Goal: Task Accomplishment & Management: Use online tool/utility

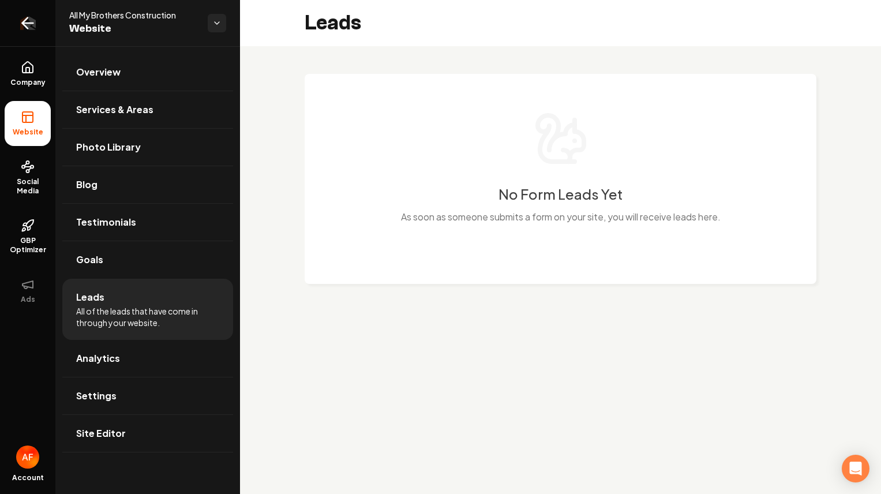
click at [12, 21] on link "Return to dashboard" at bounding box center [27, 23] width 55 height 46
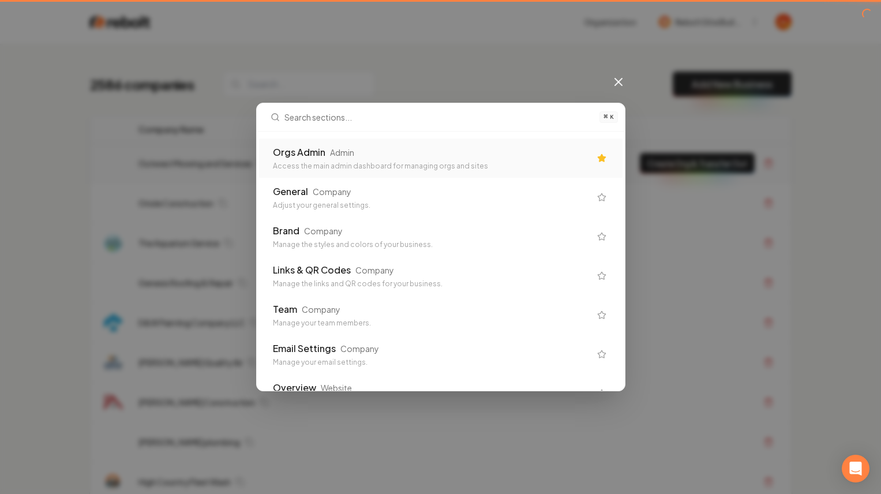
click at [461, 140] on div "Orgs Admin Admin Access the main admin dashboard for managing orgs and sites" at bounding box center [440, 157] width 363 height 39
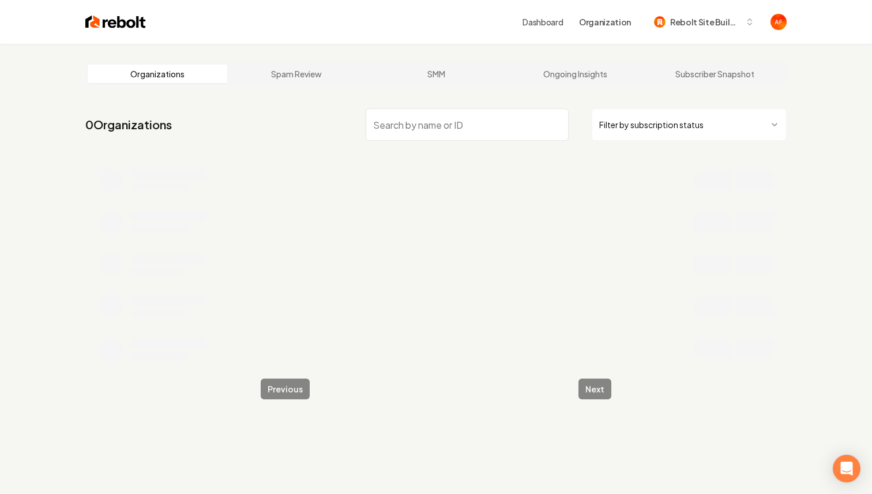
click at [685, 126] on html "Dashboard Organization Rebolt Site Builder Organizations Spam Review SMM Ongoin…" at bounding box center [436, 247] width 872 height 494
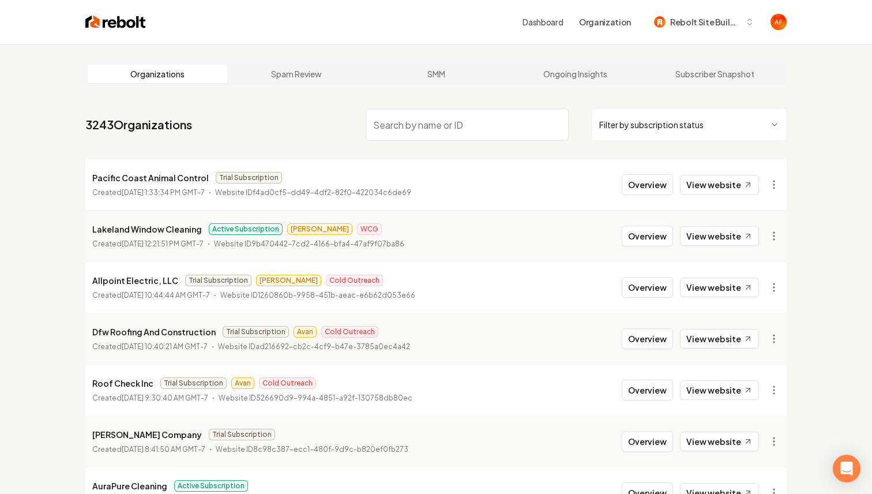
click at [652, 130] on html "Dashboard Organization Rebolt Site Builder Organizations Spam Review SMM Ongoin…" at bounding box center [436, 247] width 872 height 494
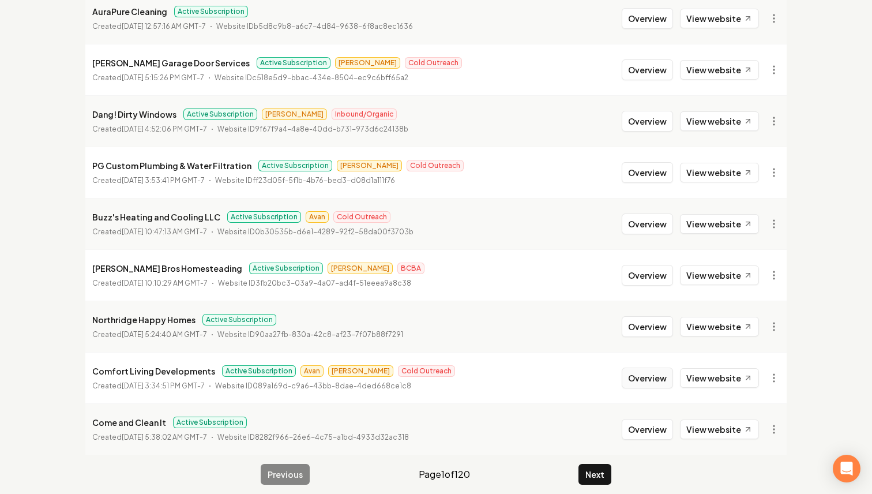
scroll to position [227, 0]
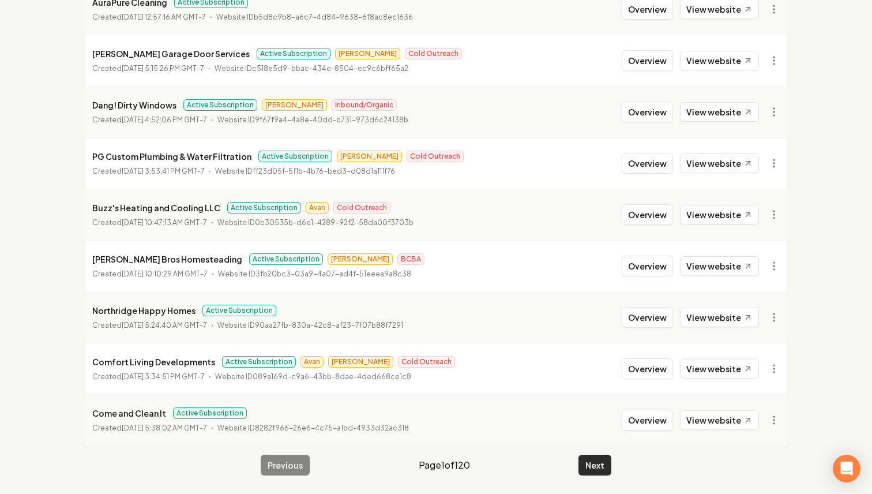
click at [589, 463] on button "Next" at bounding box center [595, 465] width 33 height 21
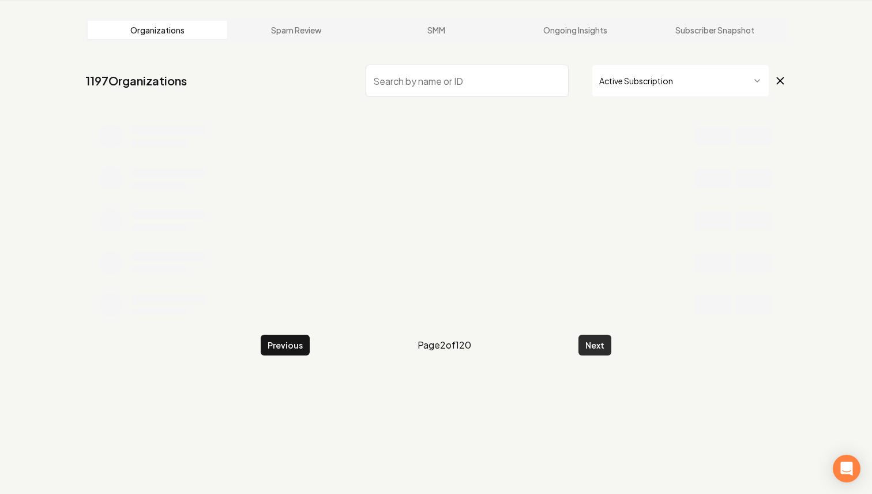
scroll to position [44, 0]
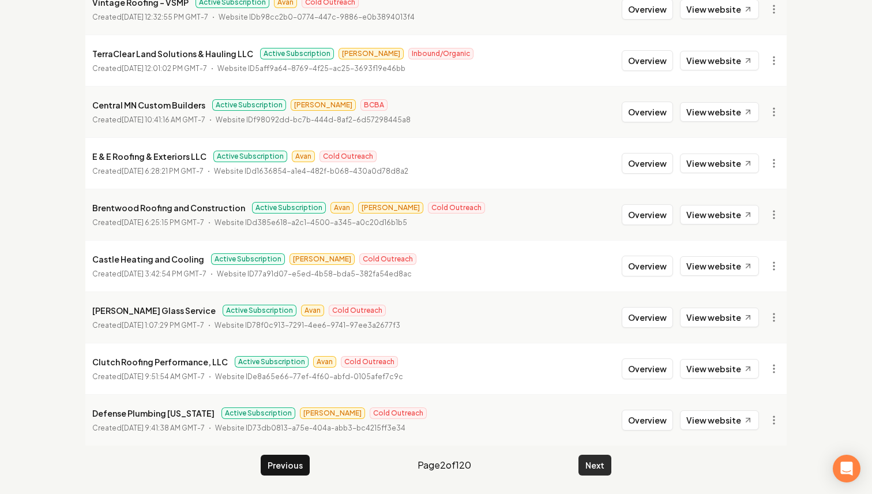
click at [591, 467] on button "Next" at bounding box center [595, 465] width 33 height 21
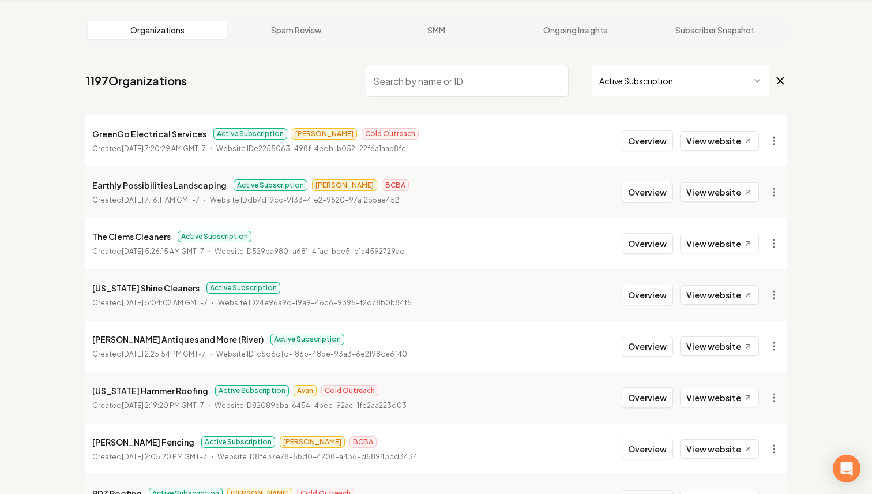
scroll to position [227, 0]
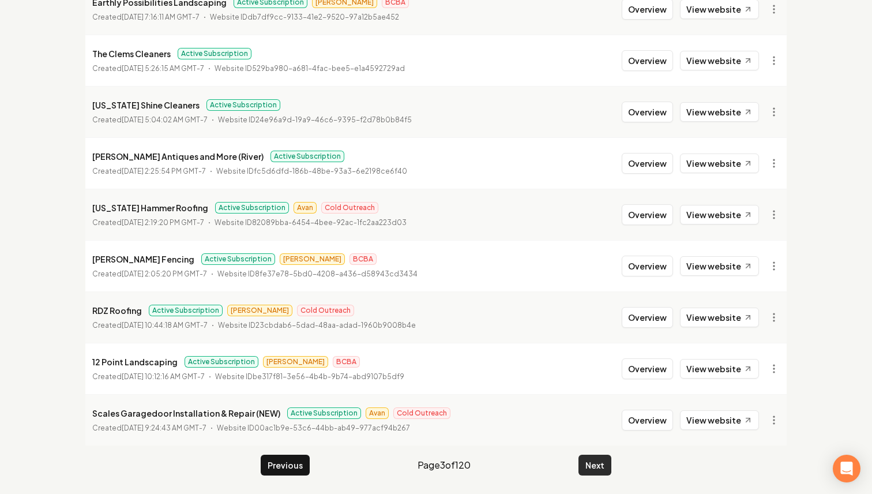
click at [586, 473] on button "Next" at bounding box center [595, 465] width 33 height 21
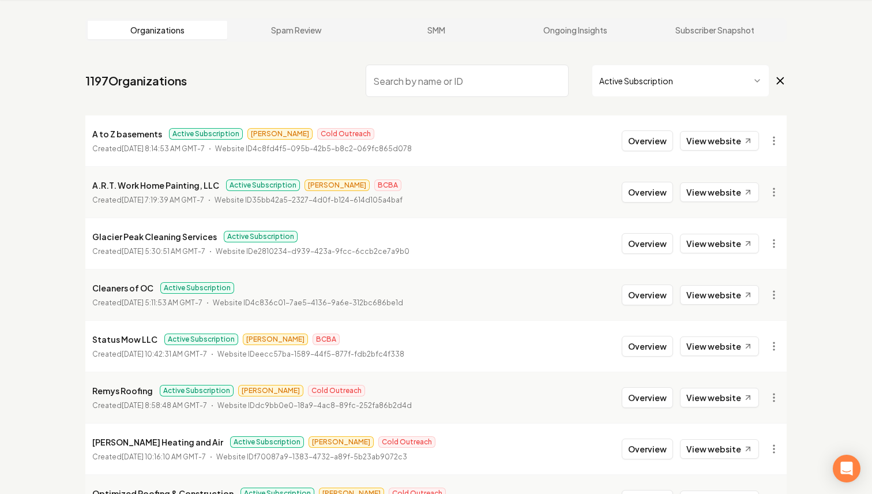
scroll to position [227, 0]
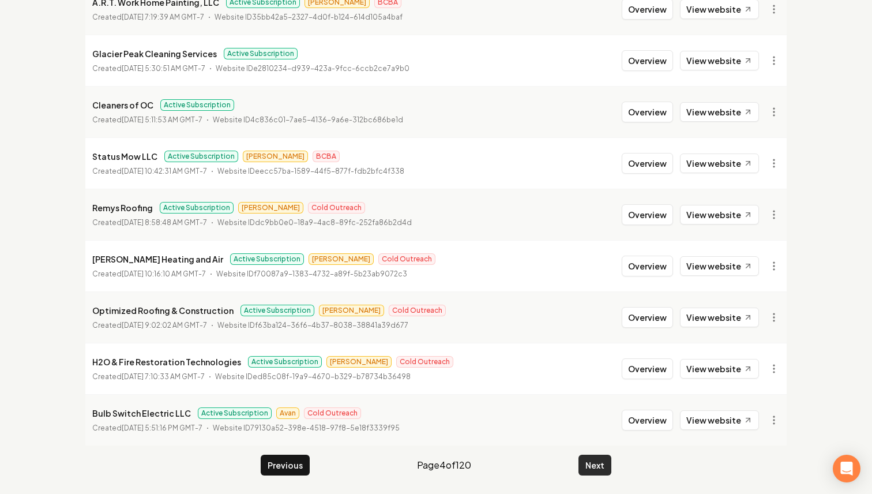
click at [588, 463] on button "Next" at bounding box center [595, 465] width 33 height 21
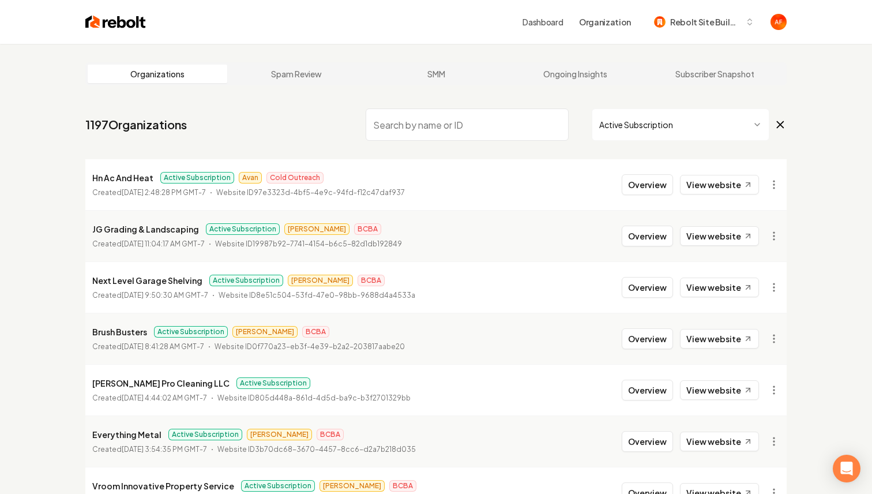
click at [106, 24] on img at bounding box center [115, 22] width 61 height 16
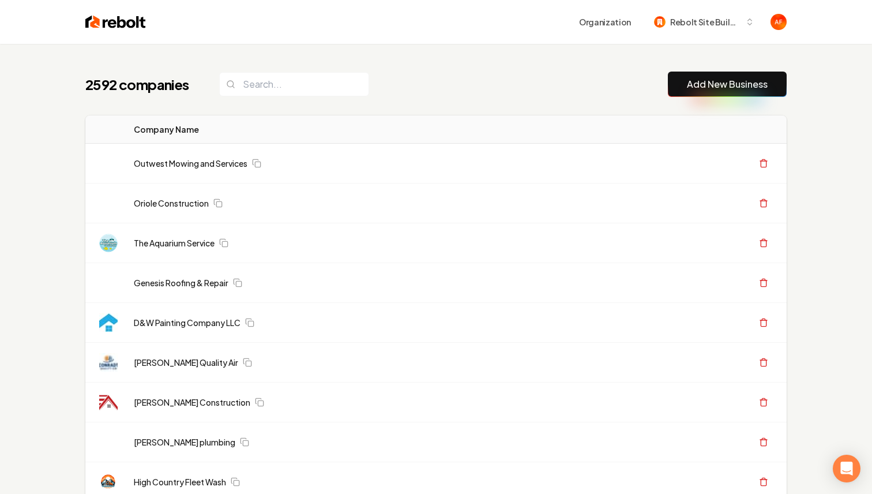
click at [705, 83] on link "Add New Business" at bounding box center [727, 84] width 81 height 14
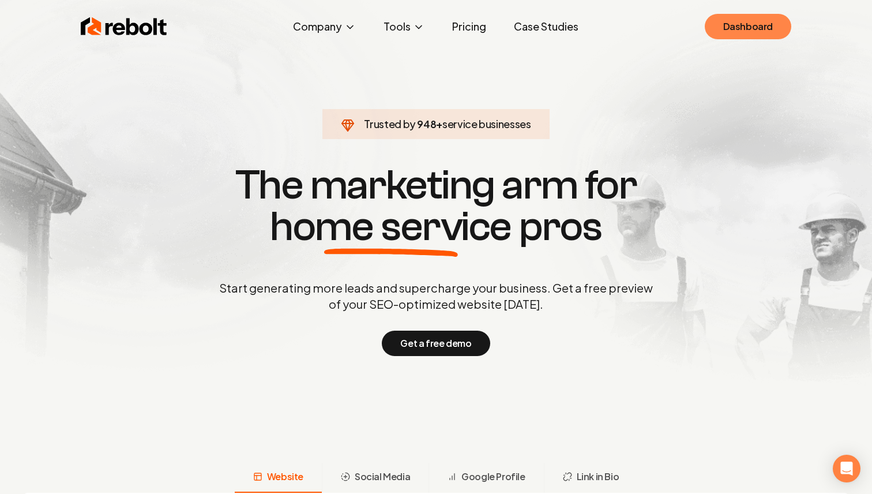
click at [718, 21] on link "Dashboard" at bounding box center [748, 26] width 87 height 25
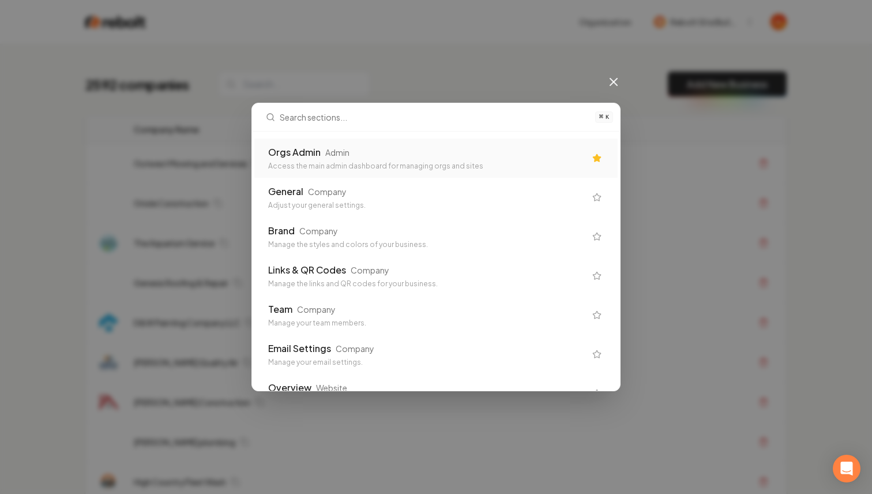
click at [545, 142] on div "Orgs Admin Admin Access the main admin dashboard for managing orgs and sites" at bounding box center [435, 157] width 363 height 39
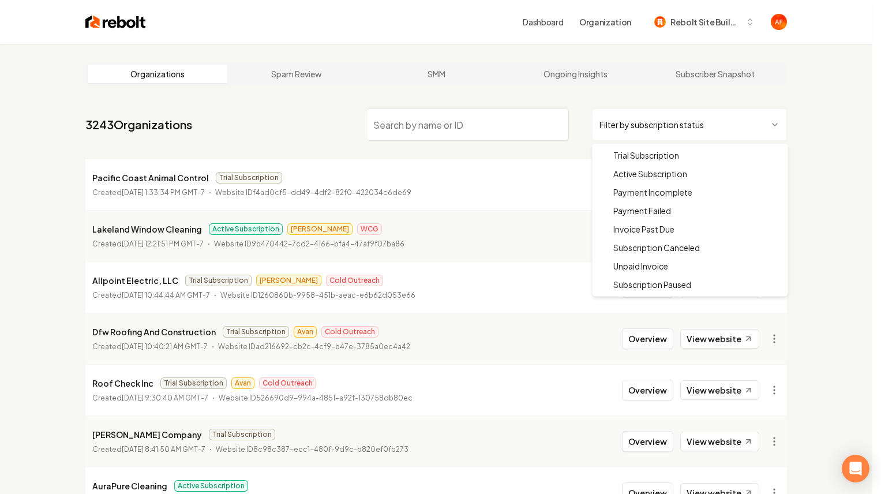
click at [677, 129] on html "Dashboard Organization Rebolt Site Builder Organizations Spam Review SMM Ongoin…" at bounding box center [440, 247] width 881 height 494
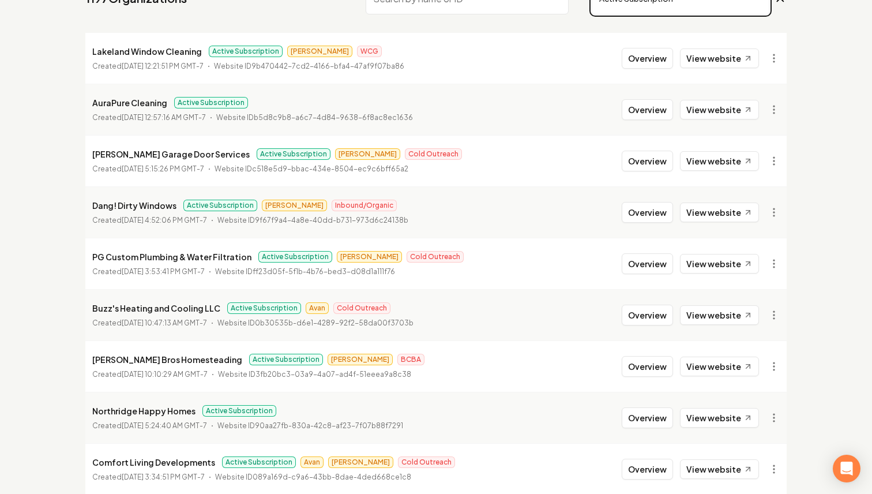
scroll to position [227, 0]
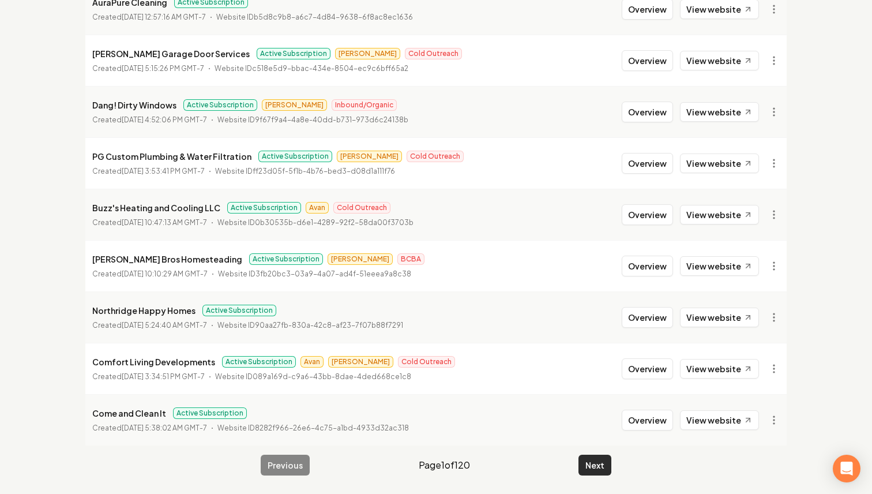
click at [591, 462] on button "Next" at bounding box center [595, 465] width 33 height 21
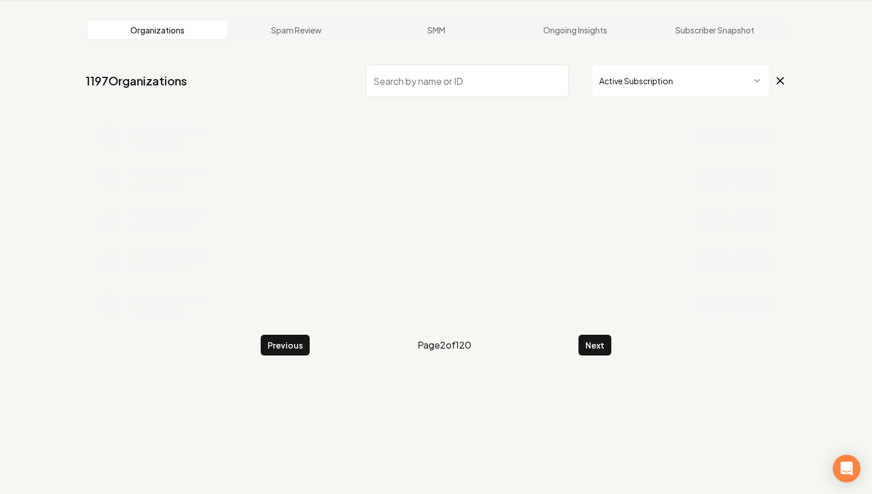
scroll to position [227, 0]
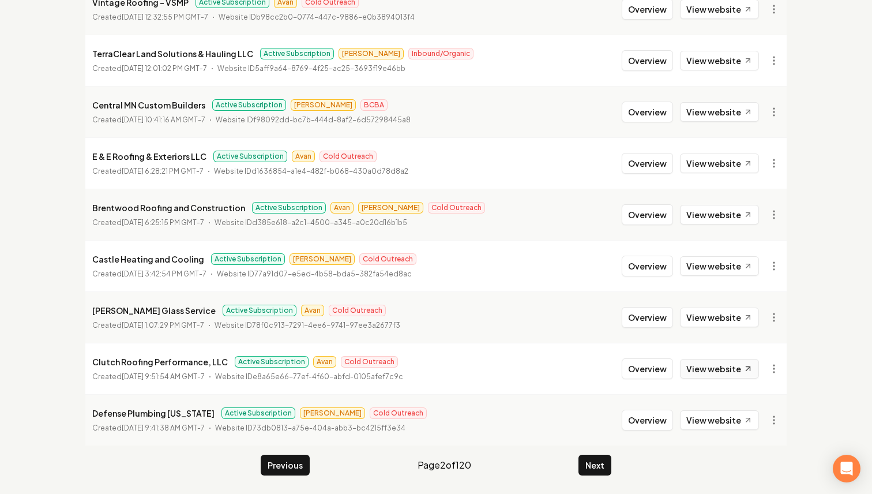
click at [728, 369] on link "View website" at bounding box center [719, 369] width 79 height 20
click at [717, 322] on link "View website" at bounding box center [719, 318] width 79 height 20
click at [601, 471] on button "Next" at bounding box center [595, 465] width 33 height 21
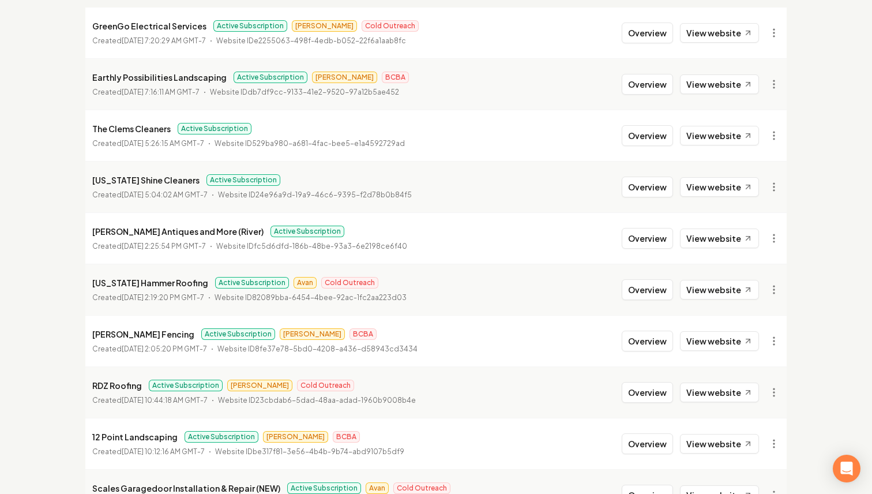
scroll to position [227, 0]
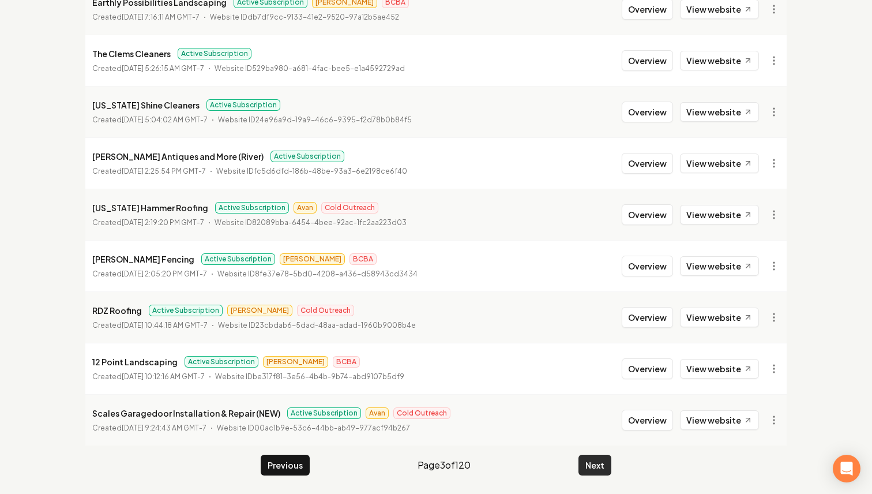
click at [605, 468] on button "Next" at bounding box center [595, 465] width 33 height 21
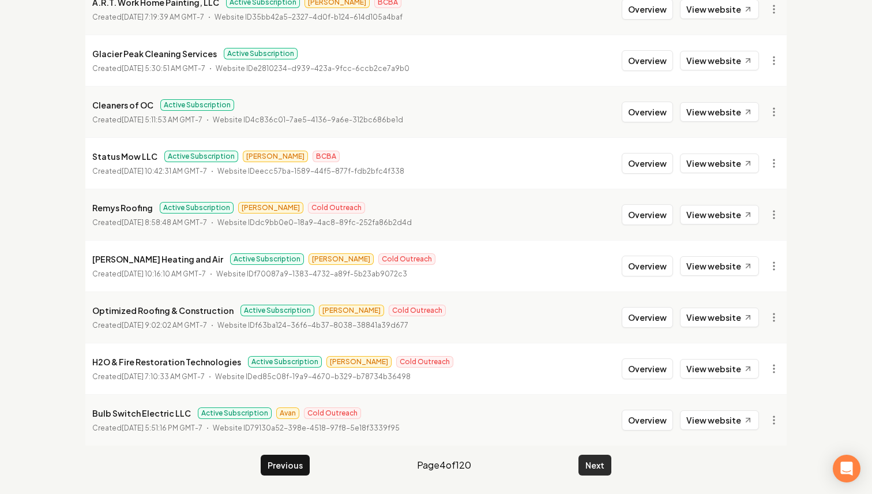
click at [606, 464] on button "Next" at bounding box center [595, 465] width 33 height 21
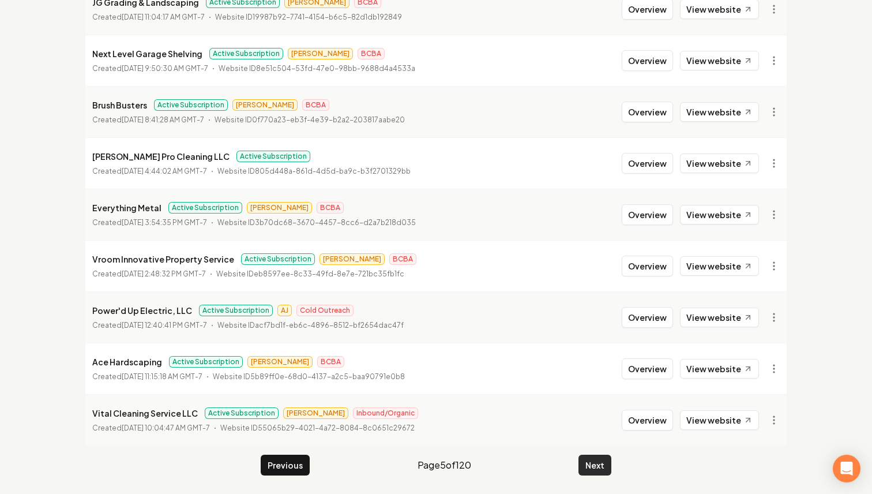
click at [606, 464] on button "Next" at bounding box center [595, 465] width 33 height 21
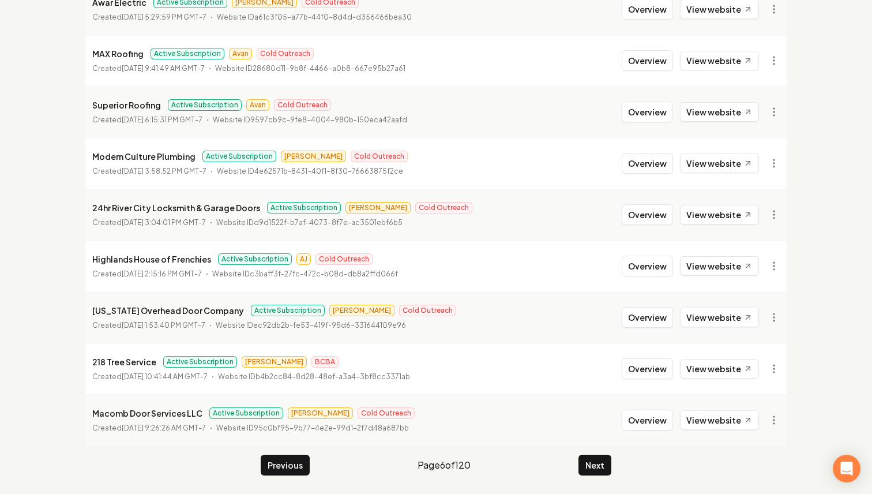
click at [607, 462] on button "Next" at bounding box center [595, 465] width 33 height 21
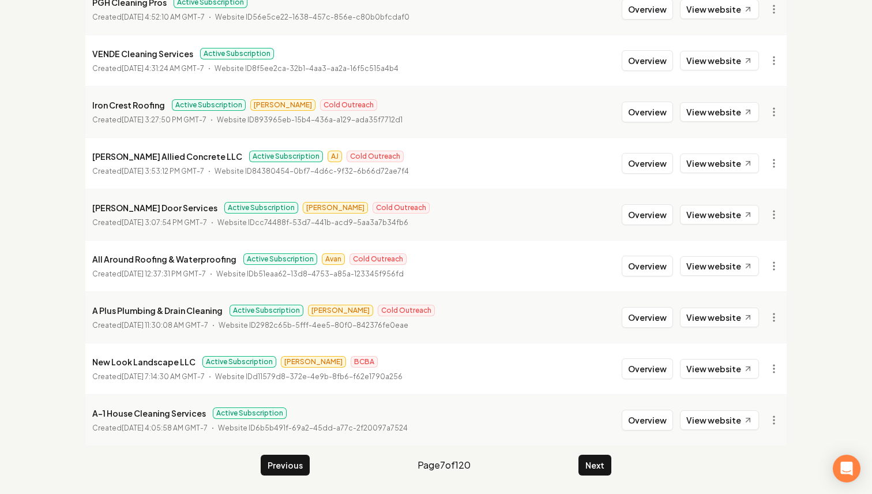
click at [588, 460] on button "Next" at bounding box center [595, 465] width 33 height 21
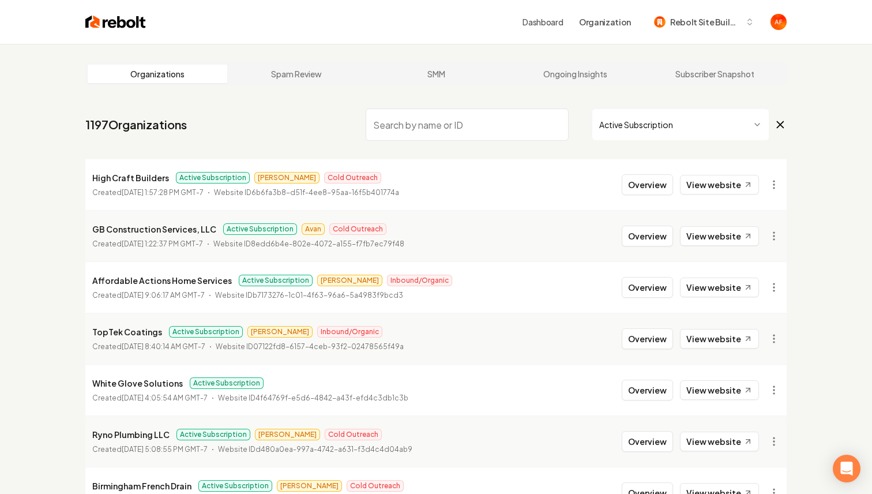
click at [408, 130] on input "search" at bounding box center [467, 124] width 203 height 32
click at [129, 21] on img at bounding box center [115, 22] width 61 height 16
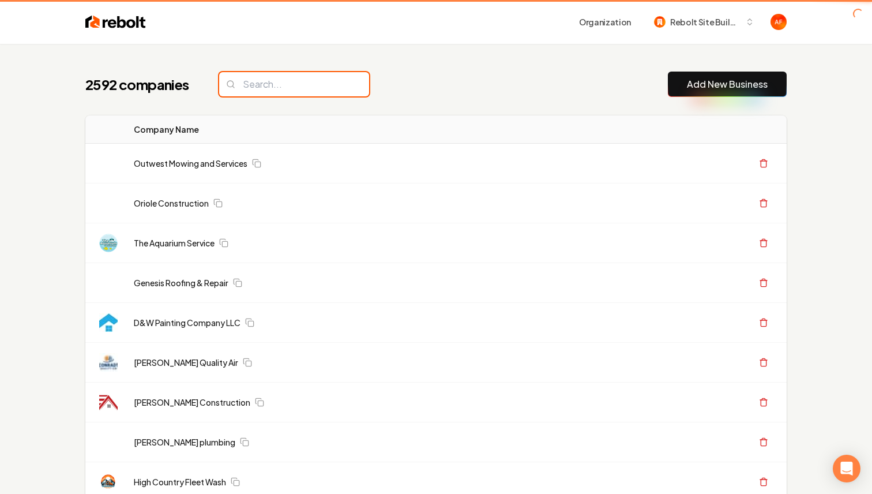
click at [272, 89] on input "search" at bounding box center [294, 84] width 150 height 24
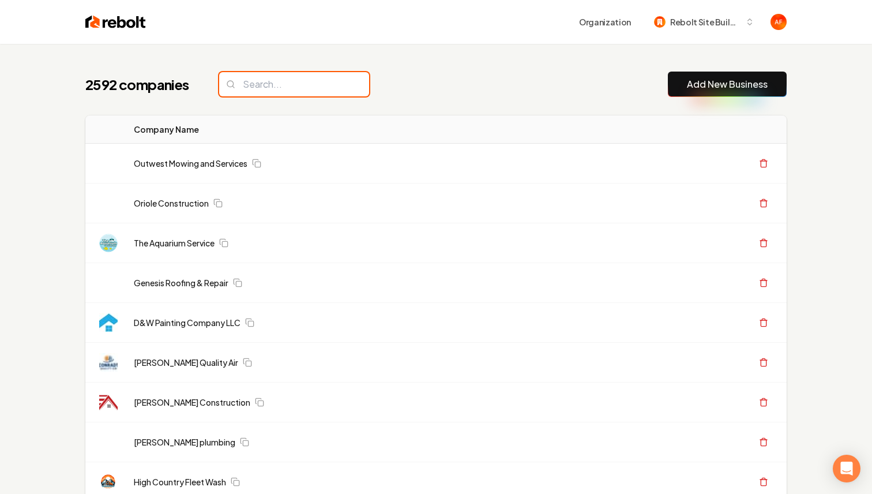
click at [272, 88] on input "search" at bounding box center [294, 84] width 150 height 24
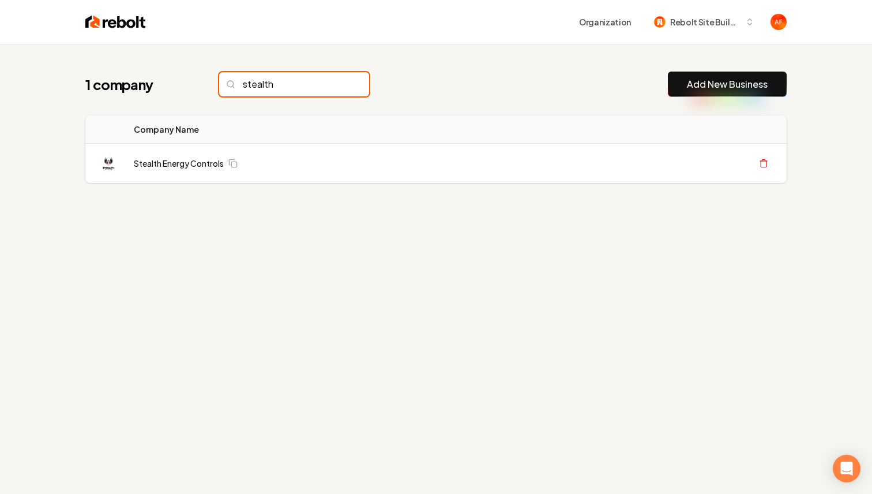
type input "stealth"
drag, startPoint x: 338, startPoint y: 83, endPoint x: 306, endPoint y: 6, distance: 83.8
click at [338, 83] on input "stealth" at bounding box center [294, 84] width 150 height 24
click at [336, 83] on input "stealth" at bounding box center [294, 84] width 150 height 24
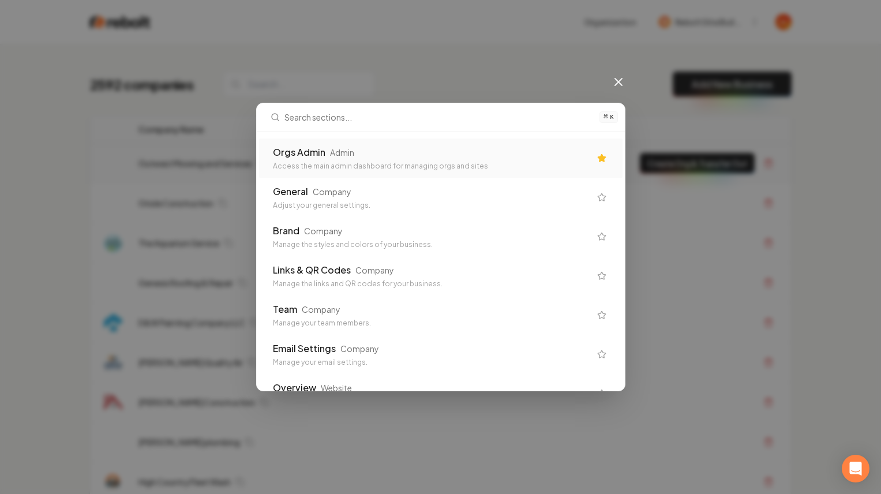
click at [492, 152] on div "Orgs Admin Admin" at bounding box center [431, 152] width 317 height 14
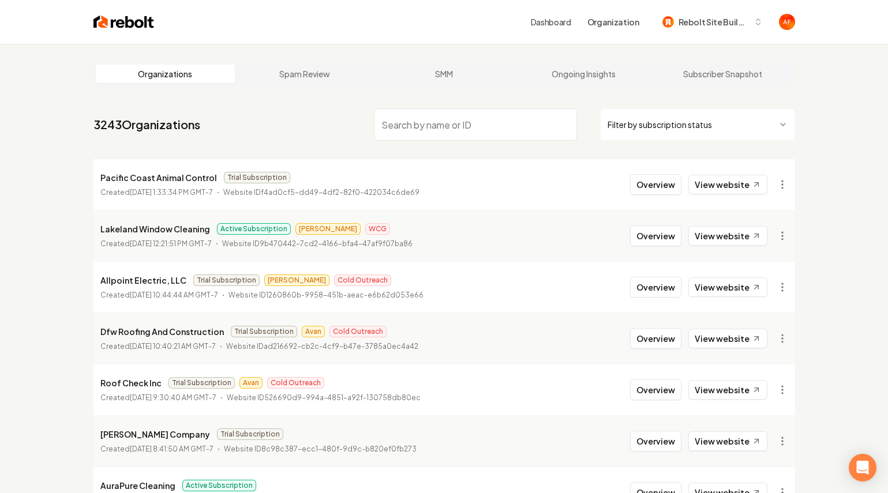
click at [462, 141] on nav "3243 Organizations Filter by subscription status" at bounding box center [444, 129] width 702 height 51
click at [466, 132] on input "search" at bounding box center [475, 124] width 203 height 32
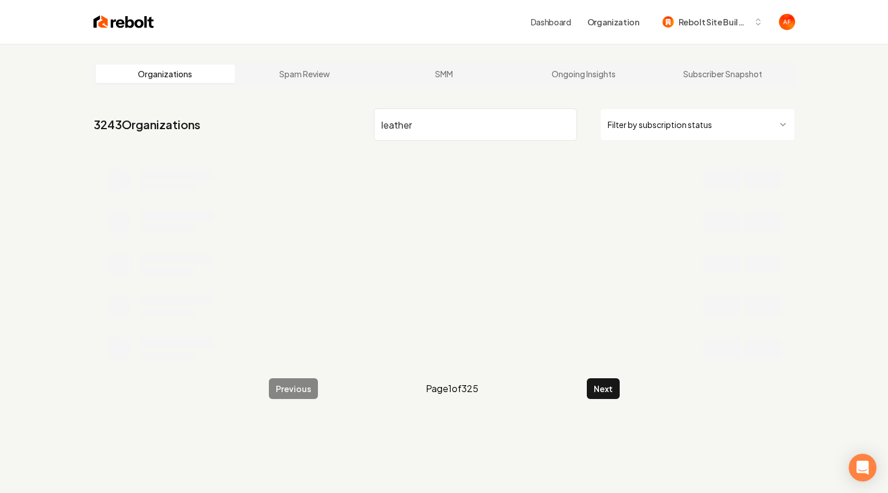
type input "leather"
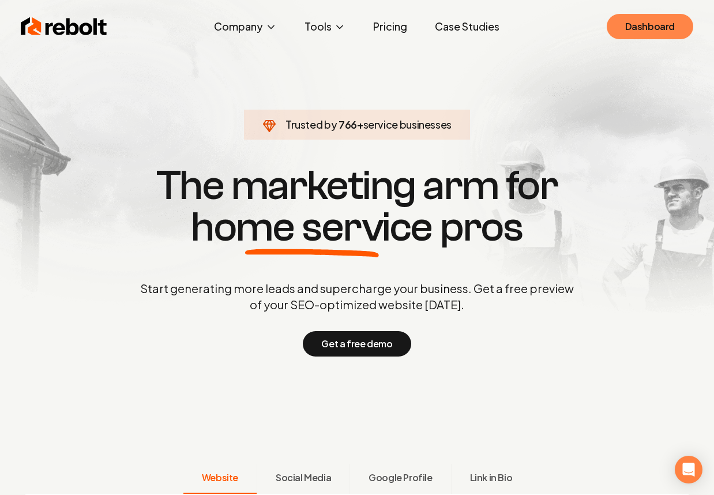
click at [672, 35] on link "Dashboard" at bounding box center [650, 26] width 87 height 25
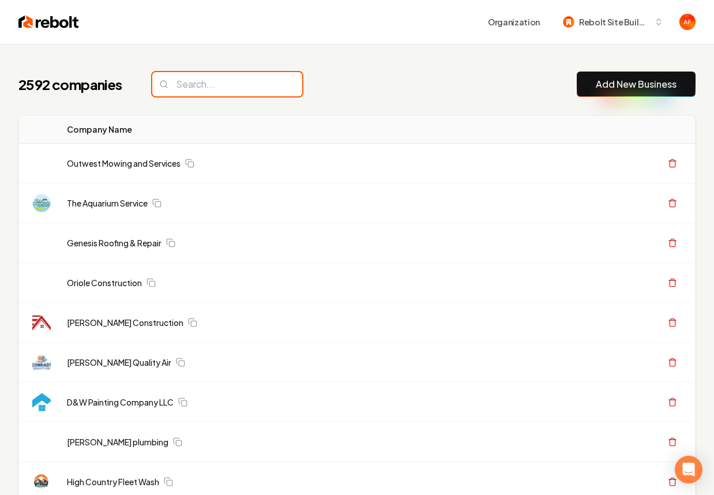
click at [204, 75] on input "search" at bounding box center [227, 84] width 150 height 24
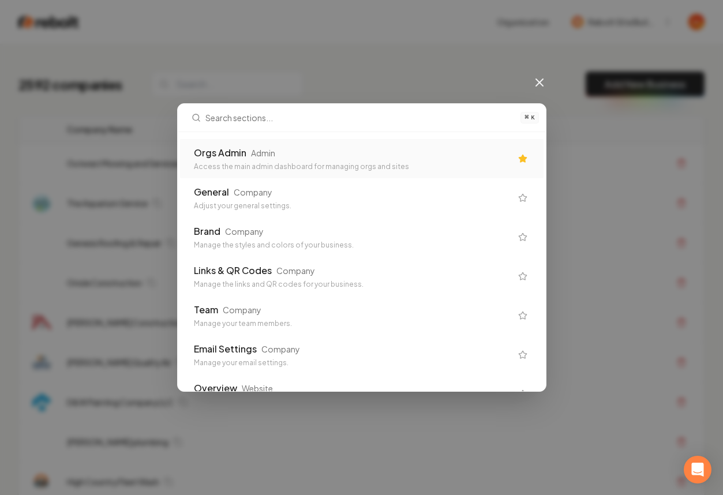
click at [287, 168] on div "Access the main admin dashboard for managing orgs and sites" at bounding box center [352, 166] width 317 height 9
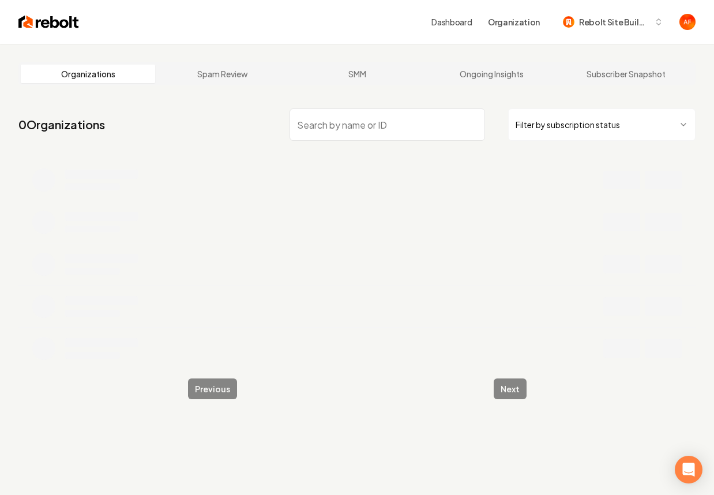
click at [367, 133] on input "search" at bounding box center [388, 124] width 196 height 32
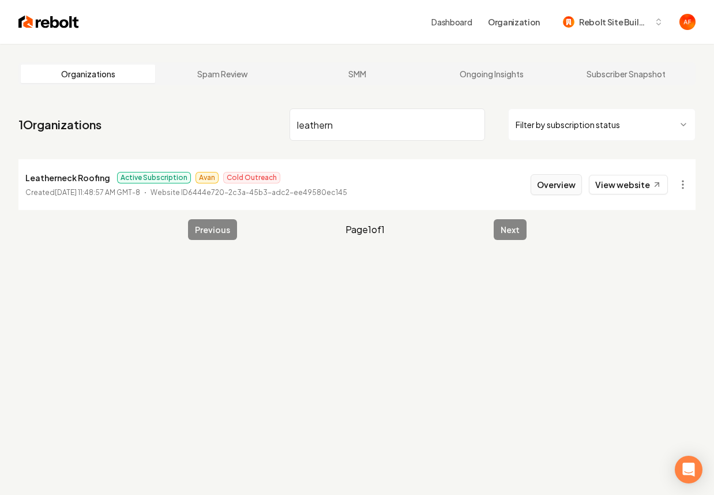
type input "leathern"
click at [545, 177] on button "Overview" at bounding box center [556, 184] width 51 height 21
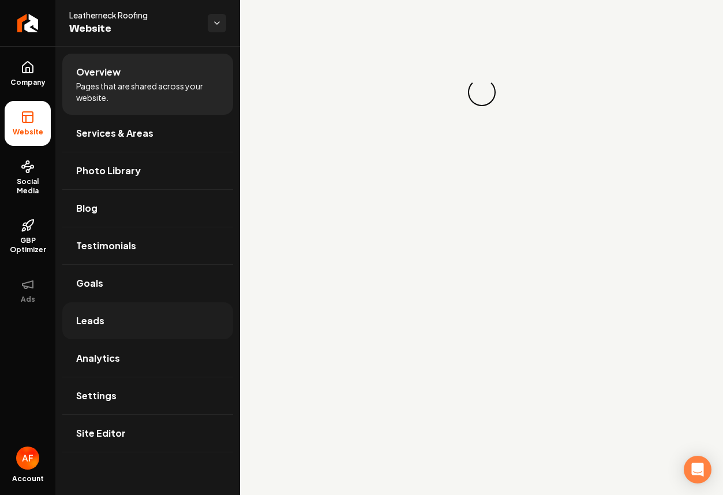
click at [106, 325] on link "Leads" at bounding box center [147, 320] width 171 height 37
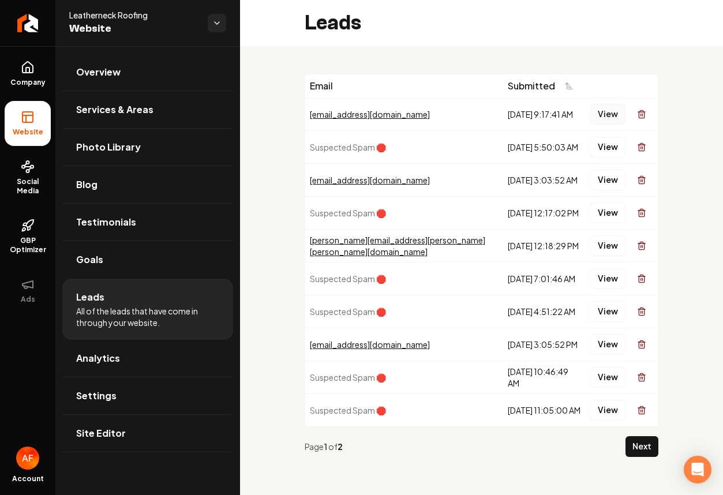
click at [605, 110] on button "View" at bounding box center [607, 114] width 35 height 21
click at [24, 189] on span "Social Media" at bounding box center [28, 186] width 46 height 18
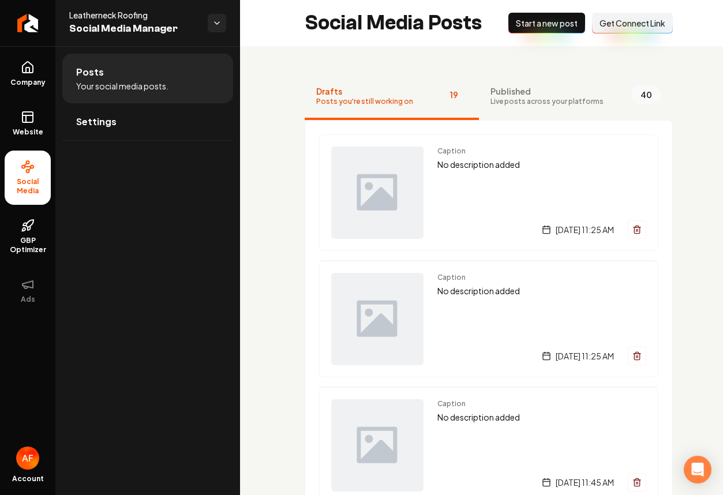
click at [139, 100] on li "Posts Your social media posts." at bounding box center [147, 79] width 171 height 50
click at [129, 115] on link "Settings" at bounding box center [147, 121] width 171 height 37
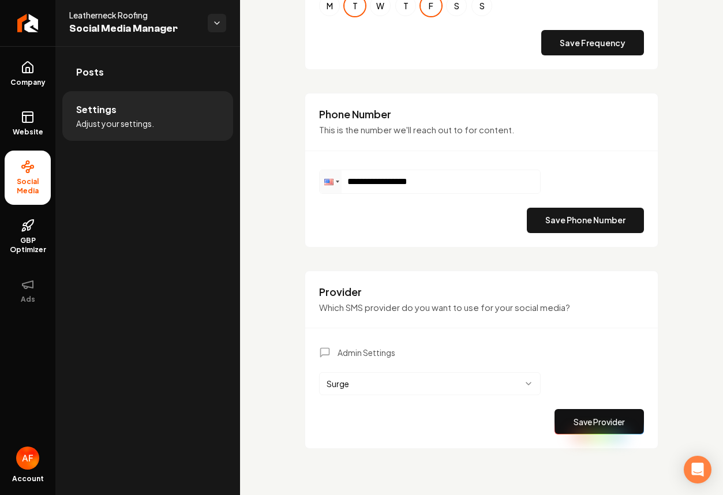
scroll to position [553, 0]
drag, startPoint x: 100, startPoint y: 61, endPoint x: 18, endPoint y: 106, distance: 93.7
click at [100, 61] on link "Posts" at bounding box center [147, 72] width 171 height 37
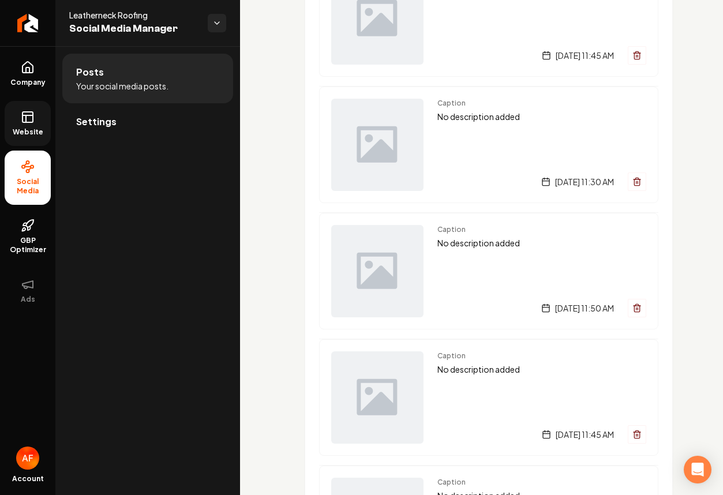
click at [32, 122] on rect at bounding box center [28, 117] width 10 height 10
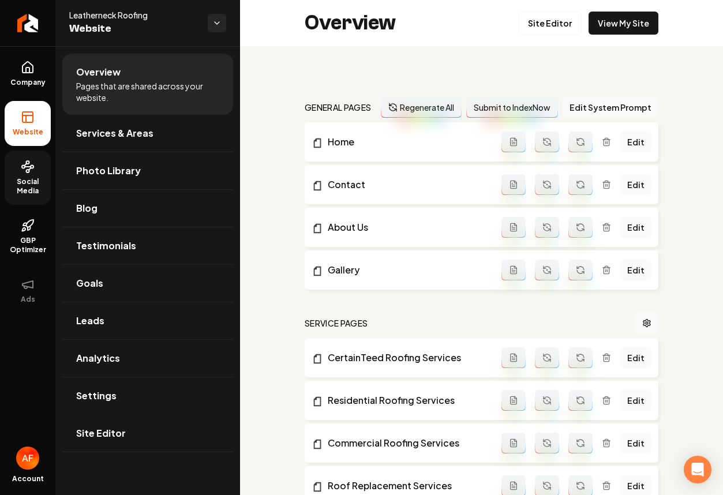
click at [23, 174] on link "Social Media" at bounding box center [28, 178] width 46 height 54
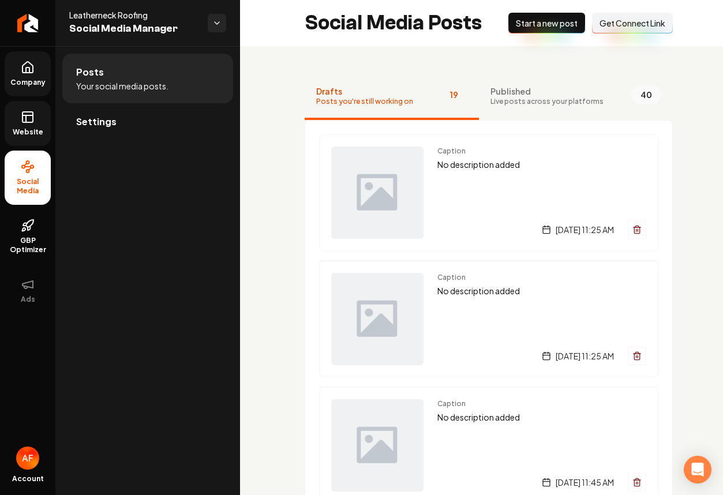
click at [40, 70] on link "Company" at bounding box center [28, 73] width 46 height 45
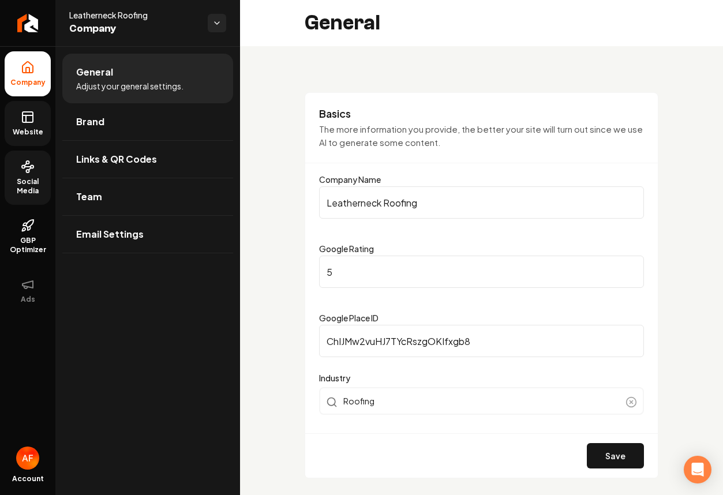
drag, startPoint x: 312, startPoint y: 85, endPoint x: 312, endPoint y: 16, distance: 69.8
click at [31, 140] on link "Website" at bounding box center [28, 123] width 46 height 45
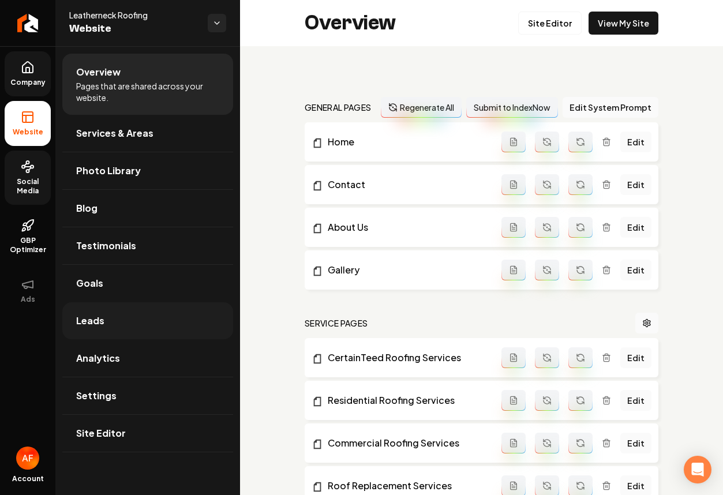
click at [88, 325] on span "Leads" at bounding box center [90, 321] width 28 height 14
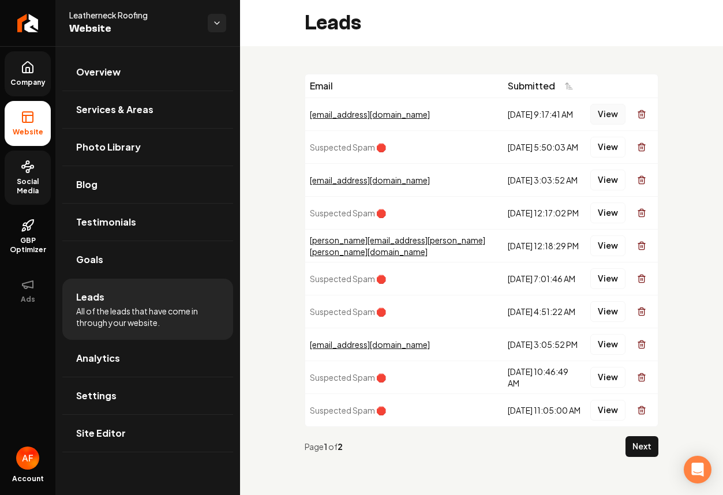
click at [608, 109] on button "View" at bounding box center [607, 114] width 35 height 21
click at [610, 112] on button "View" at bounding box center [607, 114] width 35 height 21
click at [36, 51] on ul "Company Website Social Media GBP Optimizer Ads" at bounding box center [27, 182] width 55 height 272
click at [34, 56] on link "Company" at bounding box center [28, 73] width 46 height 45
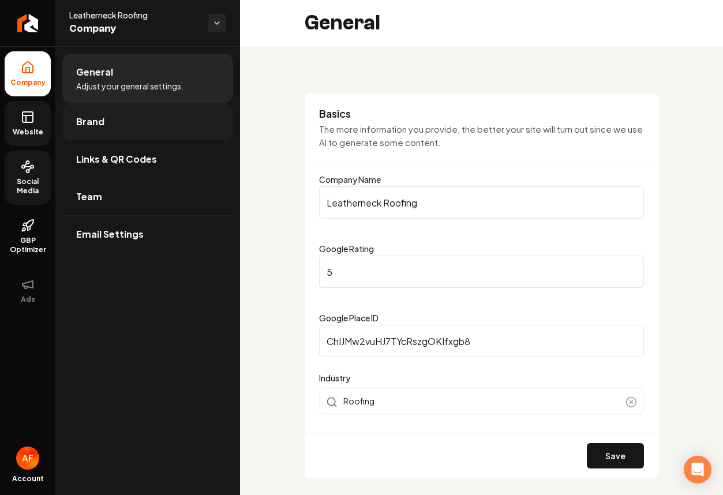
click at [111, 123] on link "Brand" at bounding box center [147, 121] width 171 height 37
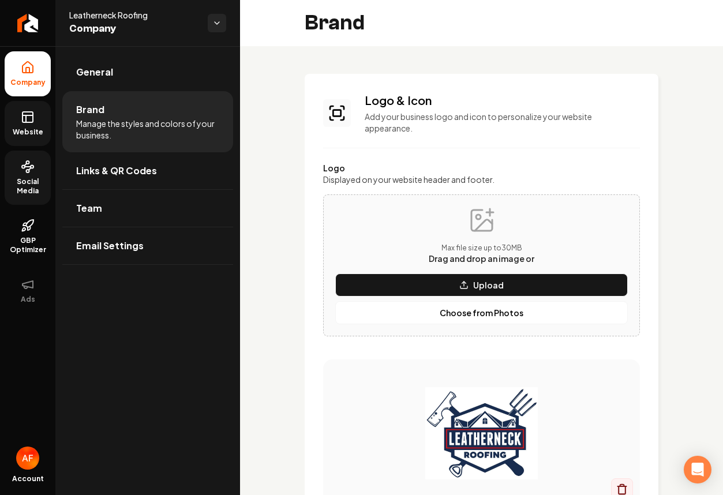
click at [18, 121] on link "Website" at bounding box center [28, 123] width 46 height 45
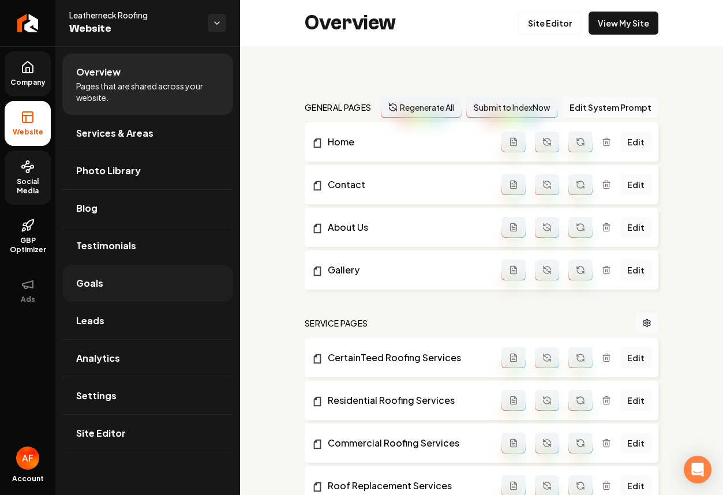
click at [108, 294] on link "Goals" at bounding box center [147, 283] width 171 height 37
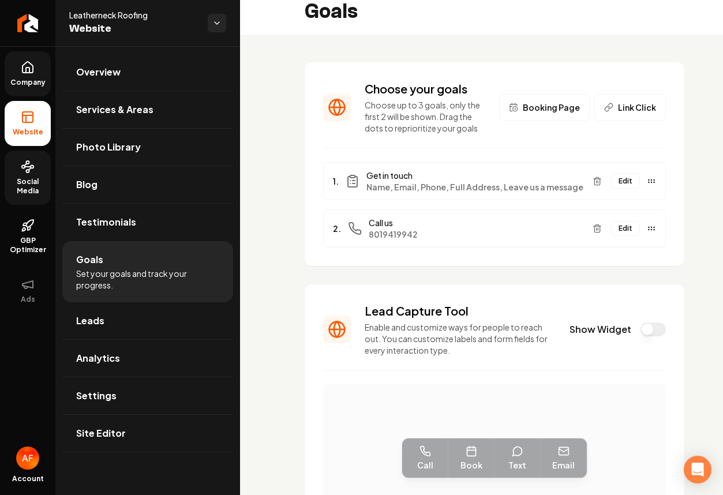
scroll to position [24, 0]
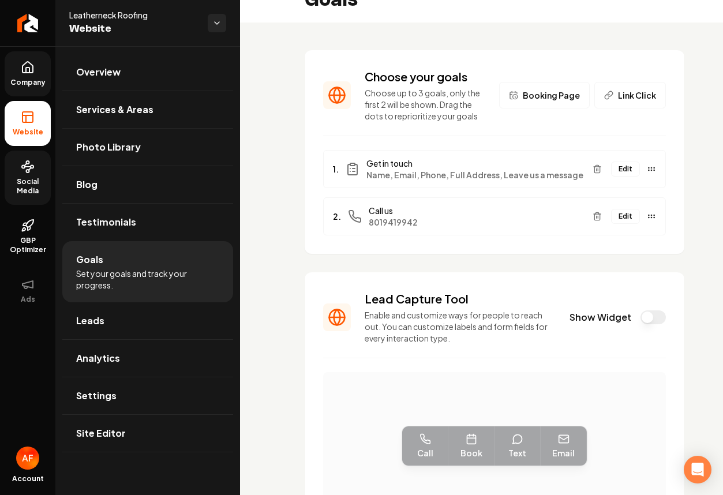
click at [646, 311] on button "Show Widget" at bounding box center [652, 317] width 25 height 14
click at [35, 84] on span "Company" at bounding box center [28, 82] width 44 height 9
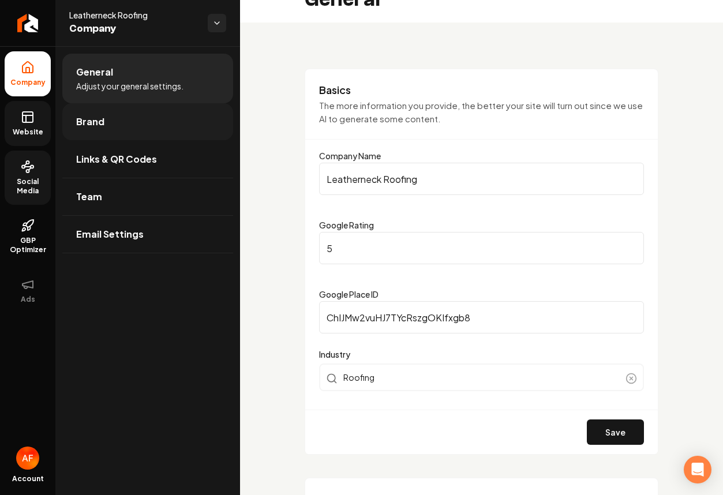
click at [82, 126] on span "Brand" at bounding box center [90, 122] width 28 height 14
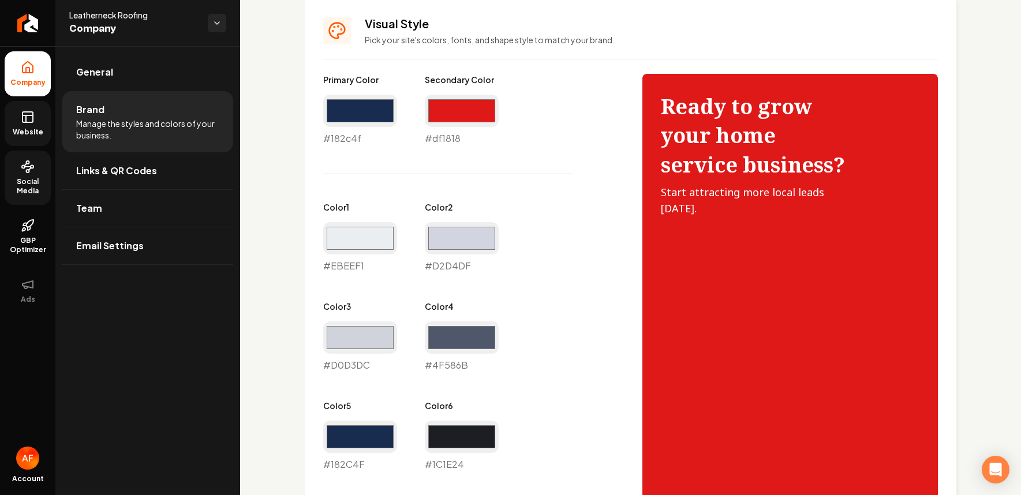
scroll to position [511, 0]
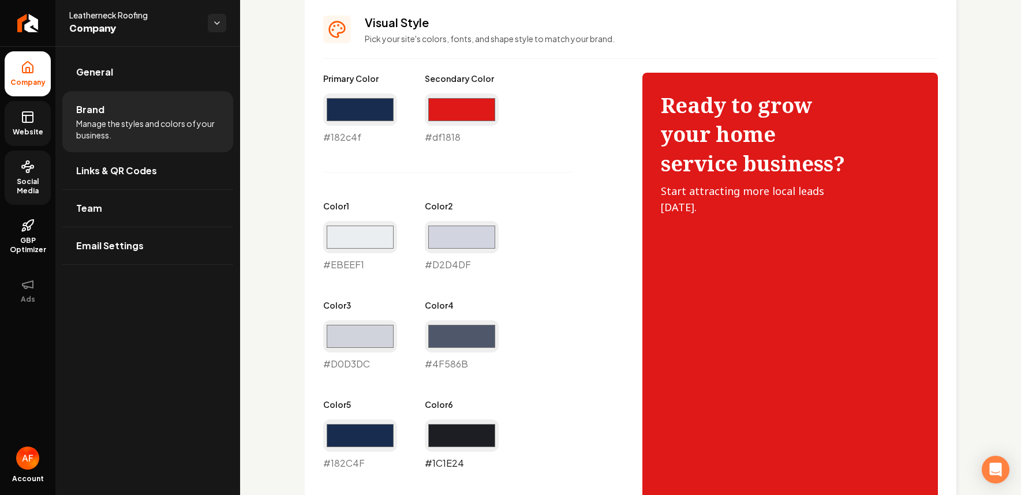
drag, startPoint x: 472, startPoint y: 426, endPoint x: 446, endPoint y: 398, distance: 38.4
click at [471, 426] on input "#1c1e24" at bounding box center [462, 435] width 74 height 32
type input "#df1718"
click at [530, 222] on div "Primary Color #182c4f #182c4f Secondary Color #df1818 #df1818 Color 1 #ebeef1 #…" at bounding box center [471, 321] width 296 height 497
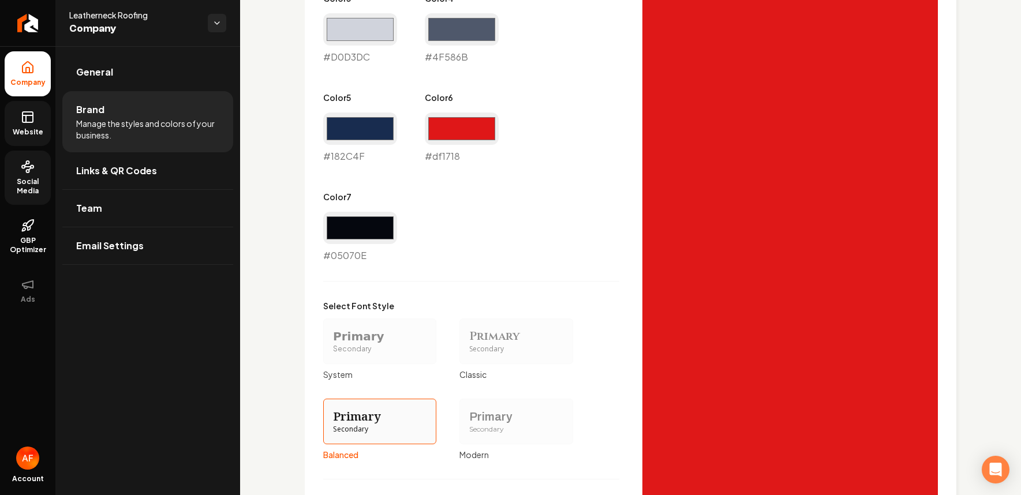
scroll to position [983, 0]
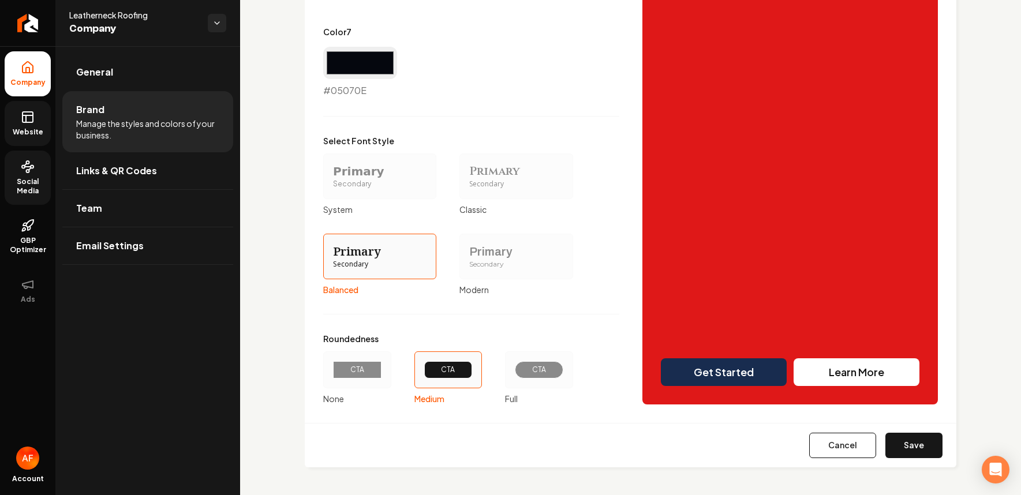
click at [531, 376] on div "CTA" at bounding box center [539, 369] width 48 height 17
click at [513, 374] on button "CTA Full" at bounding box center [508, 369] width 9 height 9
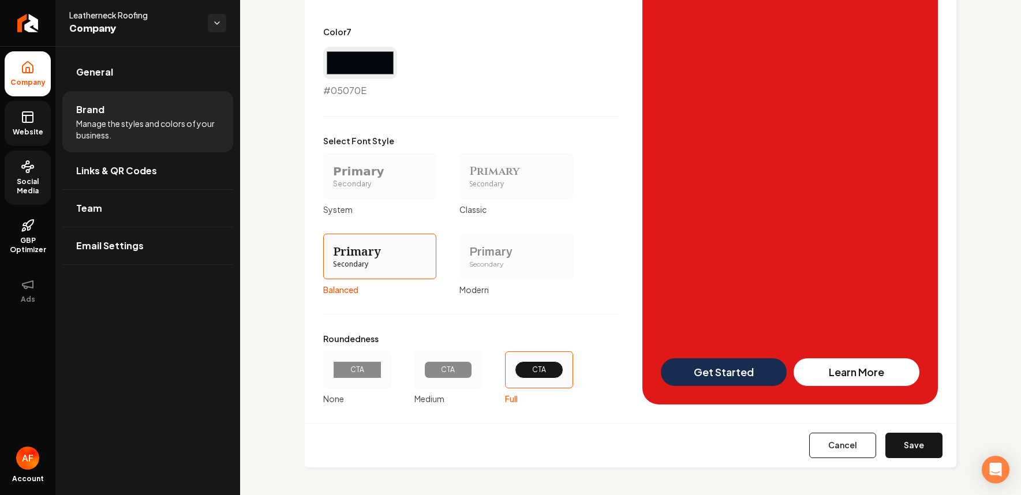
click at [452, 370] on div "CTA" at bounding box center [448, 369] width 29 height 9
click at [423, 370] on button "CTA Medium" at bounding box center [418, 369] width 9 height 9
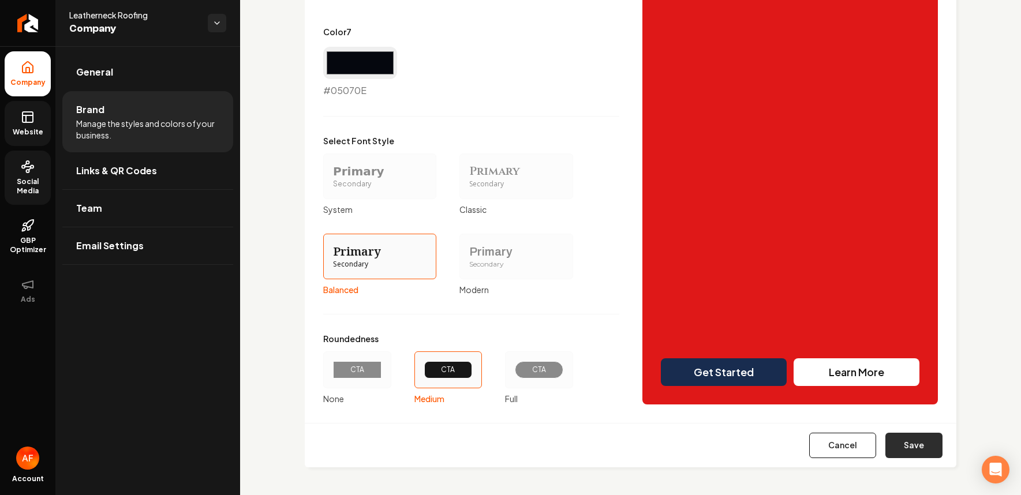
click at [714, 446] on button "Save" at bounding box center [913, 445] width 57 height 25
type input "#ebeef1"
type input "#d2d4df"
type input "#d0d3dc"
type input "#4f586b"
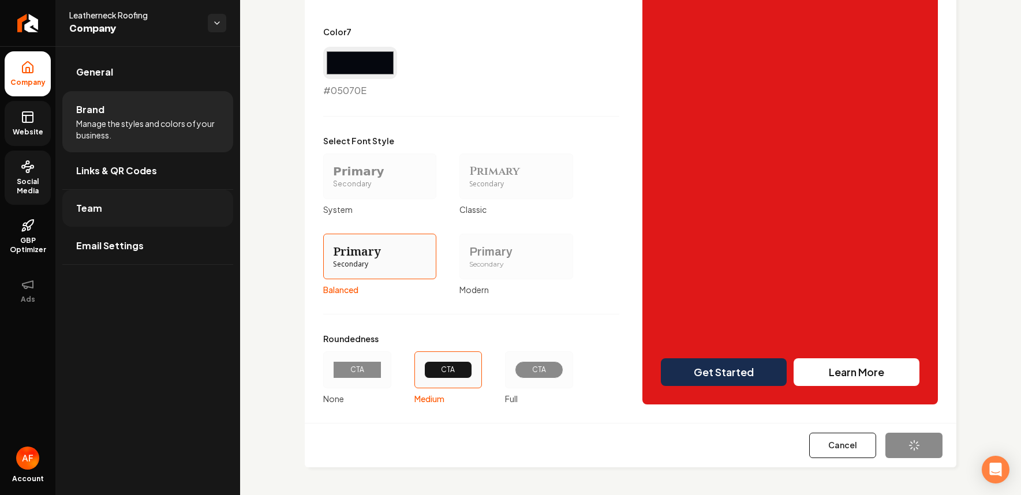
type input "#182c4f"
type input "#05070e"
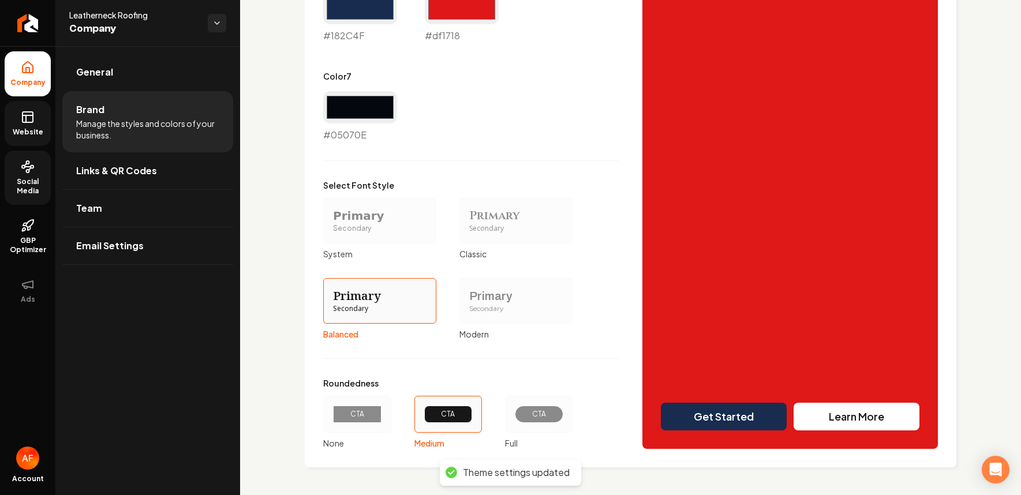
click at [30, 118] on icon at bounding box center [28, 117] width 14 height 14
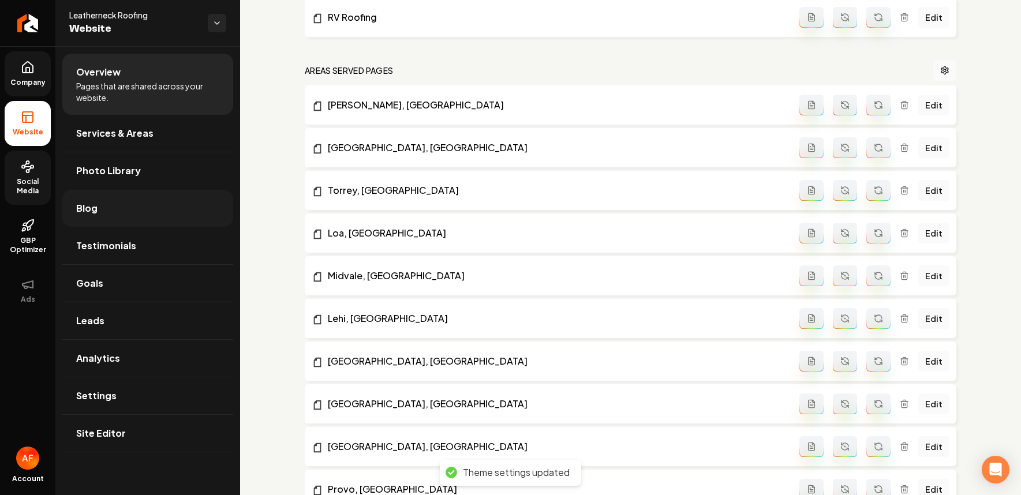
click at [102, 195] on link "Blog" at bounding box center [147, 208] width 171 height 37
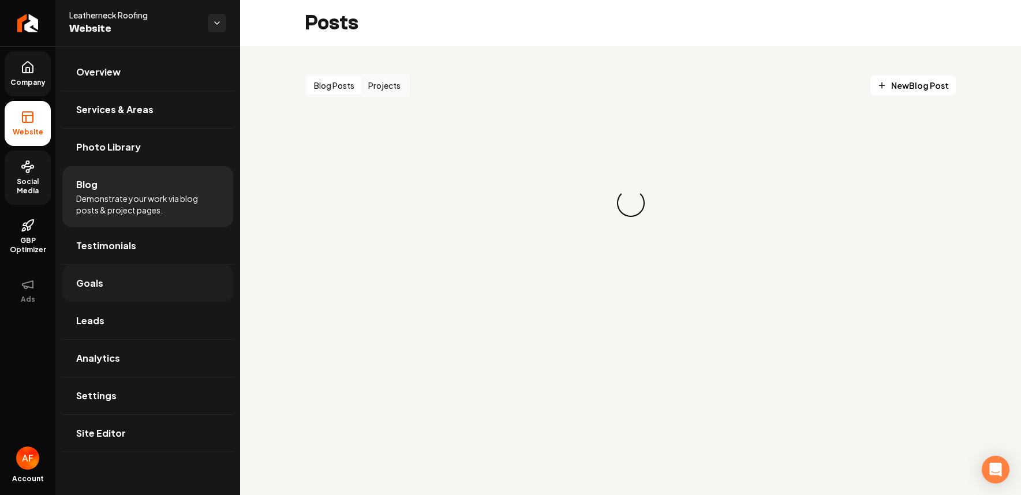
drag, startPoint x: 108, startPoint y: 264, endPoint x: 108, endPoint y: 271, distance: 6.9
click at [108, 264] on link "Testimonials" at bounding box center [147, 245] width 171 height 37
click at [108, 271] on link "Goals" at bounding box center [147, 283] width 171 height 37
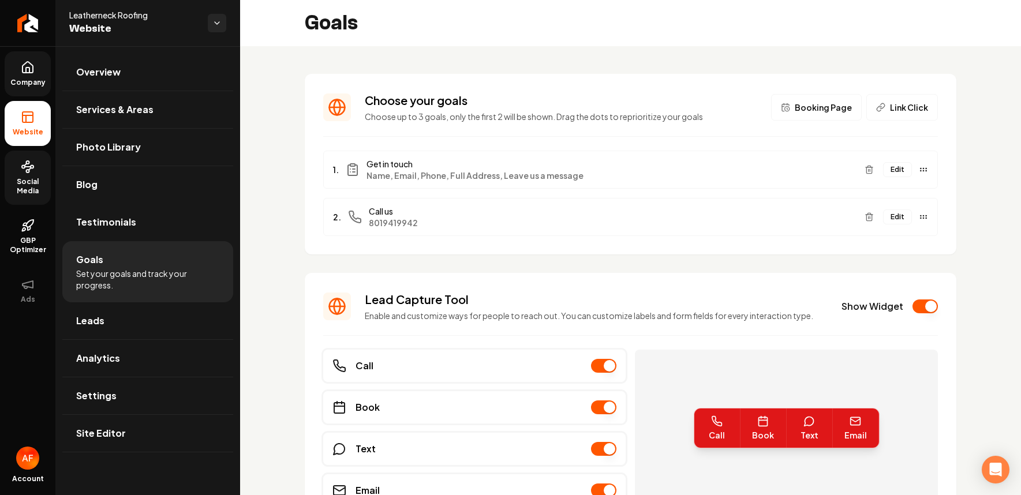
click at [23, 178] on span "Social Media" at bounding box center [28, 186] width 46 height 18
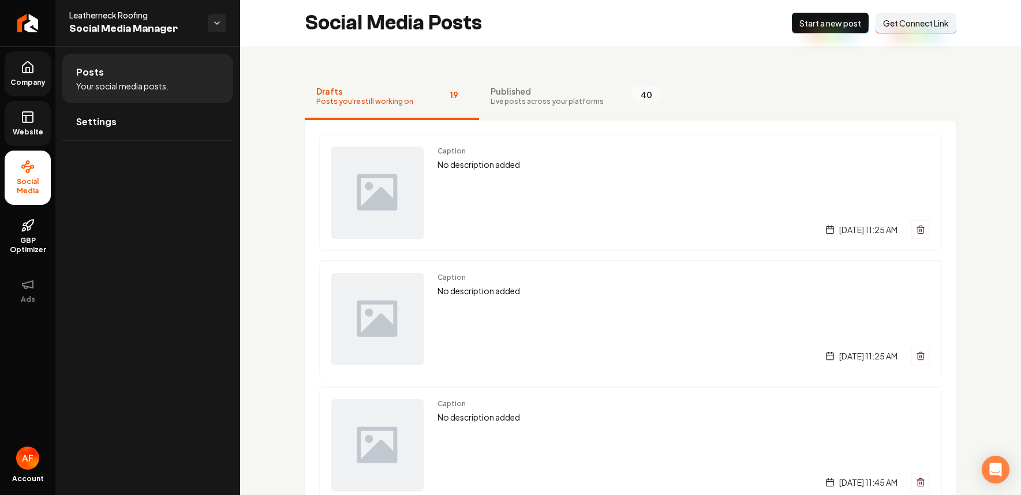
click at [43, 111] on link "Website" at bounding box center [28, 123] width 46 height 45
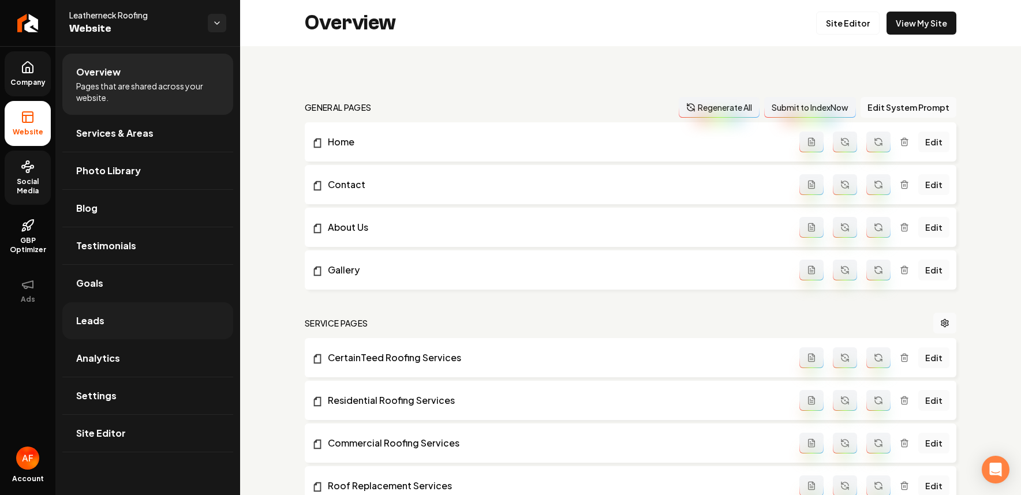
click at [104, 316] on link "Leads" at bounding box center [147, 320] width 171 height 37
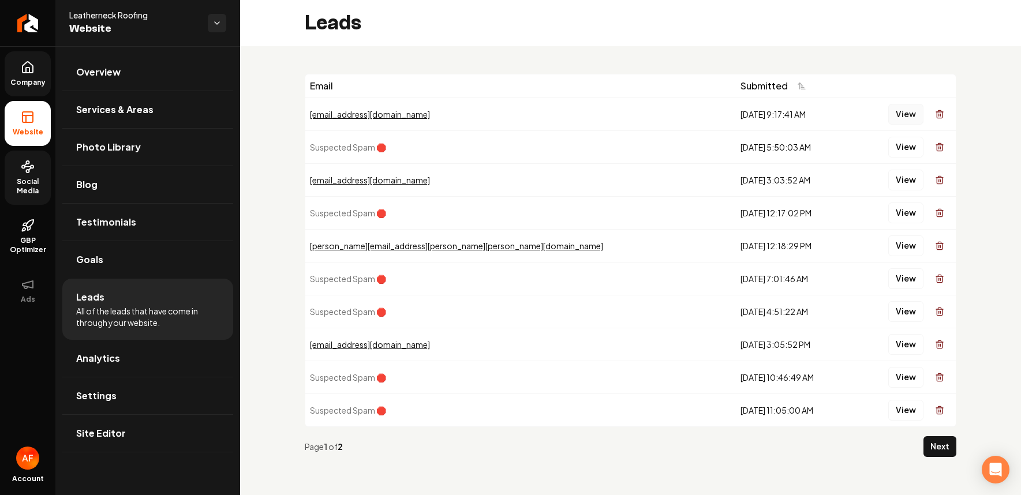
click at [714, 114] on button "View" at bounding box center [905, 114] width 35 height 21
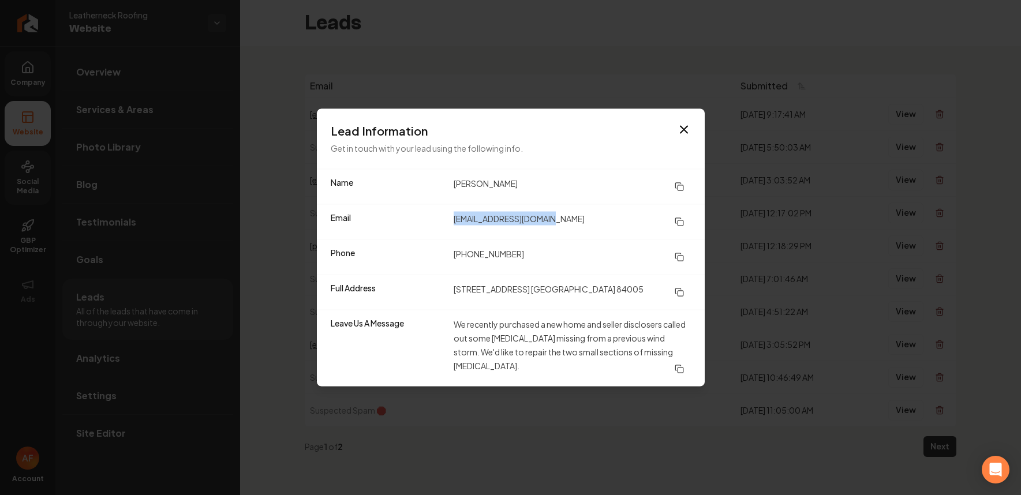
drag, startPoint x: 451, startPoint y: 218, endPoint x: 560, endPoint y: 224, distance: 109.8
click at [560, 224] on div "Email giggles18r@hotmail.com" at bounding box center [511, 221] width 388 height 35
click at [560, 224] on dd "giggles18r@hotmail.com" at bounding box center [571, 222] width 237 height 21
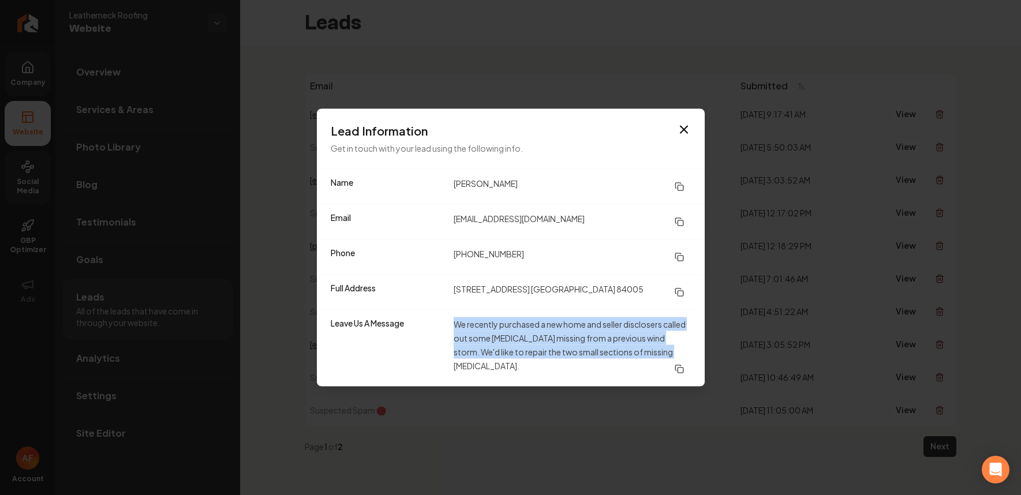
drag, startPoint x: 454, startPoint y: 324, endPoint x: 674, endPoint y: 351, distance: 222.0
click at [672, 353] on dd "We recently purchased a new home and seller disclosers called out some shingles…" at bounding box center [571, 348] width 237 height 62
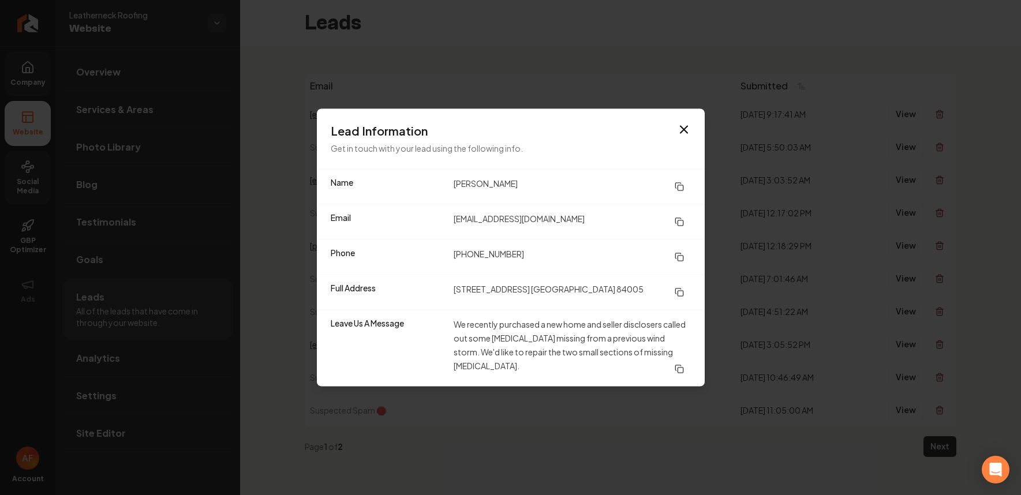
click at [674, 351] on dd "We recently purchased a new home and seller disclosers called out some shingles…" at bounding box center [571, 348] width 237 height 62
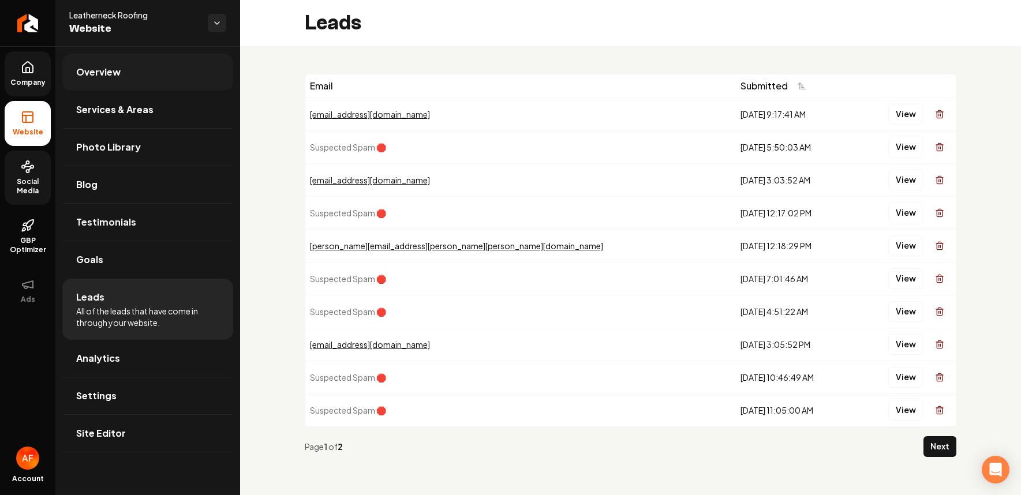
click at [94, 73] on span "Overview" at bounding box center [98, 72] width 44 height 14
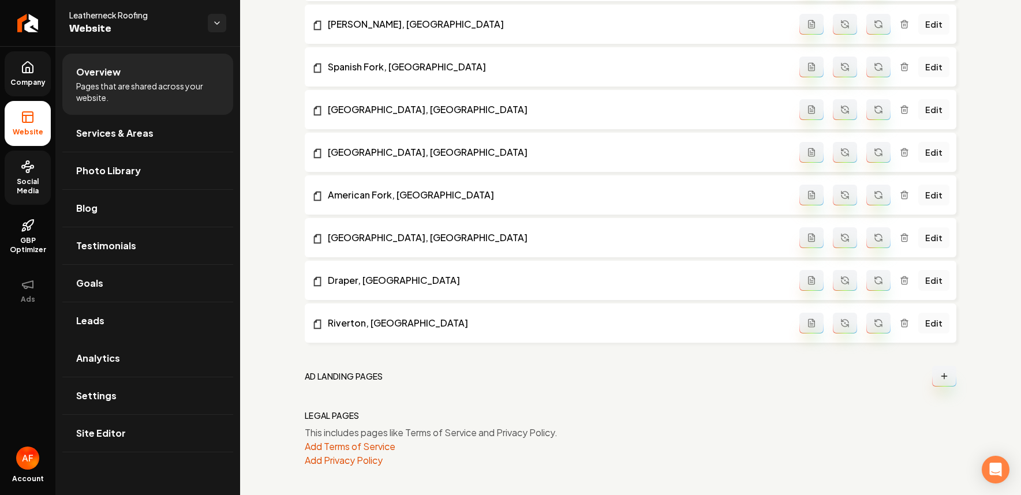
click at [39, 64] on link "Company" at bounding box center [28, 73] width 46 height 45
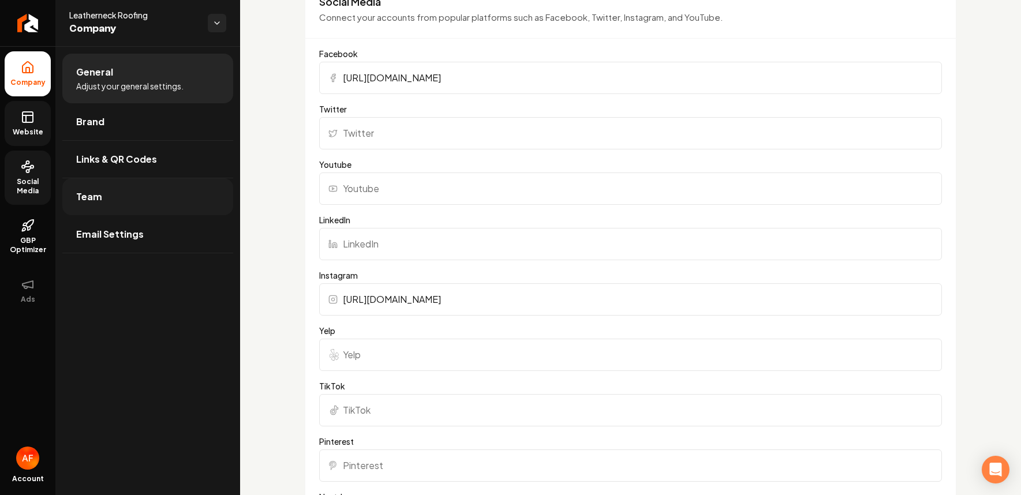
scroll to position [887, 0]
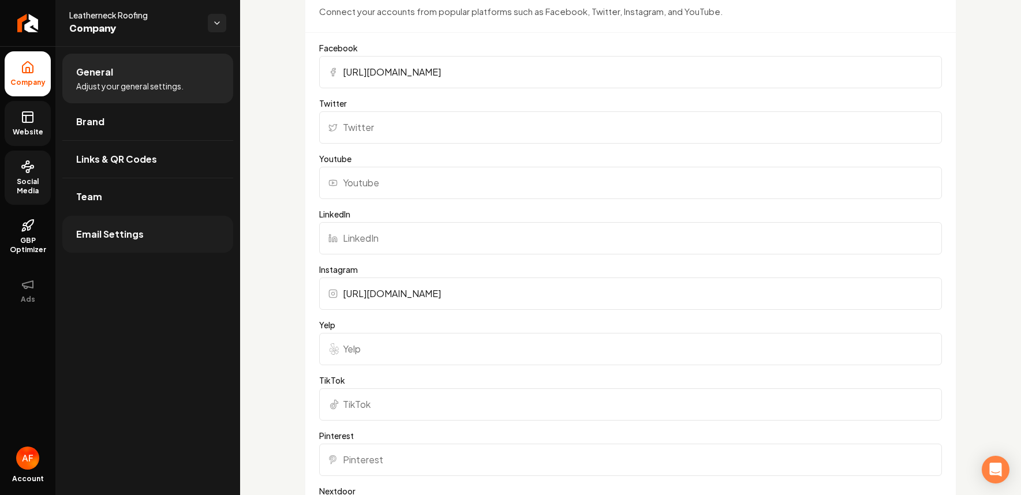
click at [85, 242] on link "Email Settings" at bounding box center [147, 234] width 171 height 37
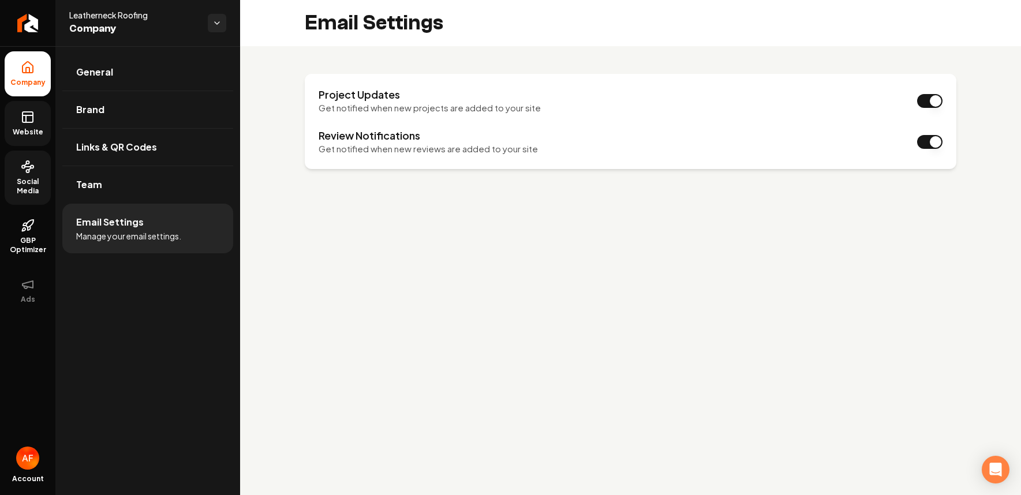
click at [27, 126] on link "Website" at bounding box center [28, 123] width 46 height 45
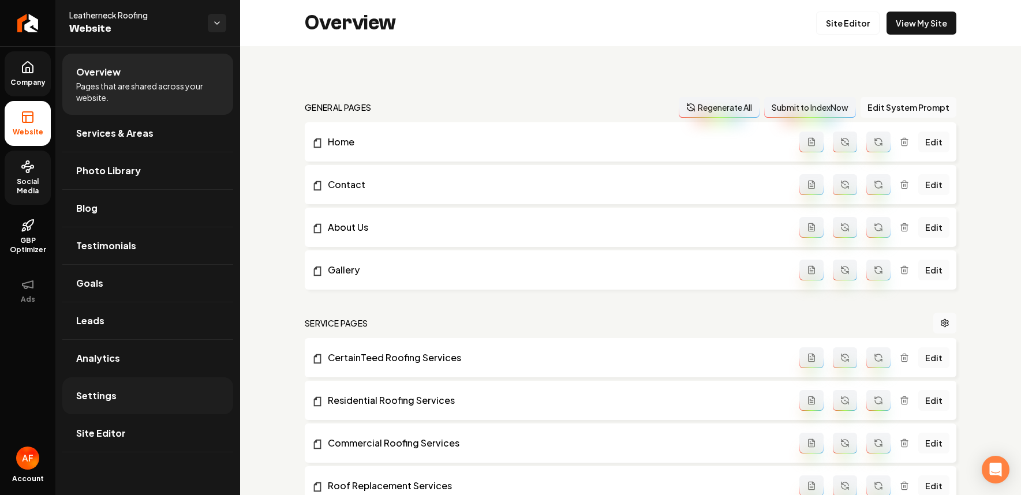
click at [100, 391] on span "Settings" at bounding box center [96, 396] width 40 height 14
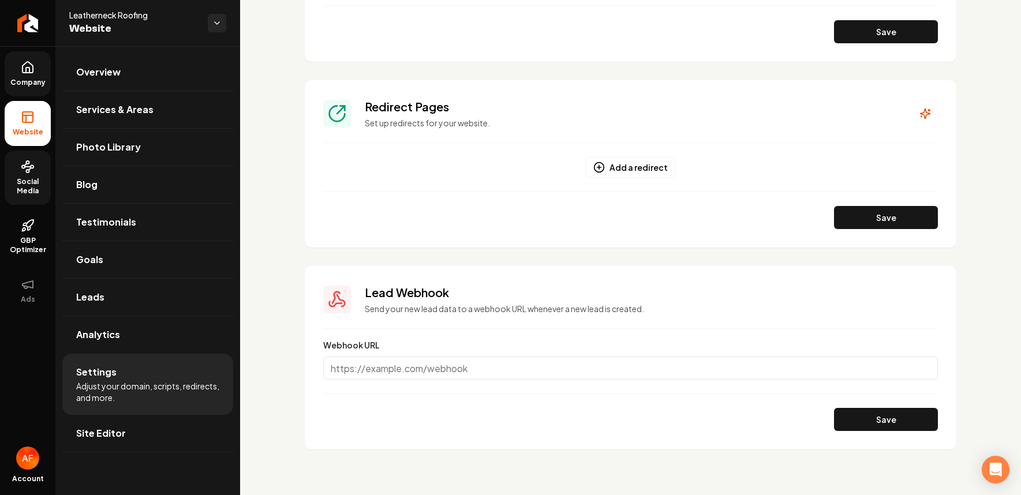
scroll to position [1199, 0]
click at [24, 72] on icon at bounding box center [28, 68] width 14 height 14
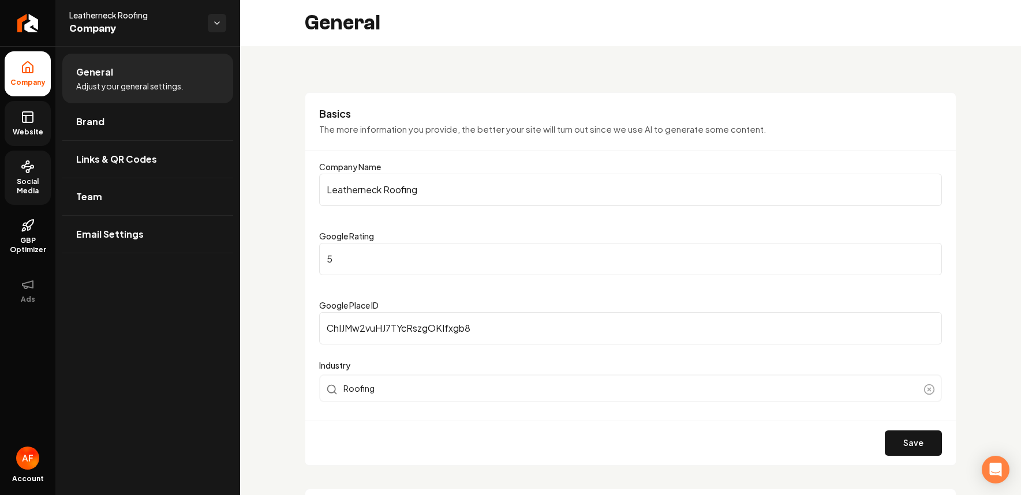
click at [29, 135] on span "Website" at bounding box center [28, 132] width 40 height 9
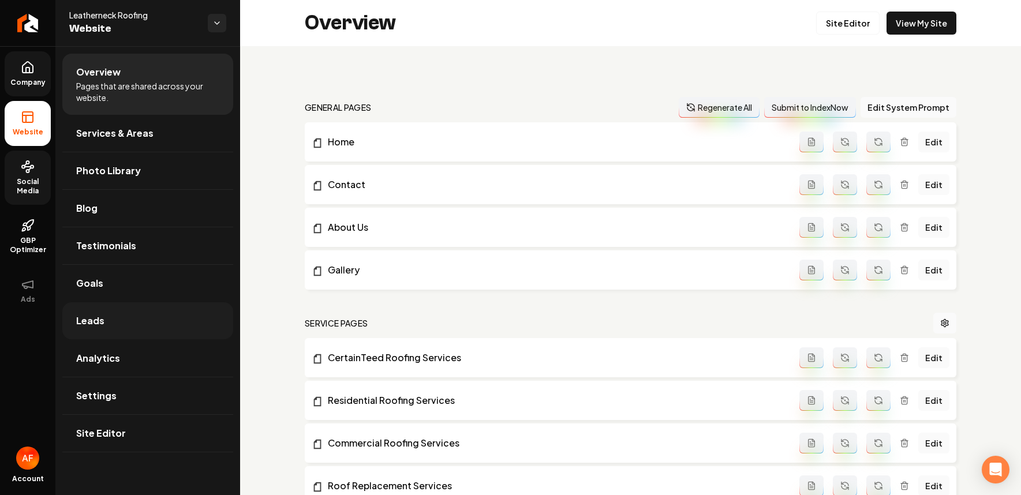
click at [115, 323] on link "Leads" at bounding box center [147, 320] width 171 height 37
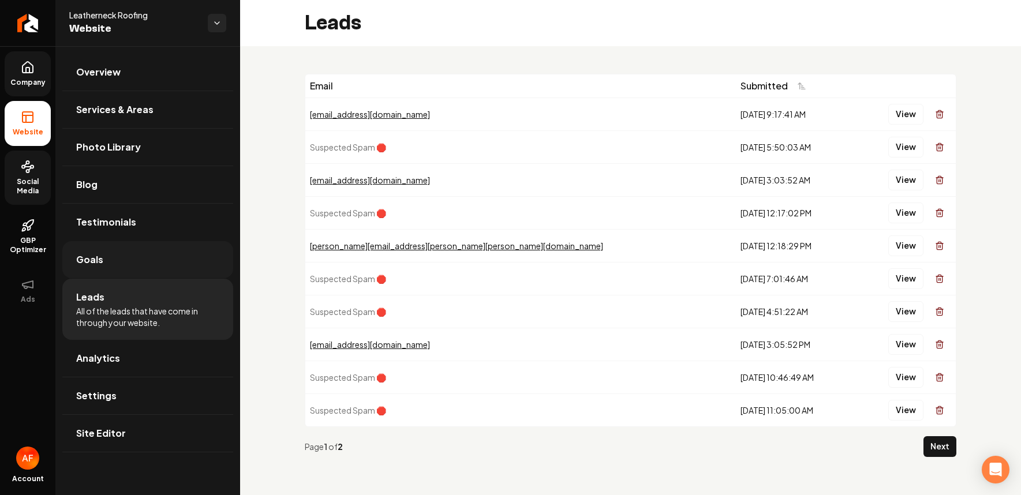
click at [111, 258] on link "Goals" at bounding box center [147, 259] width 171 height 37
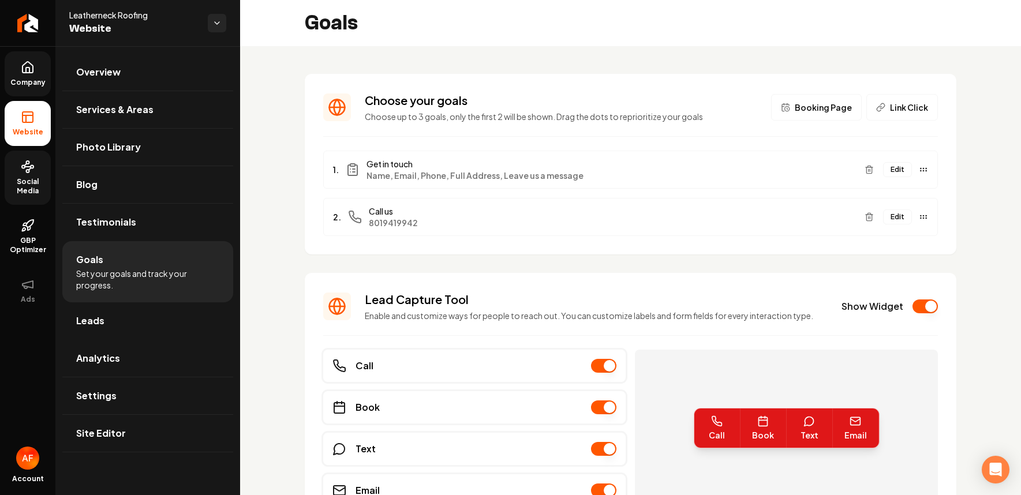
click at [714, 170] on span "Name, Email, Phone, Full Address, Leave us a message" at bounding box center [610, 176] width 489 height 12
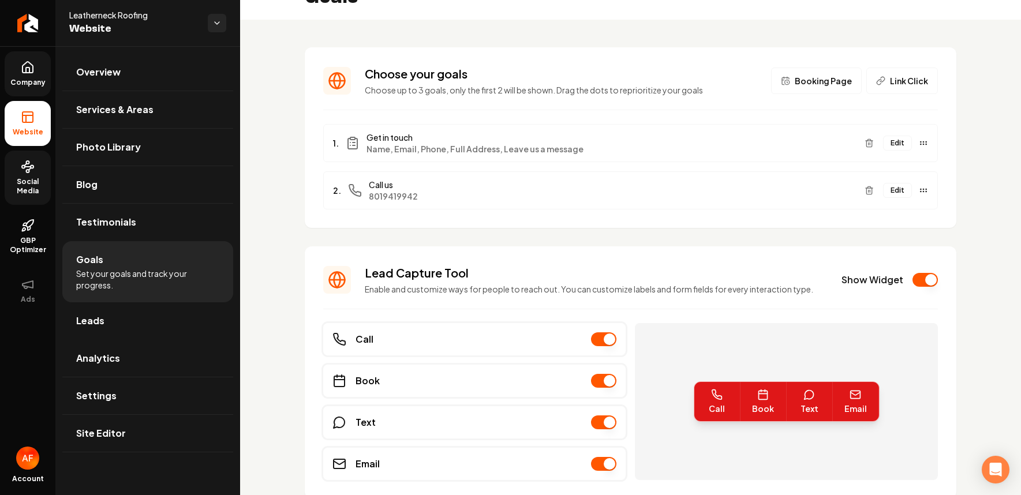
scroll to position [76, 0]
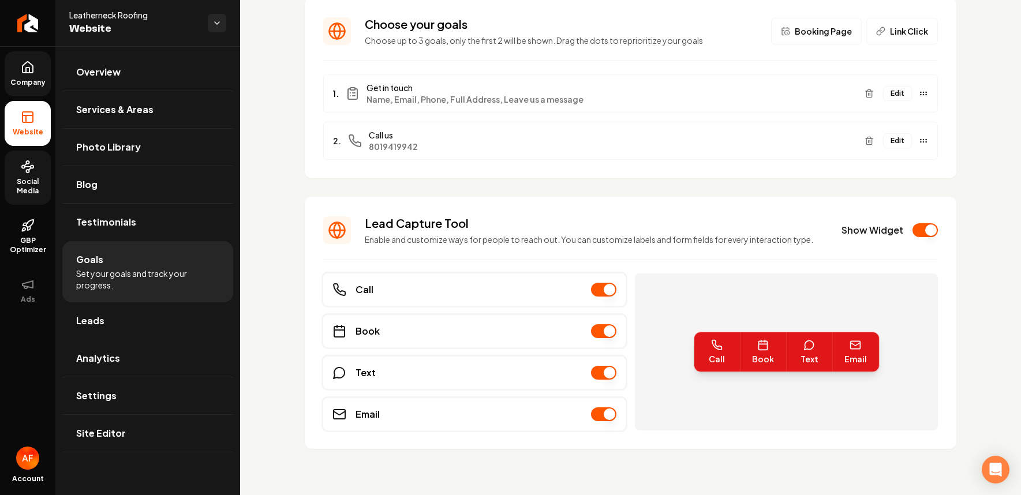
click at [35, 65] on link "Company" at bounding box center [28, 73] width 46 height 45
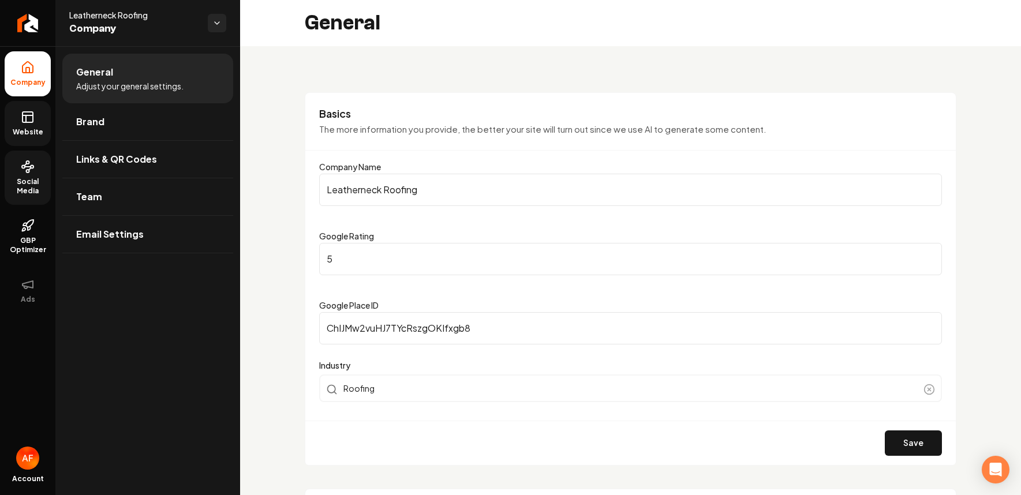
click at [17, 119] on link "Website" at bounding box center [28, 123] width 46 height 45
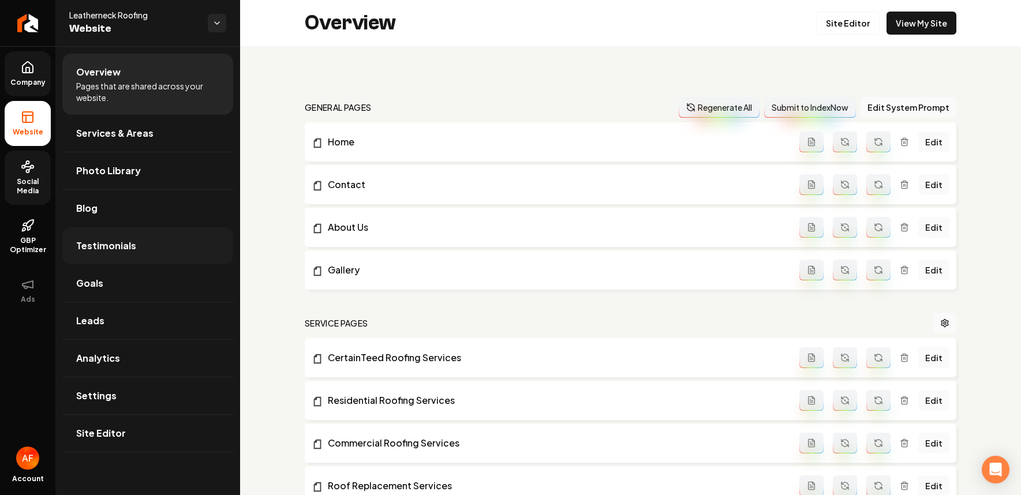
click at [119, 242] on span "Testimonials" at bounding box center [106, 246] width 60 height 14
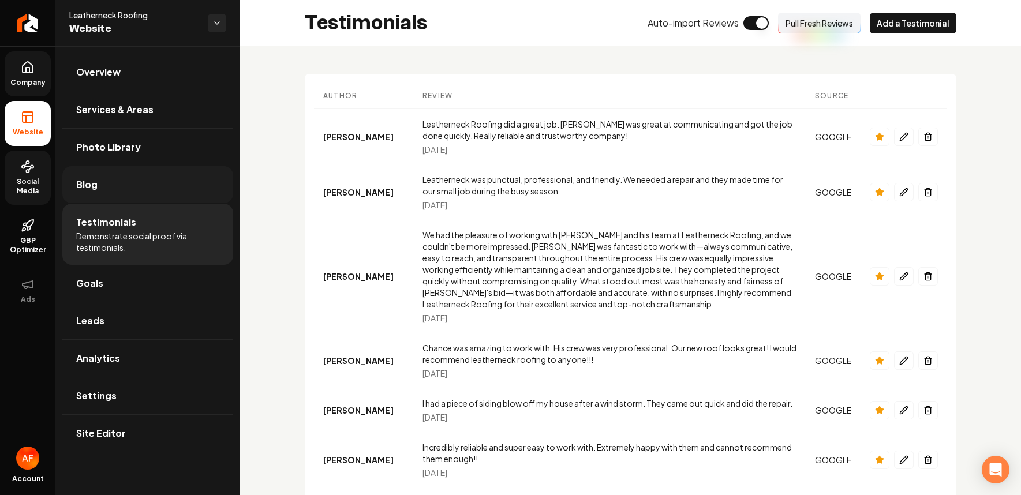
click at [128, 200] on link "Blog" at bounding box center [147, 184] width 171 height 37
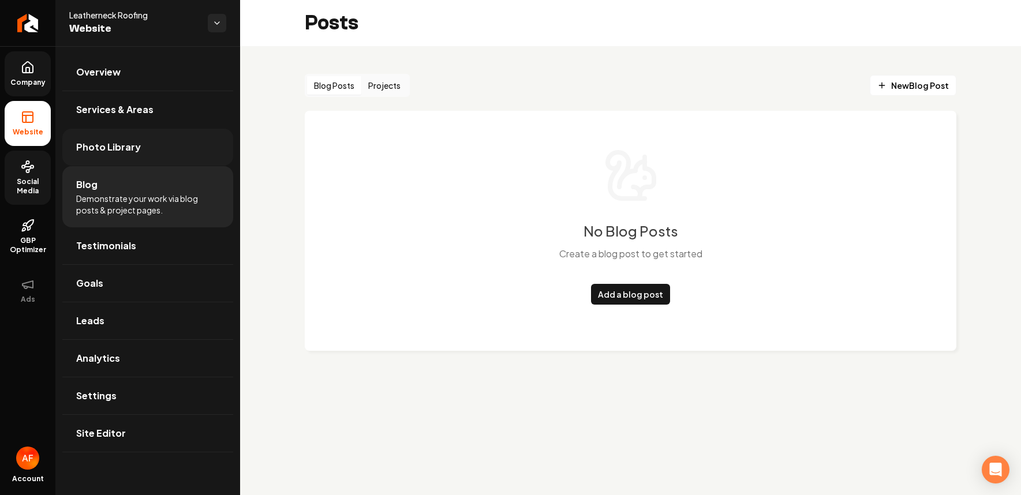
click at [129, 141] on span "Photo Library" at bounding box center [108, 147] width 65 height 14
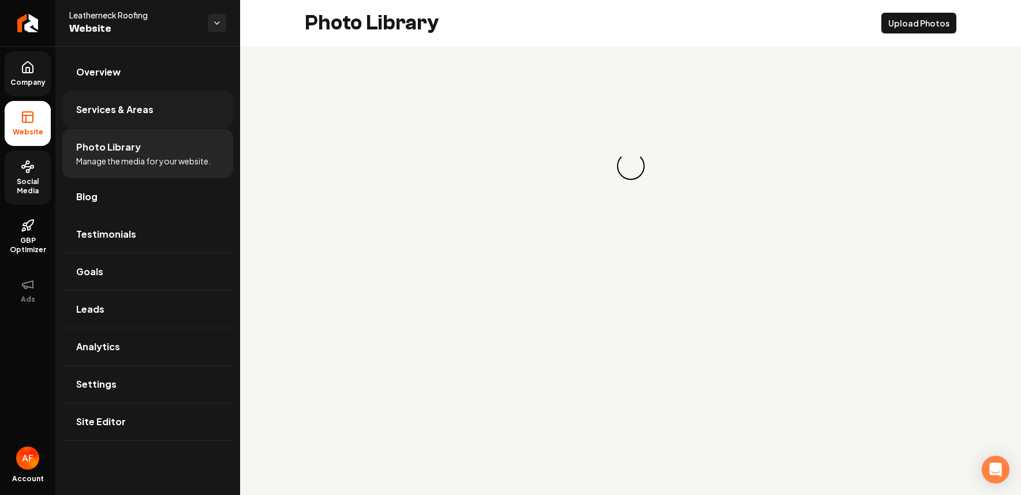
click at [117, 110] on span "Services & Areas" at bounding box center [114, 110] width 77 height 14
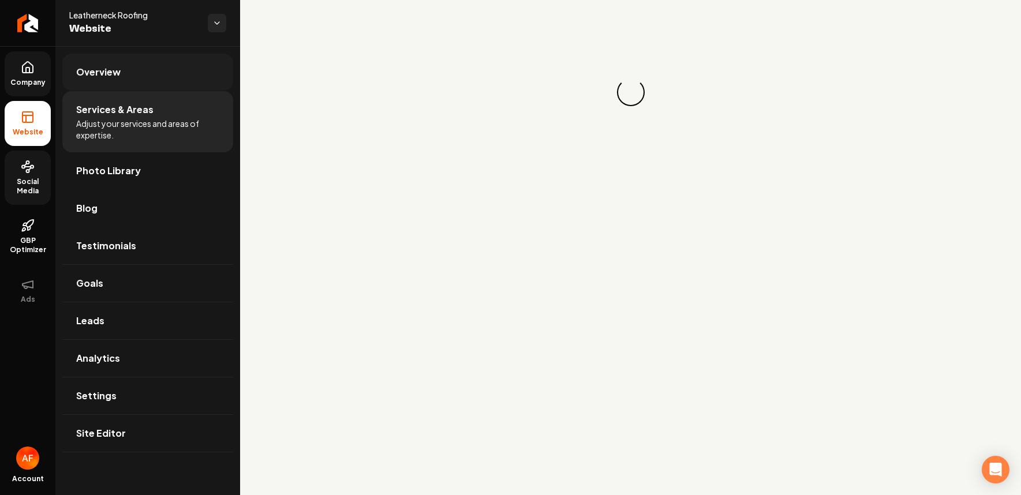
click at [113, 54] on link "Overview" at bounding box center [147, 72] width 171 height 37
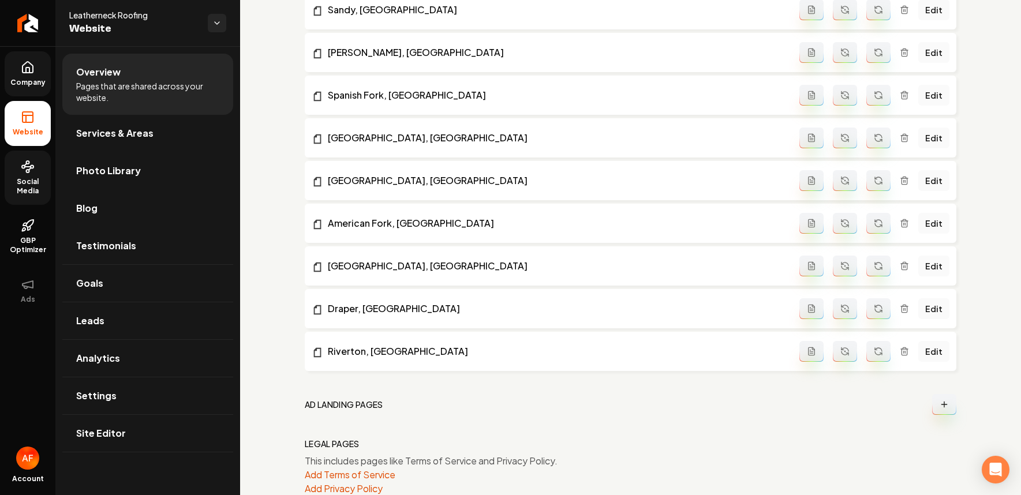
scroll to position [1574, 0]
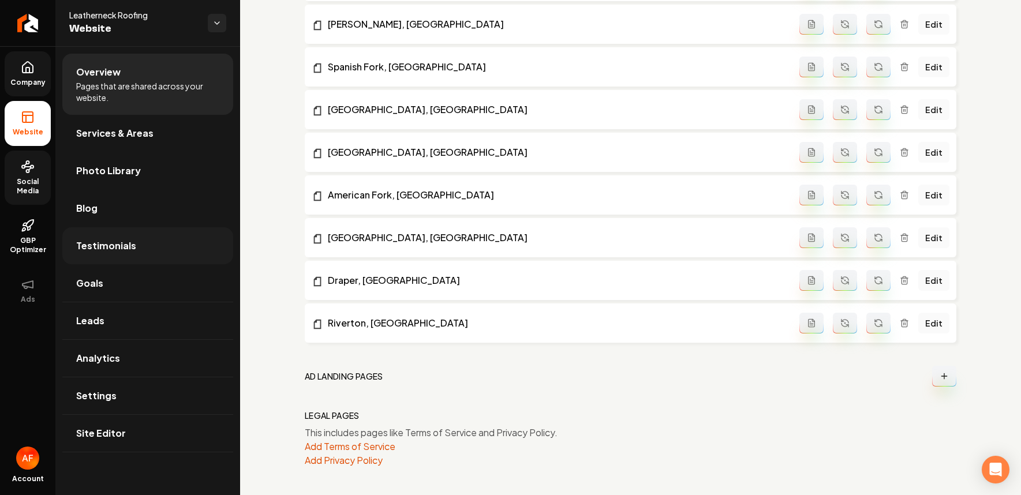
click at [130, 235] on link "Testimonials" at bounding box center [147, 245] width 171 height 37
click at [128, 261] on link "Testimonials" at bounding box center [147, 245] width 171 height 37
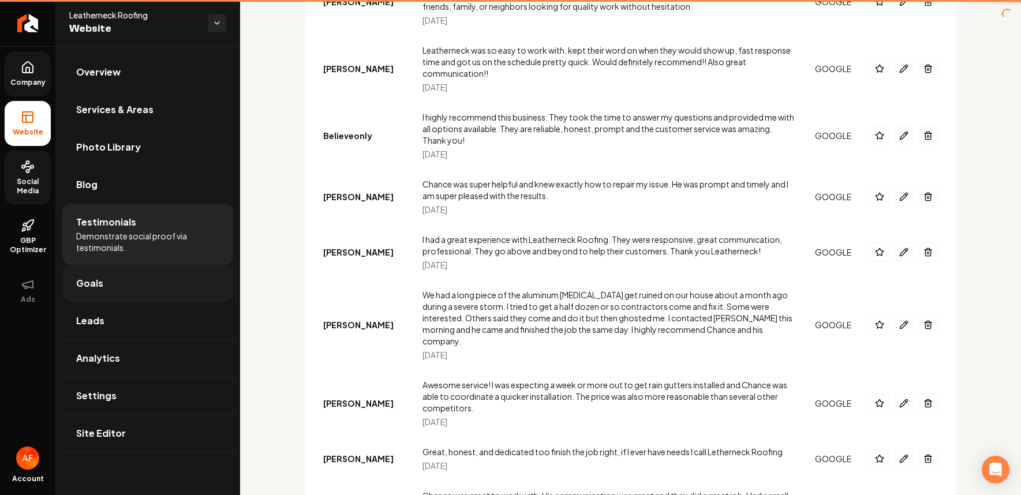
click at [118, 282] on link "Goals" at bounding box center [147, 283] width 171 height 37
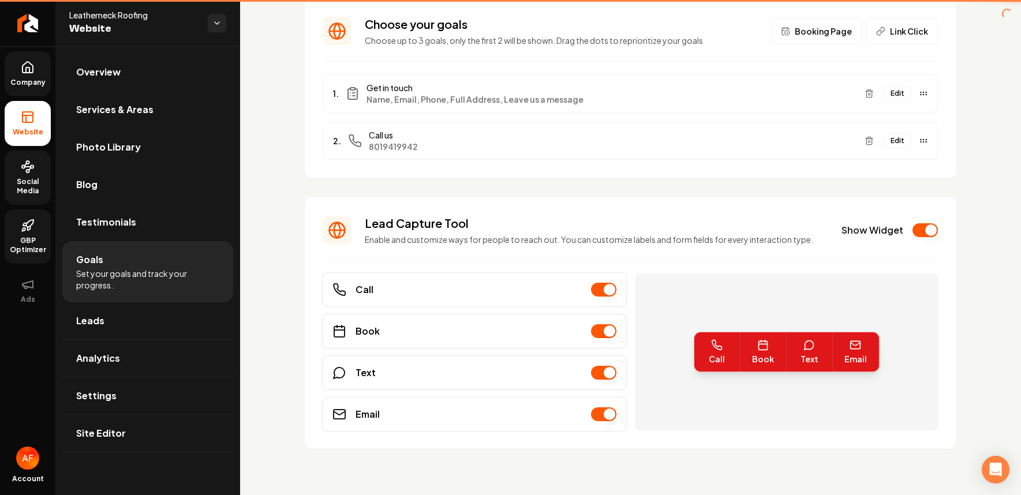
scroll to position [76, 0]
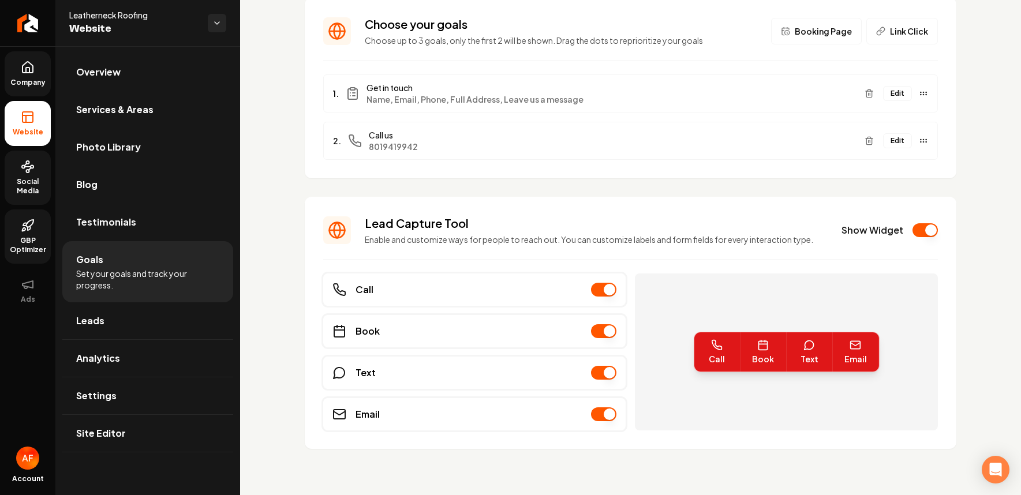
click at [29, 222] on icon at bounding box center [28, 226] width 14 height 14
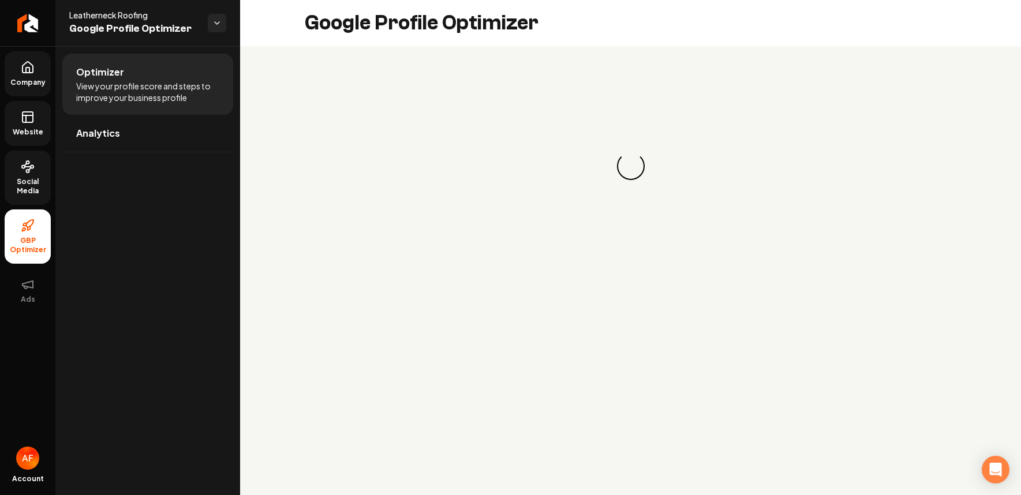
click at [40, 179] on span "Social Media" at bounding box center [28, 186] width 46 height 18
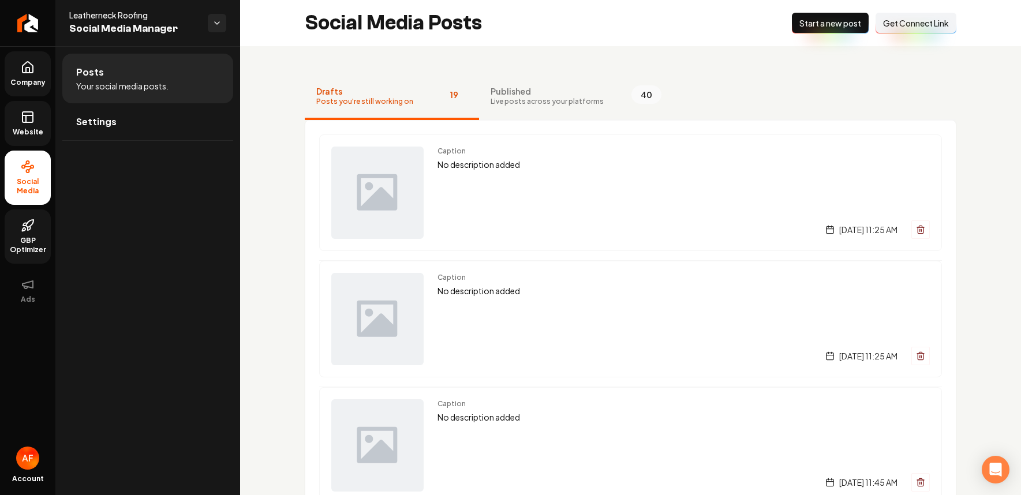
click at [38, 108] on link "Website" at bounding box center [28, 123] width 46 height 45
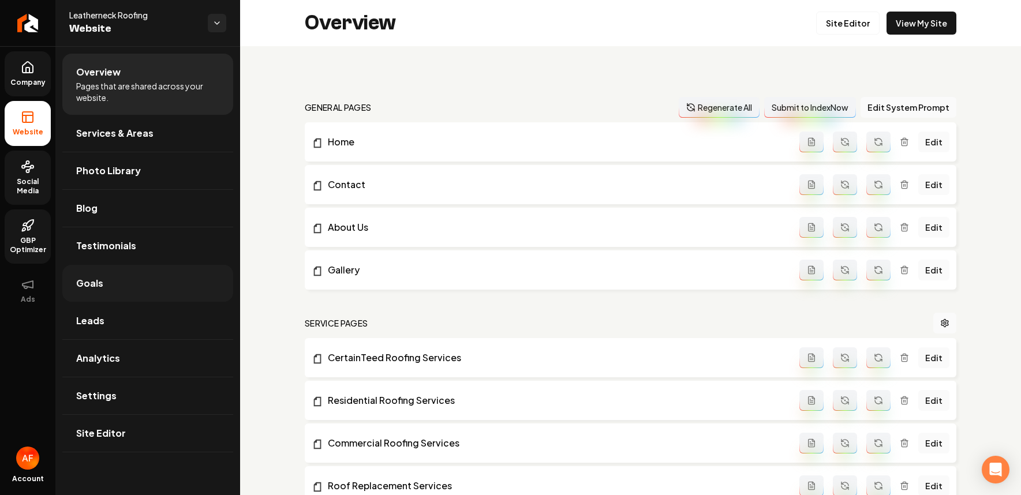
click at [122, 290] on link "Goals" at bounding box center [147, 283] width 171 height 37
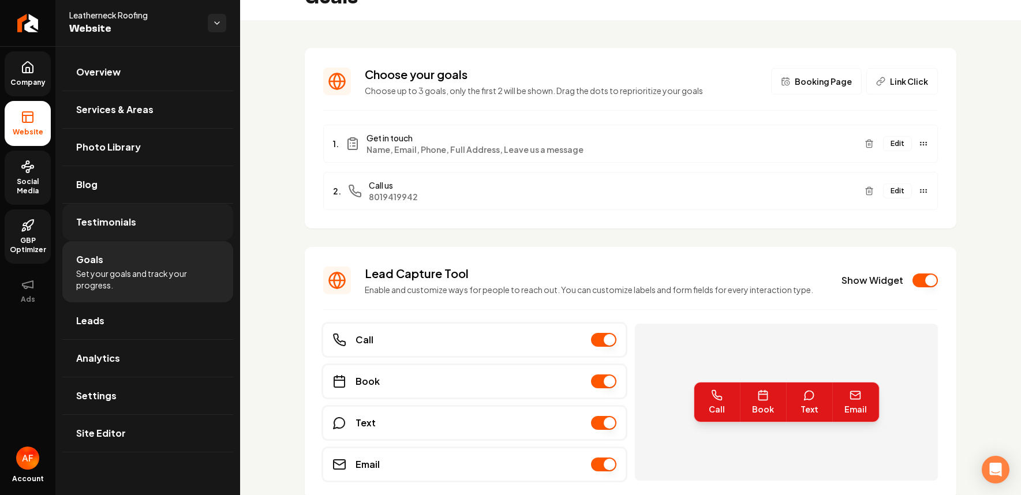
scroll to position [76, 0]
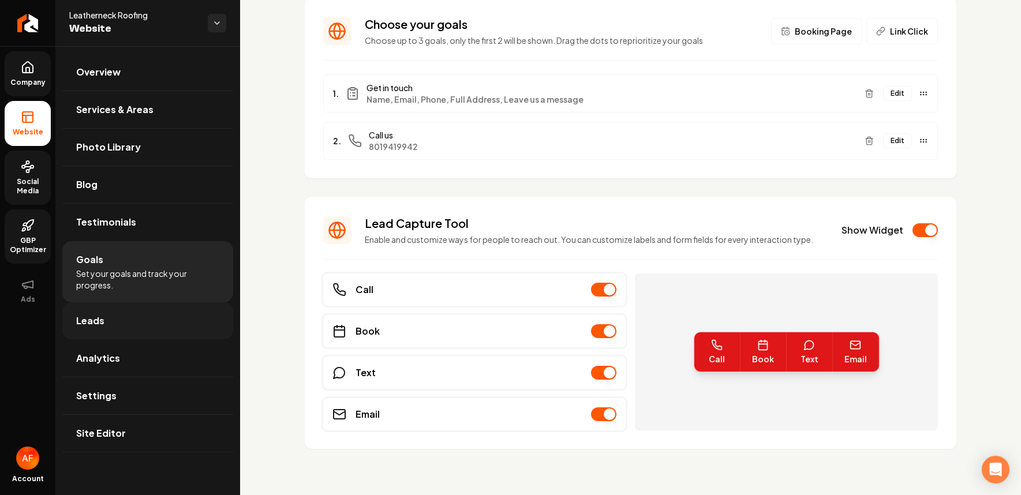
click at [121, 313] on link "Leads" at bounding box center [147, 320] width 171 height 37
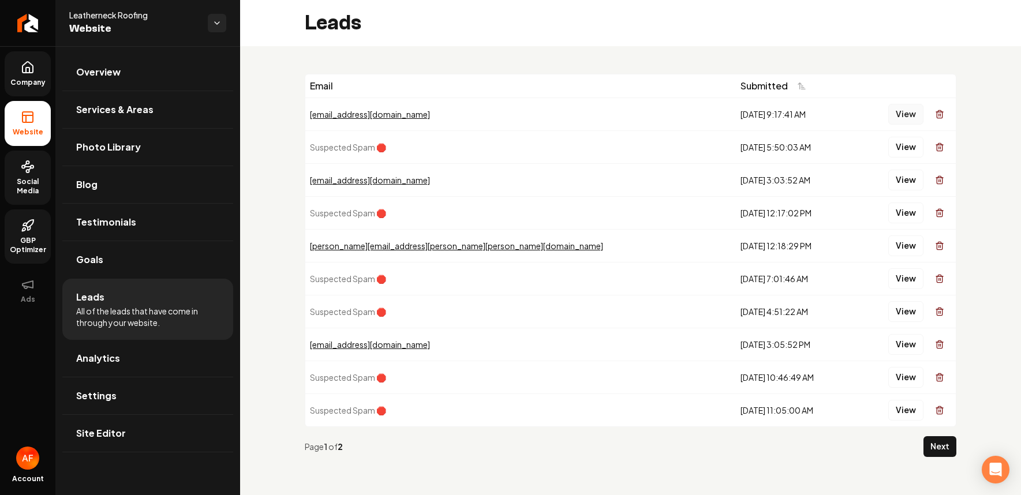
click at [714, 111] on button "View" at bounding box center [905, 114] width 35 height 21
click at [32, 97] on ul "Company Website Social Media GBP Optimizer Ads" at bounding box center [27, 182] width 55 height 272
click at [31, 75] on link "Company" at bounding box center [28, 73] width 46 height 45
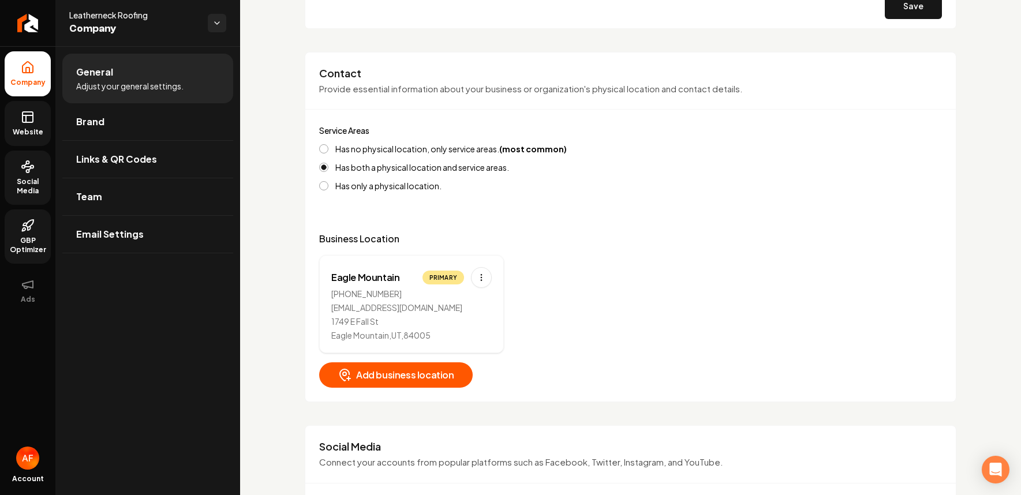
scroll to position [428, 0]
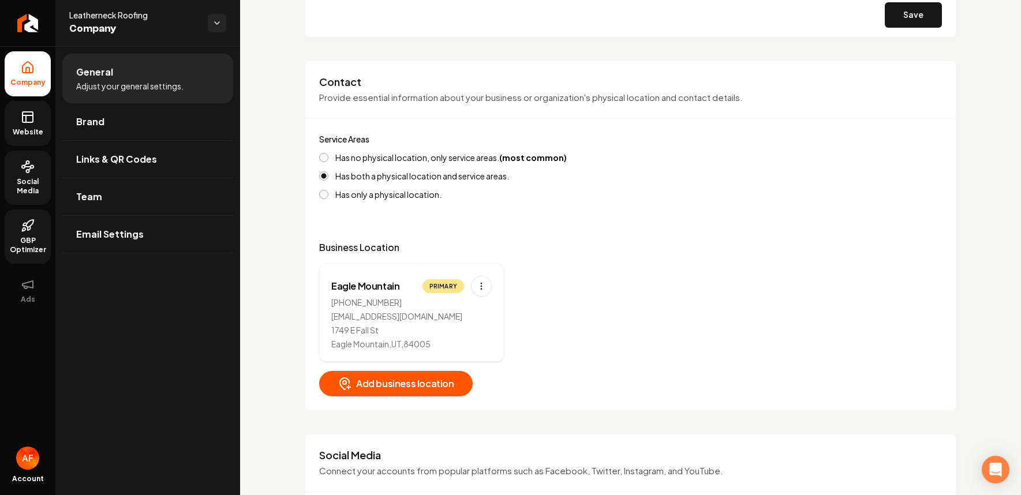
click at [332, 298] on div "(801) 942-9942" at bounding box center [411, 303] width 160 height 12
click at [409, 218] on form "Service Areas Has no physical location, only service areas. (most common) Has b…" at bounding box center [630, 179] width 623 height 95
drag, startPoint x: 330, startPoint y: 318, endPoint x: 471, endPoint y: 319, distance: 141.4
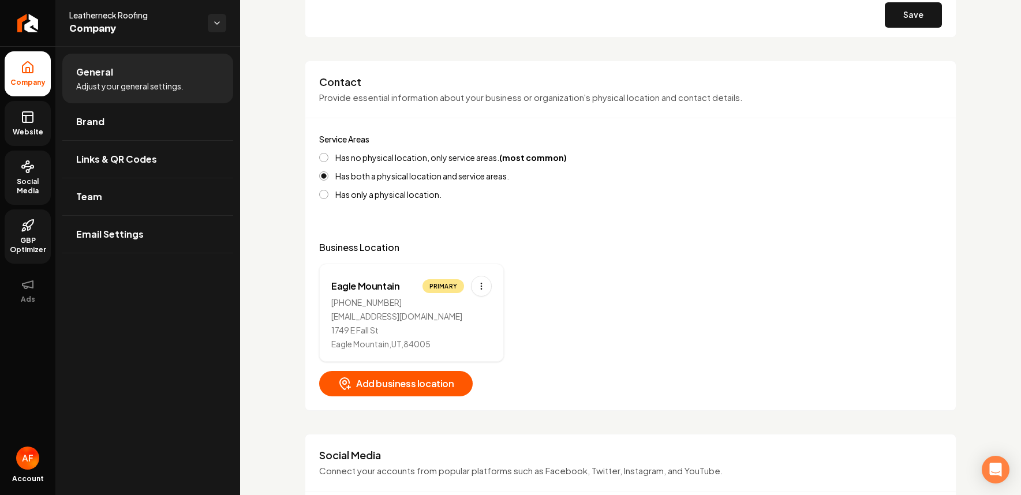
click at [471, 319] on div "Eagle Mountain Primary (801) 942-9942 Chance@leatherneckroofing.com 1749 E Fall…" at bounding box center [411, 313] width 185 height 98
click at [609, 258] on div "Business Location Eagle Mountain Primary (801) 942-9942 Chance@leatherneckroofi…" at bounding box center [630, 319] width 623 height 156
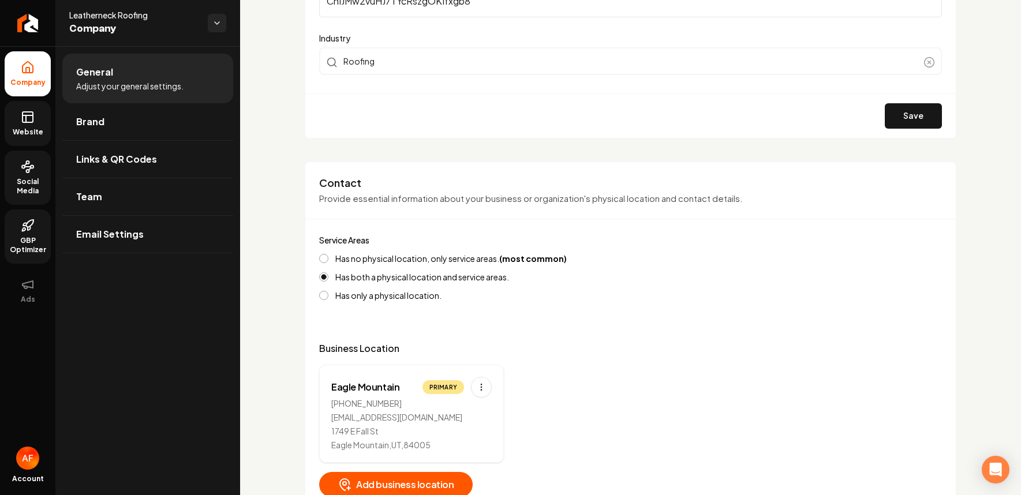
scroll to position [449, 0]
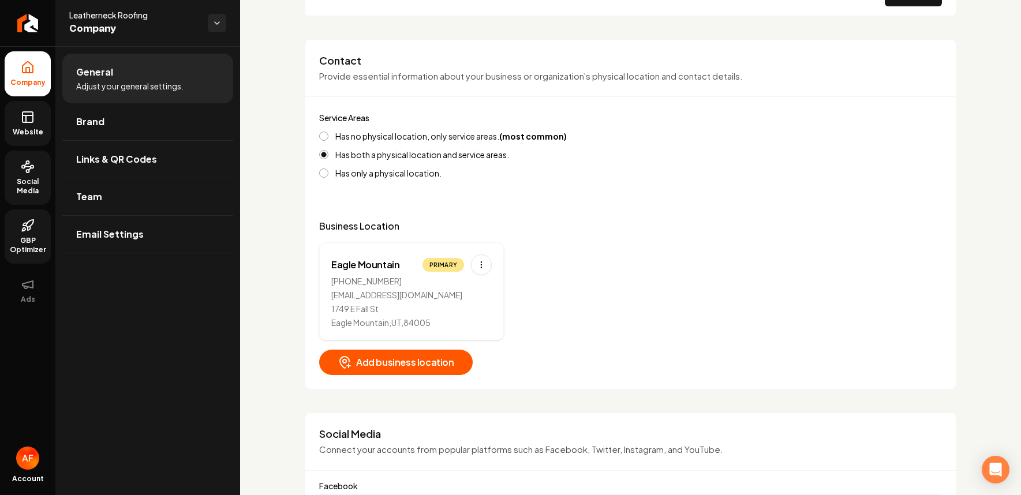
click at [492, 261] on div "Eagle Mountain Primary (801) 942-9942 Chance@leatherneckroofing.com 1749 E Fall…" at bounding box center [411, 291] width 185 height 98
click at [490, 261] on html "Company Website Social Media GBP Optimizer Ads Account Leatherneck Roofing Comp…" at bounding box center [510, 247] width 1021 height 495
click at [453, 285] on div "Edit" at bounding box center [445, 289] width 87 height 18
select select "**"
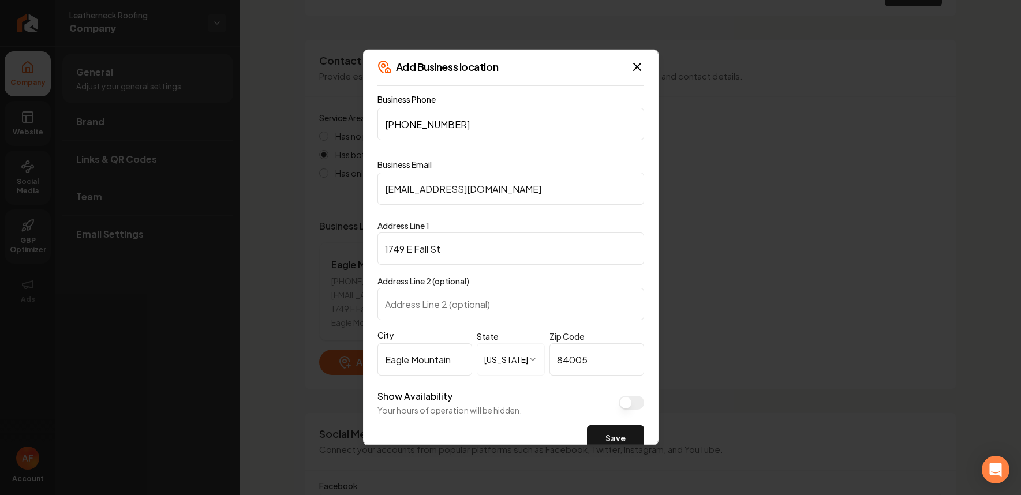
scroll to position [0, 0]
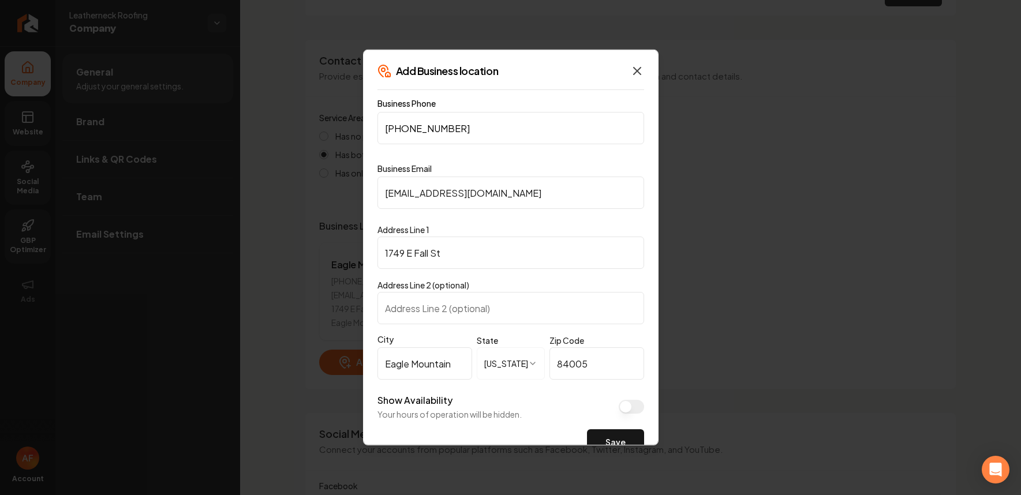
click at [633, 68] on icon "button" at bounding box center [637, 71] width 14 height 14
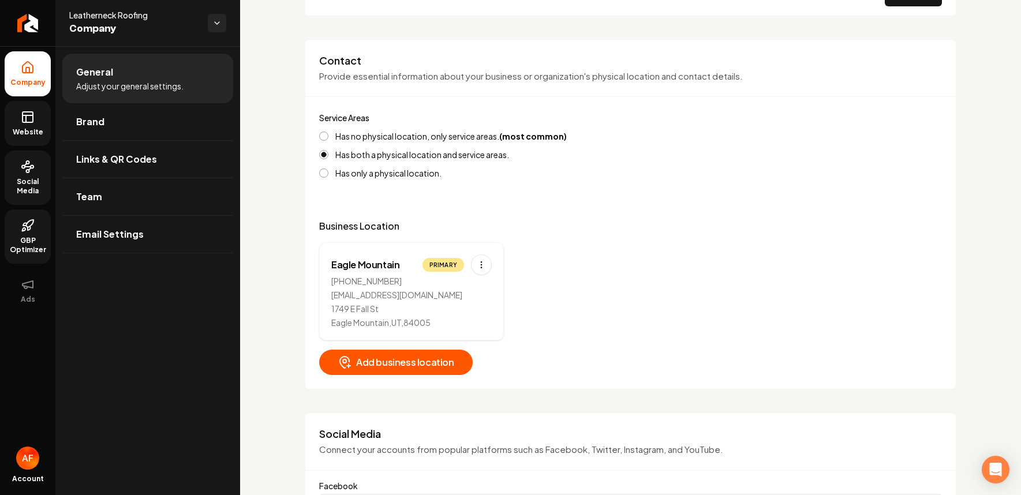
click at [27, 116] on icon at bounding box center [28, 117] width 14 height 14
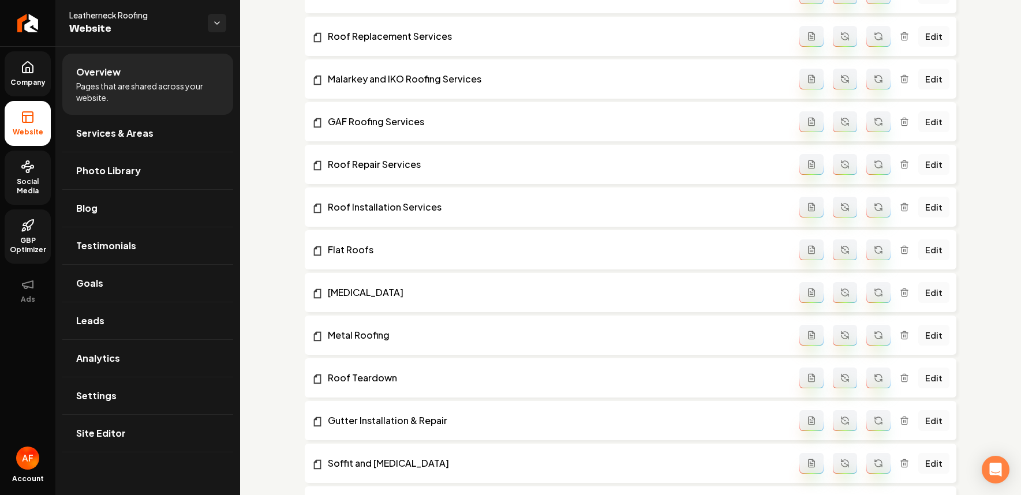
scroll to position [50, 0]
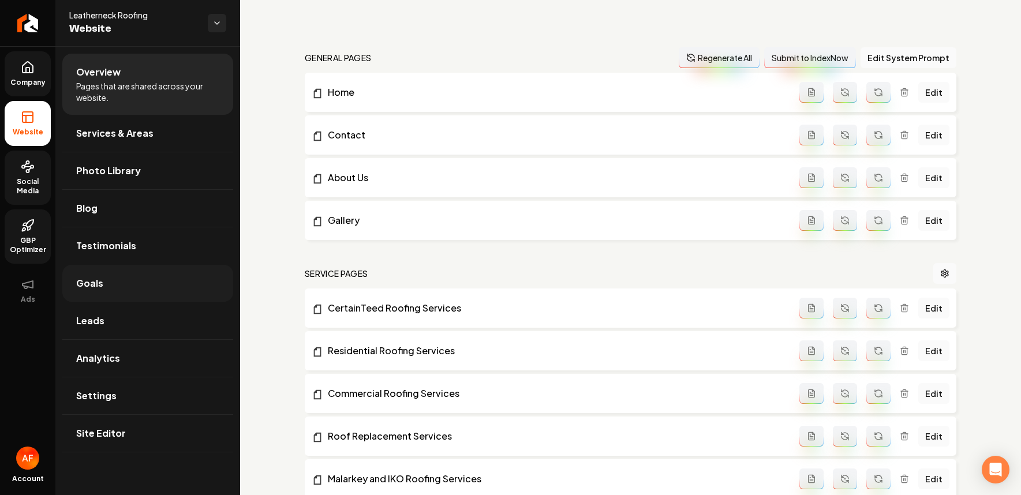
click at [100, 288] on span "Goals" at bounding box center [89, 283] width 27 height 14
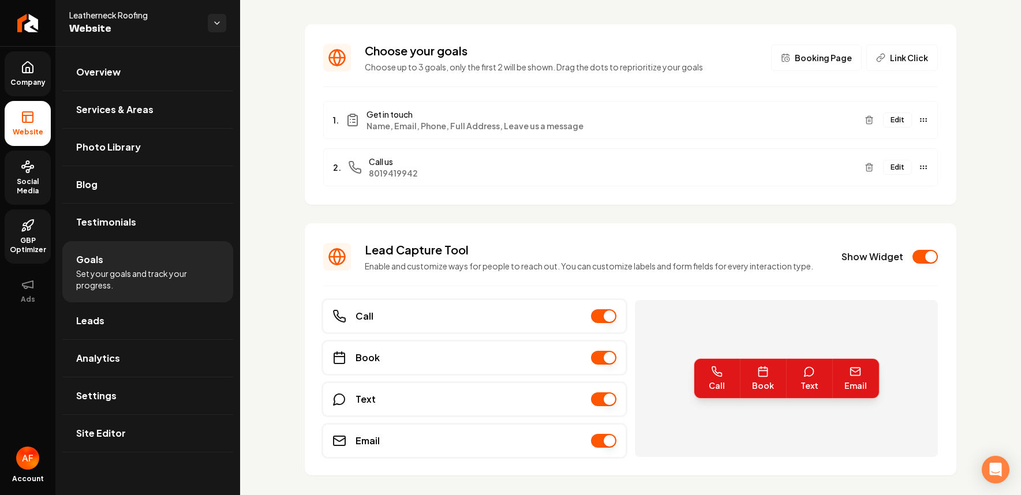
click at [714, 170] on button "Edit" at bounding box center [897, 167] width 29 height 15
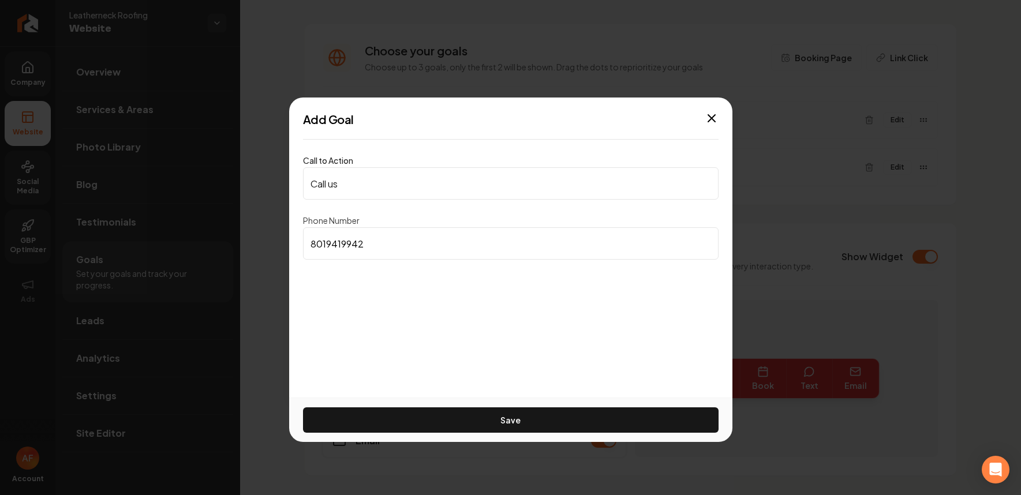
click at [440, 241] on input "8019419942" at bounding box center [510, 243] width 415 height 32
click at [329, 243] on input "8019419942" at bounding box center [510, 243] width 415 height 32
drag, startPoint x: 867, startPoint y: 138, endPoint x: 852, endPoint y: 136, distance: 15.3
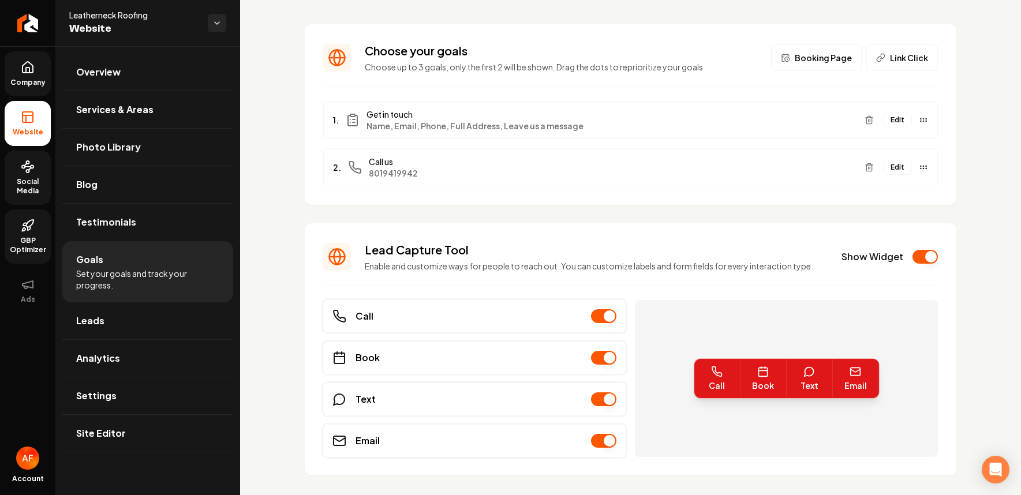
click at [33, 83] on span "Company" at bounding box center [28, 82] width 44 height 9
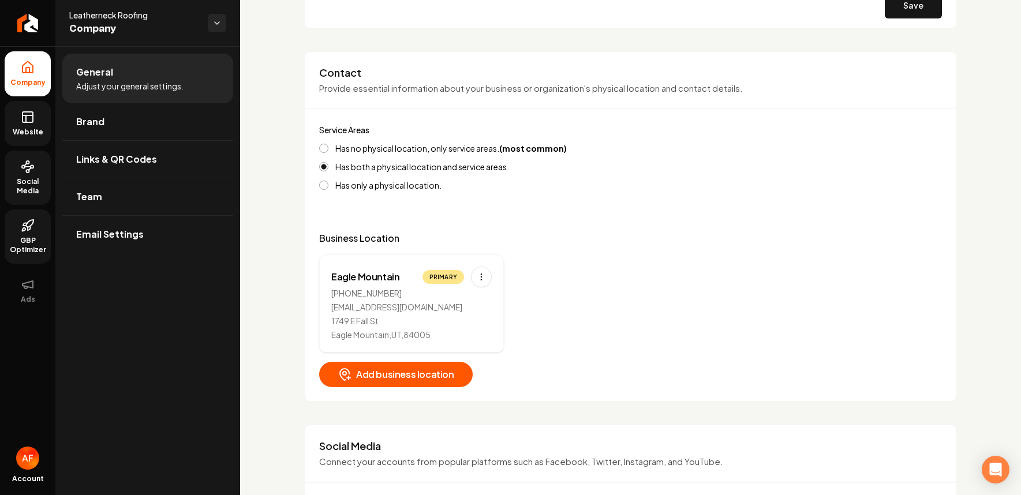
scroll to position [459, 0]
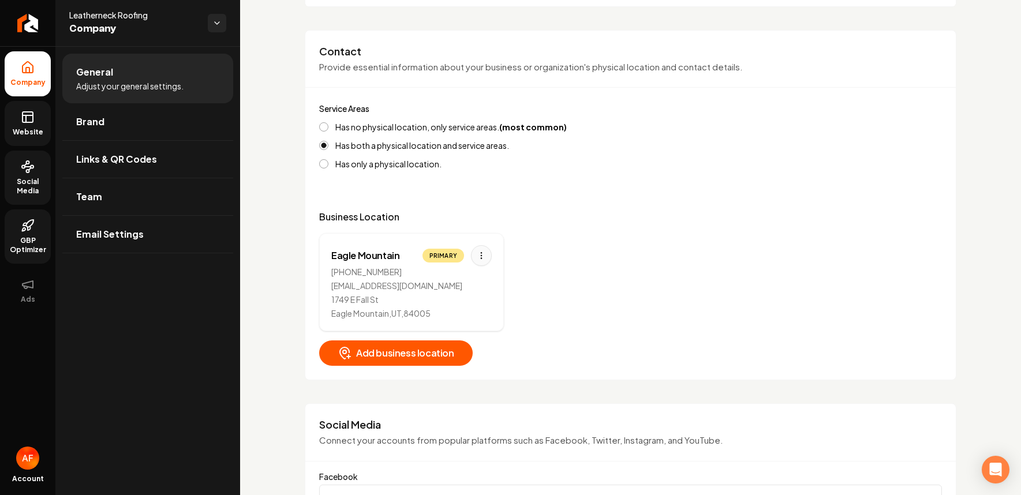
click at [477, 255] on html "Company Website Social Media GBP Optimizer Ads Account Leatherneck Roofing Comp…" at bounding box center [510, 247] width 1021 height 495
click at [440, 280] on div "Edit" at bounding box center [445, 280] width 87 height 18
select select "**"
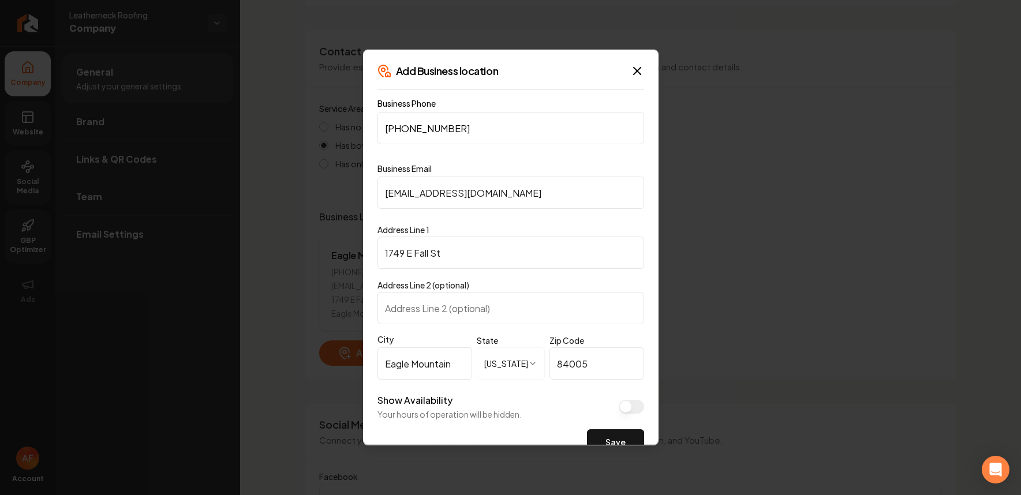
paste input "180) 194-1994"
drag, startPoint x: 487, startPoint y: 128, endPoint x: 336, endPoint y: 134, distance: 150.7
click at [336, 134] on body "Company Website Social Media GBP Optimizer Ads Account Leatherneck Roofing Comp…" at bounding box center [510, 247] width 1021 height 495
paste input
click at [390, 128] on input "(180) 194-1994" at bounding box center [510, 128] width 267 height 32
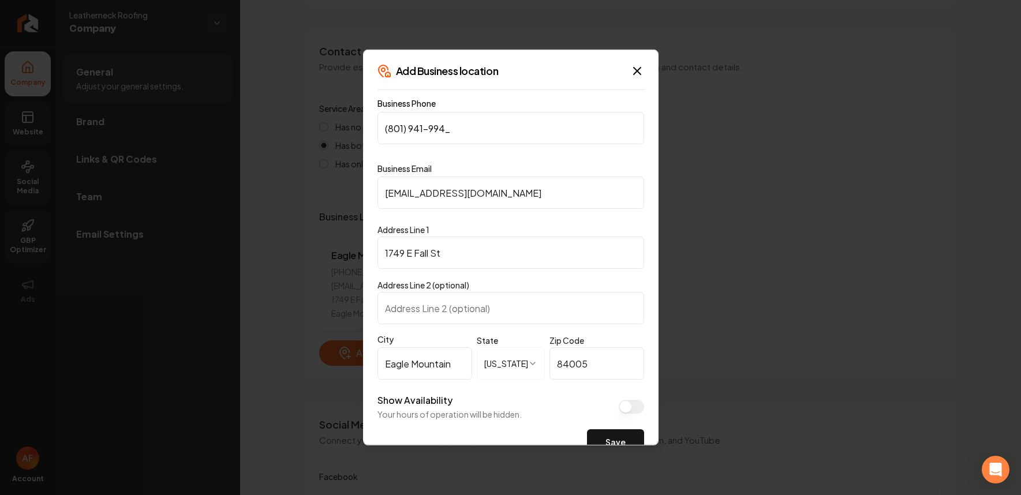
click at [457, 130] on input "(801) 941-994_" at bounding box center [510, 128] width 267 height 32
type input "(801) 941-9942"
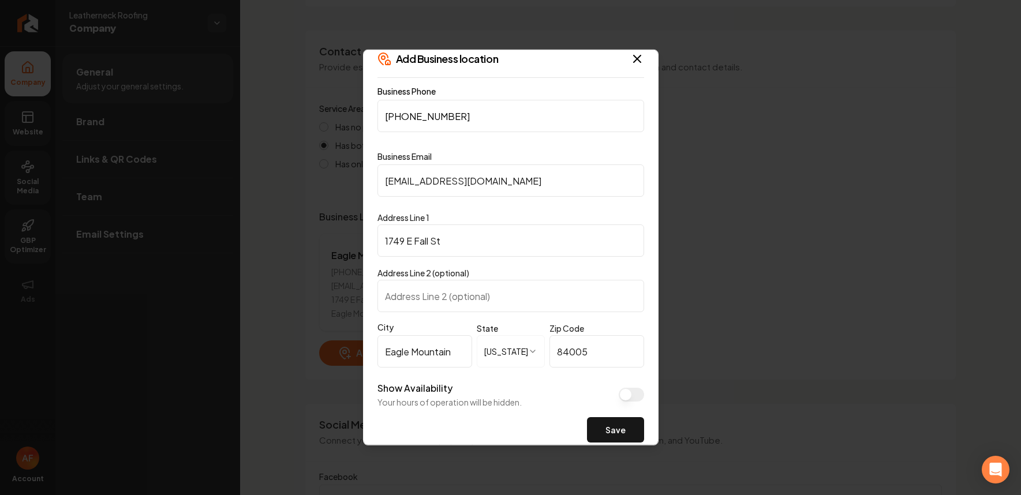
scroll to position [33, 0]
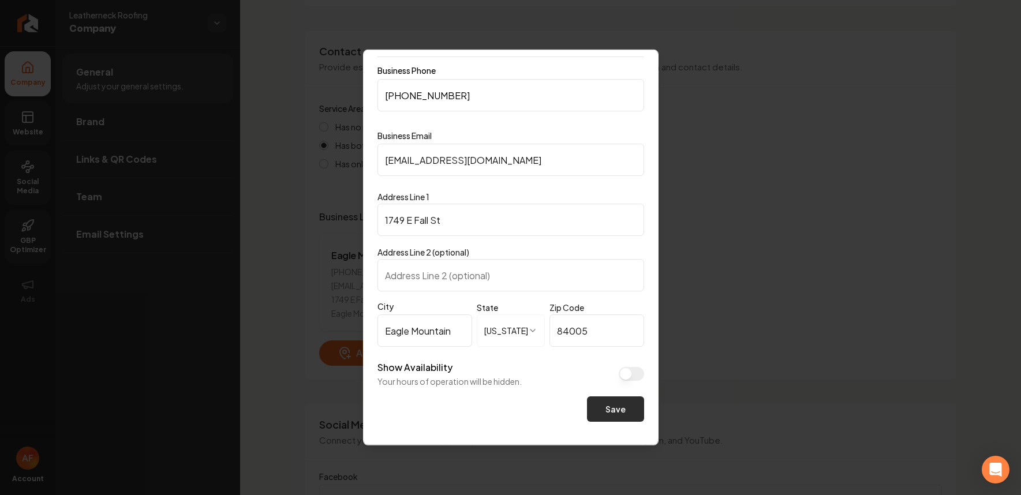
click at [601, 410] on button "Save" at bounding box center [615, 408] width 57 height 25
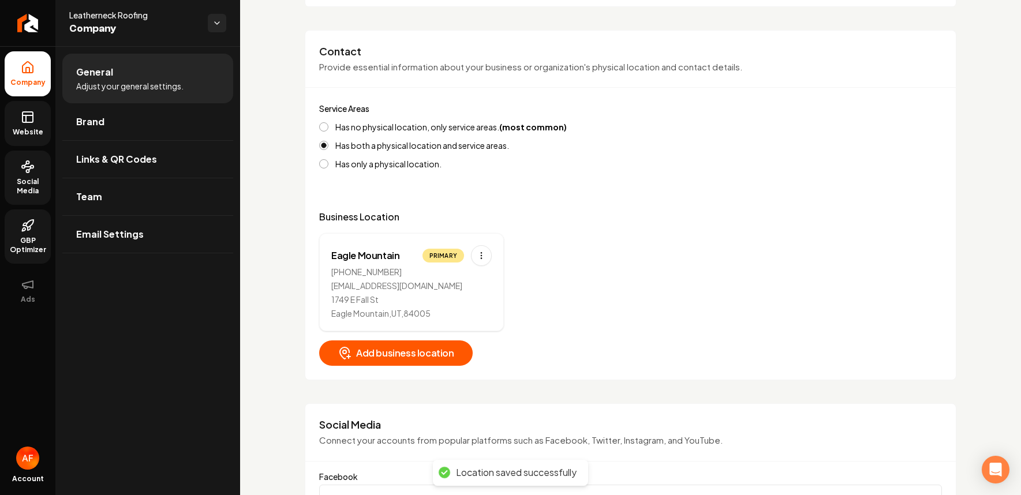
click at [33, 121] on icon at bounding box center [28, 117] width 14 height 14
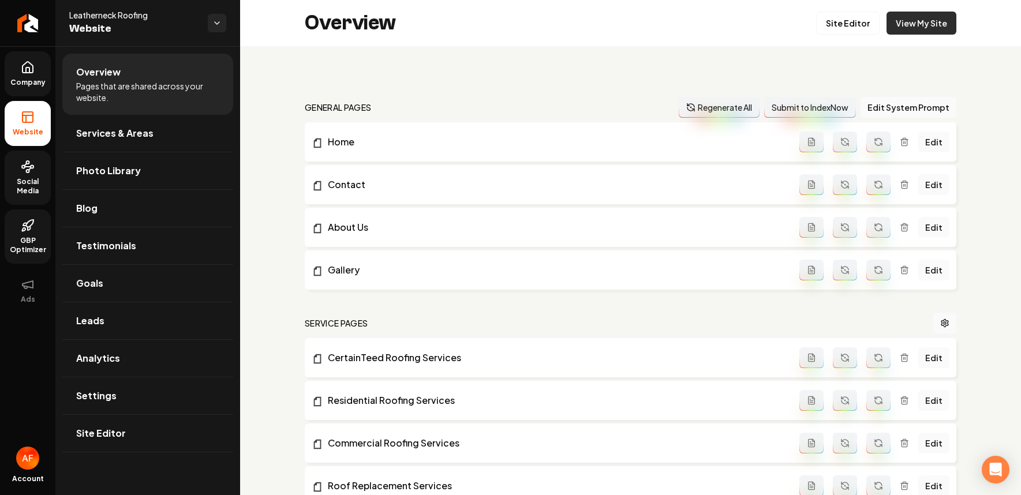
click at [714, 24] on link "View My Site" at bounding box center [921, 23] width 70 height 23
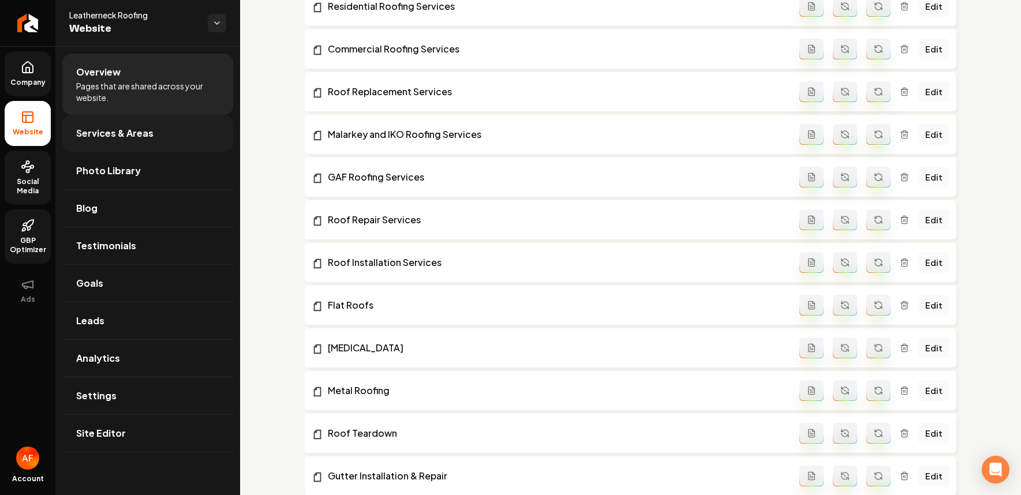
scroll to position [794, 0]
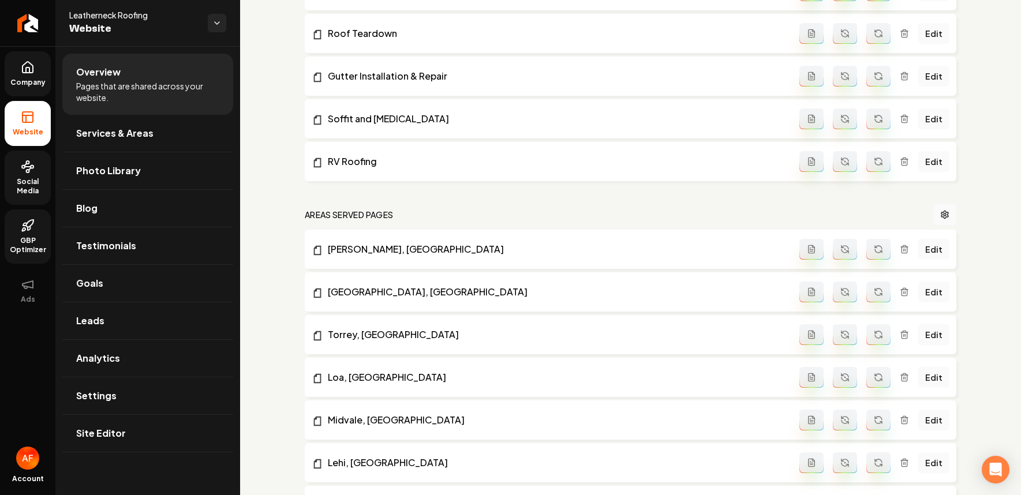
click at [24, 81] on span "Company" at bounding box center [28, 82] width 44 height 9
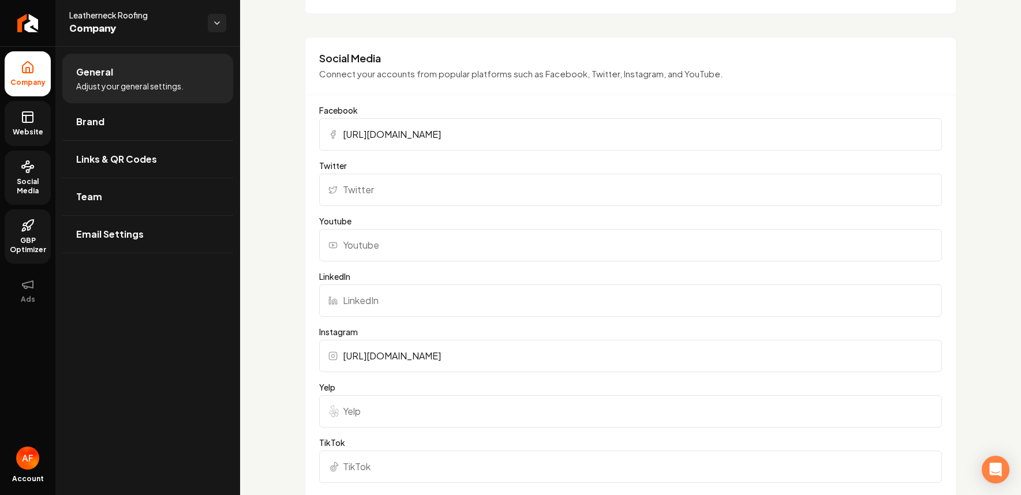
scroll to position [427, 0]
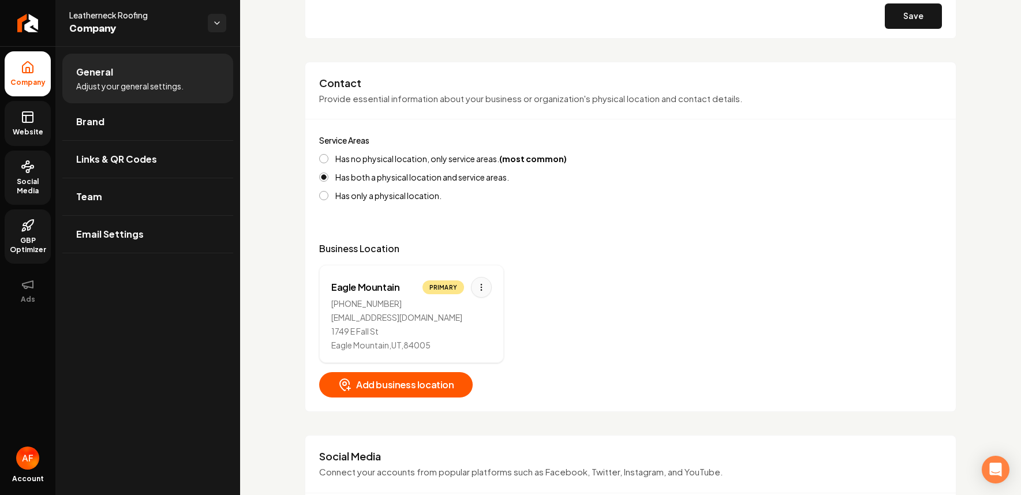
click at [483, 284] on html "Company Website Social Media GBP Optimizer Ads Account Leatherneck Roofing Comp…" at bounding box center [510, 247] width 1021 height 495
click at [433, 317] on div "Edit" at bounding box center [430, 312] width 15 height 14
select select "**"
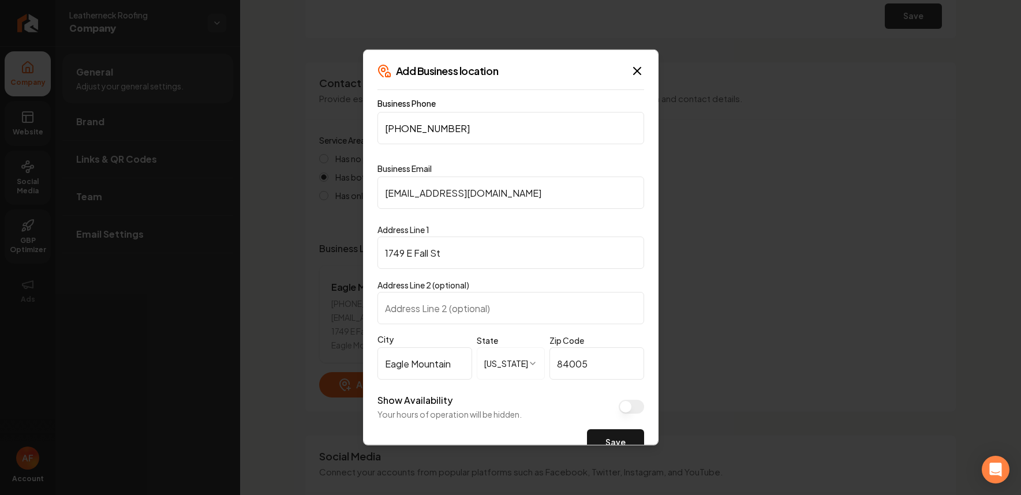
click at [432, 200] on input "Chance@leatherneckroofing.com" at bounding box center [510, 193] width 267 height 32
paste input "c"
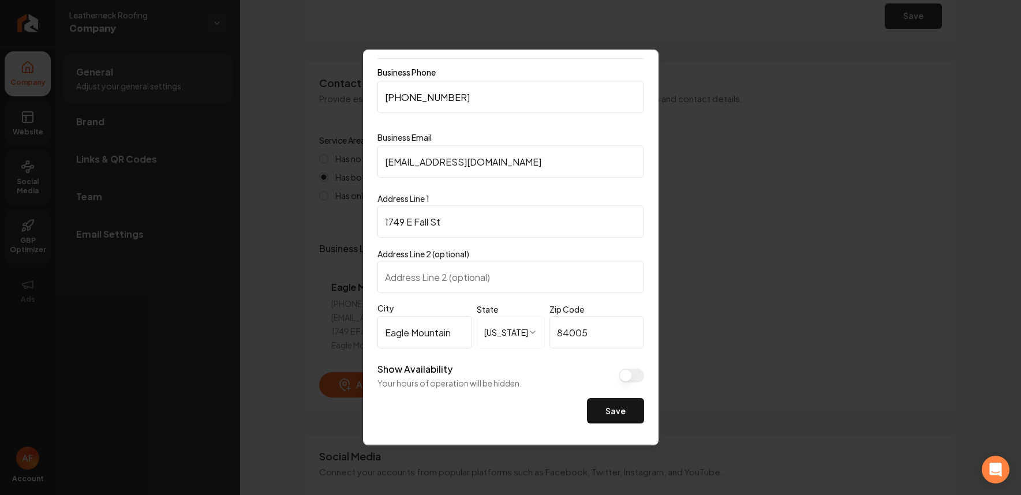
scroll to position [33, 0]
type input "chance@leatherneckroofing.com"
click at [590, 402] on button "Save" at bounding box center [615, 408] width 57 height 25
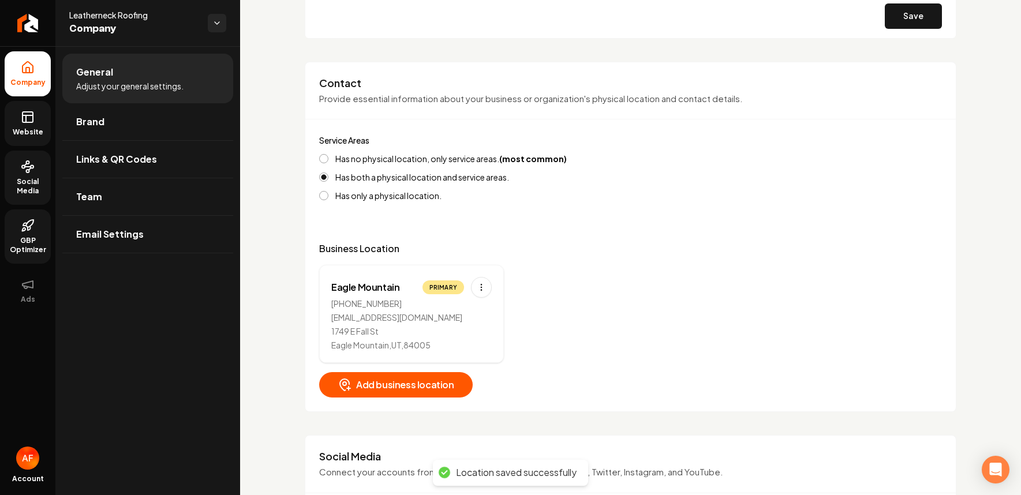
click at [26, 120] on icon at bounding box center [28, 117] width 14 height 14
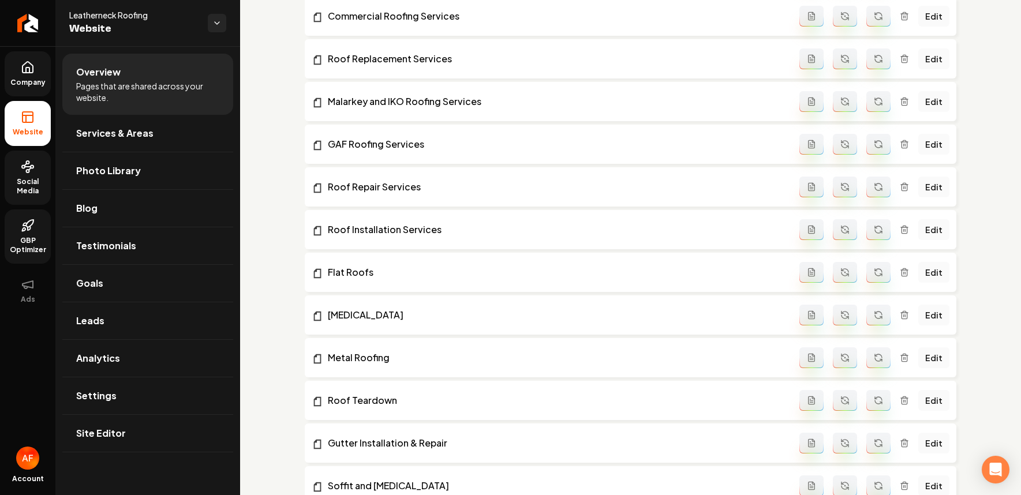
click at [27, 74] on link "Company" at bounding box center [28, 73] width 46 height 45
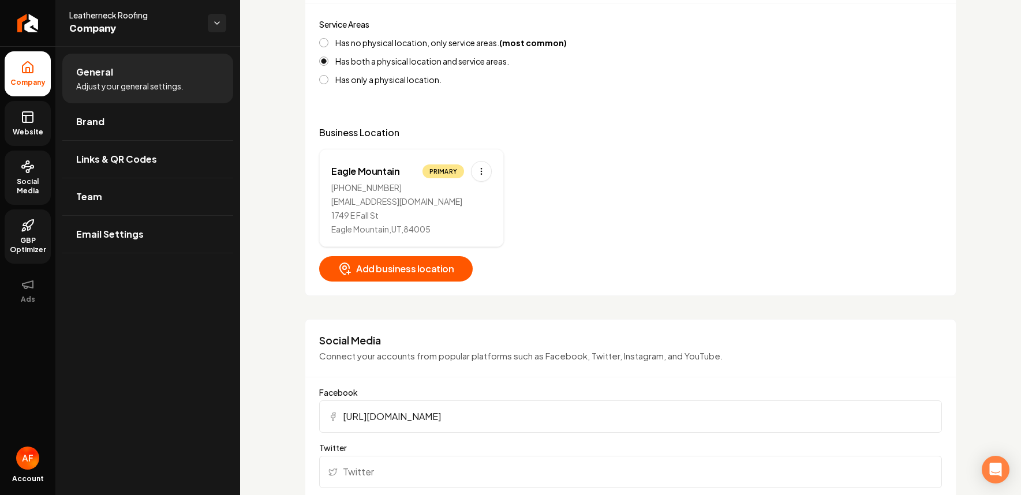
click at [39, 116] on link "Website" at bounding box center [28, 123] width 46 height 45
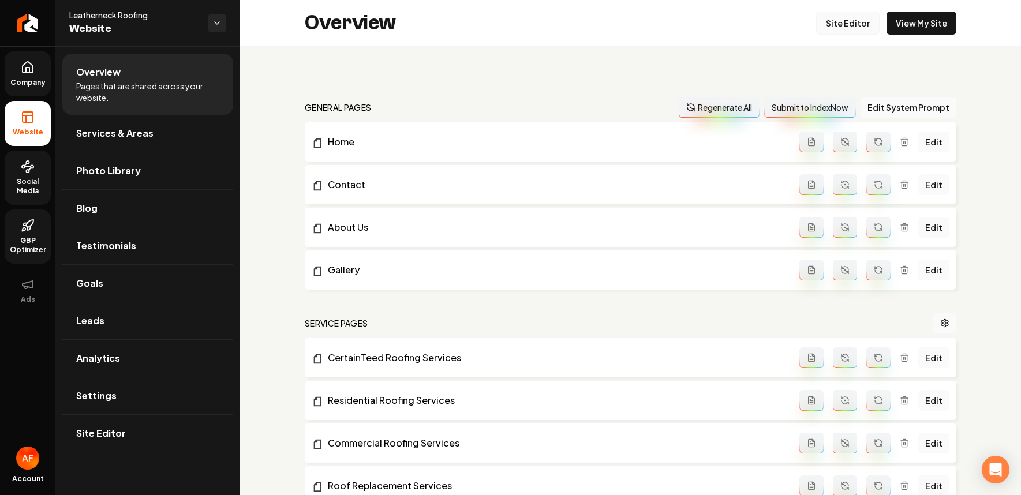
click at [714, 26] on link "Site Editor" at bounding box center [847, 23] width 63 height 23
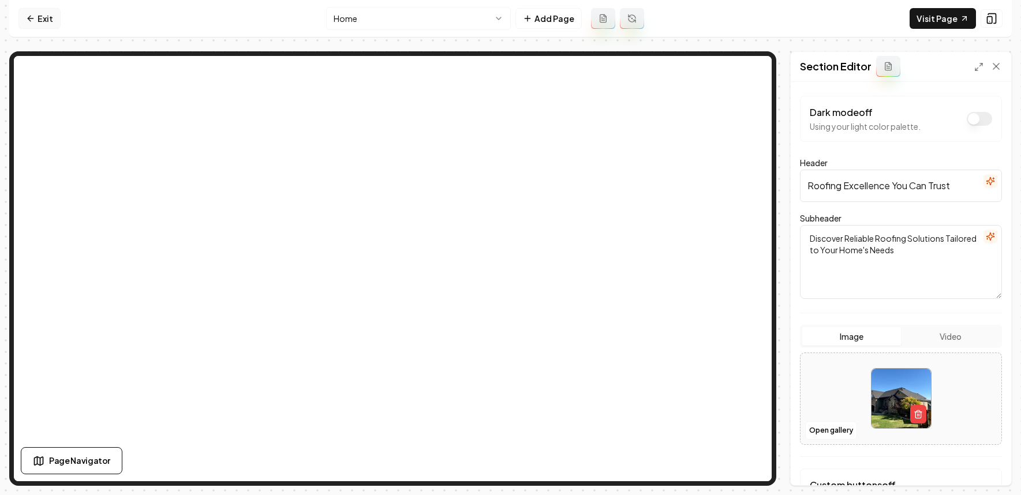
click at [38, 18] on link "Exit" at bounding box center [39, 18] width 42 height 21
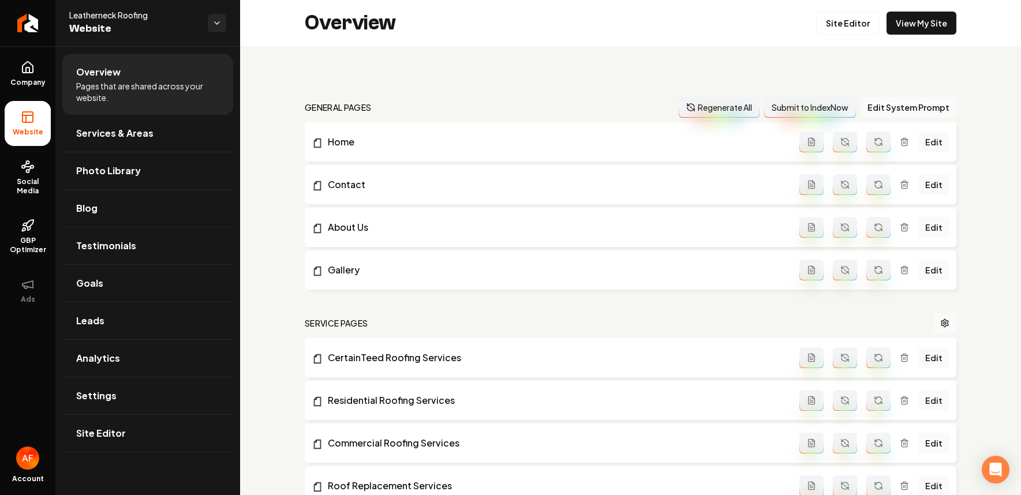
drag, startPoint x: 452, startPoint y: 77, endPoint x: 473, endPoint y: 73, distance: 21.7
click at [714, 24] on link "View My Site" at bounding box center [921, 23] width 70 height 23
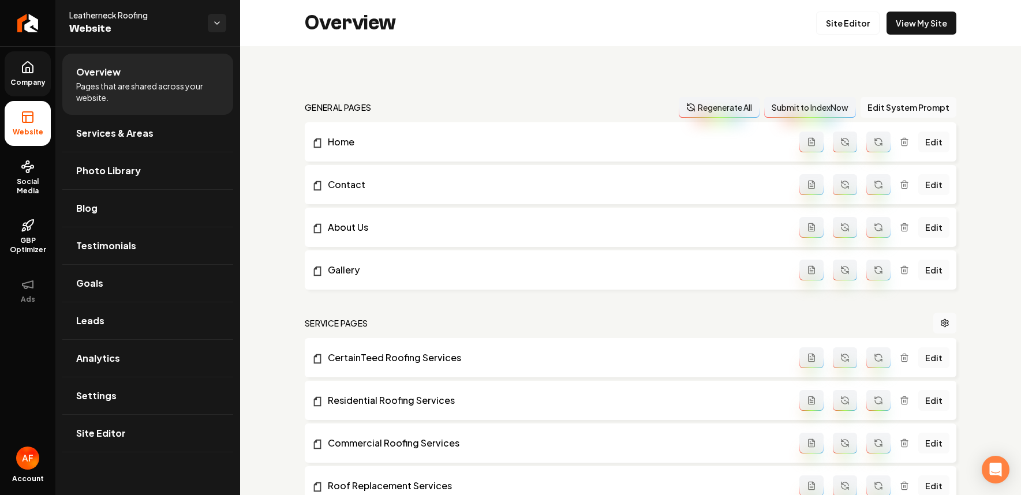
click at [32, 78] on span "Company" at bounding box center [28, 82] width 44 height 9
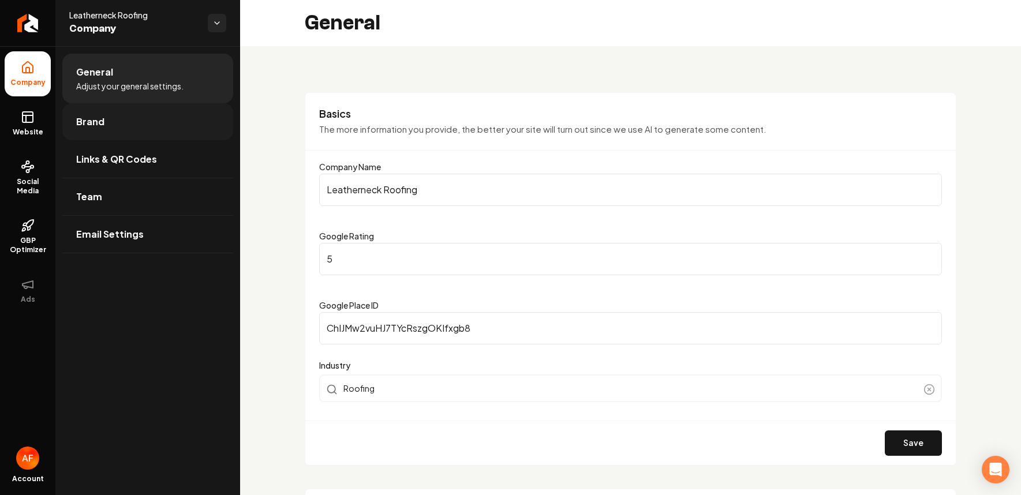
click at [132, 129] on link "Brand" at bounding box center [147, 121] width 171 height 37
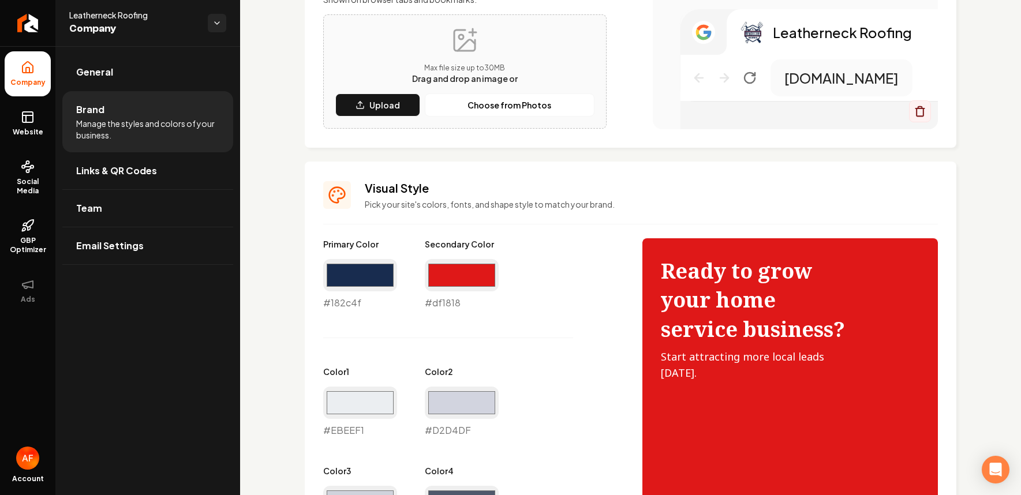
scroll to position [744, 0]
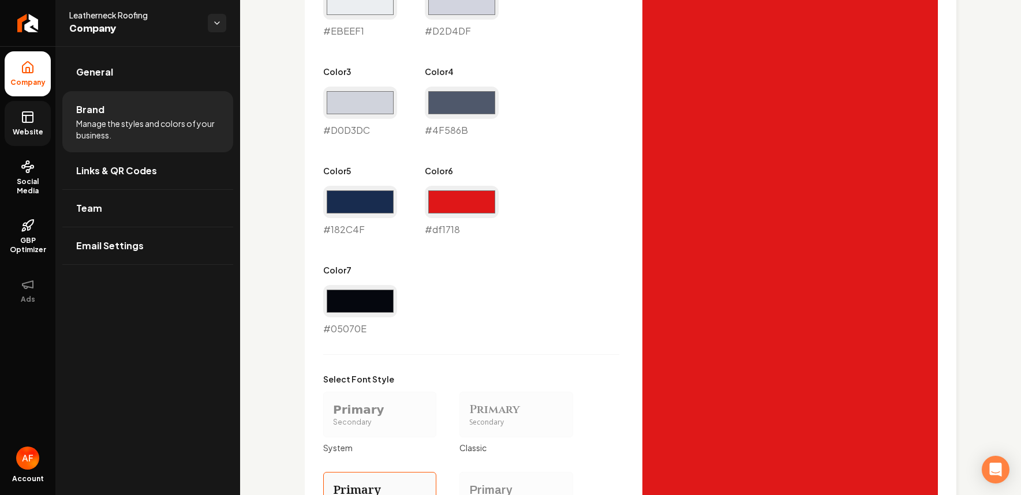
click at [34, 131] on span "Website" at bounding box center [28, 132] width 40 height 9
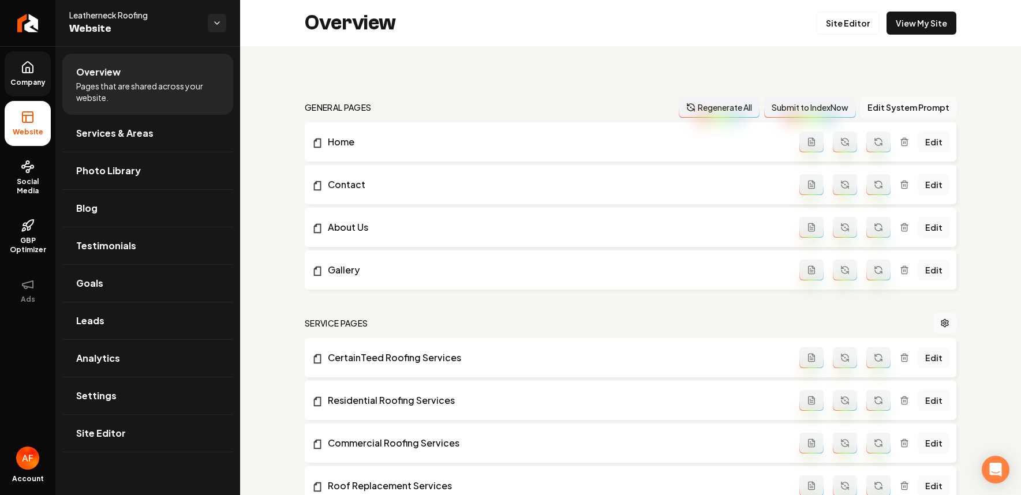
click at [28, 78] on span "Company" at bounding box center [28, 82] width 44 height 9
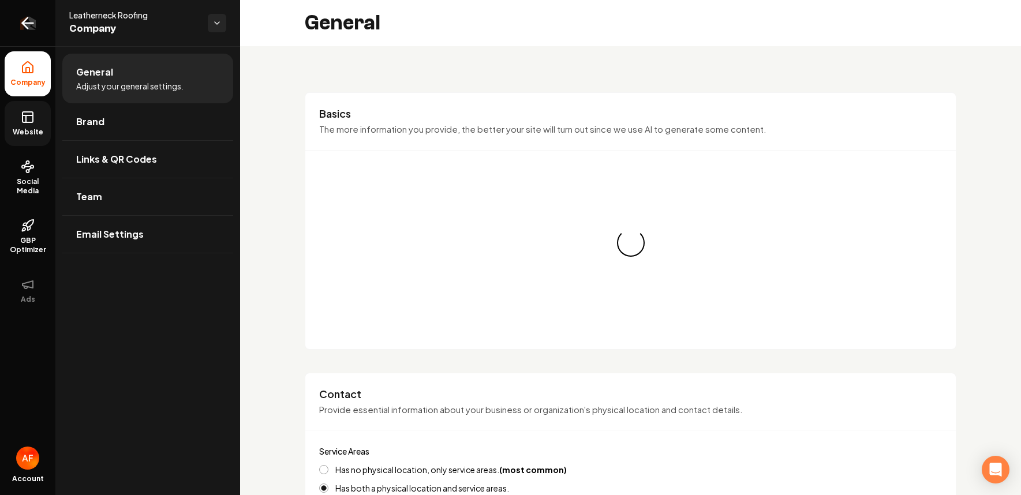
click at [23, 21] on icon "Return to dashboard" at bounding box center [27, 23] width 18 height 18
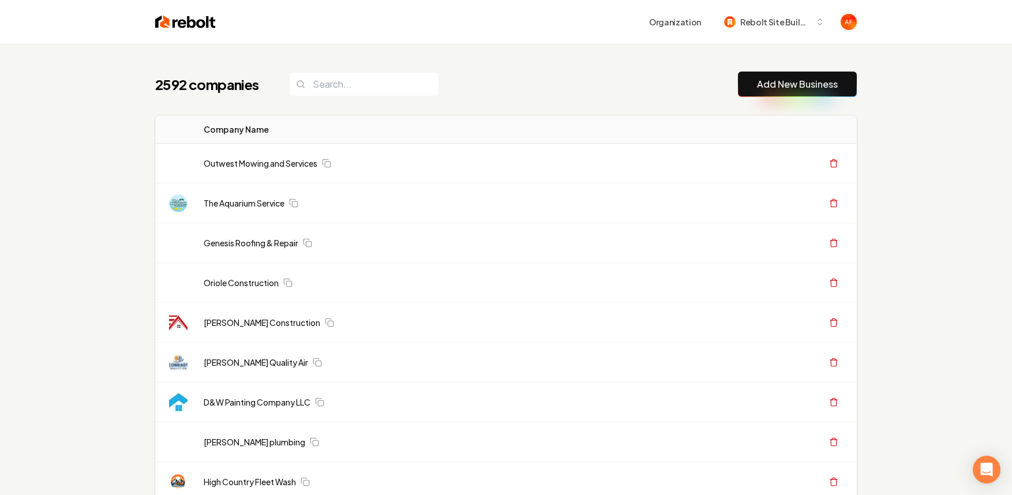
click at [489, 93] on div "2592 companies Add New Business" at bounding box center [506, 84] width 702 height 25
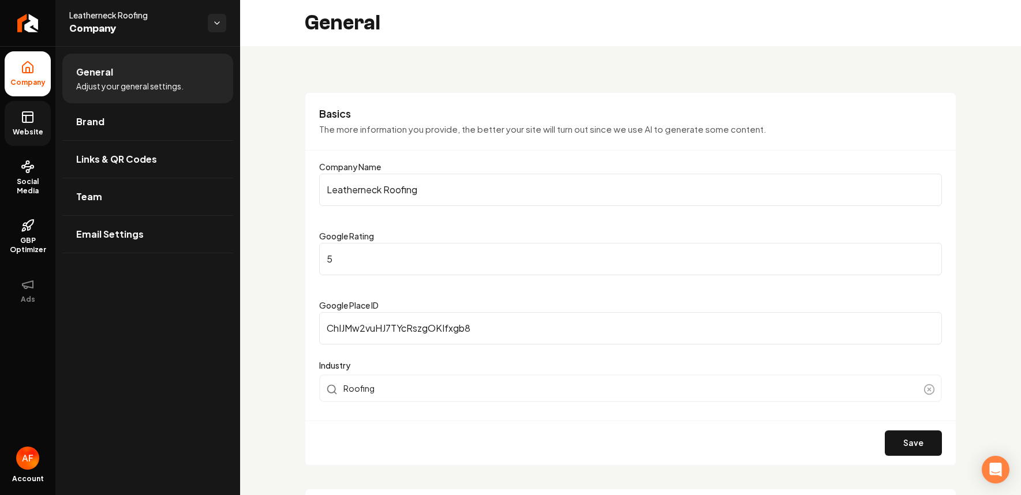
click at [29, 117] on icon at bounding box center [28, 117] width 14 height 14
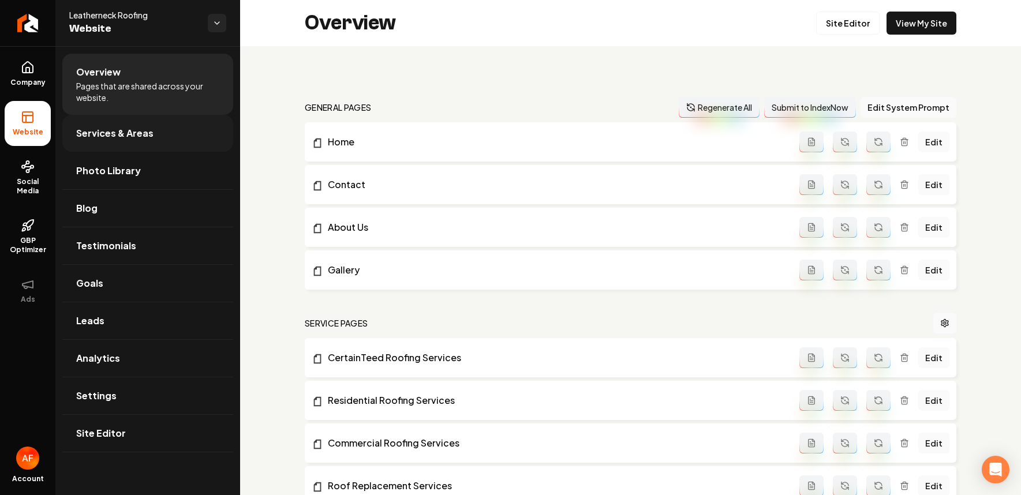
click at [103, 128] on span "Services & Areas" at bounding box center [114, 133] width 77 height 14
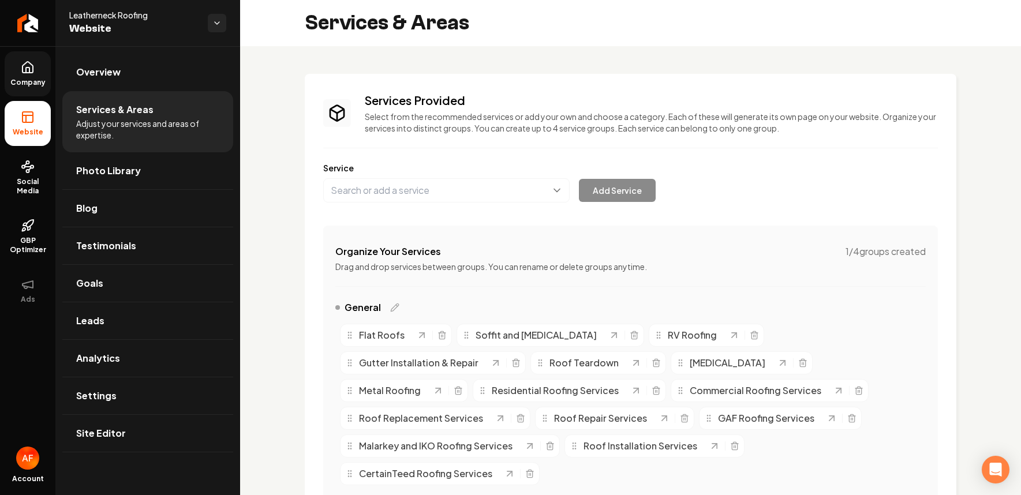
click at [31, 78] on span "Company" at bounding box center [28, 82] width 44 height 9
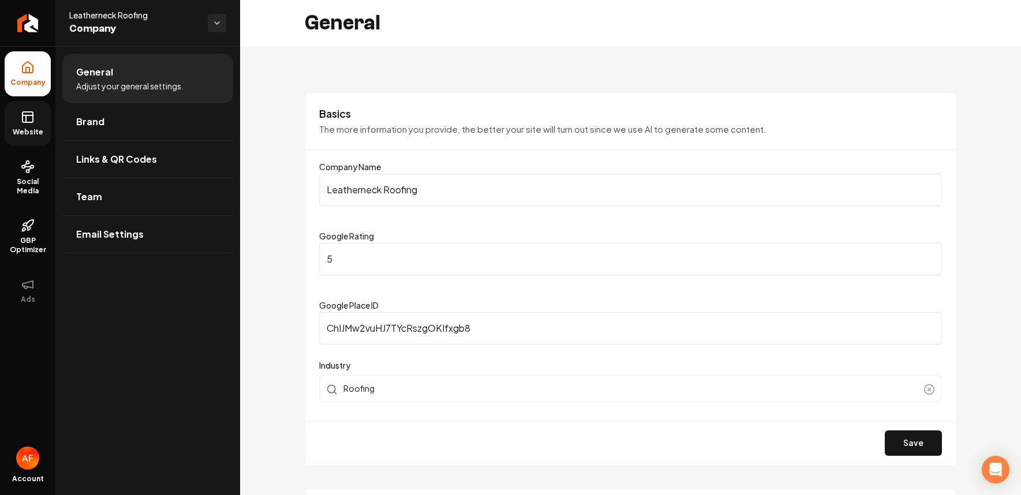
click at [25, 128] on span "Website" at bounding box center [28, 132] width 40 height 9
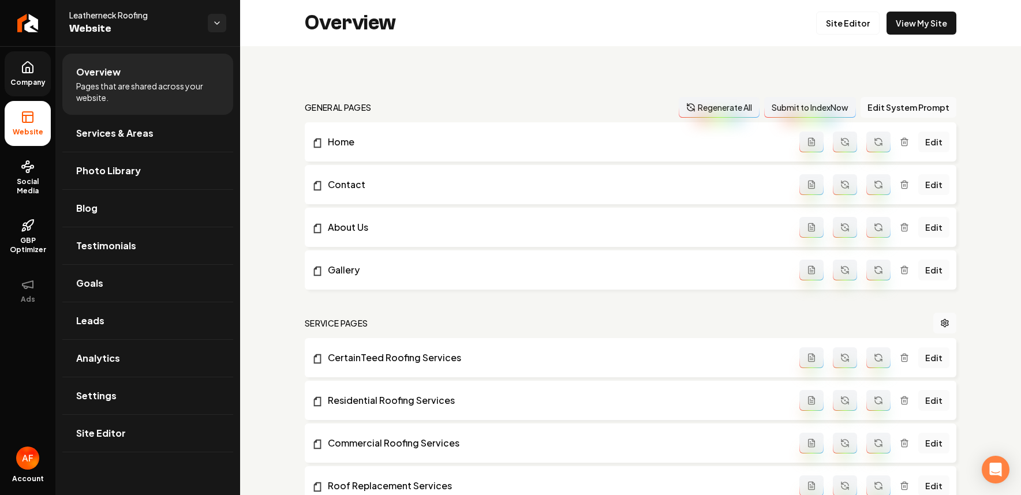
click at [24, 69] on icon at bounding box center [28, 68] width 14 height 14
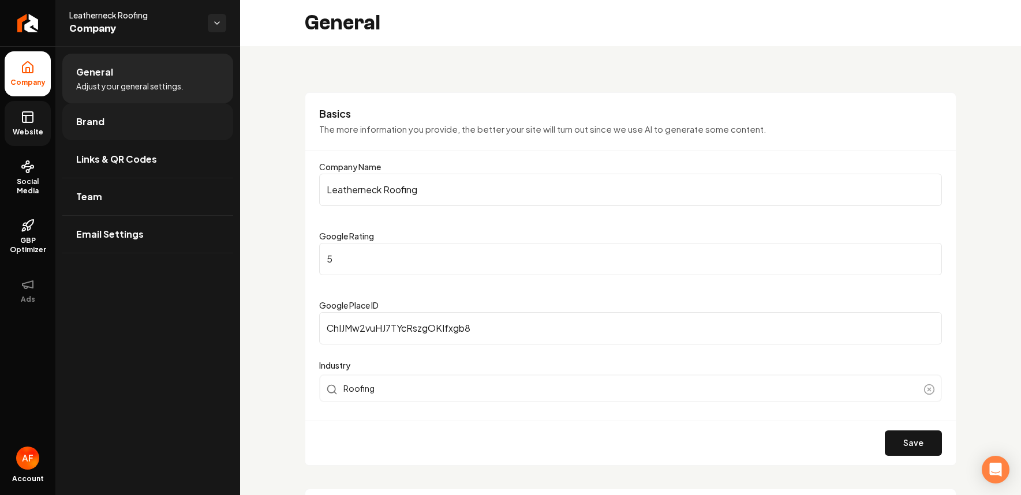
click at [132, 123] on link "Brand" at bounding box center [147, 121] width 171 height 37
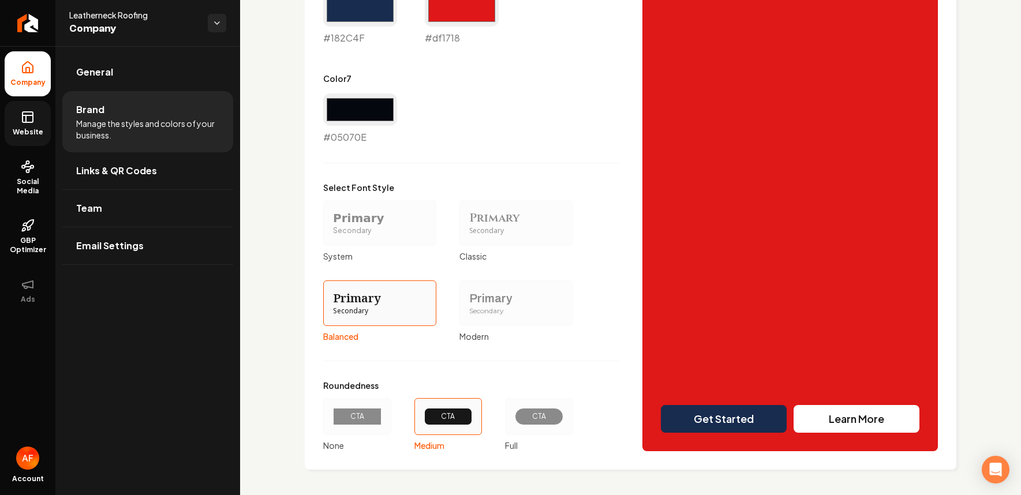
scroll to position [938, 0]
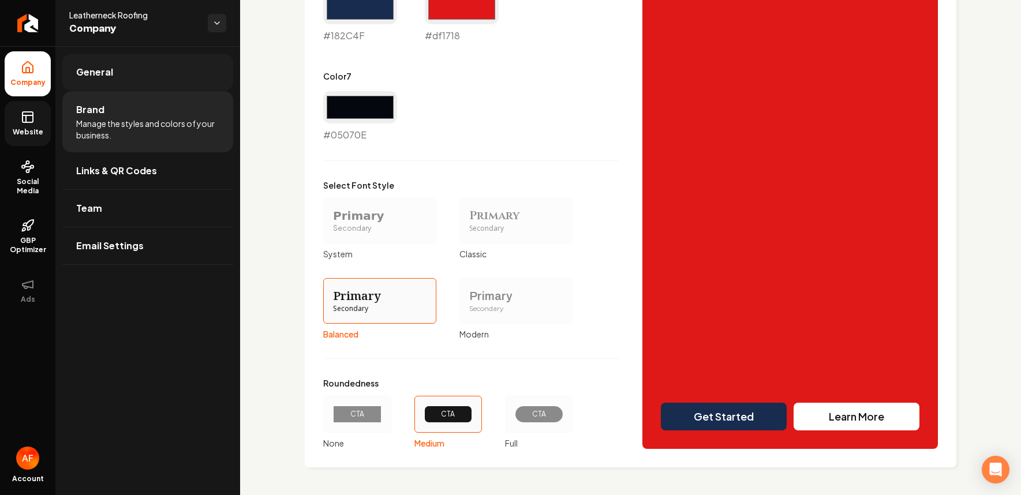
click at [93, 74] on span "General" at bounding box center [94, 72] width 37 height 14
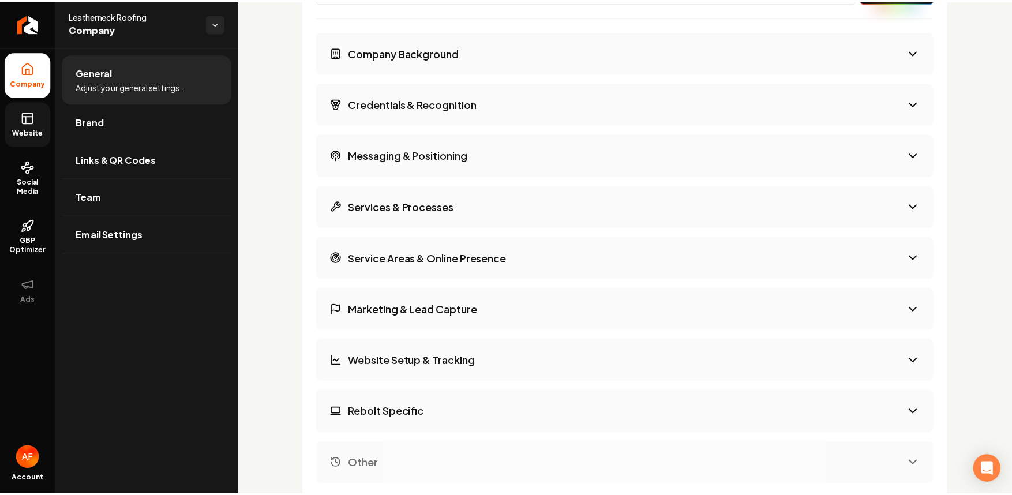
scroll to position [1790, 0]
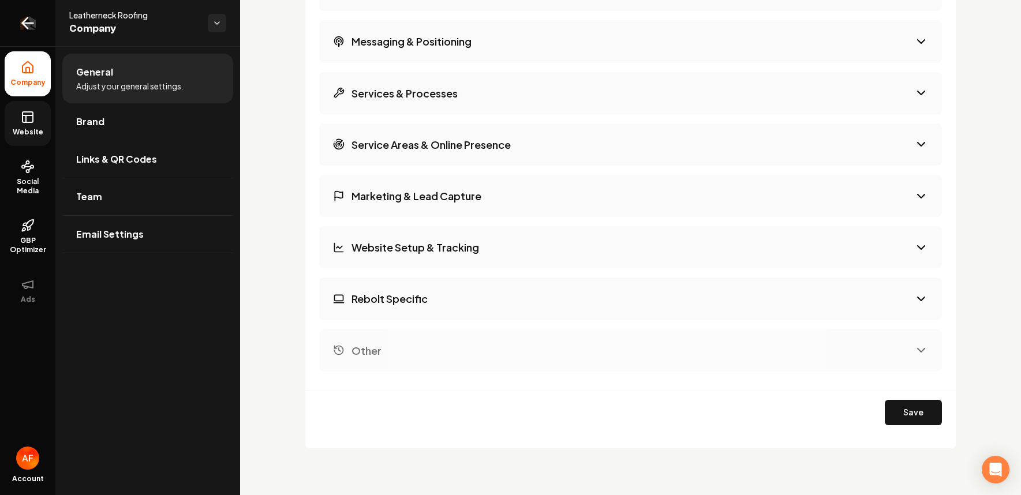
click at [23, 24] on icon "Return to dashboard" at bounding box center [25, 23] width 5 height 11
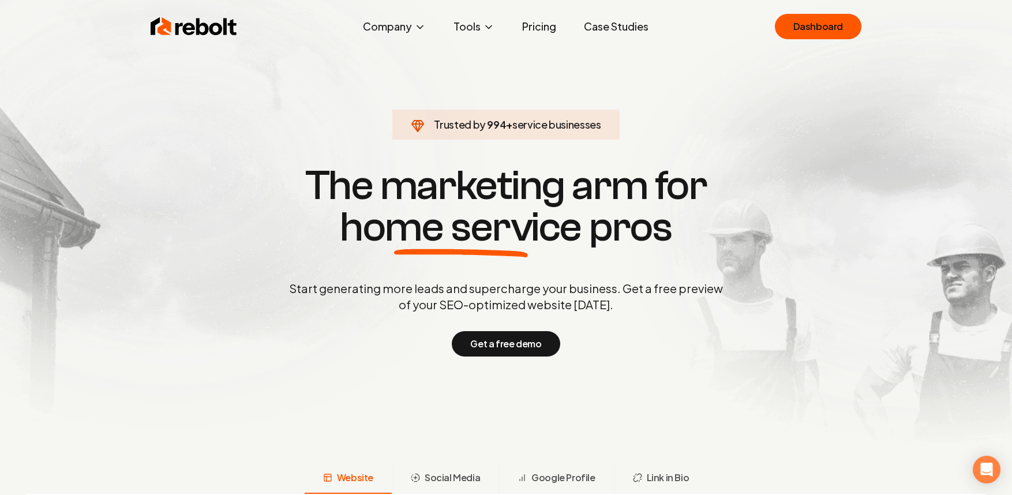
click at [606, 27] on link "Case Studies" at bounding box center [616, 26] width 83 height 23
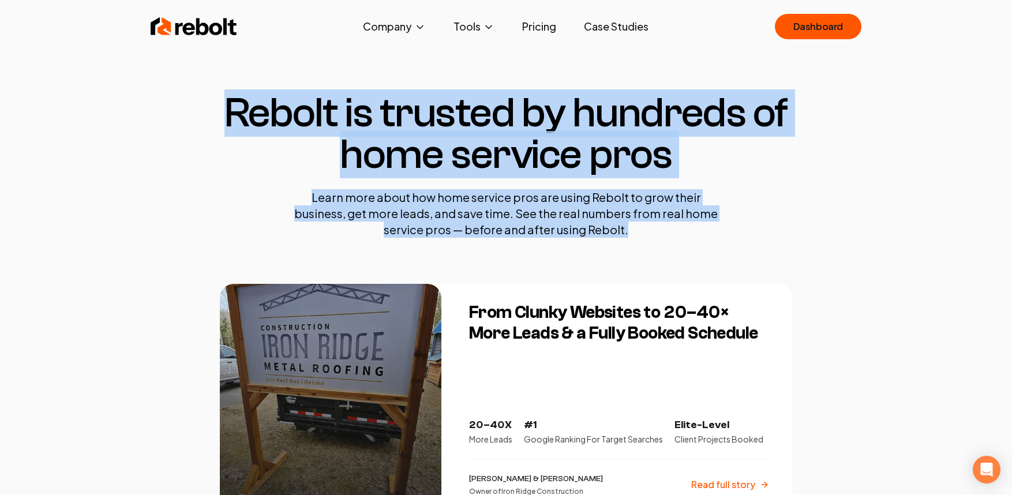
drag, startPoint x: 612, startPoint y: 230, endPoint x: 212, endPoint y: 64, distance: 432.7
drag, startPoint x: 212, startPoint y: 88, endPoint x: 630, endPoint y: 228, distance: 441.1
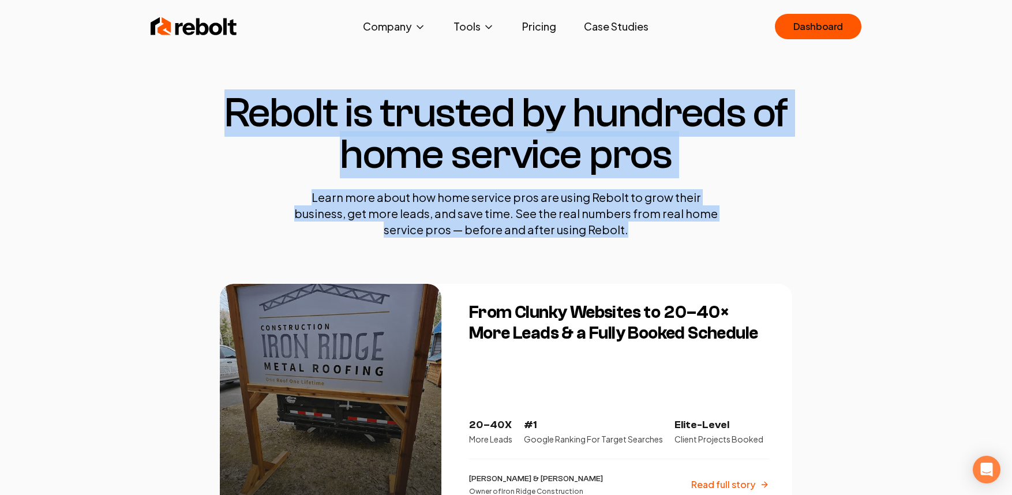
click at [630, 228] on p "Learn more about how home service pros are using Rebolt to grow their business,…" at bounding box center [506, 213] width 438 height 48
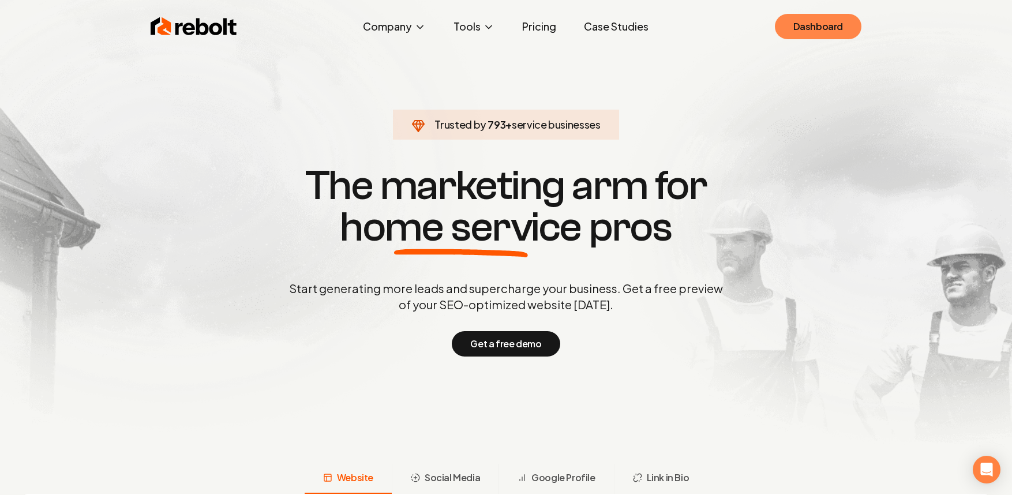
click at [839, 26] on link "Dashboard" at bounding box center [818, 26] width 87 height 25
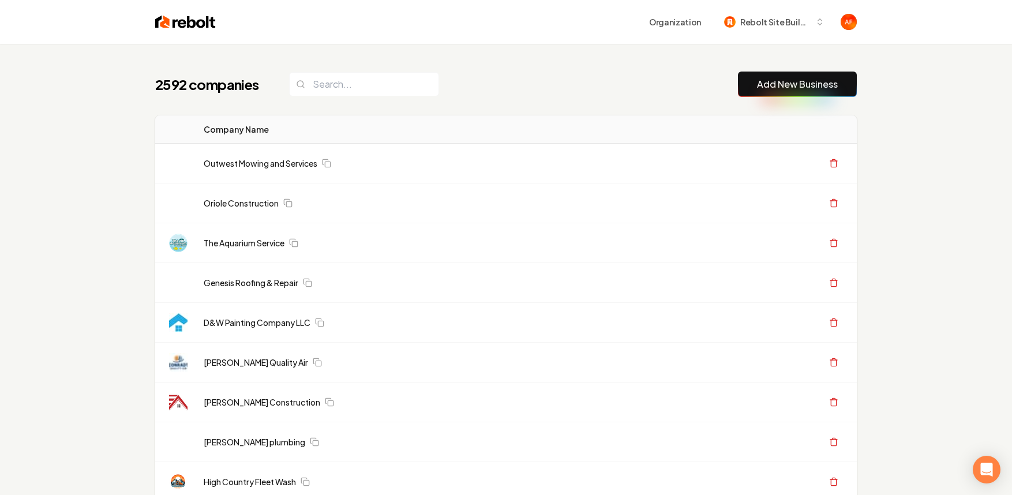
click at [434, 80] on div "2592 companies Add New Business" at bounding box center [506, 84] width 702 height 25
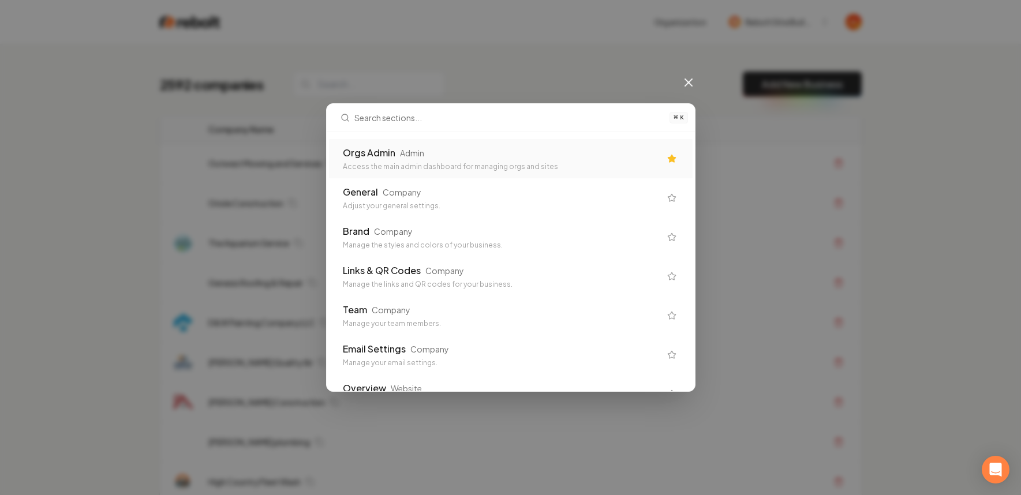
click at [442, 155] on div "Orgs Admin Admin" at bounding box center [501, 153] width 317 height 14
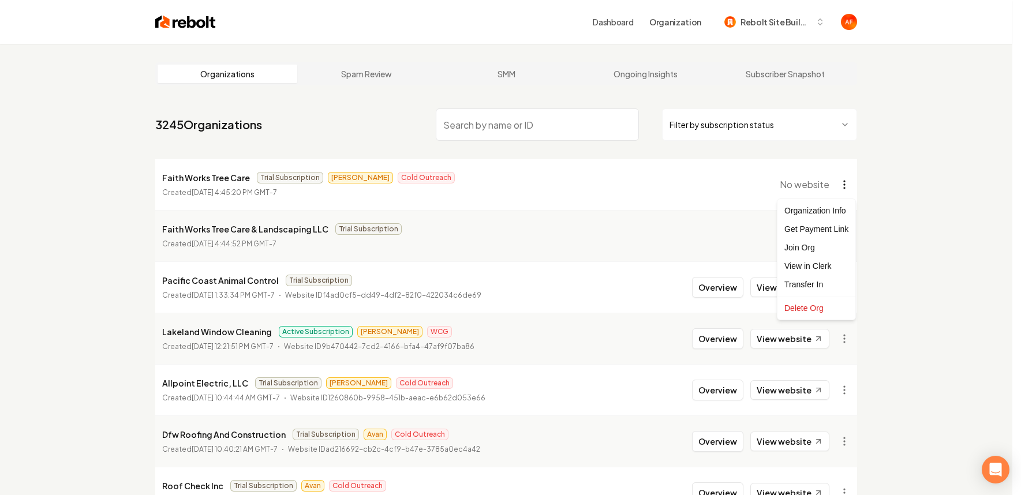
click at [845, 180] on html "Dashboard Organization Rebolt Site Builder Organizations Spam Review SMM Ongoin…" at bounding box center [510, 247] width 1021 height 495
drag, startPoint x: 579, startPoint y: 183, endPoint x: 231, endPoint y: 162, distance: 348.6
click at [565, 183] on html "Dashboard Organization Rebolt Site Builder Organizations Spam Review SMM Ongoin…" at bounding box center [510, 247] width 1021 height 495
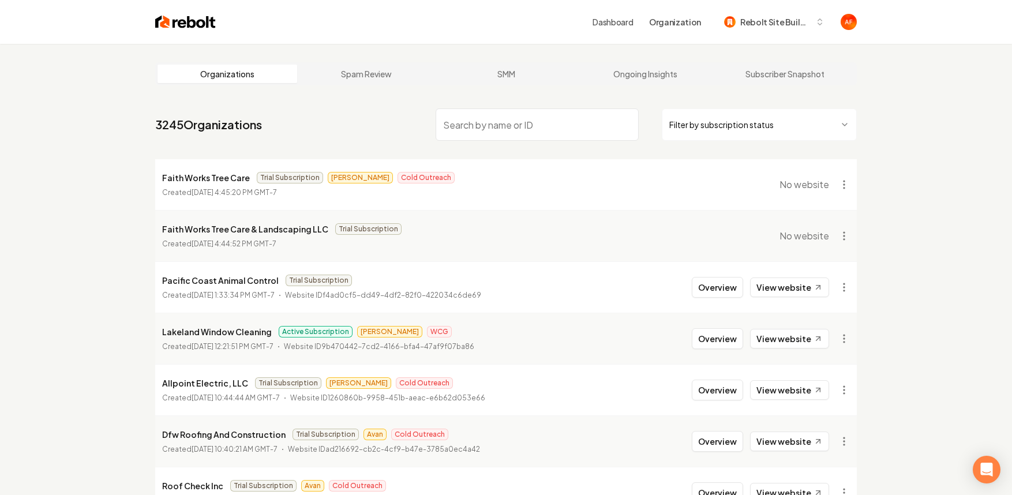
click at [201, 171] on p "Faith Works Tree Care" at bounding box center [206, 178] width 88 height 14
click at [826, 181] on span "No website" at bounding box center [804, 185] width 50 height 14
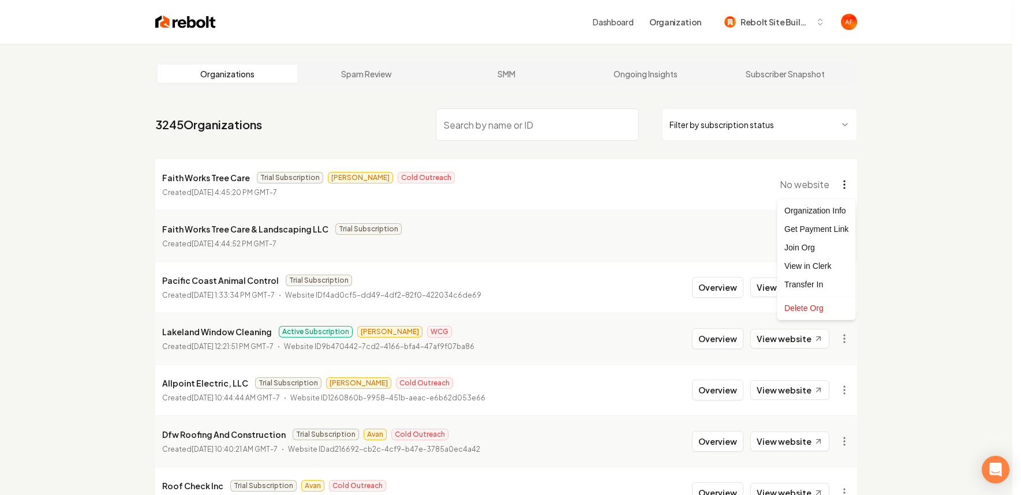
click at [839, 185] on html "Dashboard Organization Rebolt Site Builder Organizations Spam Review SMM Ongoin…" at bounding box center [510, 247] width 1021 height 495
click at [807, 205] on div "Organization Info" at bounding box center [815, 210] width 73 height 18
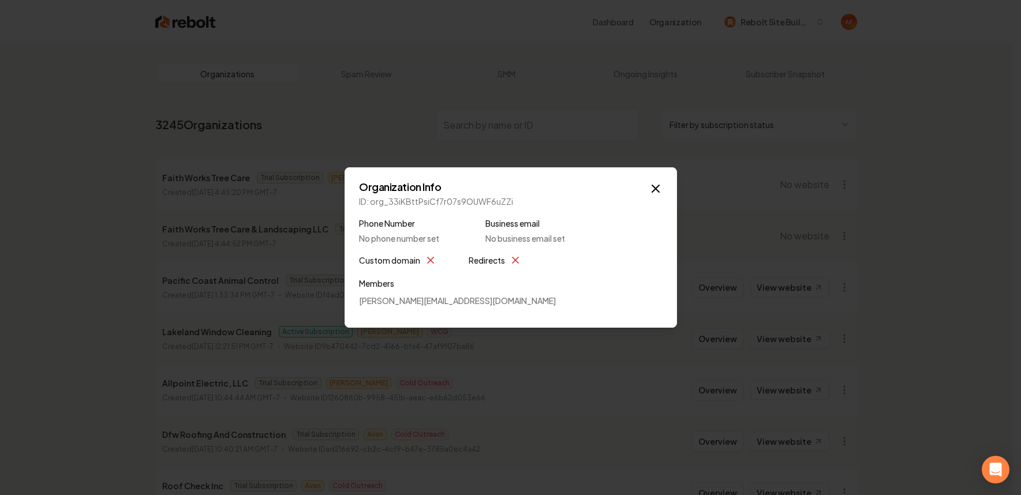
drag, startPoint x: 654, startPoint y: 189, endPoint x: 647, endPoint y: 184, distance: 8.3
click at [654, 189] on icon "button" at bounding box center [655, 189] width 14 height 14
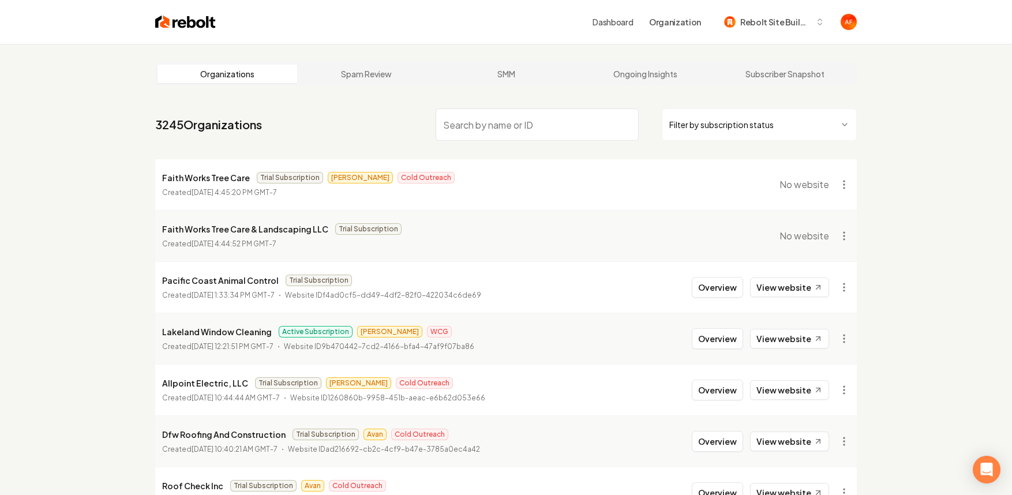
click at [200, 171] on p "Faith Works Tree Care" at bounding box center [206, 178] width 88 height 14
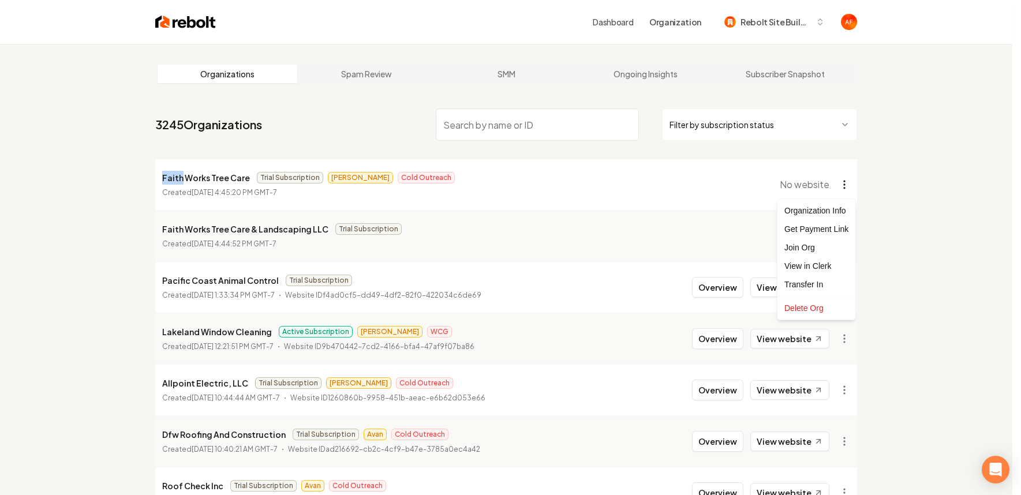
click at [842, 181] on html "Dashboard Organization Rebolt Site Builder Organizations Spam Review SMM Ongoin…" at bounding box center [510, 247] width 1021 height 495
click at [592, 168] on html "Dashboard Organization Rebolt Site Builder Organizations Spam Review SMM Ongoin…" at bounding box center [510, 247] width 1021 height 495
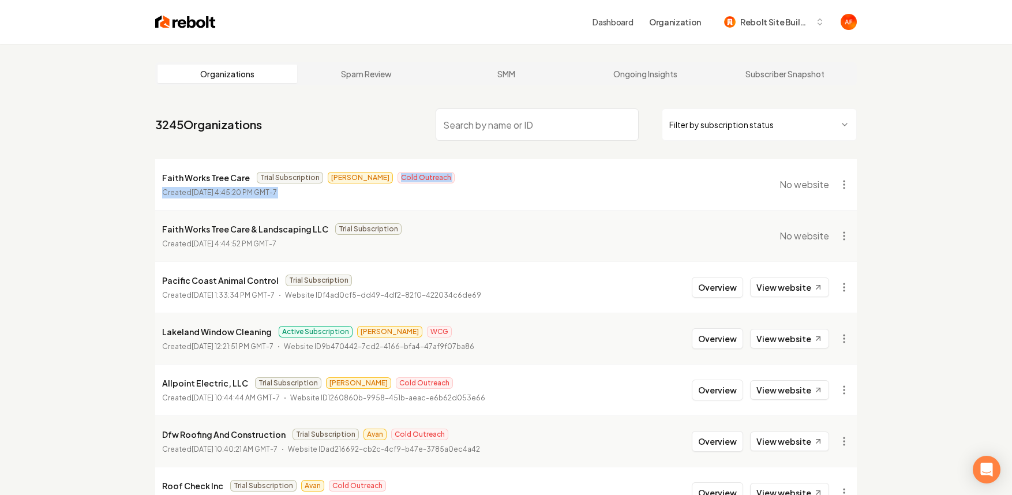
click at [184, 27] on img at bounding box center [185, 22] width 61 height 16
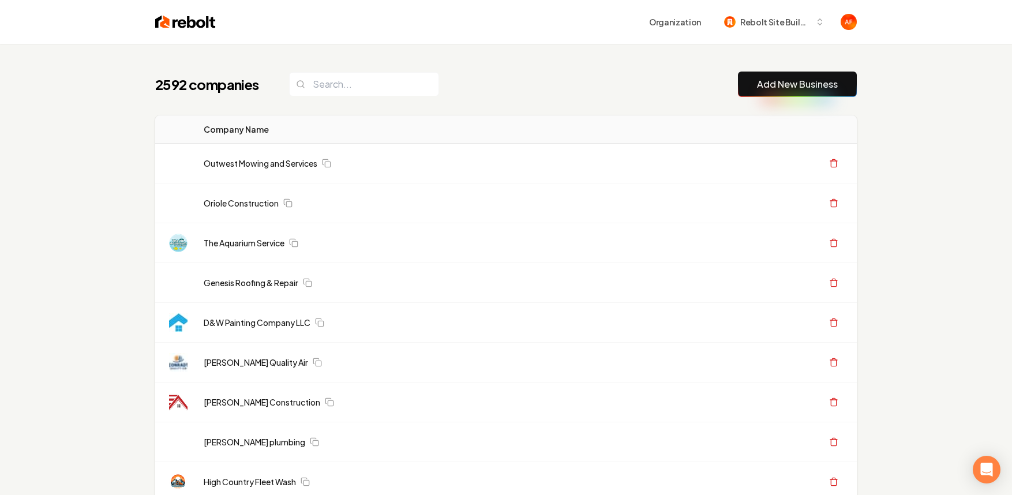
click at [769, 81] on link "Add New Business" at bounding box center [797, 84] width 81 height 14
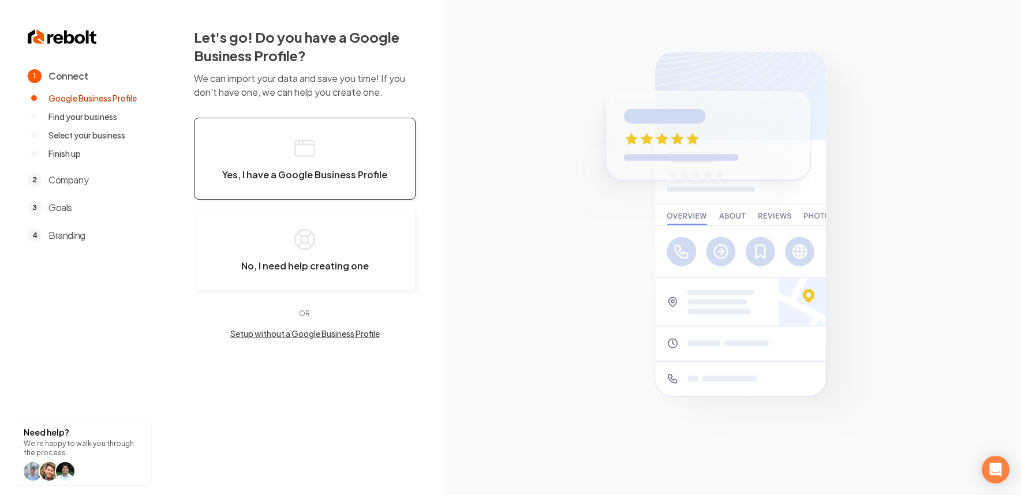
click at [302, 147] on icon "button" at bounding box center [304, 148] width 23 height 23
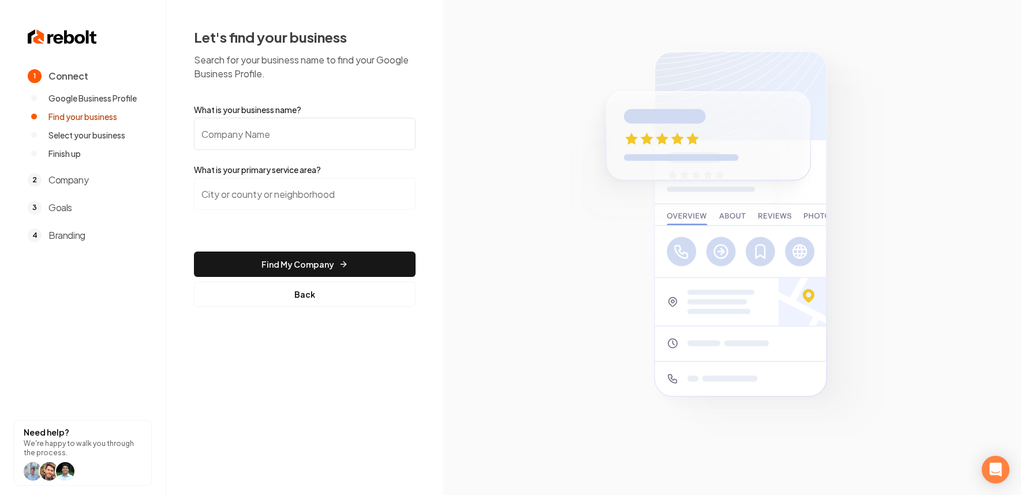
click at [305, 143] on input "What is your business name?" at bounding box center [305, 134] width 222 height 32
type input "Faith works tree services"
click at [253, 198] on input "search" at bounding box center [305, 194] width 222 height 32
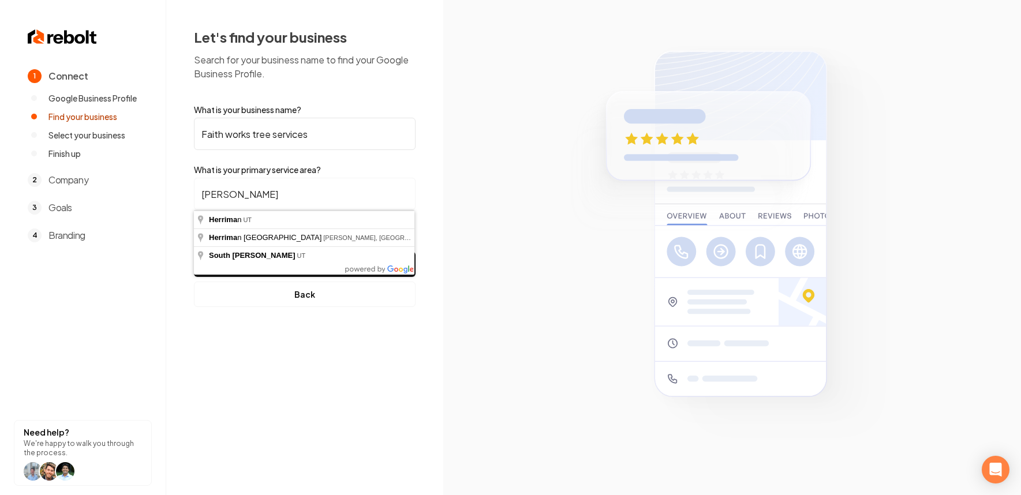
click at [194, 252] on button "Find My Company" at bounding box center [305, 264] width 222 height 25
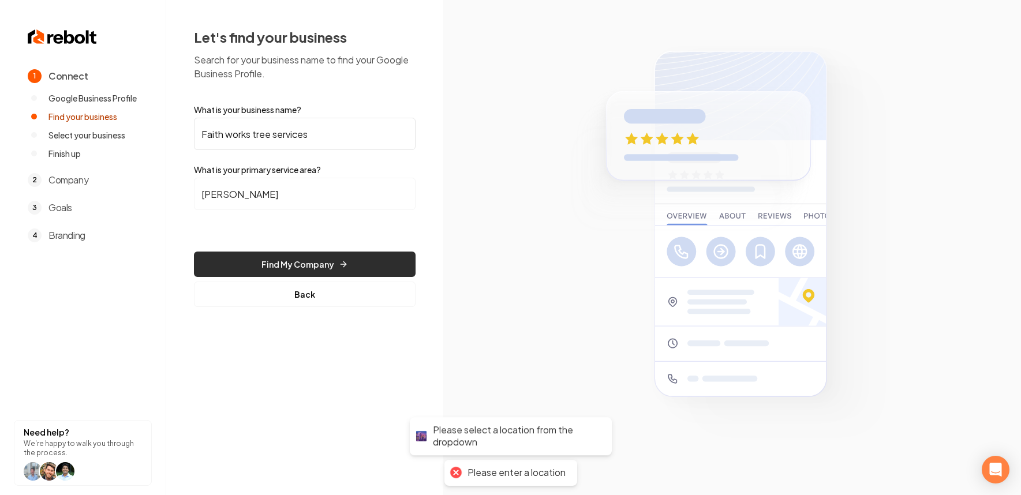
click at [298, 260] on button "Find My Company" at bounding box center [305, 264] width 222 height 25
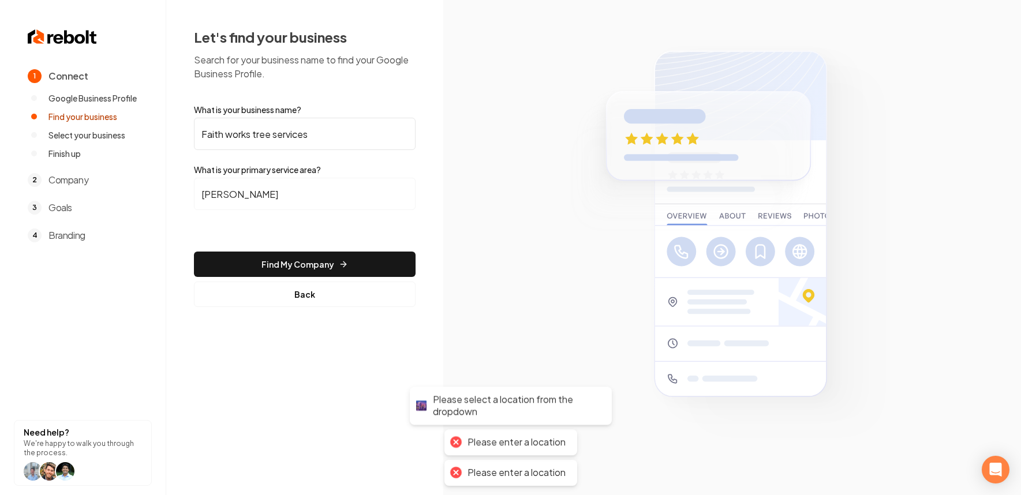
drag, startPoint x: 284, startPoint y: 209, endPoint x: 278, endPoint y: 200, distance: 11.7
click at [284, 209] on input "herriman" at bounding box center [305, 194] width 222 height 32
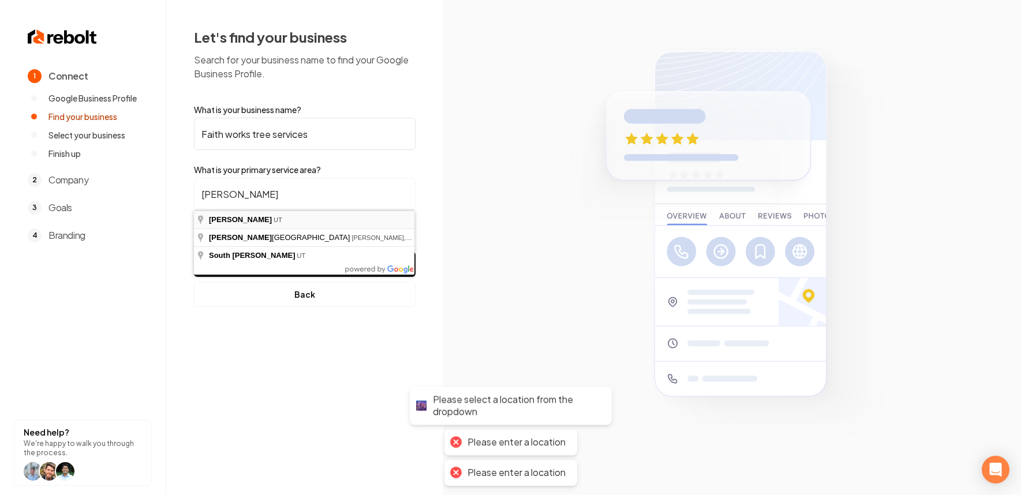
type input "Herriman, UT"
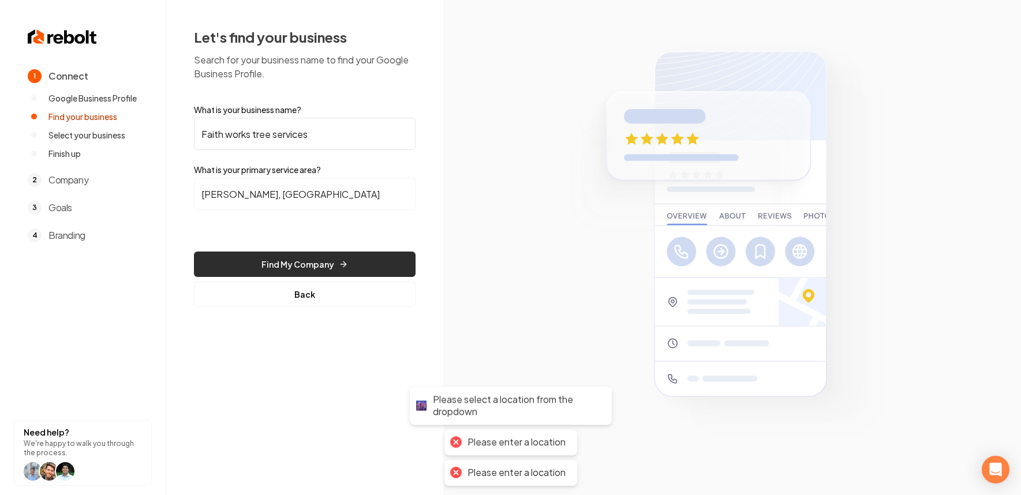
drag, startPoint x: 282, startPoint y: 248, endPoint x: 280, endPoint y: 257, distance: 8.8
click at [282, 248] on form "What is your business name? Faith works tree services What is your primary serv…" at bounding box center [305, 205] width 222 height 203
click at [280, 257] on button "Find My Company" at bounding box center [305, 264] width 222 height 25
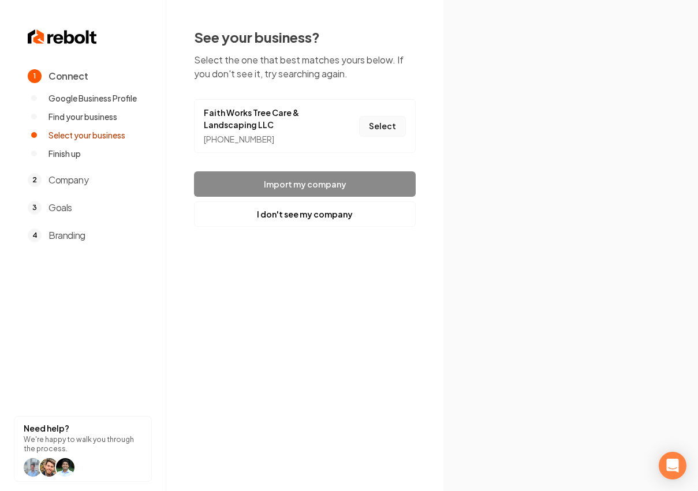
click at [363, 132] on button "Select" at bounding box center [382, 126] width 47 height 21
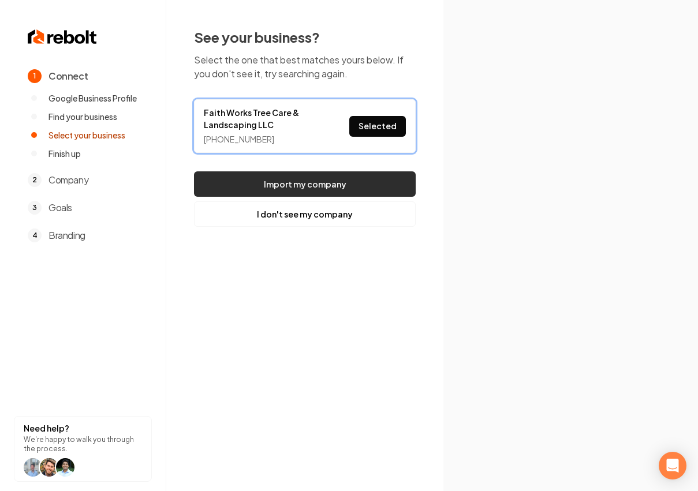
click at [365, 185] on button "Import my company" at bounding box center [305, 183] width 222 height 25
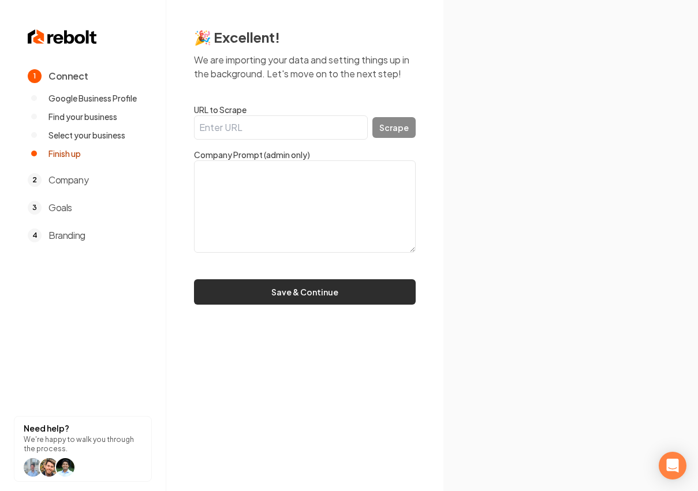
click at [293, 301] on button "Save & Continue" at bounding box center [305, 291] width 222 height 25
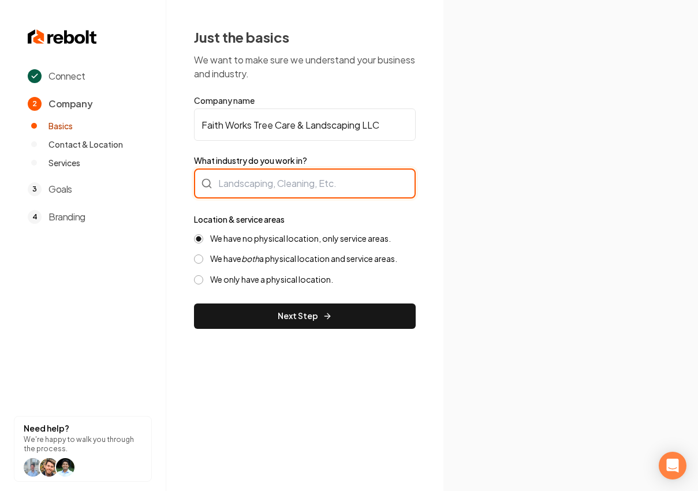
click at [280, 180] on div at bounding box center [305, 183] width 222 height 30
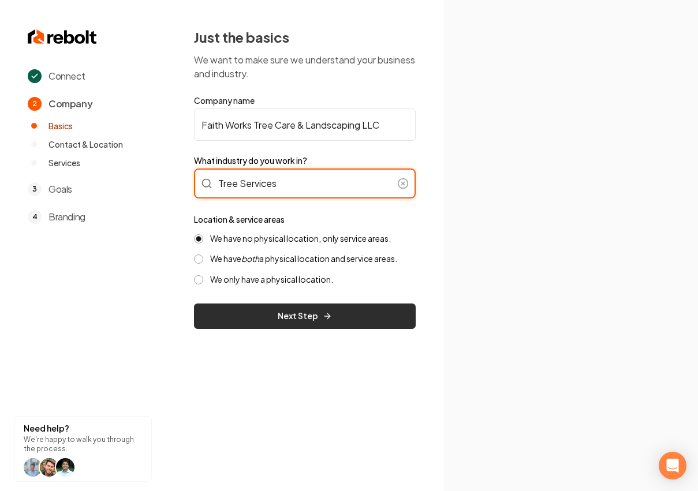
type input "Tree Services"
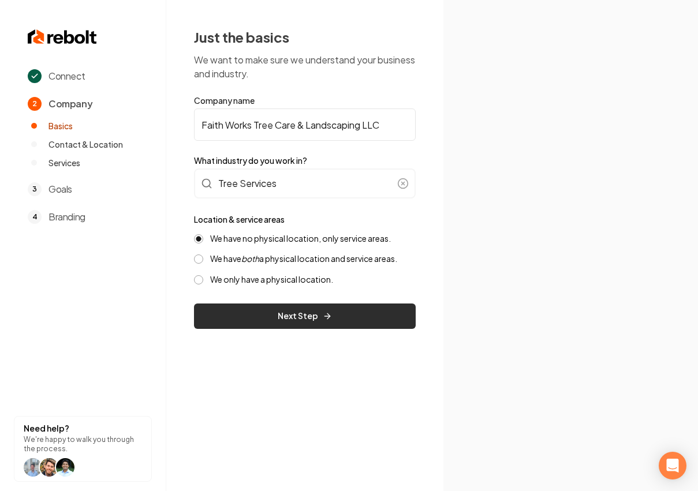
click at [264, 314] on button "Next Step" at bounding box center [305, 315] width 222 height 25
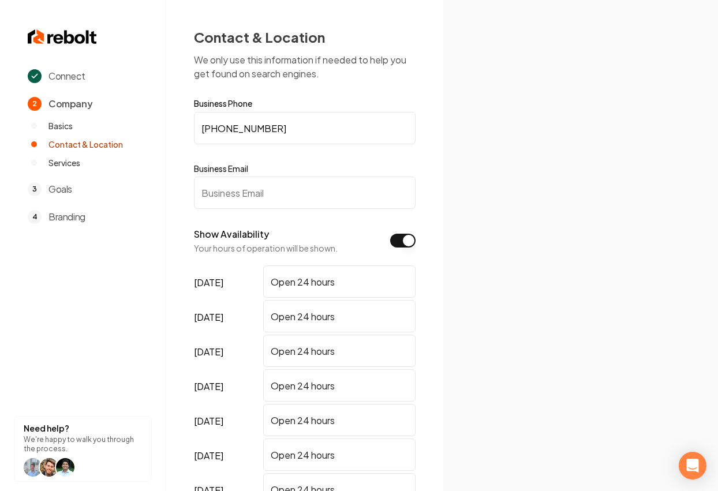
click at [257, 188] on input "Business Email" at bounding box center [305, 193] width 222 height 32
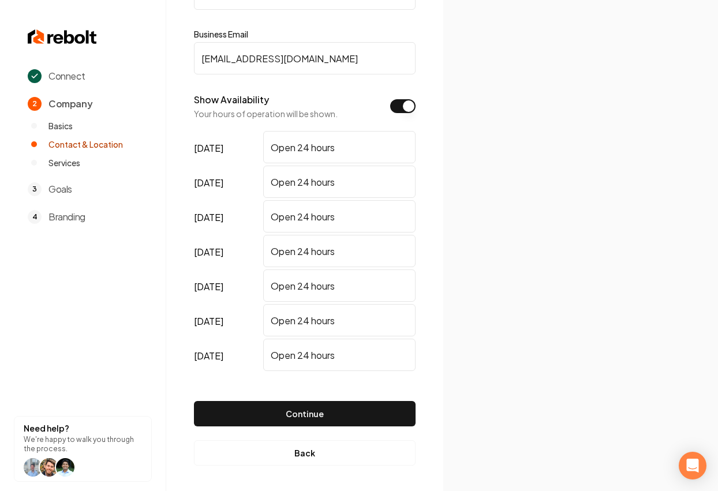
scroll to position [137, 0]
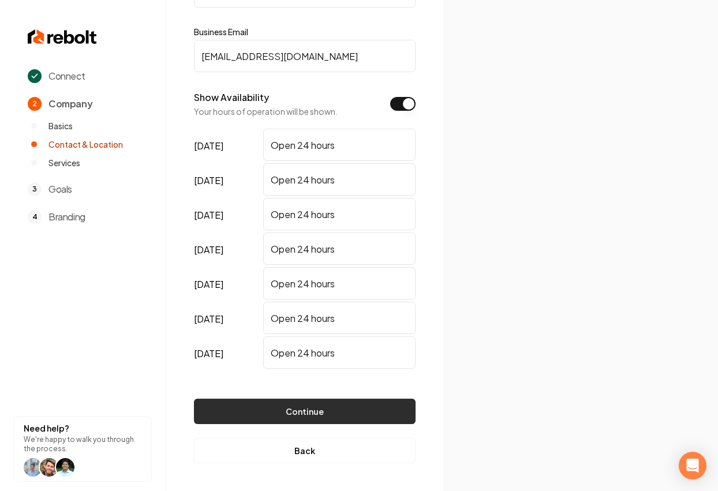
type input "Test@test.com"
click at [287, 414] on button "Continue" at bounding box center [305, 411] width 222 height 25
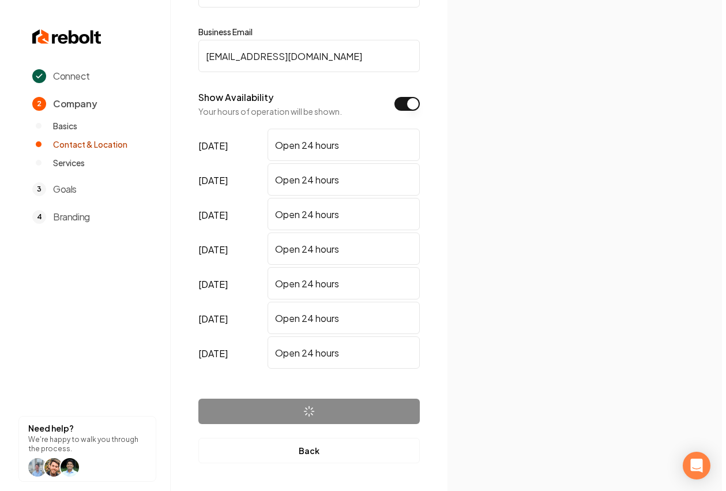
scroll to position [0, 0]
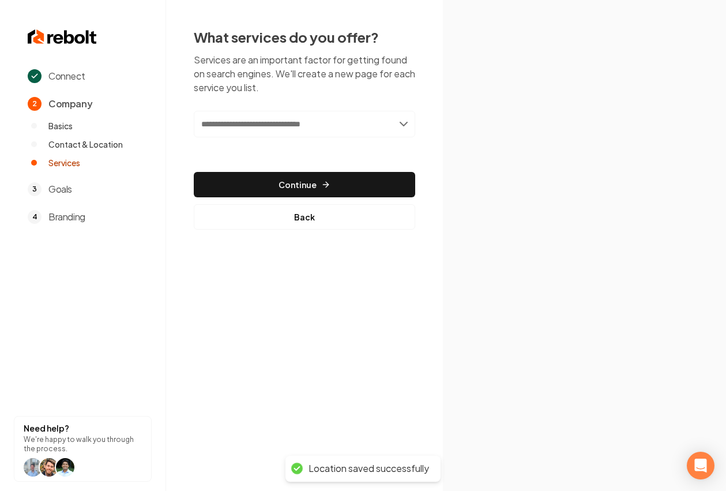
click at [305, 122] on input "text" at bounding box center [305, 124] width 222 height 27
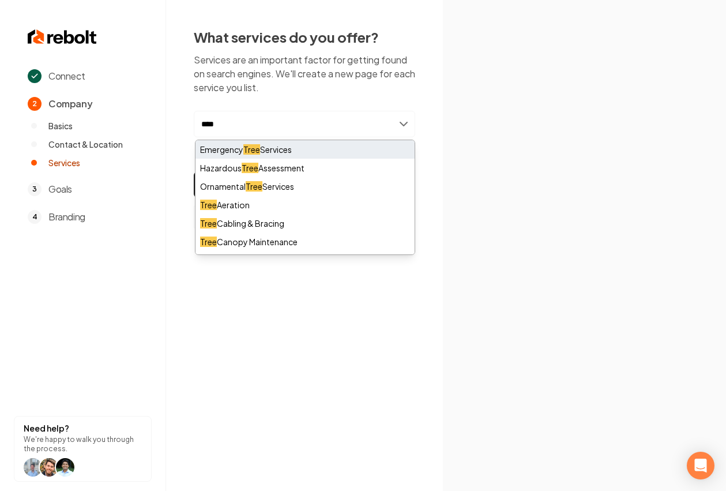
type input "****"
click at [289, 149] on div "Emergency Tree Services" at bounding box center [305, 149] width 219 height 18
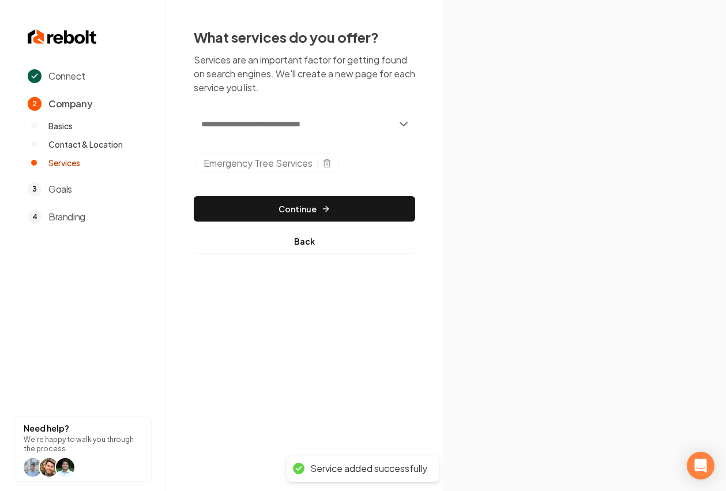
click at [376, 125] on input "text" at bounding box center [305, 124] width 222 height 27
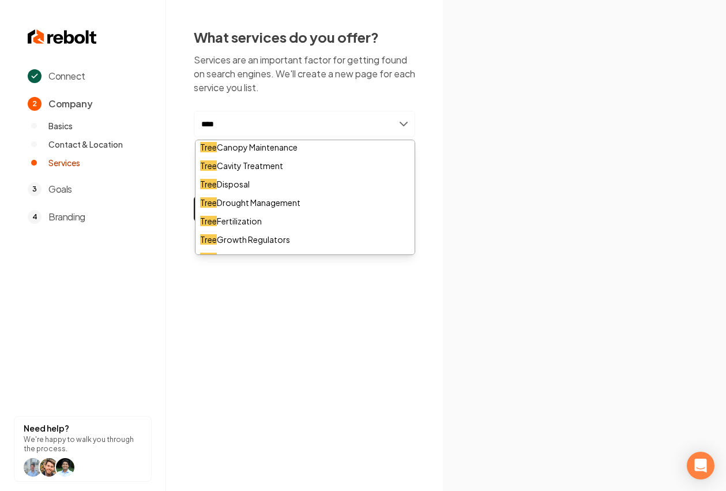
scroll to position [103, 0]
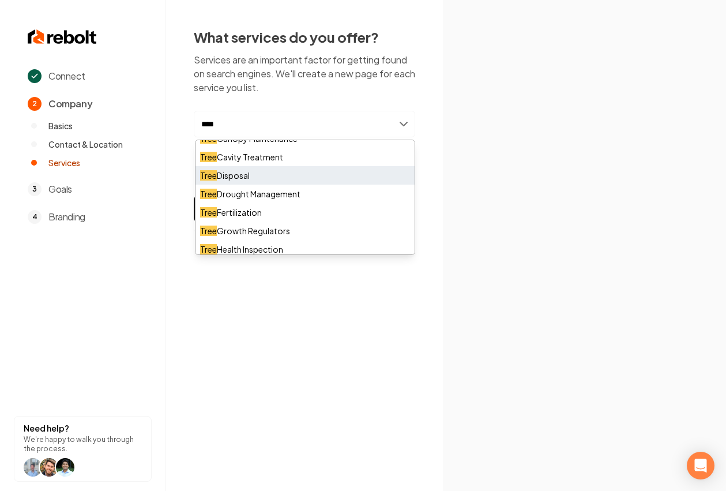
type input "****"
click at [244, 171] on div "Tree Disposal" at bounding box center [305, 175] width 219 height 18
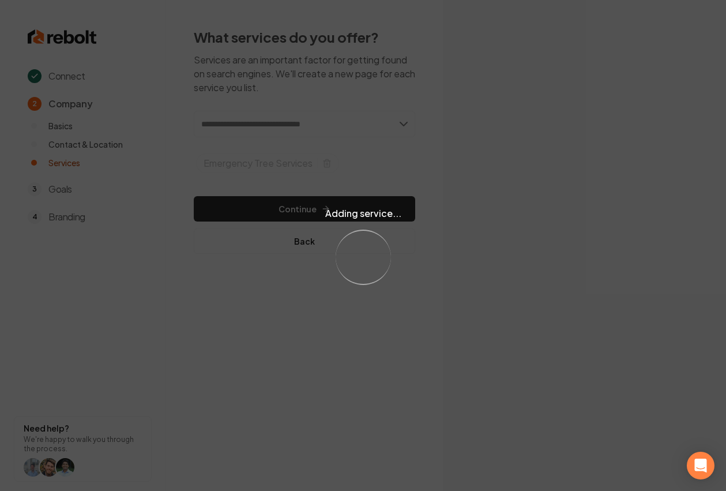
click at [340, 125] on div "Adding service... Loading..." at bounding box center [363, 245] width 726 height 491
click at [324, 130] on div "Adding service... Loading..." at bounding box center [363, 245] width 726 height 491
click at [325, 126] on div "Adding service... Loading..." at bounding box center [363, 245] width 726 height 491
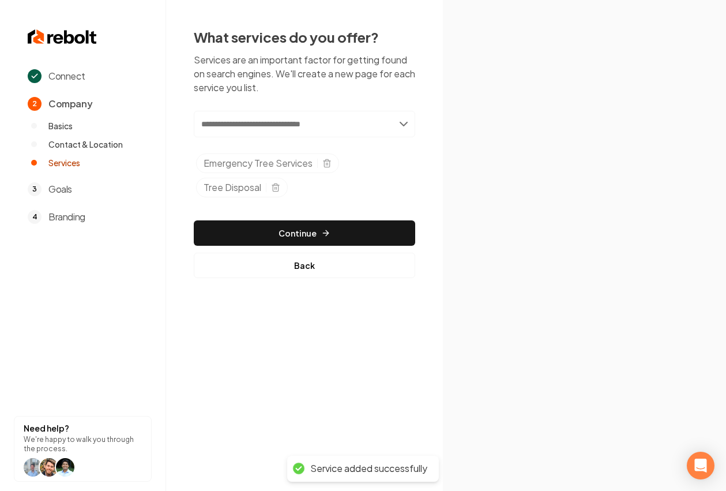
click at [325, 128] on input "text" at bounding box center [305, 124] width 222 height 27
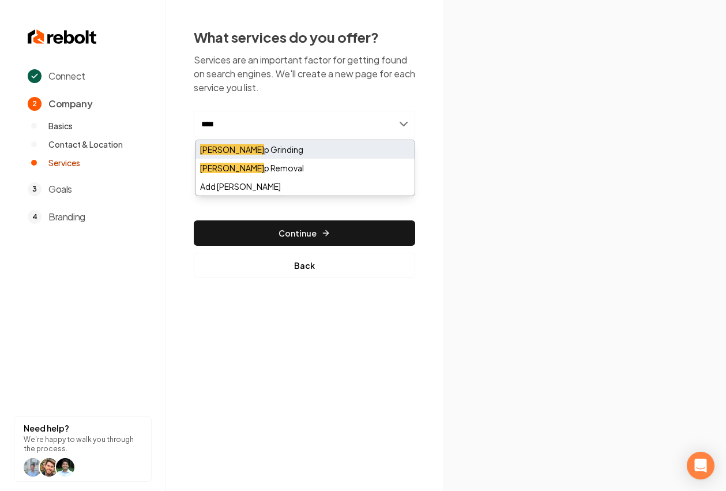
type input "****"
click at [327, 151] on div "Stum p Grinding" at bounding box center [305, 149] width 219 height 18
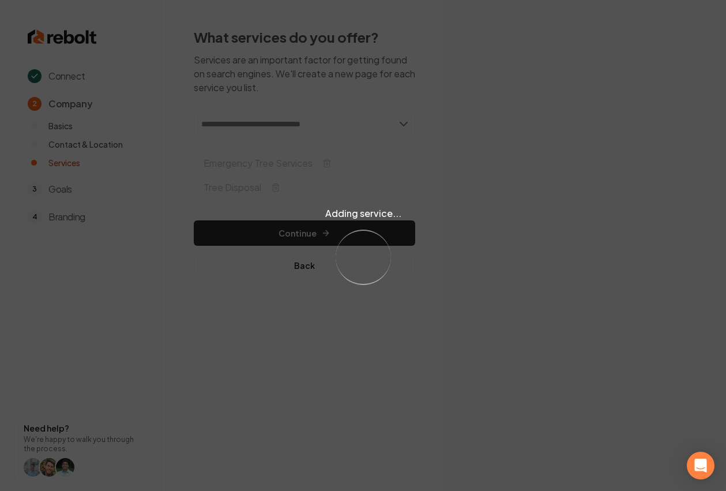
click at [287, 230] on div "Adding service... Loading..." at bounding box center [363, 245] width 726 height 491
click at [296, 233] on div "Adding service... Loading..." at bounding box center [363, 245] width 726 height 491
click at [293, 235] on div "Adding service... Loading..." at bounding box center [363, 245] width 726 height 491
click at [293, 234] on div "Adding service... Loading..." at bounding box center [363, 245] width 726 height 491
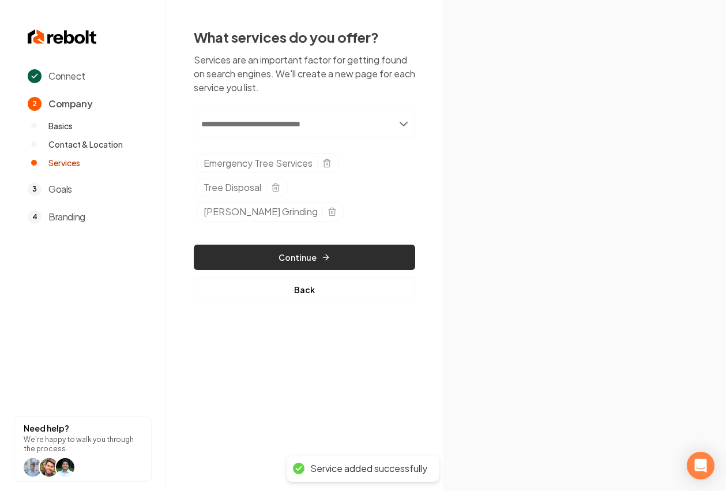
click at [293, 245] on button "Continue" at bounding box center [305, 257] width 222 height 25
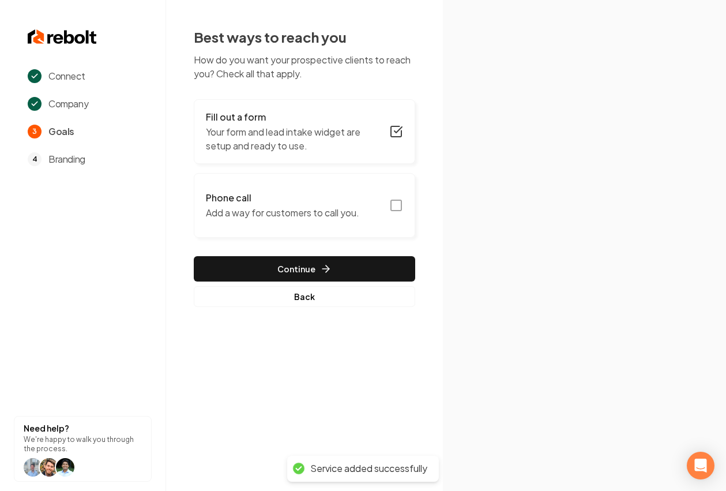
click at [331, 141] on p "Your form and lead intake widget are setup and ready to use." at bounding box center [294, 139] width 177 height 28
click at [351, 205] on div "Phone call Add a way for customers to call you." at bounding box center [282, 205] width 153 height 29
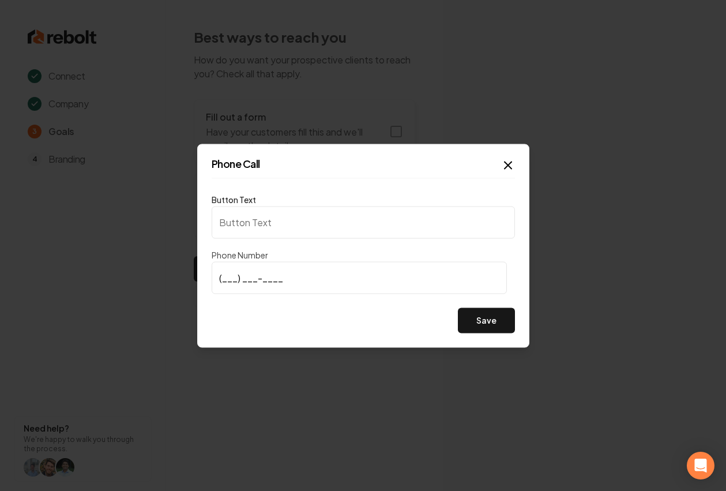
click at [270, 205] on div "Button Text" at bounding box center [363, 215] width 303 height 46
type input "Call us"
type input "(307) 434-9847"
drag, startPoint x: 493, startPoint y: 317, endPoint x: 477, endPoint y: 314, distance: 17.1
click at [493, 317] on button "Save" at bounding box center [486, 320] width 57 height 25
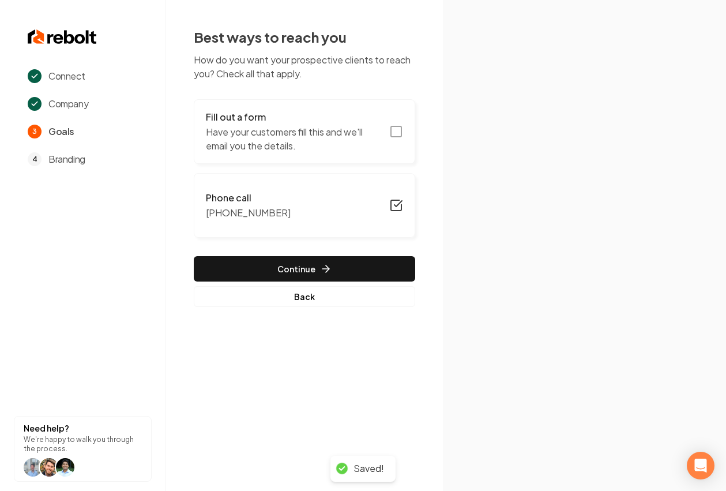
drag, startPoint x: 270, startPoint y: 257, endPoint x: 237, endPoint y: 240, distance: 37.2
click at [270, 257] on button "Continue" at bounding box center [305, 268] width 222 height 25
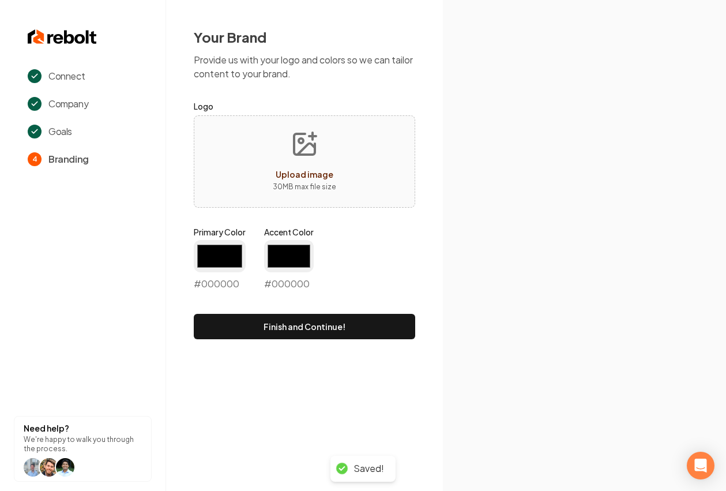
type input "#194d33"
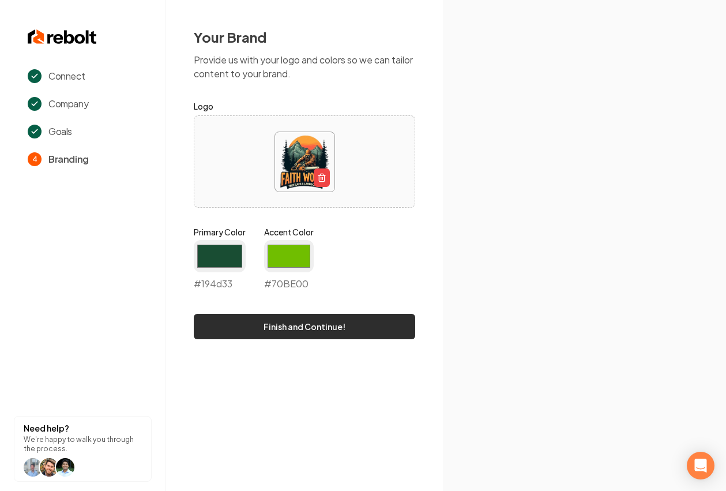
click at [303, 331] on button "Finish and Continue!" at bounding box center [305, 326] width 222 height 25
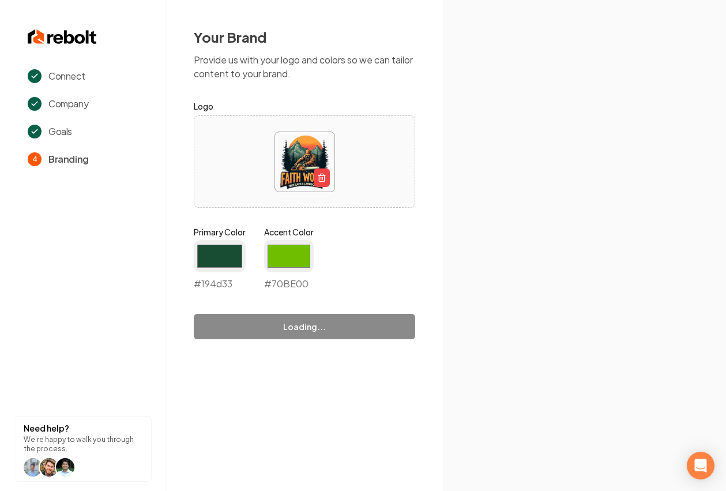
type input "#70be00"
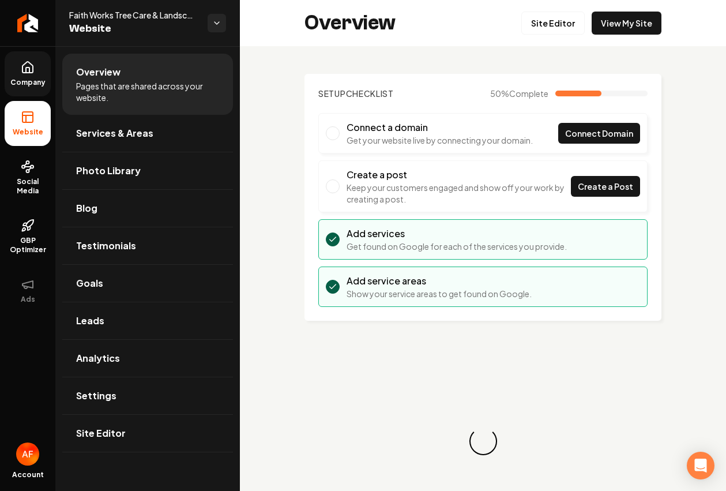
click at [30, 85] on span "Company" at bounding box center [28, 82] width 44 height 9
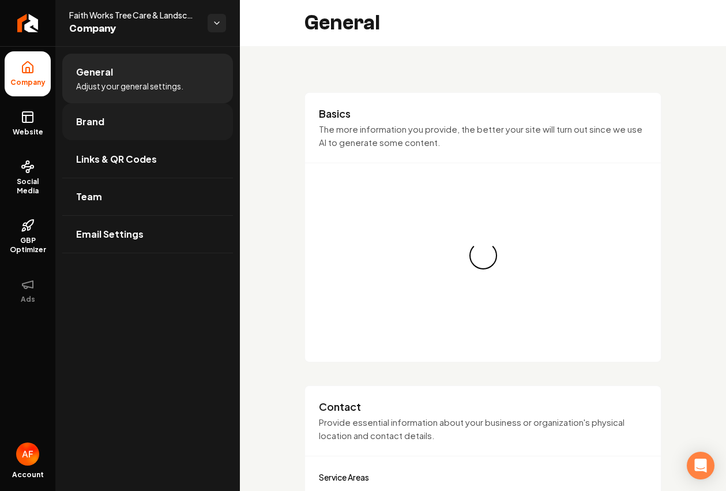
click at [108, 127] on link "Brand" at bounding box center [147, 121] width 171 height 37
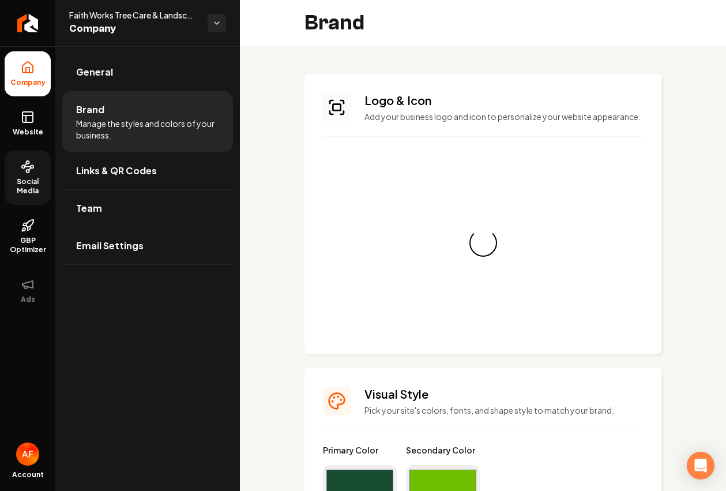
click at [50, 188] on ul "Company Website Social Media GBP Optimizer Ads" at bounding box center [27, 182] width 55 height 272
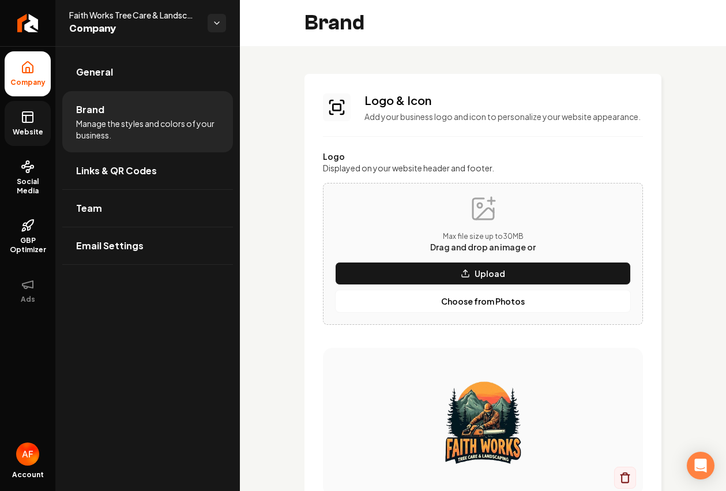
click at [25, 123] on icon at bounding box center [28, 117] width 14 height 14
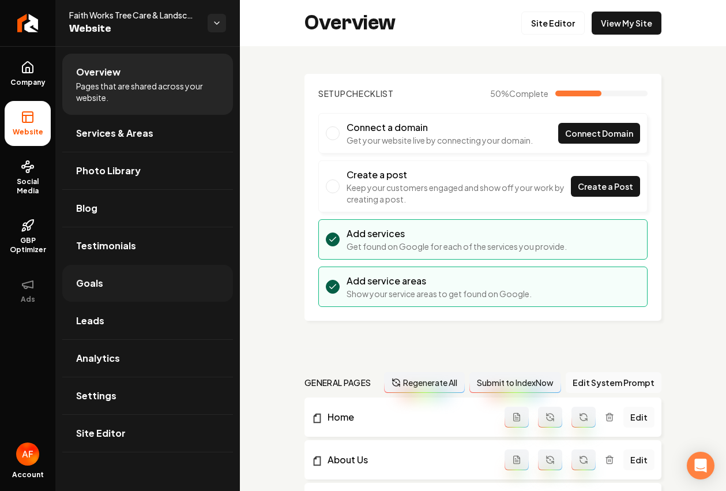
click at [116, 298] on link "Goals" at bounding box center [147, 283] width 171 height 37
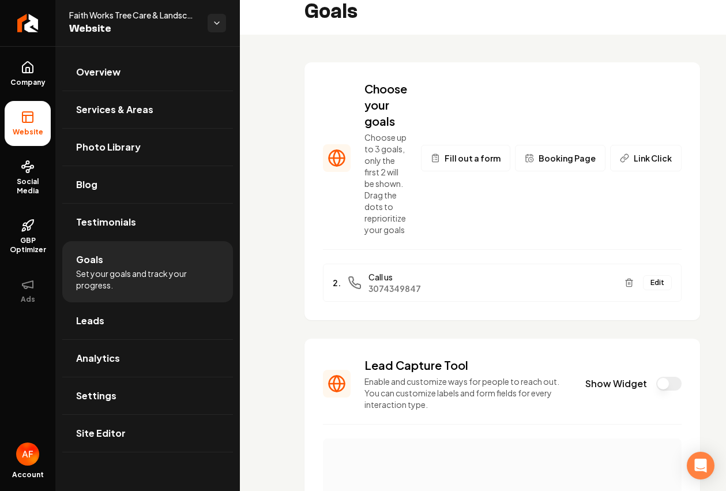
scroll to position [178, 0]
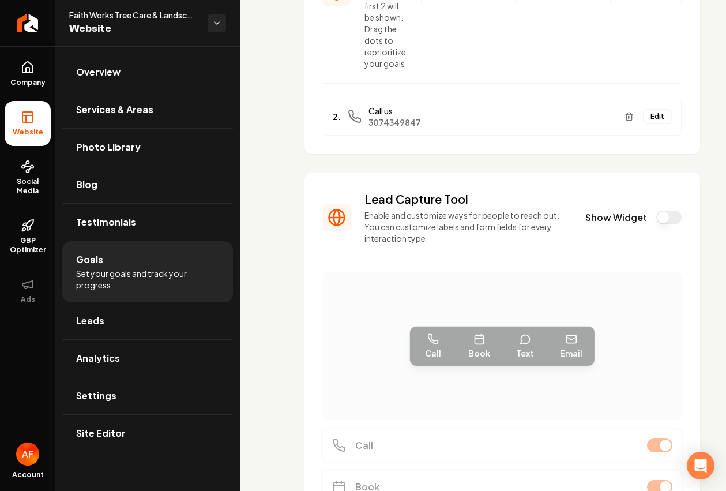
click at [655, 211] on div "Lead Capture Tool Enable and customize ways for people to reach out. You can cu…" at bounding box center [502, 217] width 359 height 53
click at [657, 211] on button "Show Widget" at bounding box center [669, 218] width 25 height 14
click at [16, 69] on link "Company" at bounding box center [28, 73] width 46 height 45
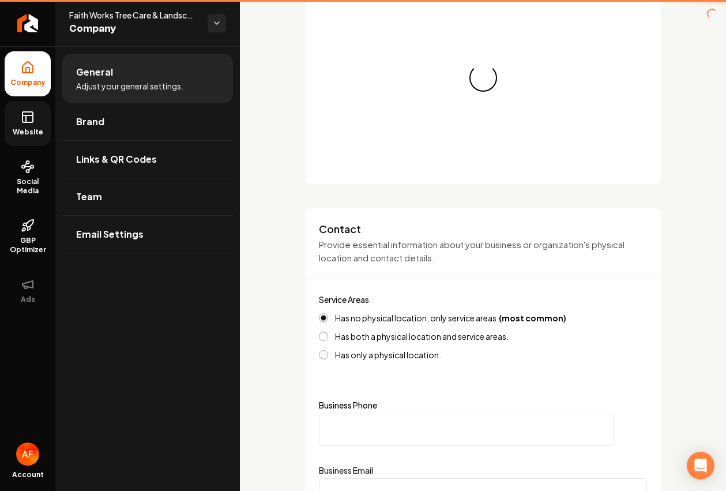
type input "(307) 434-9847"
type input "Test@test.com"
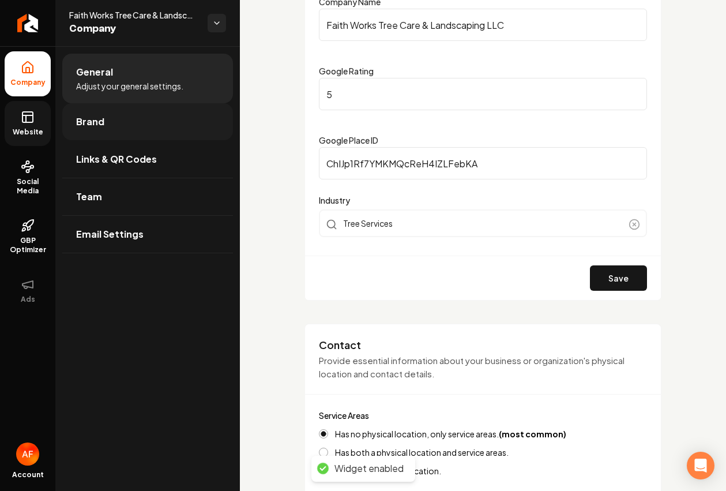
click at [140, 129] on link "Brand" at bounding box center [147, 121] width 171 height 37
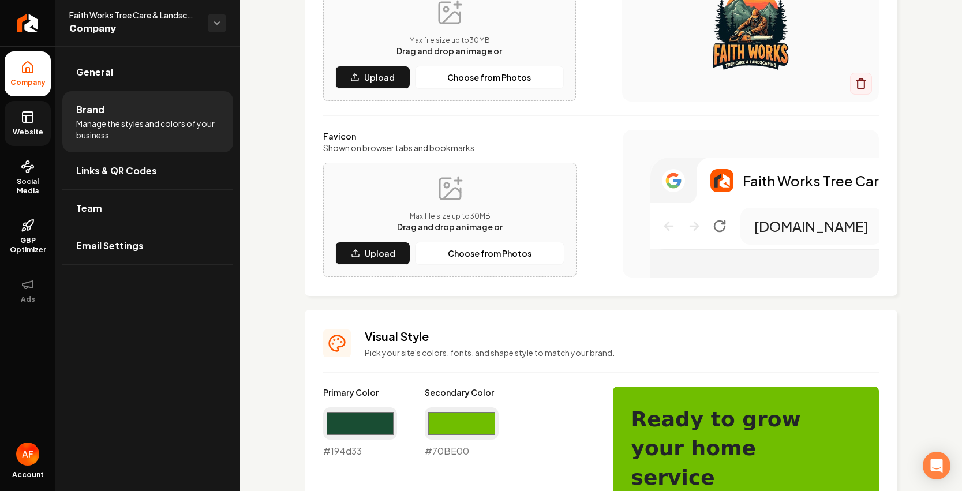
scroll to position [200, 0]
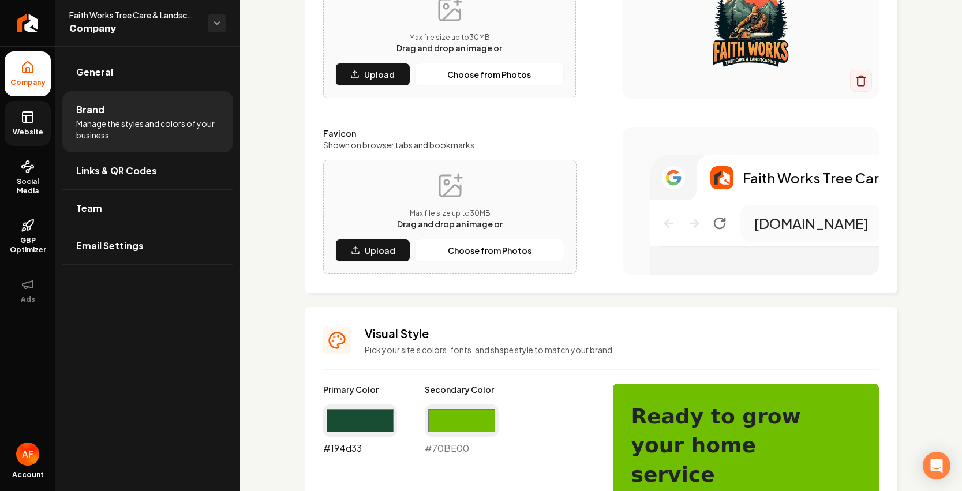
click at [362, 410] on input "#194d33" at bounding box center [360, 420] width 74 height 32
type input "#304d44"
click at [467, 425] on input "#70be00" at bounding box center [462, 420] width 74 height 32
click at [468, 422] on input "#70be00" at bounding box center [462, 420] width 74 height 32
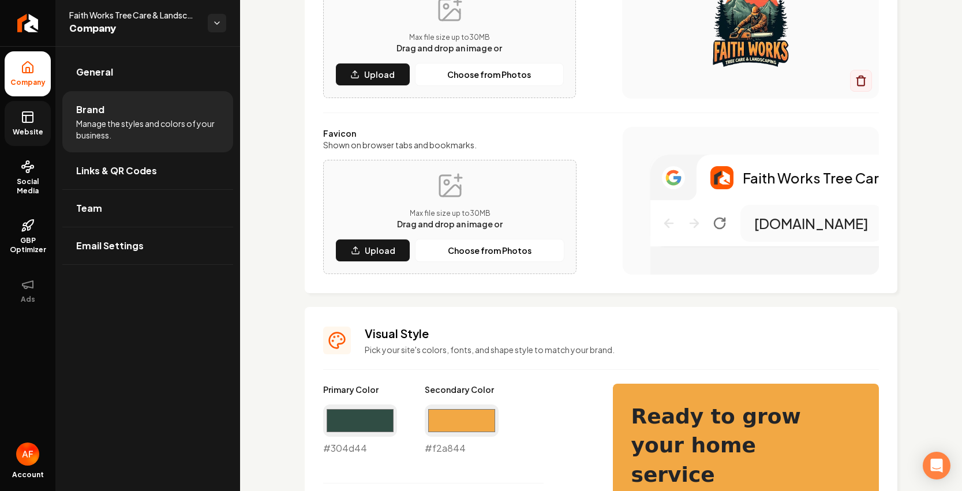
type input "#f2a844"
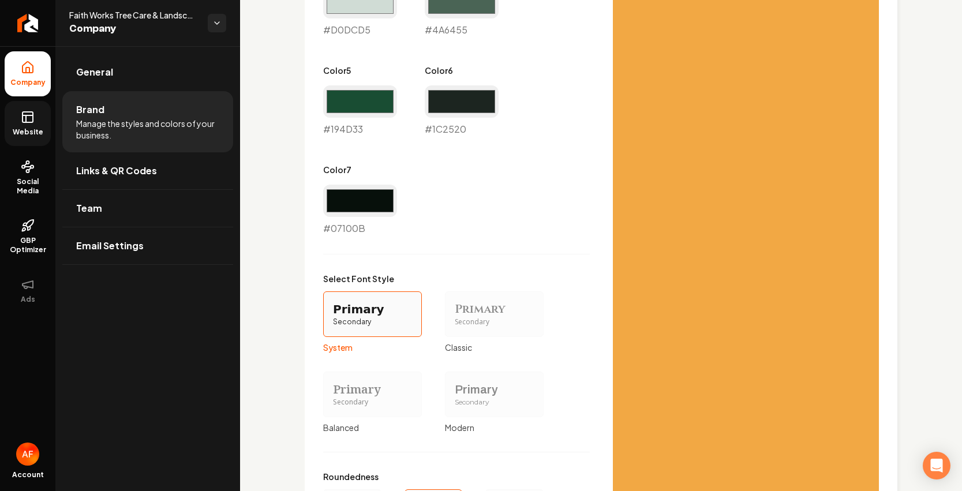
scroll to position [987, 0]
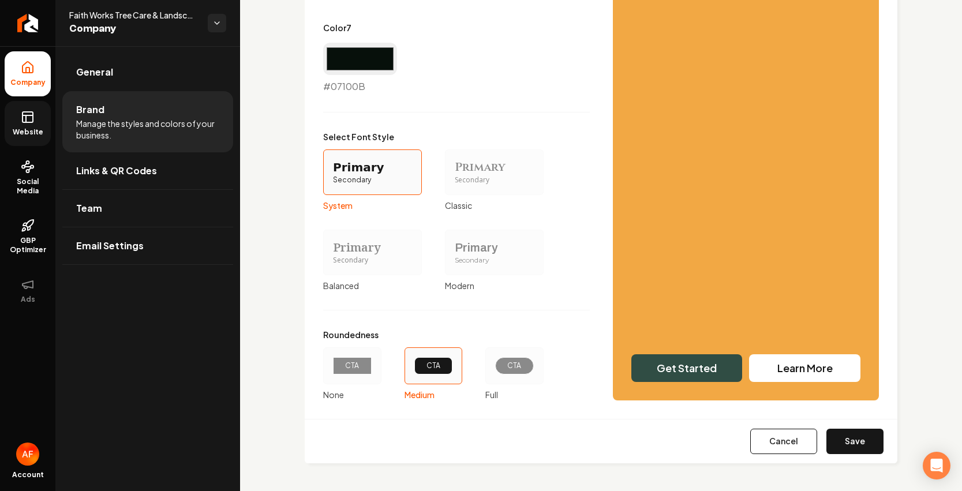
click at [507, 377] on div "CTA" at bounding box center [514, 365] width 58 height 37
click at [494, 370] on button "CTA Full" at bounding box center [489, 365] width 9 height 9
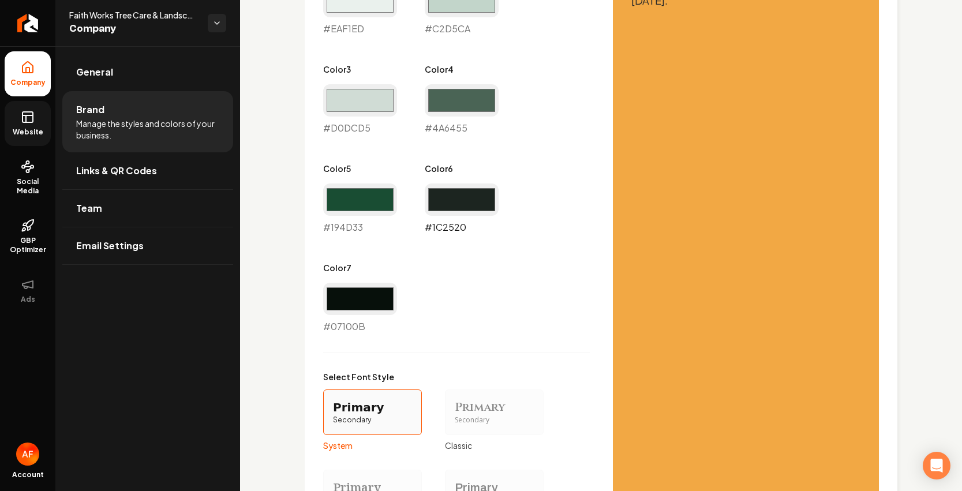
click at [460, 194] on input "#1c2520" at bounding box center [462, 199] width 74 height 32
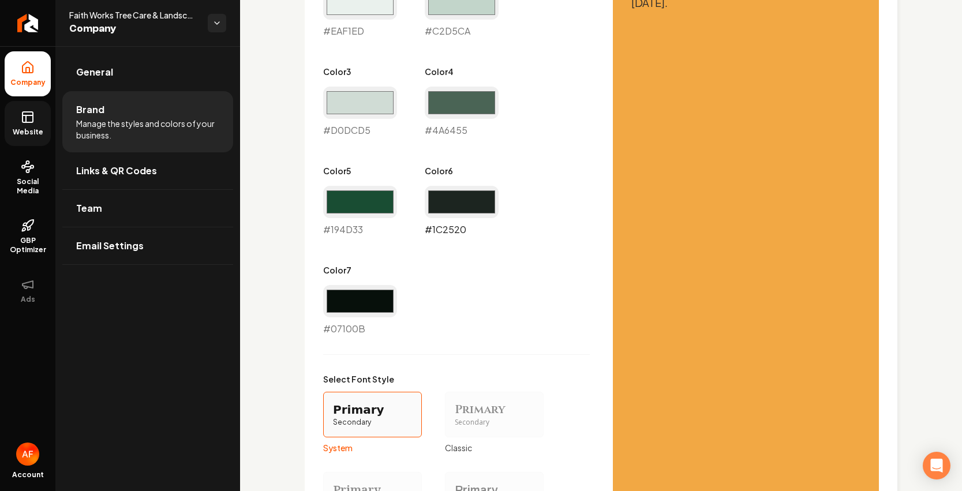
scroll to position [744, 0]
click at [471, 206] on input "#1c2520" at bounding box center [462, 202] width 74 height 32
type input "#f2a844"
click at [609, 287] on div "Primary Color #304d44 #304d44 Secondary Color #f2a844 #f2a844 Color 1 #eaf1ed #…" at bounding box center [601, 242] width 556 height 804
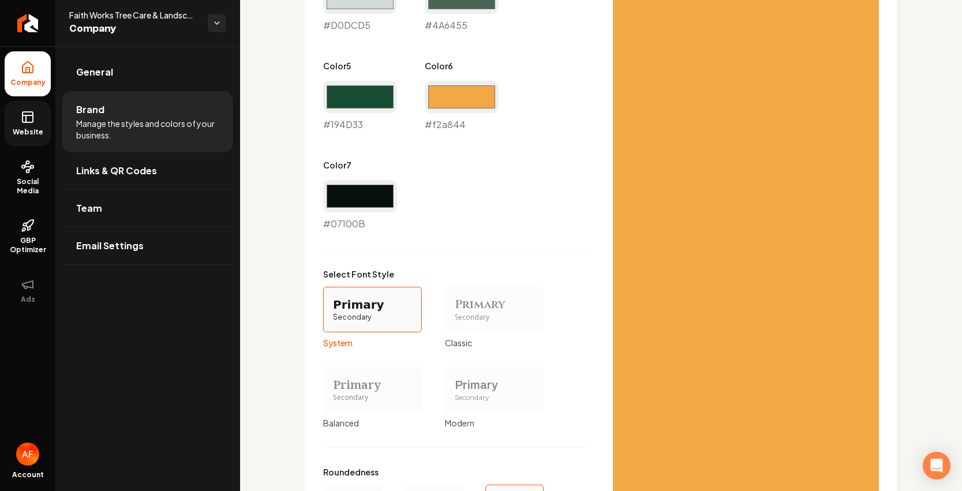
scroll to position [987, 0]
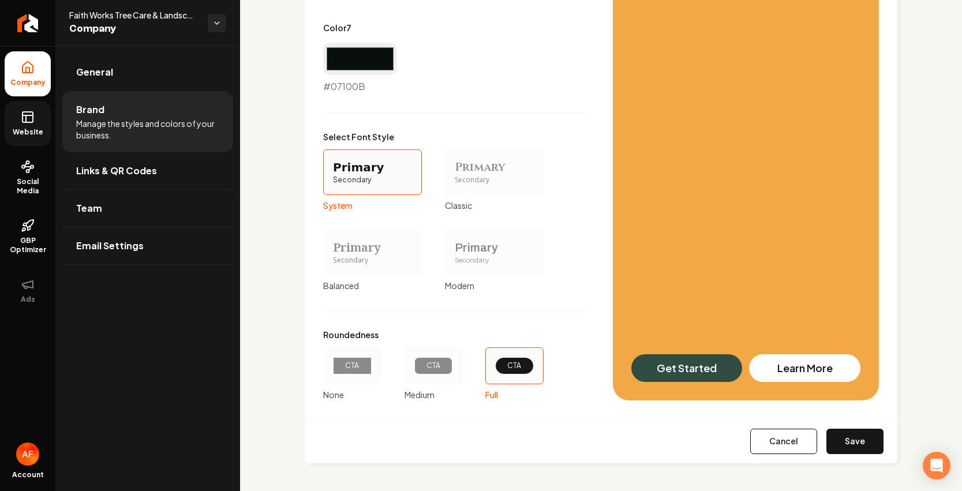
click at [847, 458] on div "Cancel Save" at bounding box center [601, 441] width 593 height 44
click at [852, 444] on button "Save" at bounding box center [854, 441] width 57 height 25
click at [31, 115] on icon at bounding box center [28, 115] width 10 height 0
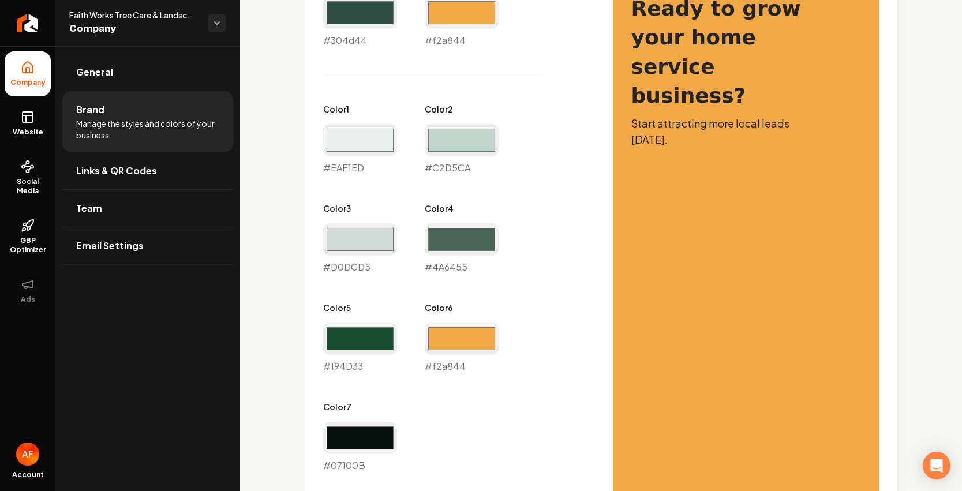
scroll to position [0, 0]
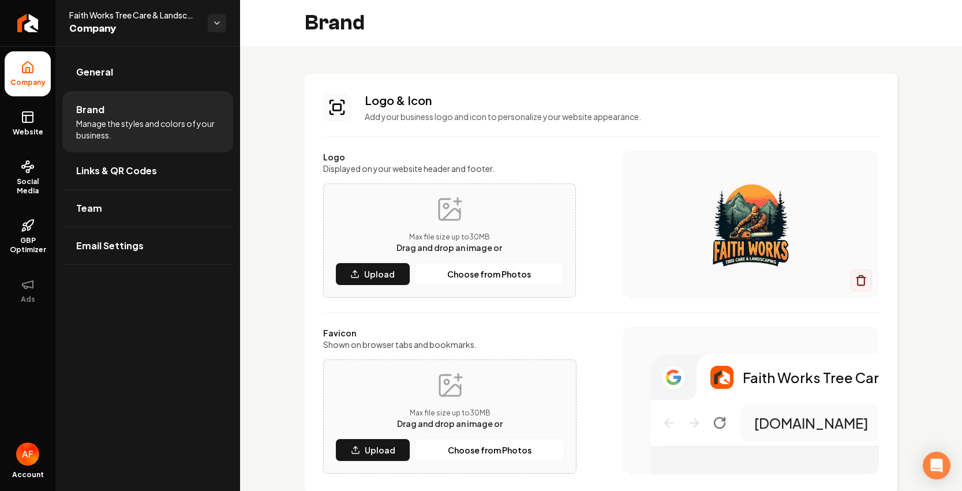
type input "#eaf1ed"
type input "#c2d5ca"
type input "#d0dcd5"
type input "#4a6455"
type input "#194d33"
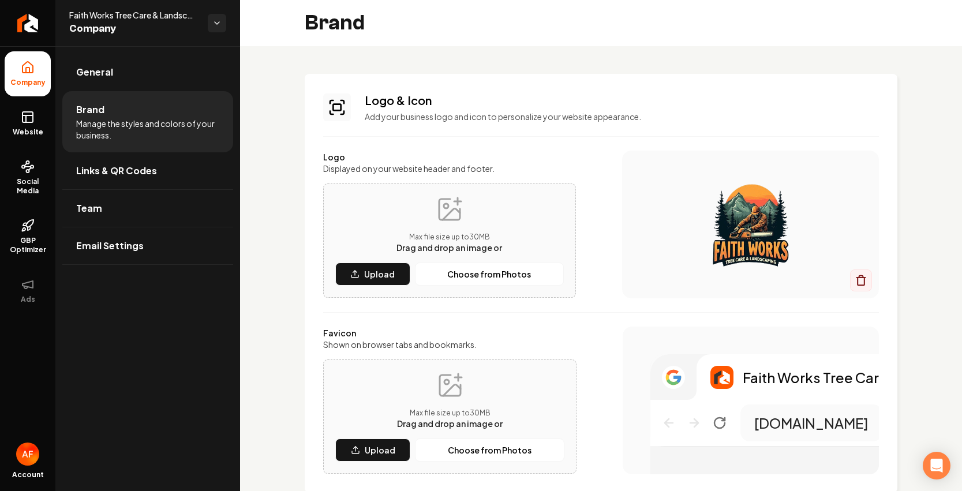
type input "#07100b"
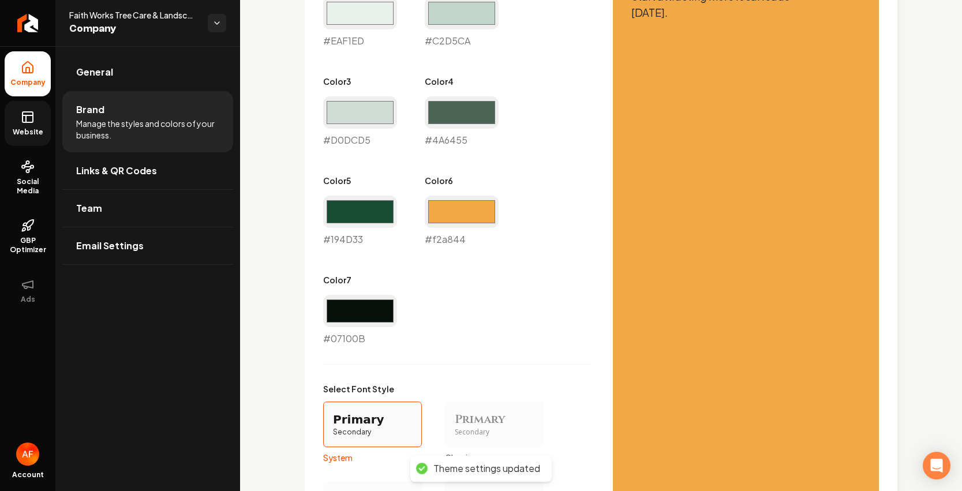
click at [38, 114] on link "Website" at bounding box center [28, 123] width 46 height 45
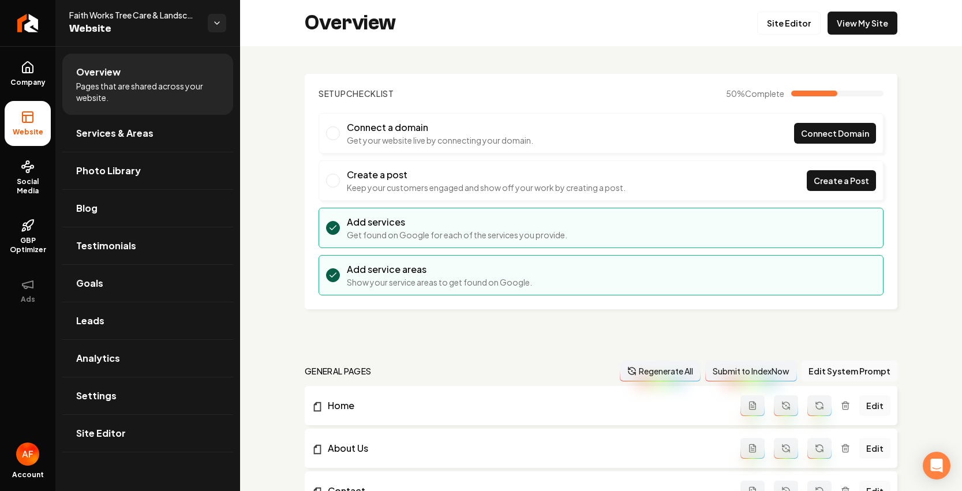
click at [794, 5] on div "Overview Site Editor View My Site" at bounding box center [601, 23] width 722 height 46
click at [786, 20] on link "Site Editor" at bounding box center [788, 23] width 63 height 23
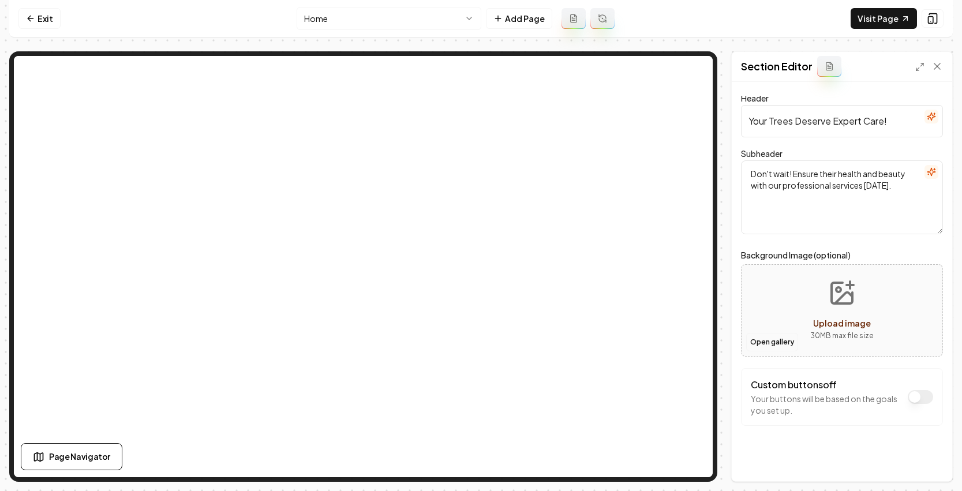
click at [775, 346] on button "Open gallery" at bounding box center [772, 342] width 52 height 18
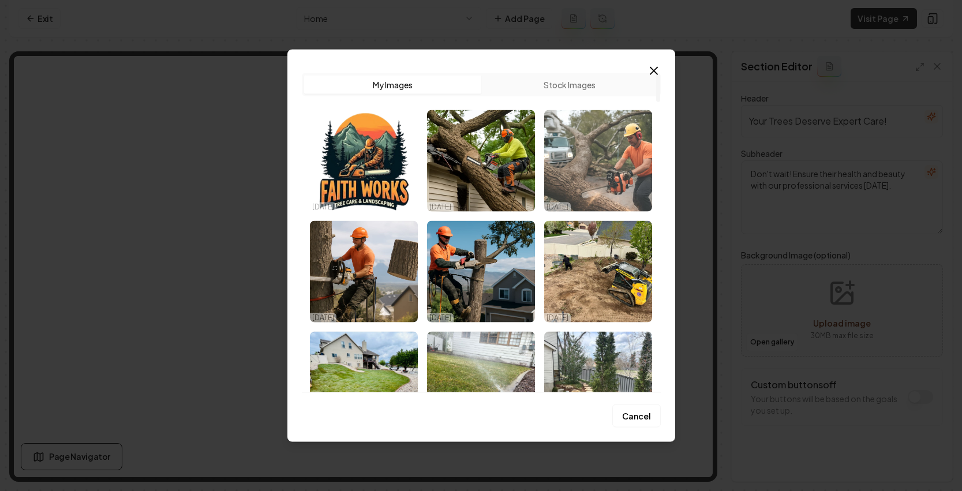
click at [618, 179] on img "Select image image_68e456085c7cd75eb8462893.jpeg" at bounding box center [598, 161] width 108 height 102
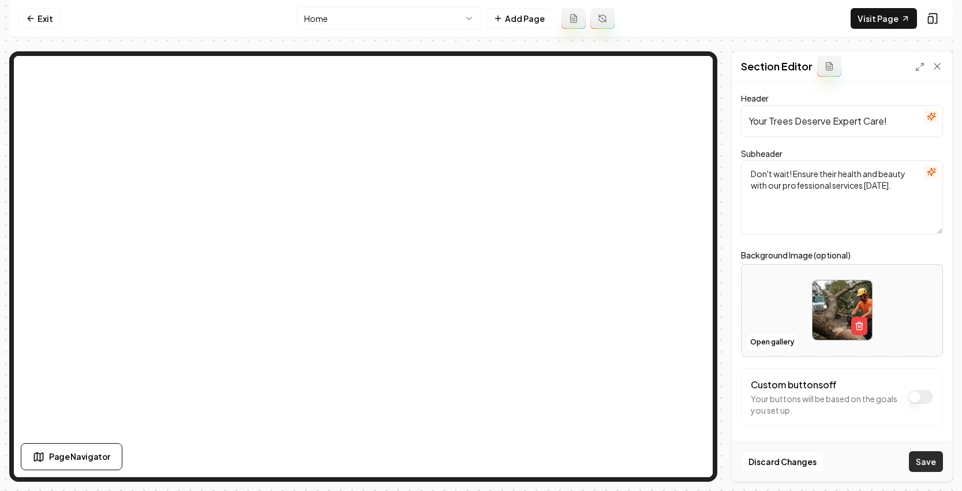
click at [937, 470] on button "Save" at bounding box center [926, 461] width 34 height 21
click at [888, 14] on link "Visit Page" at bounding box center [883, 18] width 66 height 21
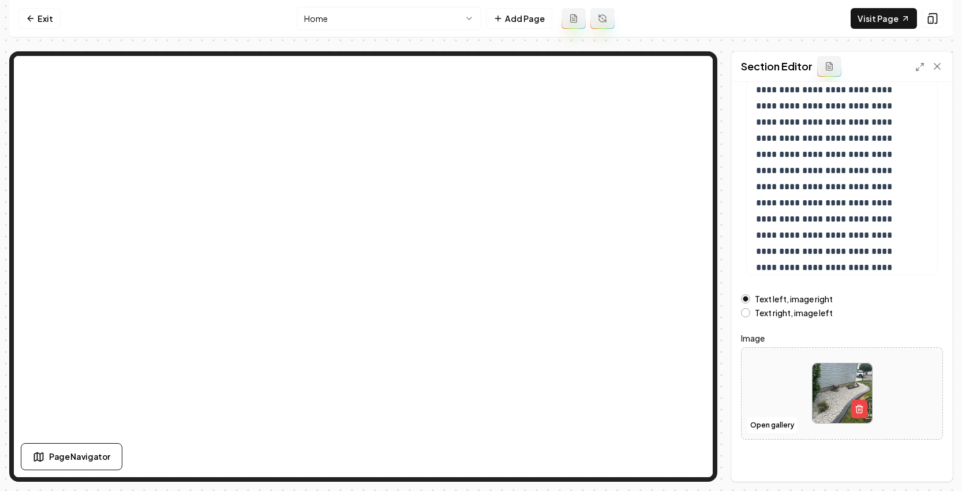
scroll to position [132, 0]
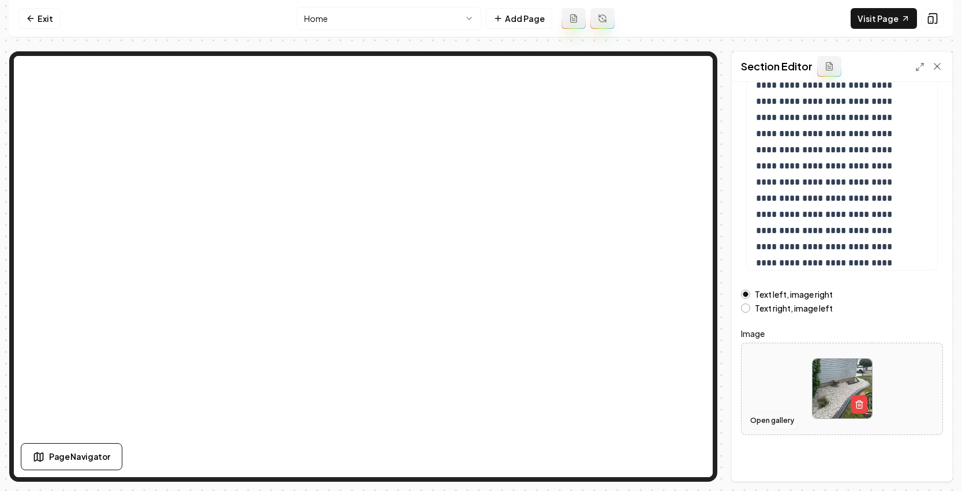
click at [772, 414] on button "Open gallery" at bounding box center [772, 420] width 52 height 18
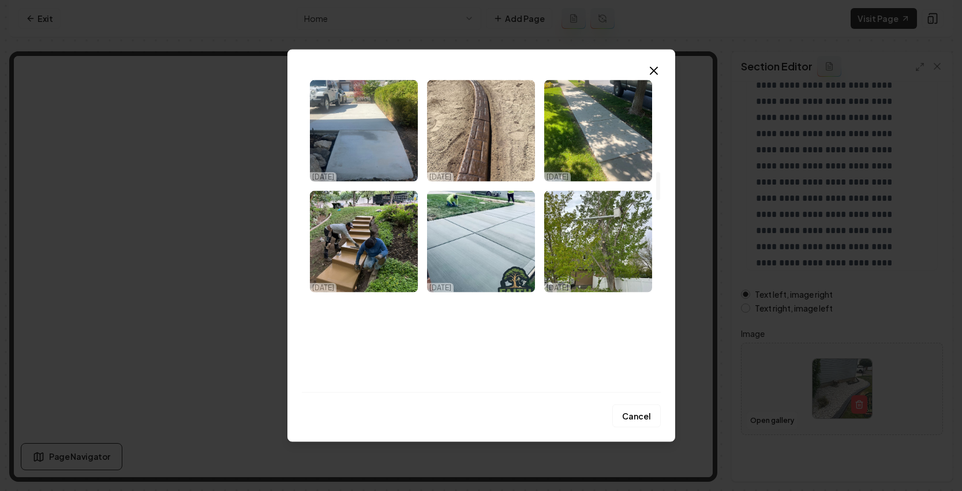
scroll to position [1199, 0]
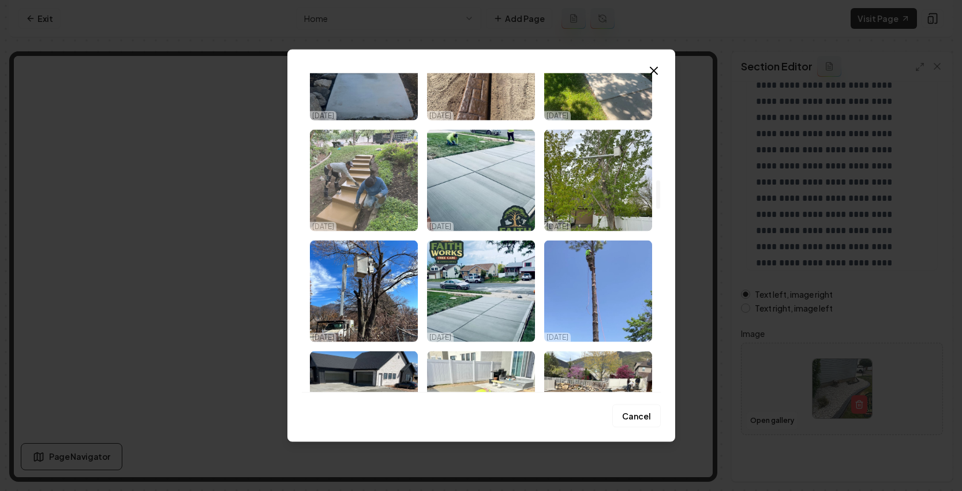
click at [387, 203] on img "Select image image_68e455eb5c7cd75eb8457cca.jpeg" at bounding box center [364, 180] width 108 height 102
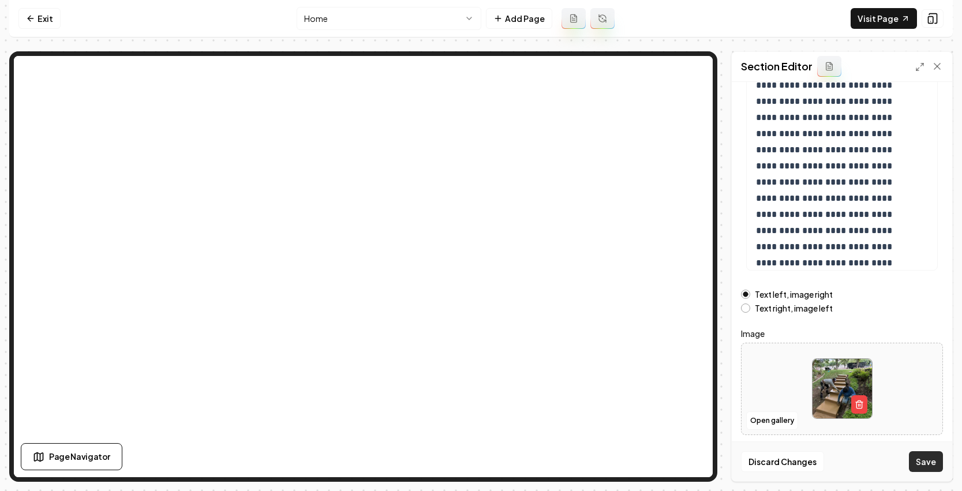
click at [925, 461] on button "Save" at bounding box center [926, 461] width 34 height 21
click at [40, 24] on link "Exit" at bounding box center [39, 18] width 42 height 21
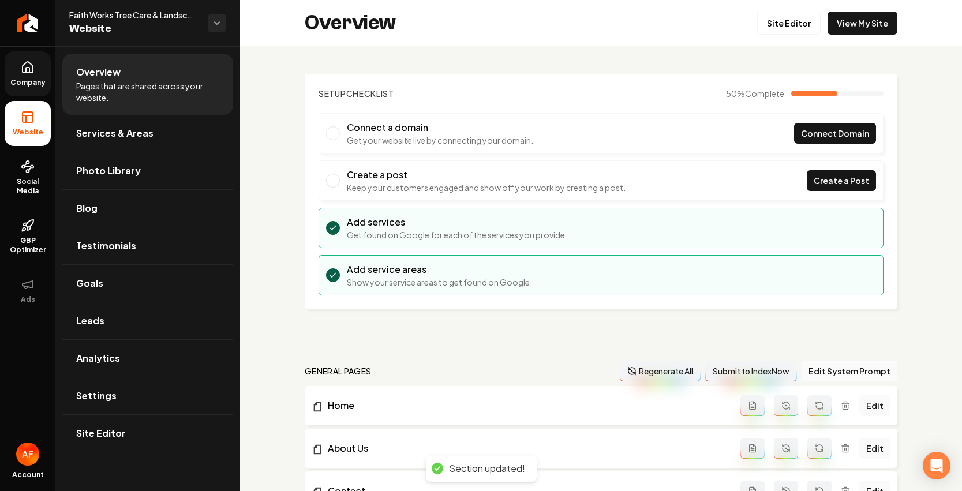
click at [31, 74] on link "Company" at bounding box center [28, 73] width 46 height 45
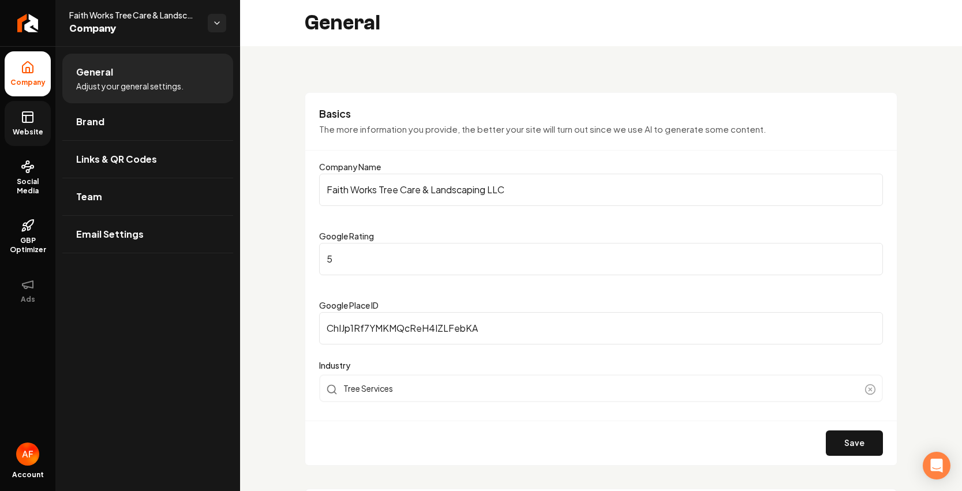
click at [26, 117] on icon at bounding box center [26, 118] width 0 height 7
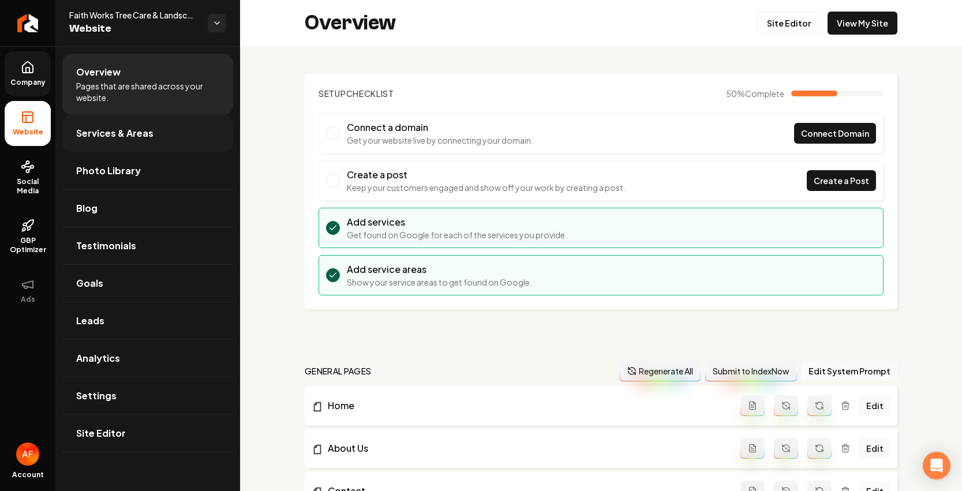
click at [135, 135] on span "Services & Areas" at bounding box center [114, 133] width 77 height 14
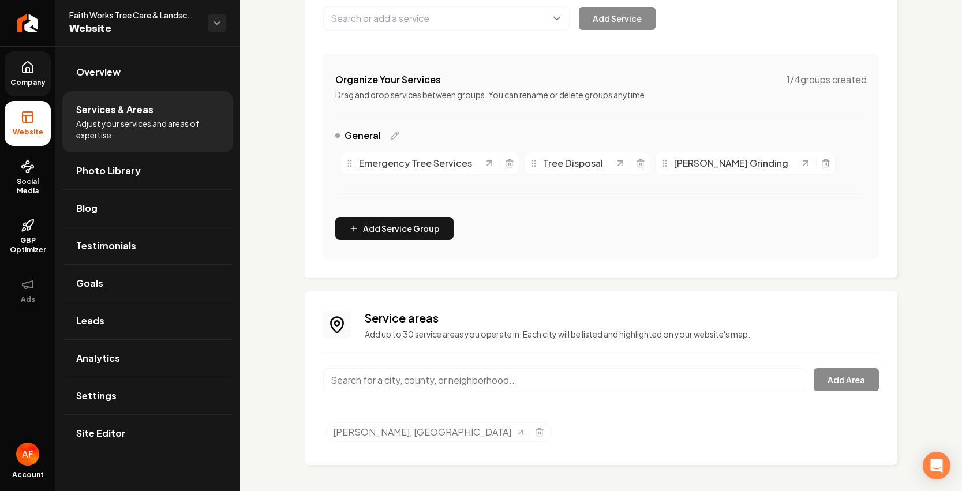
scroll to position [90, 0]
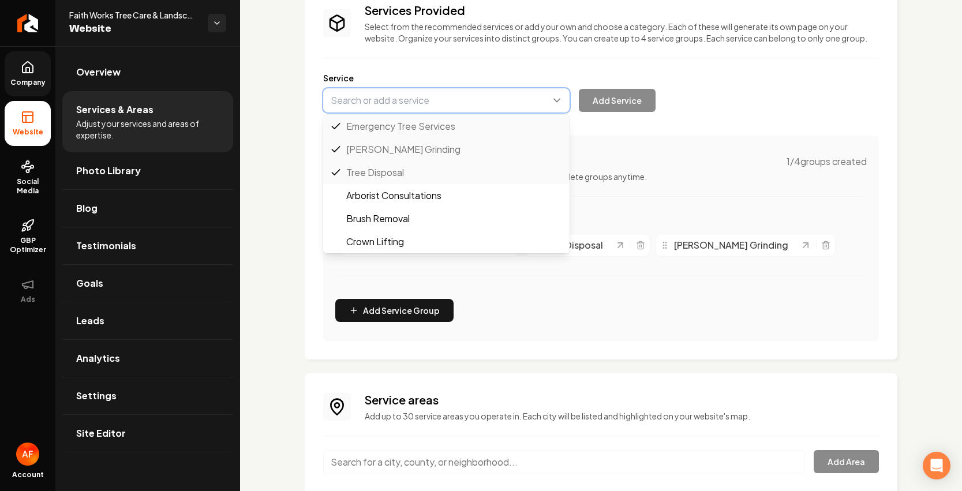
click at [450, 105] on button "Main content area" at bounding box center [446, 100] width 246 height 24
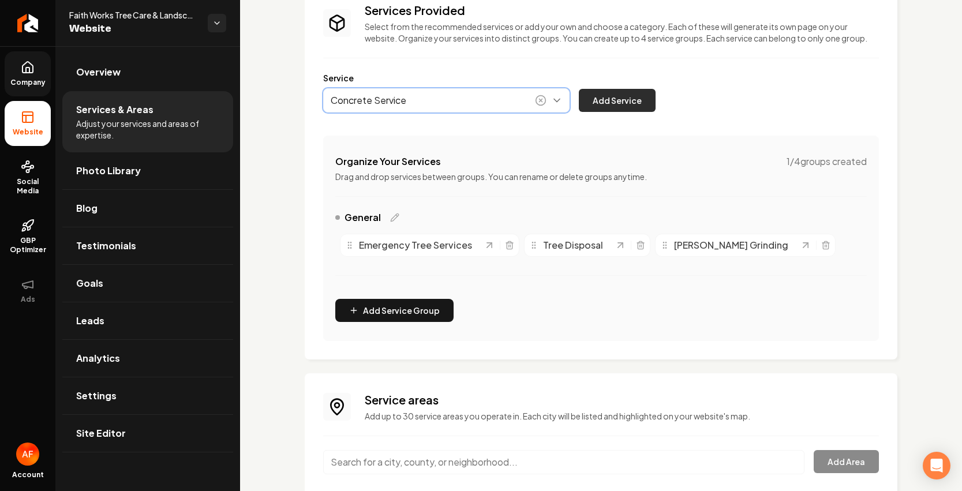
type input "Concrete Service"
click at [631, 112] on button "Add Service" at bounding box center [617, 100] width 77 height 23
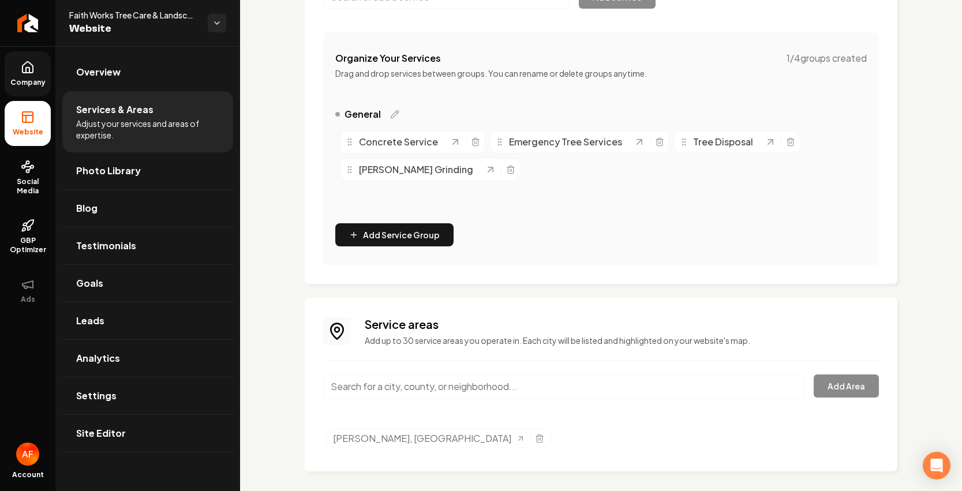
scroll to position [0, 0]
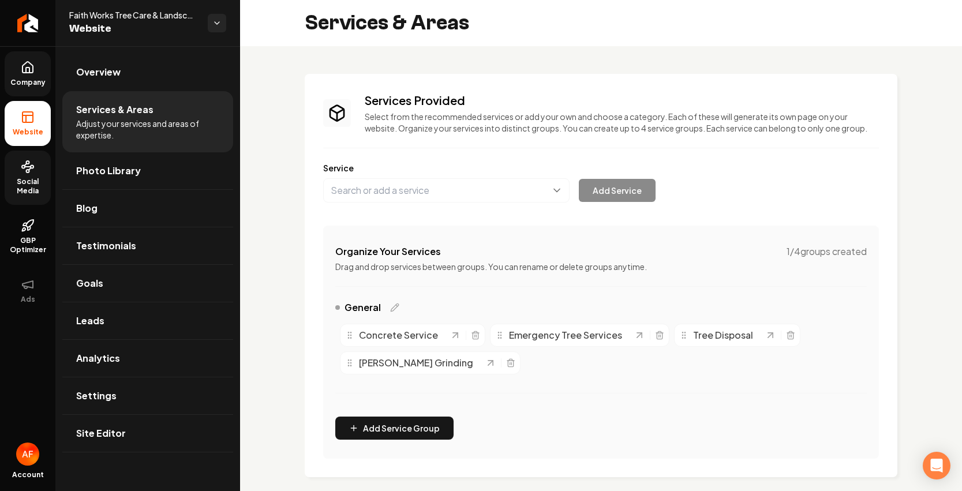
click at [42, 166] on link "Social Media" at bounding box center [28, 178] width 46 height 54
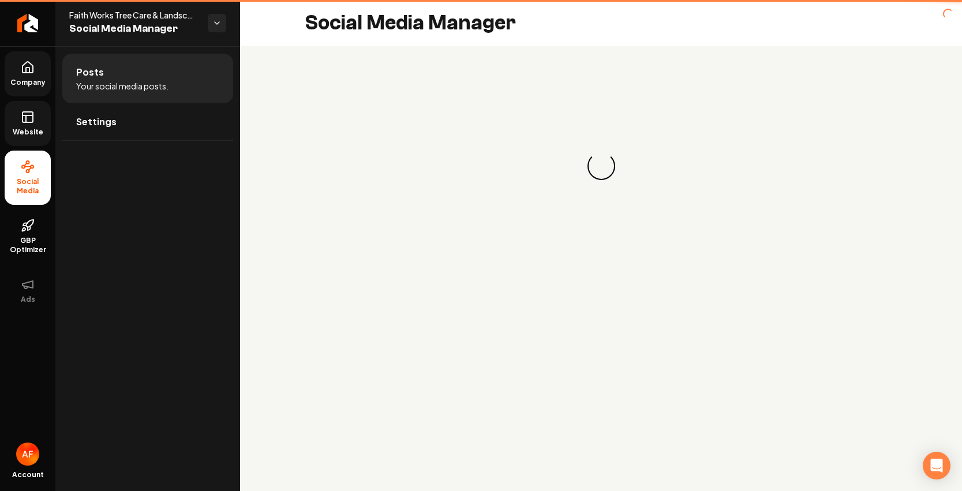
click at [23, 84] on span "Company" at bounding box center [28, 82] width 44 height 9
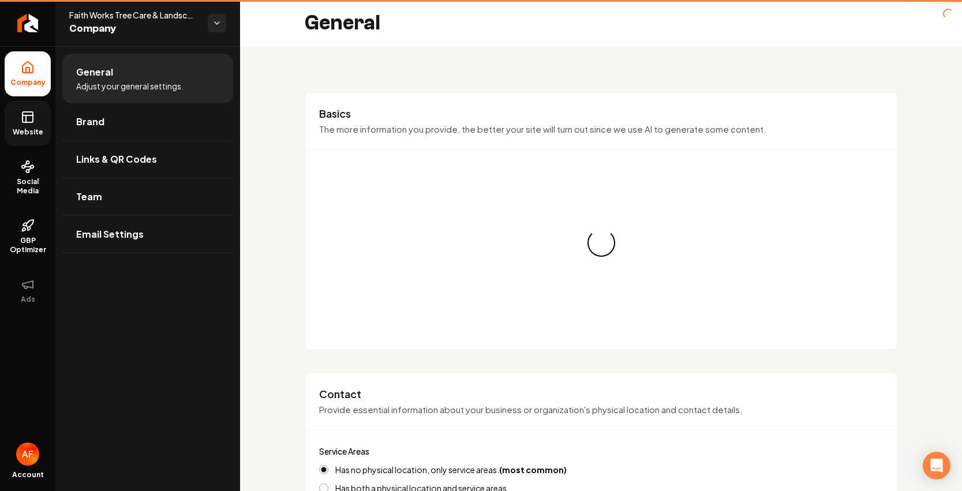
type input "(307) 434-9847"
type input "Test@test.com"
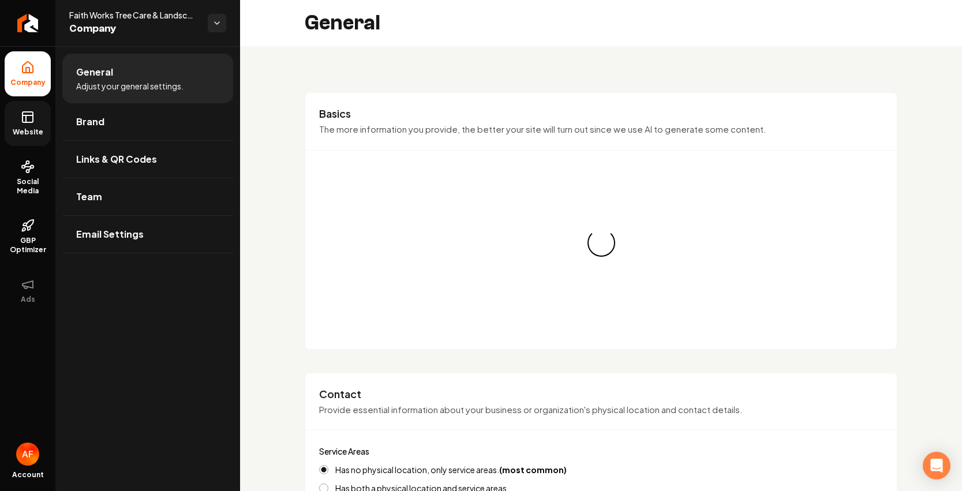
drag, startPoint x: 24, startPoint y: 104, endPoint x: 41, endPoint y: 106, distance: 16.8
click at [25, 104] on link "Website" at bounding box center [28, 123] width 46 height 45
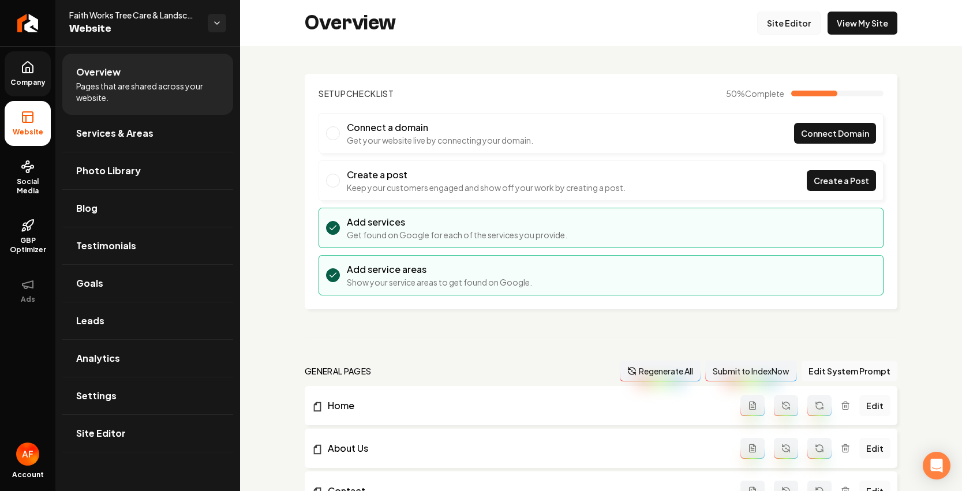
click at [782, 12] on link "Site Editor" at bounding box center [788, 23] width 63 height 23
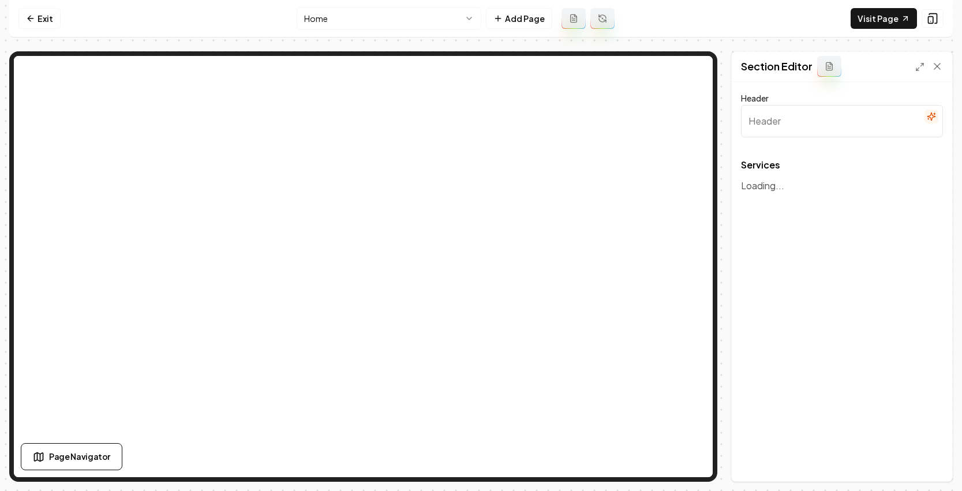
type input "Our Expert Tree Services"
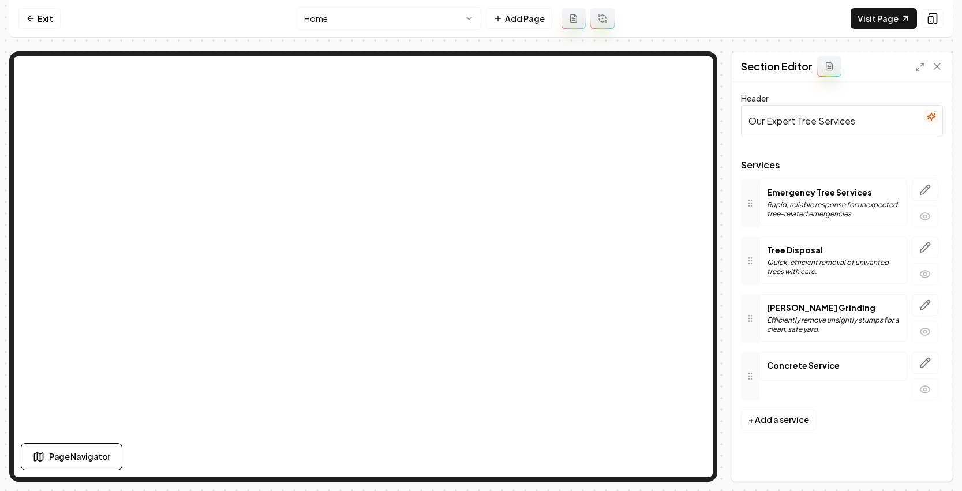
click at [936, 192] on button "button" at bounding box center [925, 190] width 27 height 22
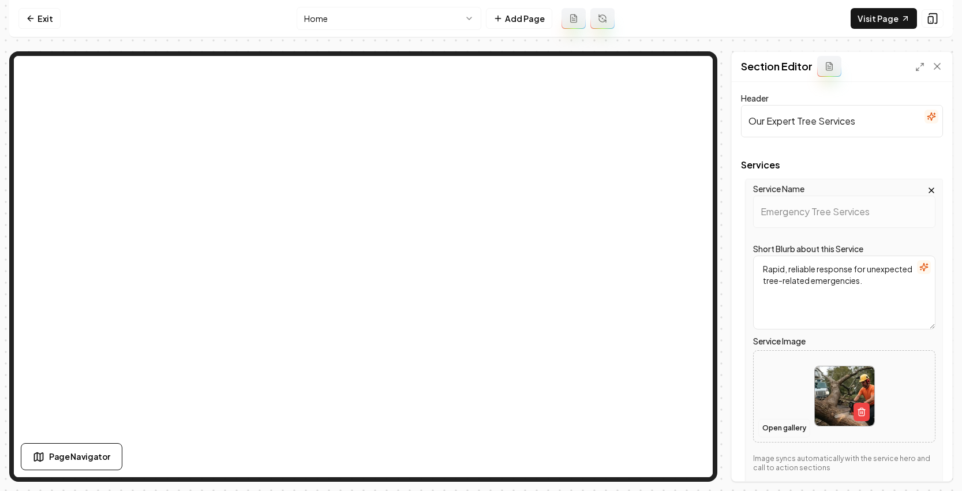
click at [793, 425] on button "Open gallery" at bounding box center [784, 428] width 52 height 18
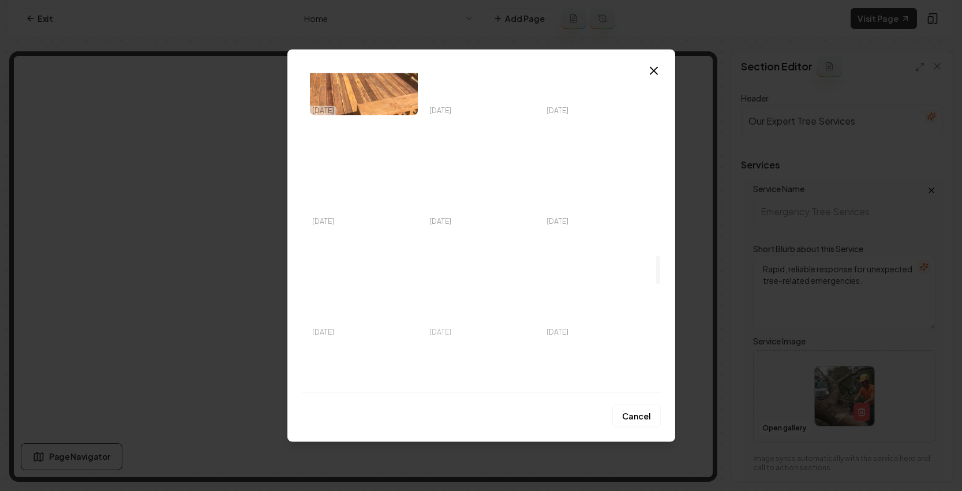
scroll to position [2050, 0]
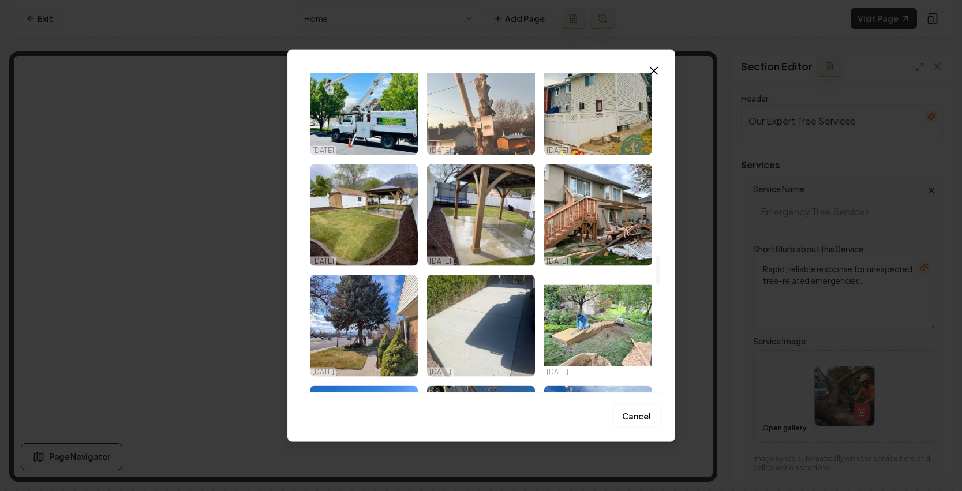
click at [487, 129] on img "Select image image_68e455eb5c7cd75eb8457b5a.jpeg" at bounding box center [481, 104] width 108 height 102
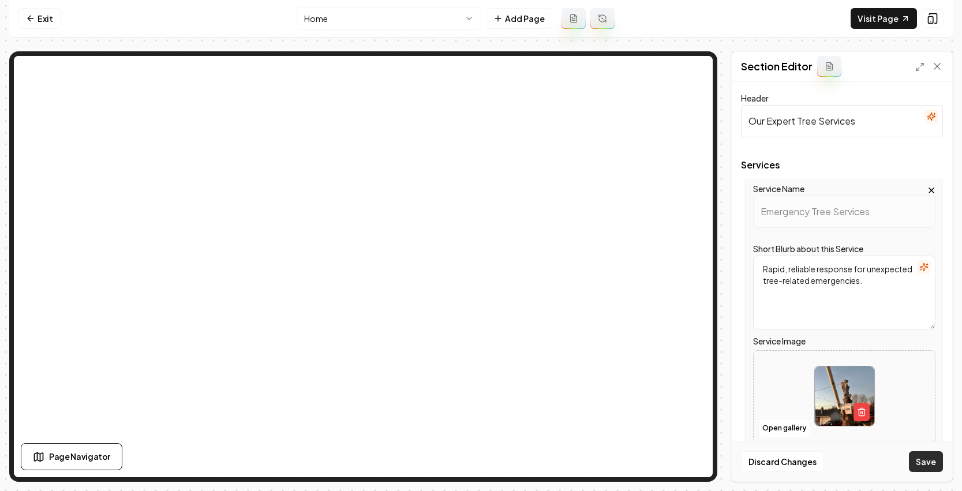
click at [922, 462] on button "Save" at bounding box center [926, 461] width 34 height 21
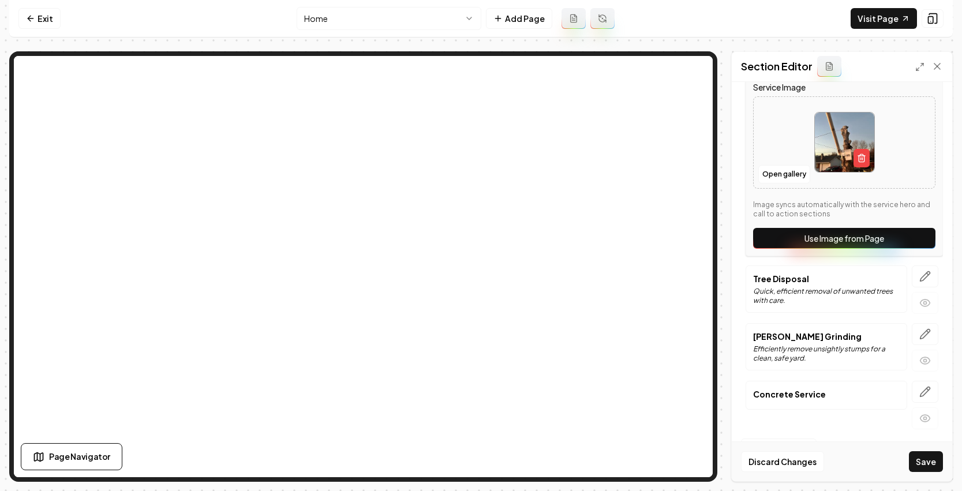
scroll to position [255, 0]
click at [919, 392] on icon "button" at bounding box center [925, 391] width 12 height 12
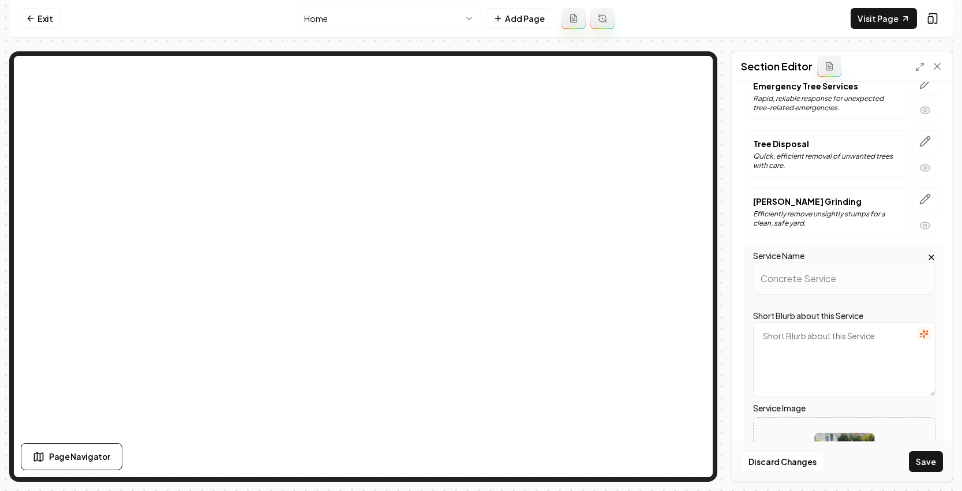
scroll to position [130, 0]
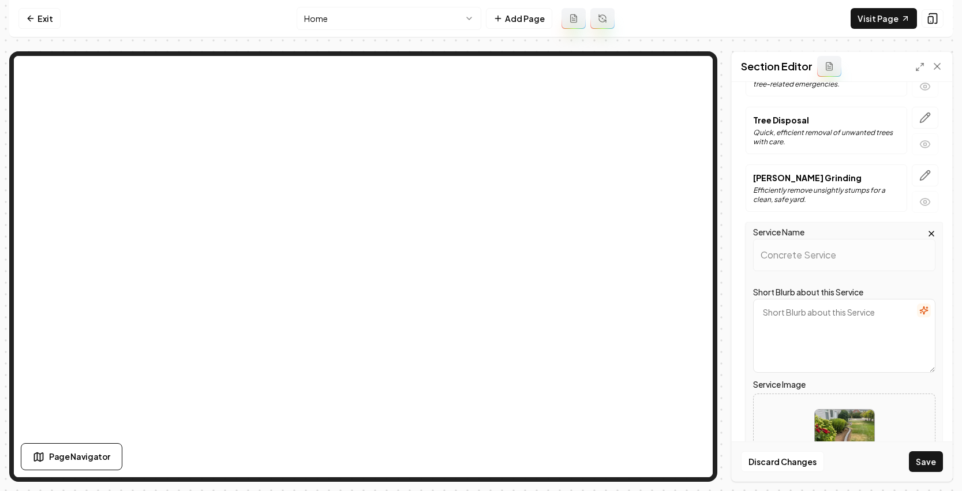
click at [920, 315] on button "button" at bounding box center [924, 310] width 14 height 14
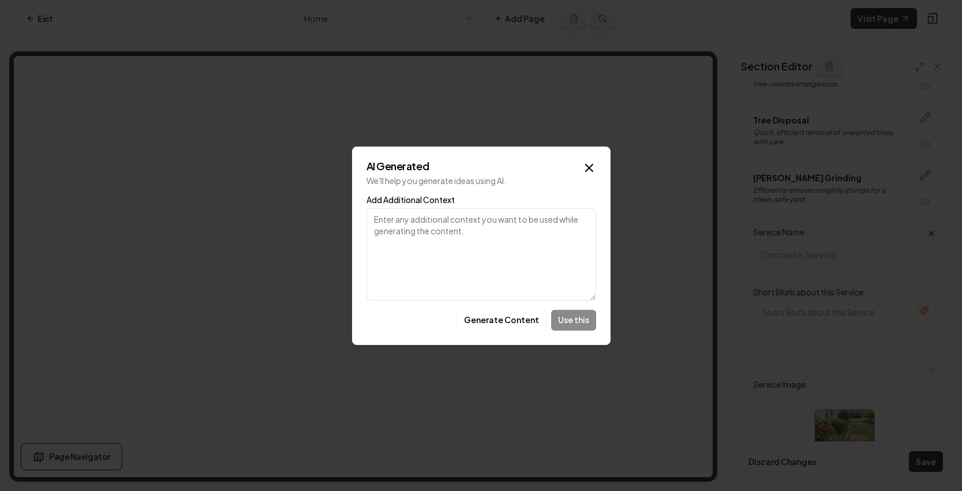
click at [565, 310] on div "Generate Content Use this" at bounding box center [481, 320] width 230 height 21
click at [565, 312] on div "Generate Content Use this" at bounding box center [481, 320] width 230 height 21
drag, startPoint x: 565, startPoint y: 312, endPoint x: 555, endPoint y: 318, distance: 11.4
click at [565, 313] on div "Generate Content Use this" at bounding box center [481, 320] width 230 height 21
click at [520, 319] on button "Generate Content" at bounding box center [501, 320] width 90 height 21
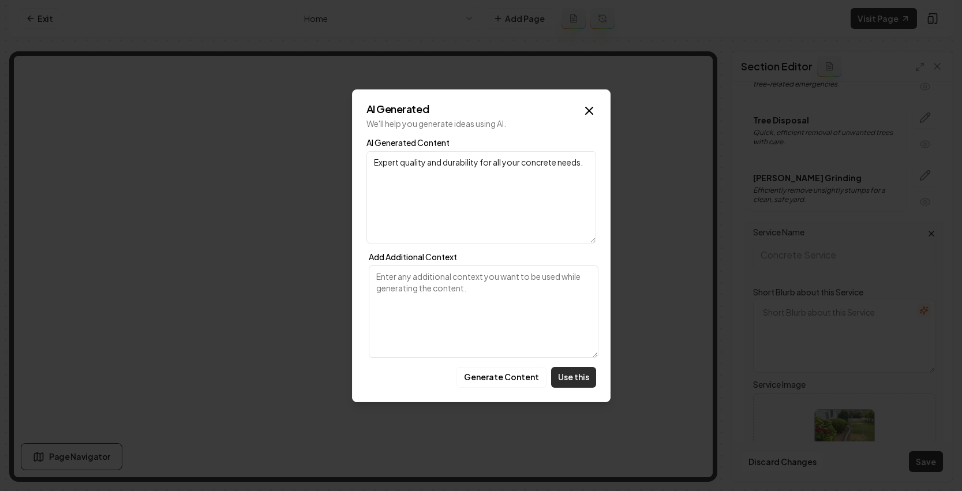
click at [573, 374] on button "Use this" at bounding box center [573, 377] width 45 height 21
type textarea "Expert quality and durability for all your concrete needs."
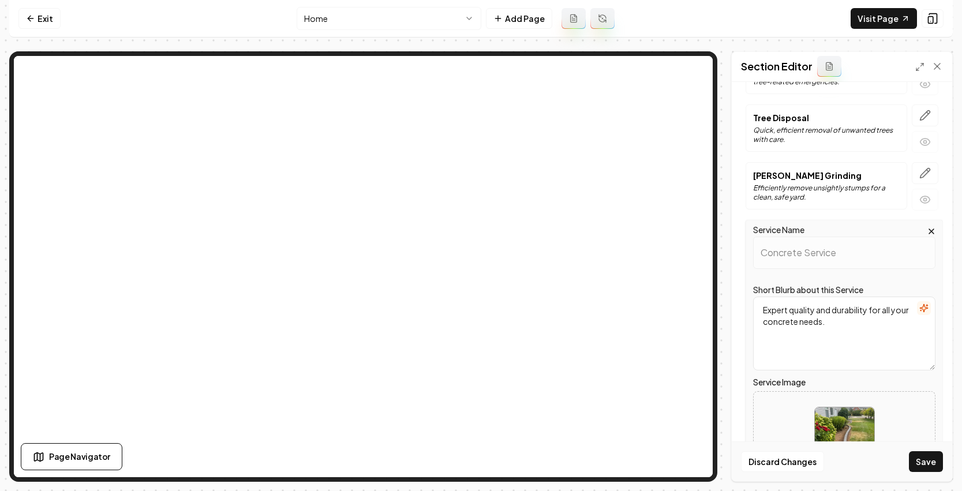
scroll to position [243, 0]
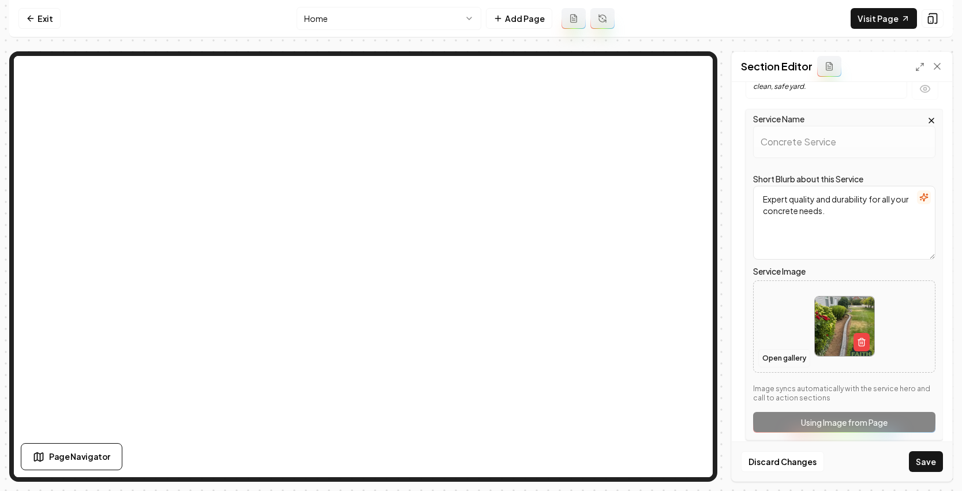
click at [777, 358] on button "Open gallery" at bounding box center [784, 358] width 52 height 18
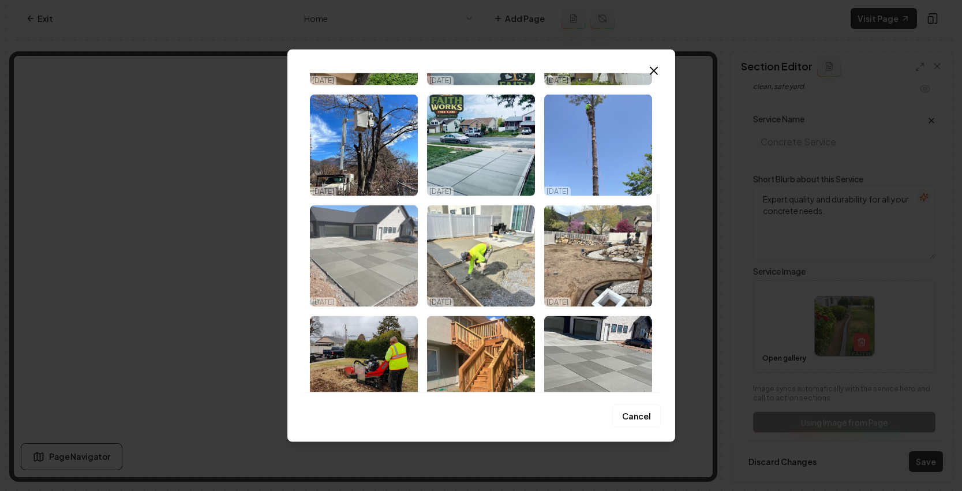
scroll to position [1347, 0]
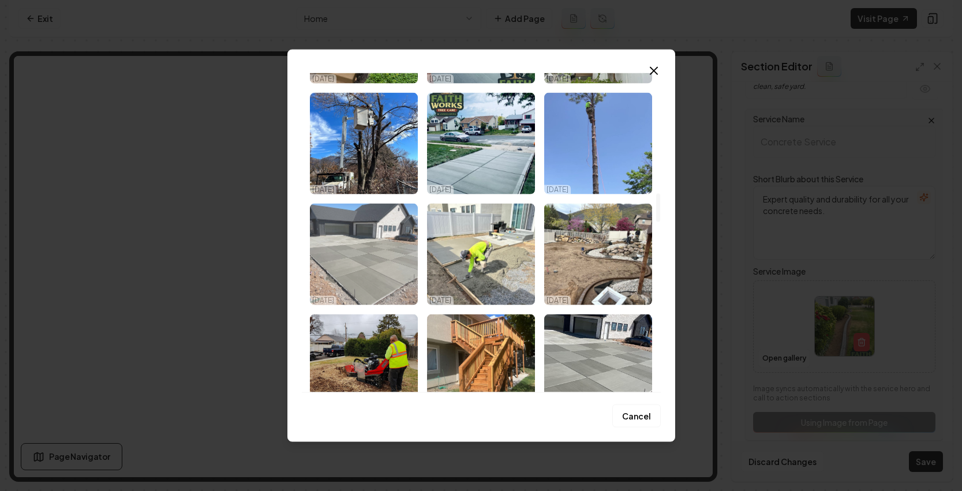
click at [370, 275] on img "Select image image_68e455eb5c7cd75eb8457dbc.jpeg" at bounding box center [364, 254] width 108 height 102
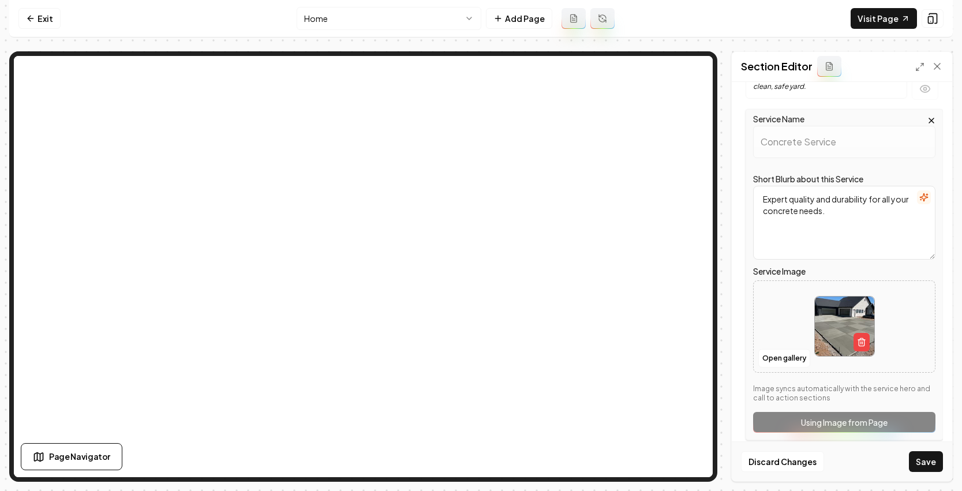
drag, startPoint x: 936, startPoint y: 463, endPoint x: 918, endPoint y: 432, distance: 35.9
click at [936, 463] on button "Save" at bounding box center [926, 461] width 34 height 21
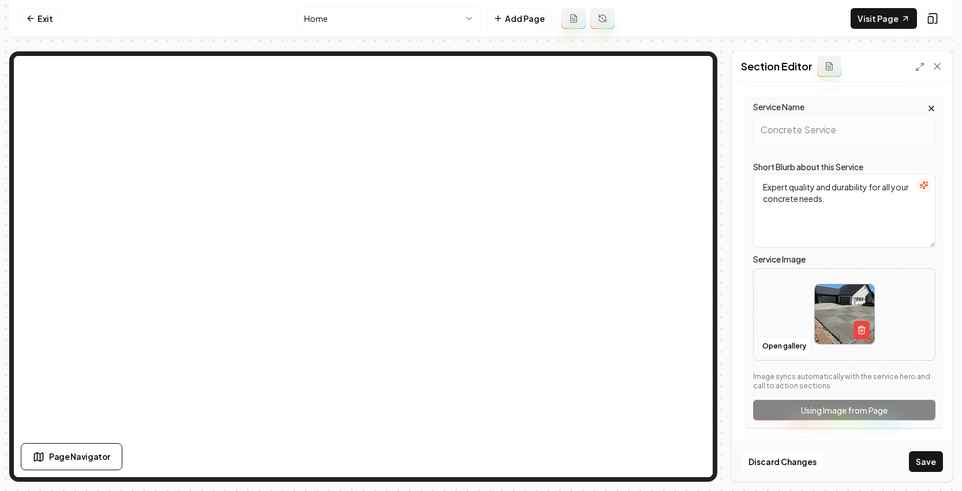
scroll to position [0, 0]
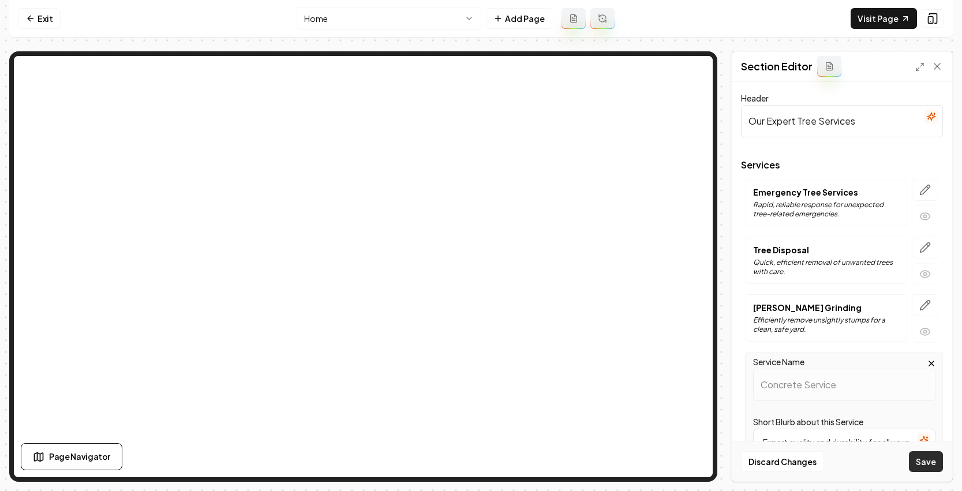
click at [923, 456] on button "Save" at bounding box center [926, 461] width 34 height 21
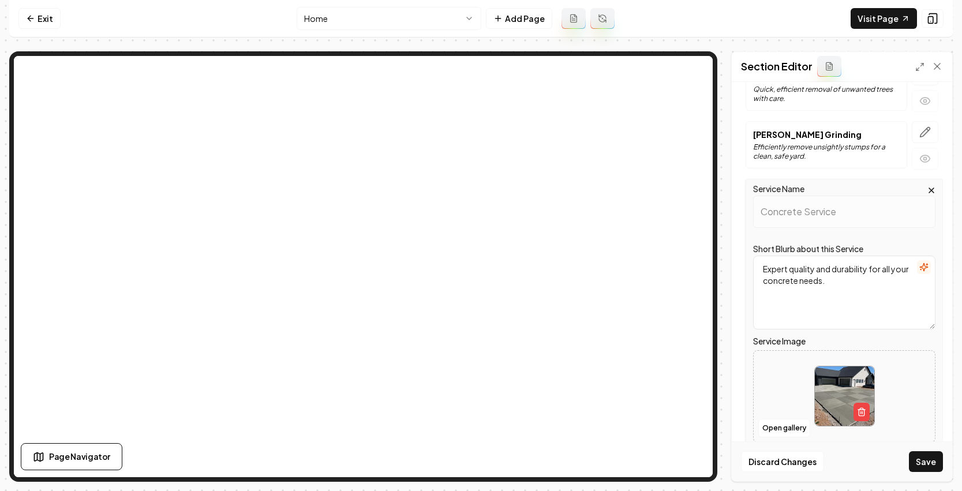
scroll to position [10, 0]
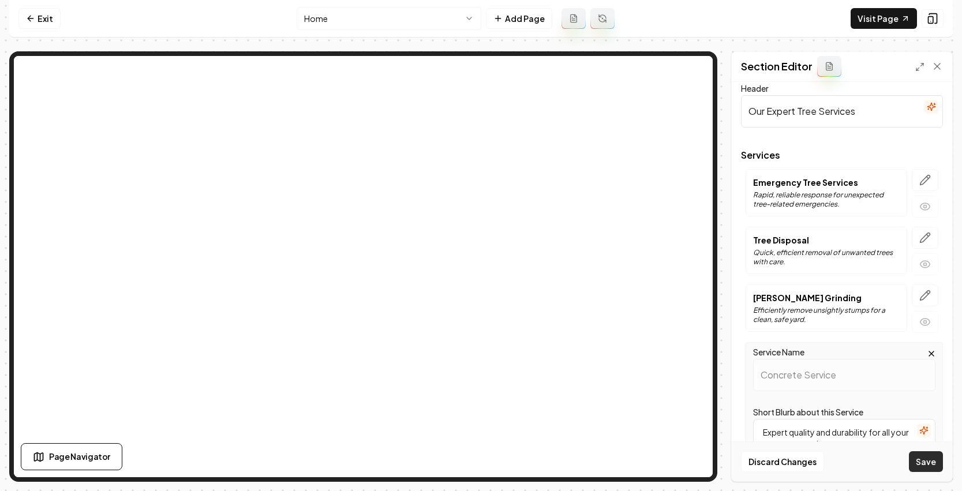
click at [927, 460] on button "Save" at bounding box center [926, 461] width 34 height 21
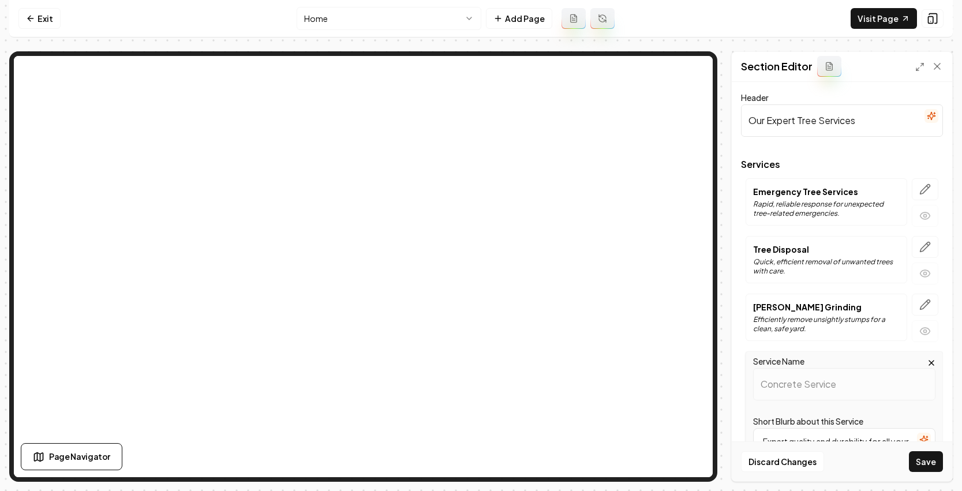
scroll to position [0, 0]
click at [929, 463] on button "Save" at bounding box center [926, 461] width 34 height 21
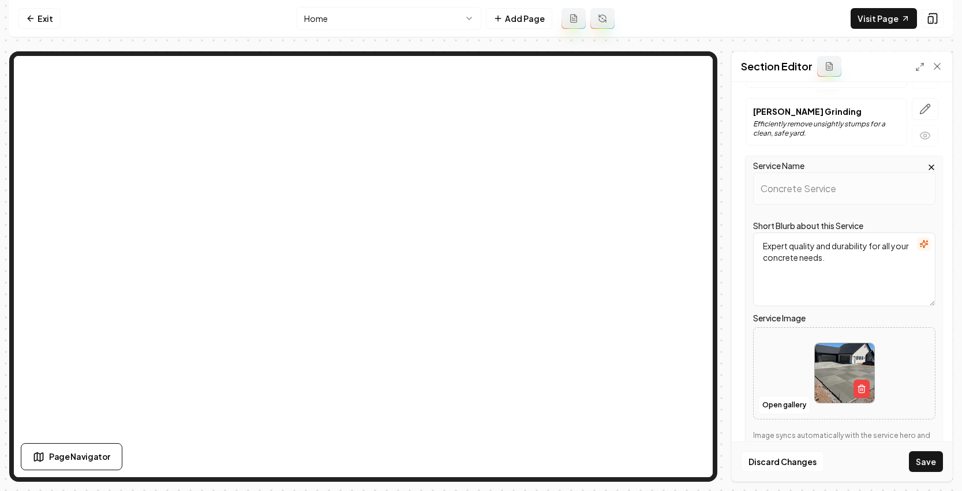
scroll to position [255, 0]
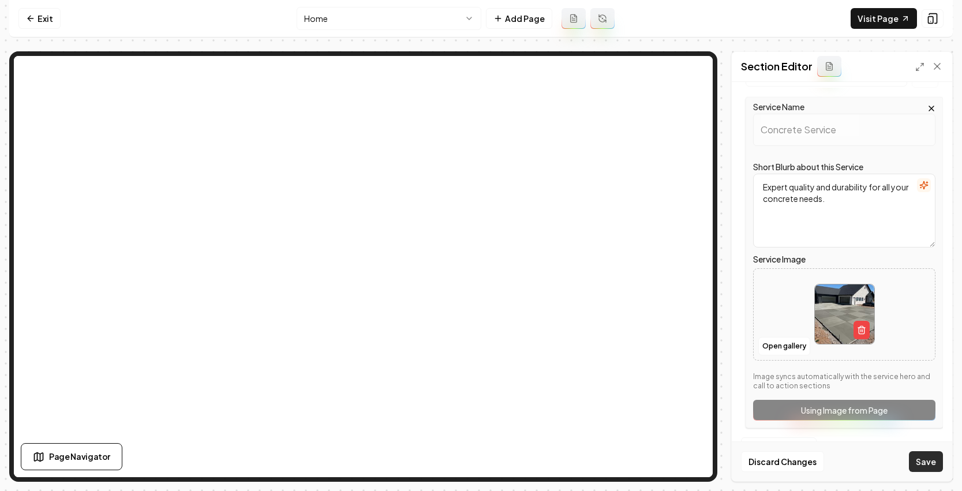
click at [918, 464] on button "Save" at bounding box center [926, 461] width 34 height 21
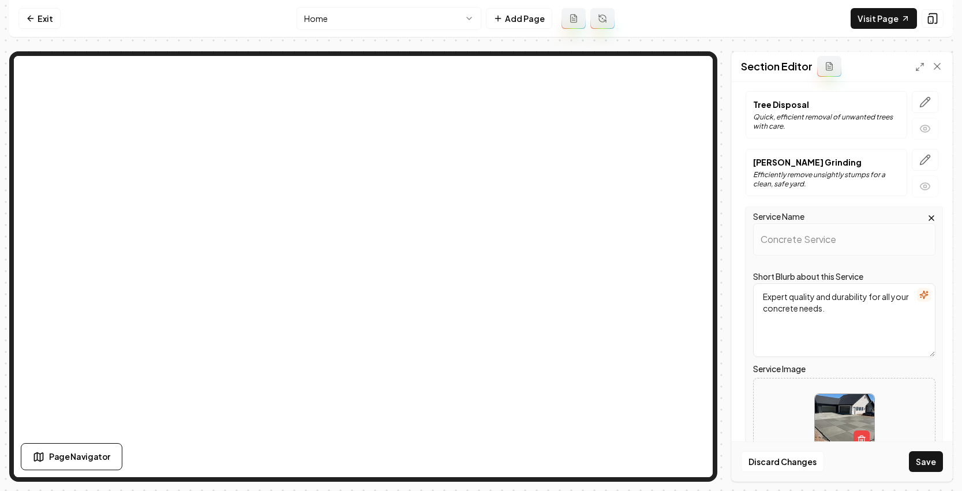
scroll to position [78, 0]
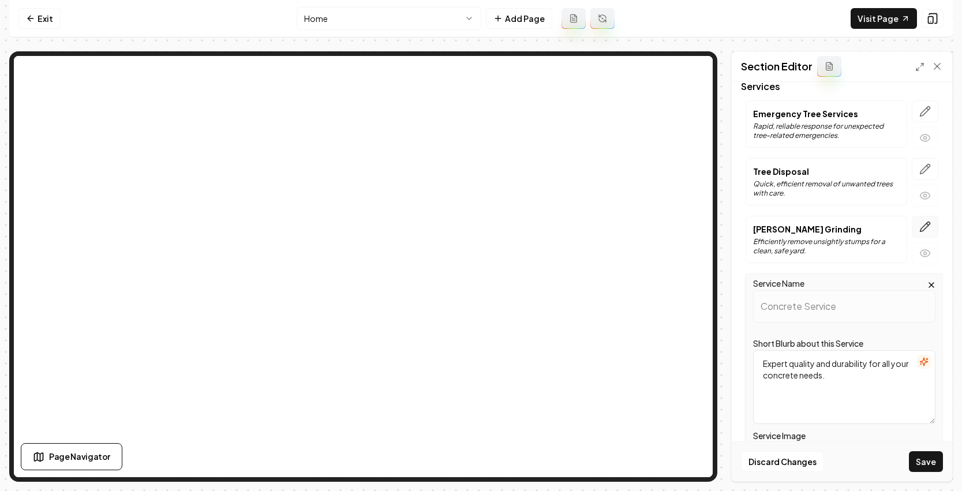
click at [917, 217] on button "button" at bounding box center [925, 227] width 27 height 22
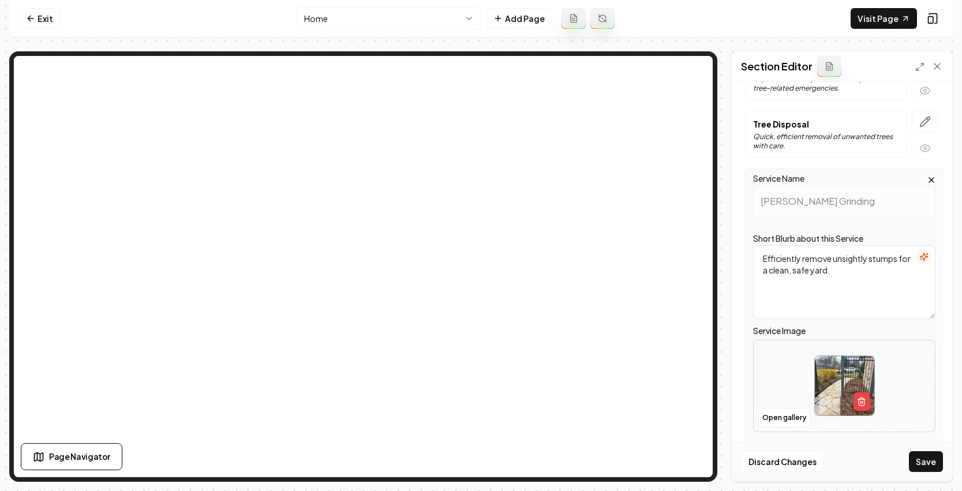
scroll to position [148, 0]
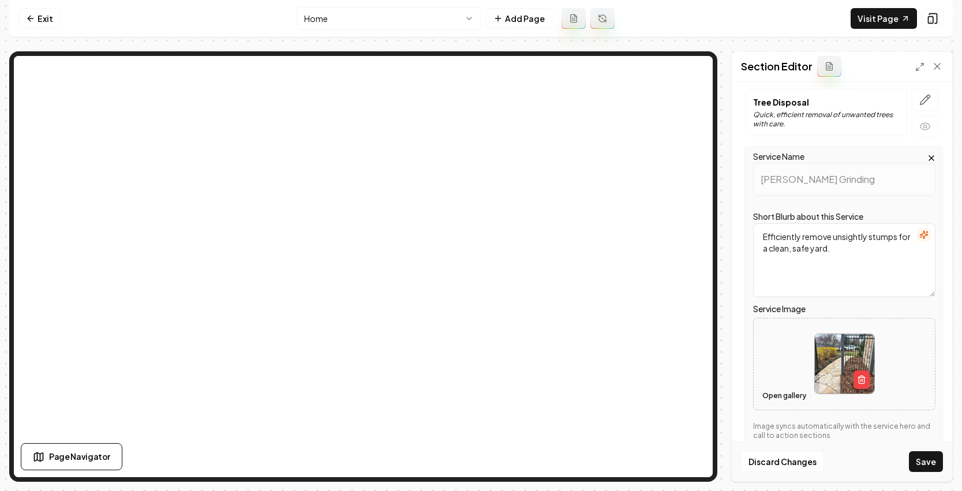
click at [783, 390] on button "Open gallery" at bounding box center [784, 396] width 52 height 18
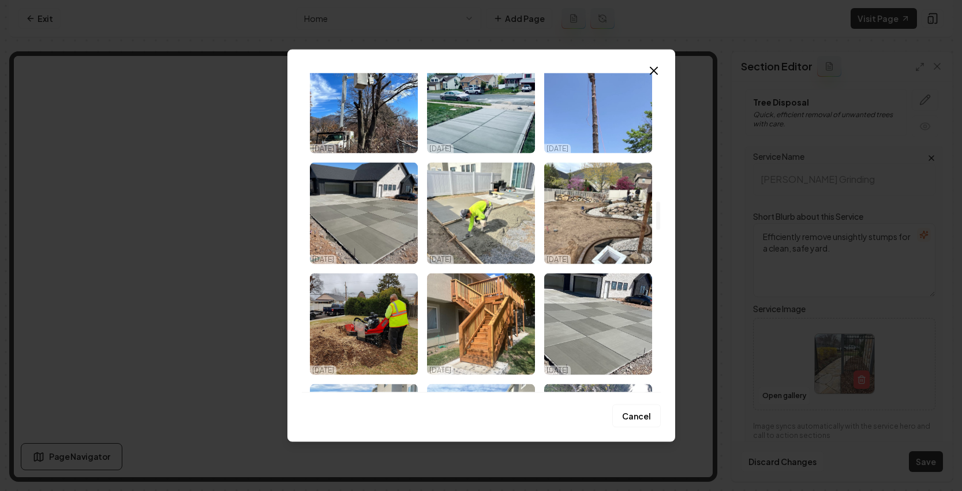
scroll to position [1469, 0]
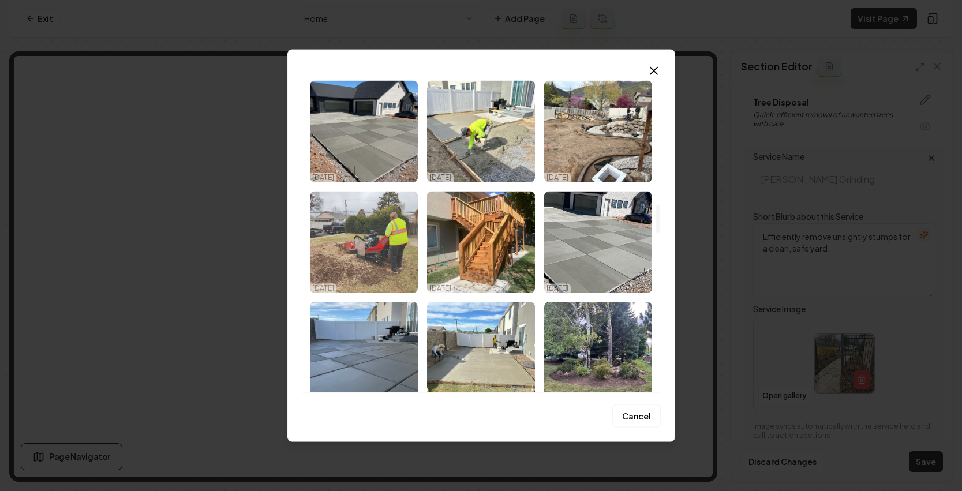
click at [378, 252] on img "Select image image_68e455ec5c7cd75eb8457ed7.jpeg" at bounding box center [364, 242] width 108 height 102
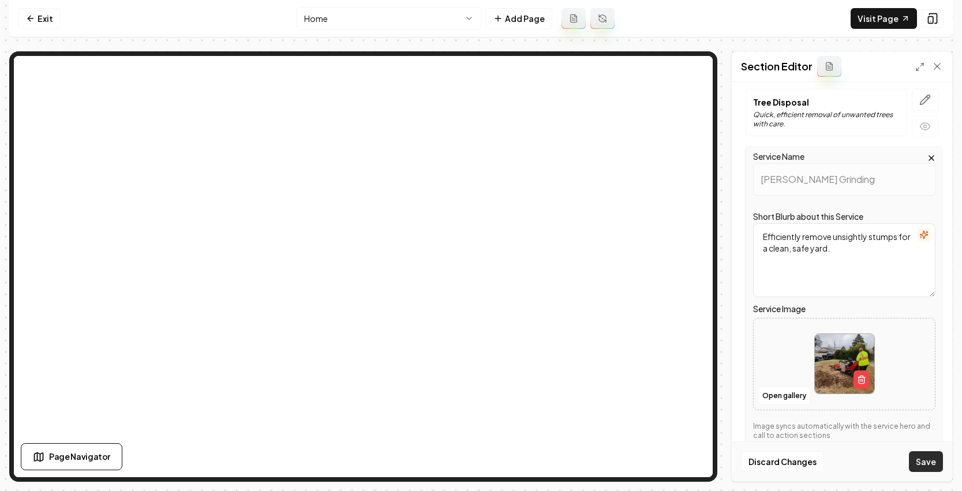
click at [932, 454] on button "Save" at bounding box center [926, 461] width 34 height 21
click at [935, 459] on button "Save" at bounding box center [926, 461] width 34 height 21
click at [912, 455] on button "Save" at bounding box center [926, 461] width 34 height 21
click at [913, 455] on button "Save" at bounding box center [926, 461] width 34 height 21
click at [913, 456] on button "Save" at bounding box center [926, 461] width 34 height 21
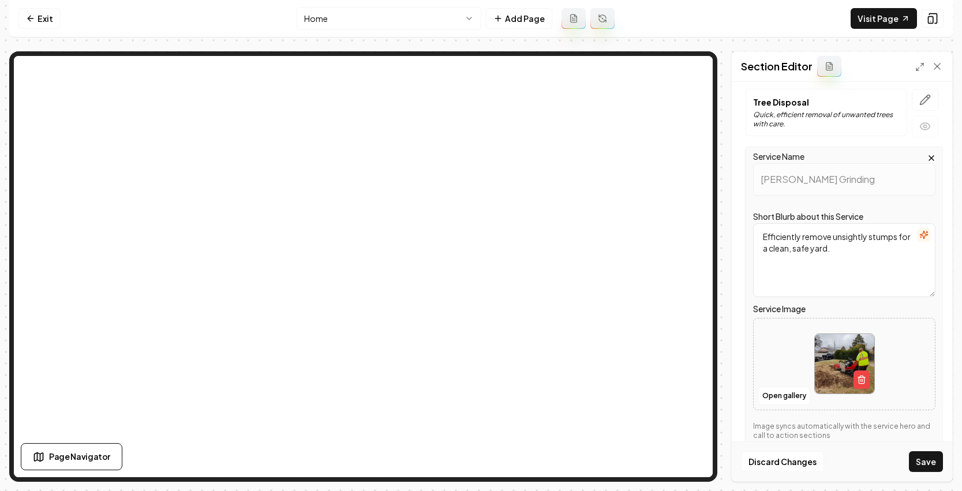
drag, startPoint x: 913, startPoint y: 456, endPoint x: 880, endPoint y: 356, distance: 105.6
click at [912, 449] on div "Discard Changes Save" at bounding box center [842, 461] width 220 height 40
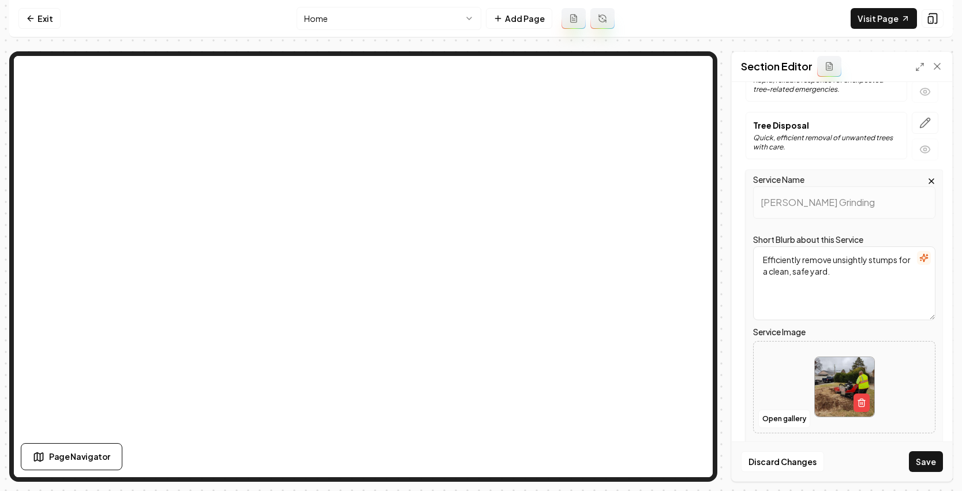
scroll to position [255, 0]
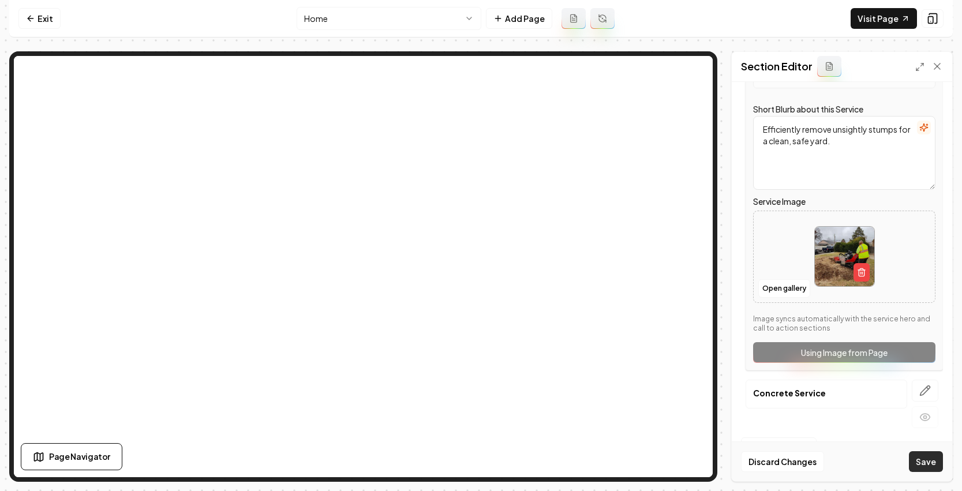
click at [923, 467] on button "Save" at bounding box center [926, 461] width 34 height 21
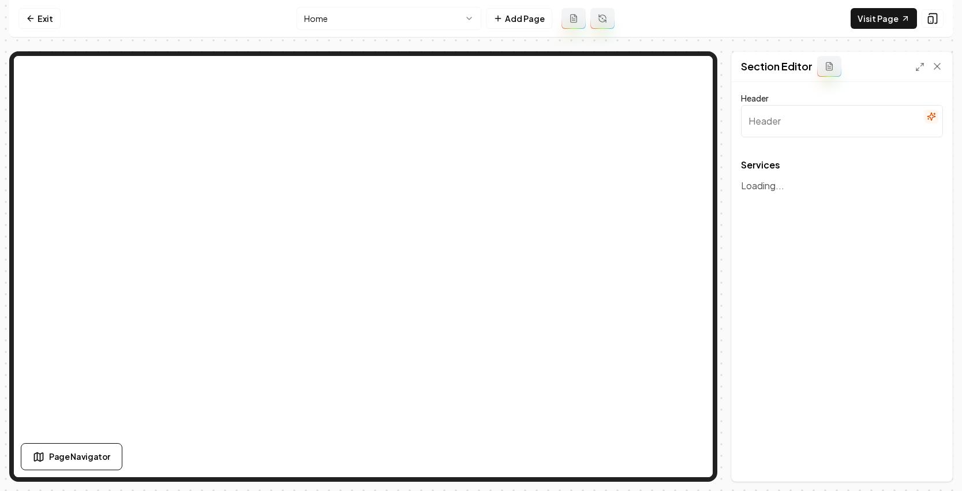
type input "Our Expert Tree Services"
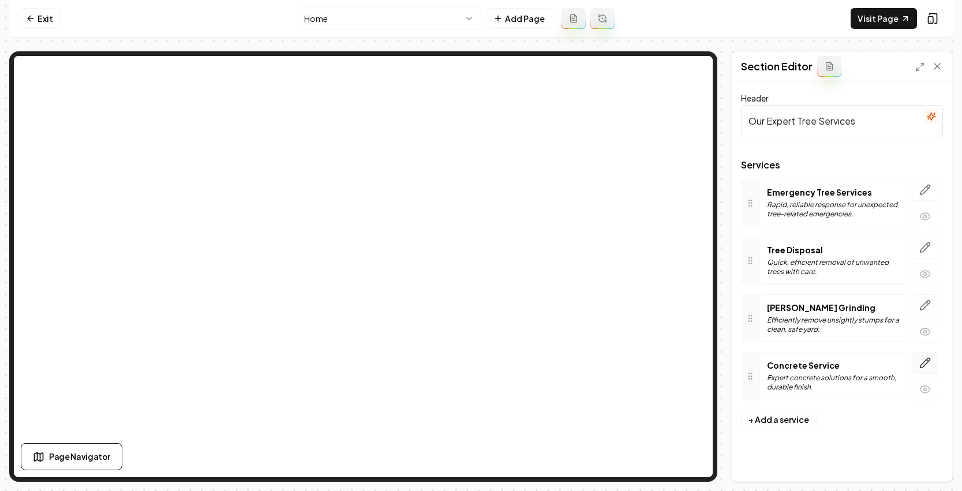
click at [925, 362] on icon "button" at bounding box center [925, 363] width 12 height 12
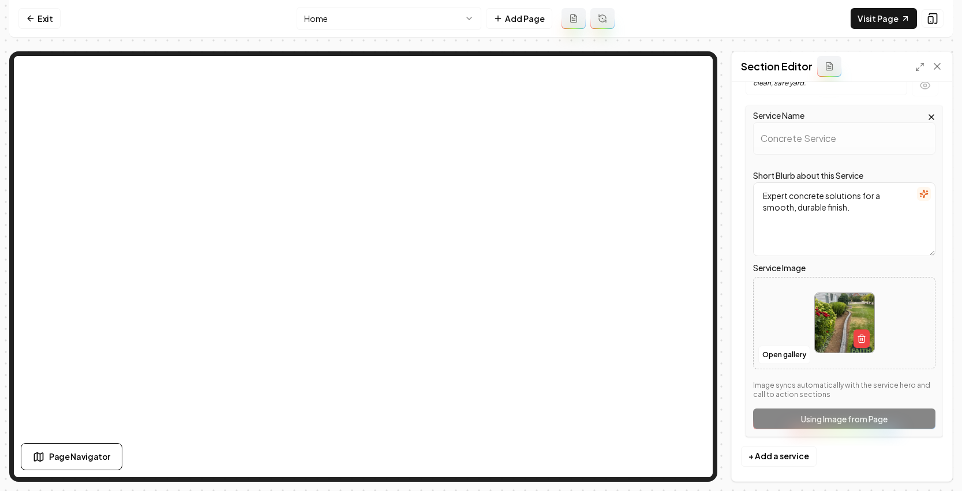
scroll to position [255, 0]
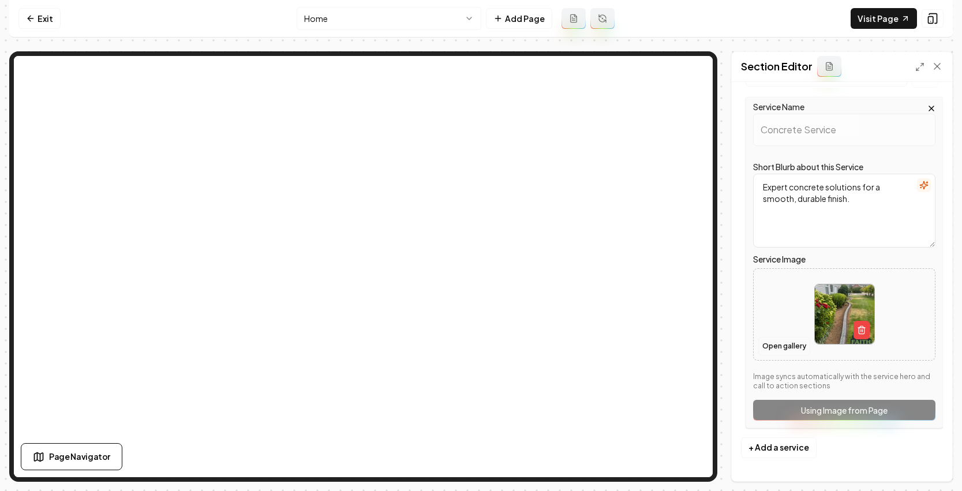
click at [786, 346] on button "Open gallery" at bounding box center [784, 346] width 52 height 18
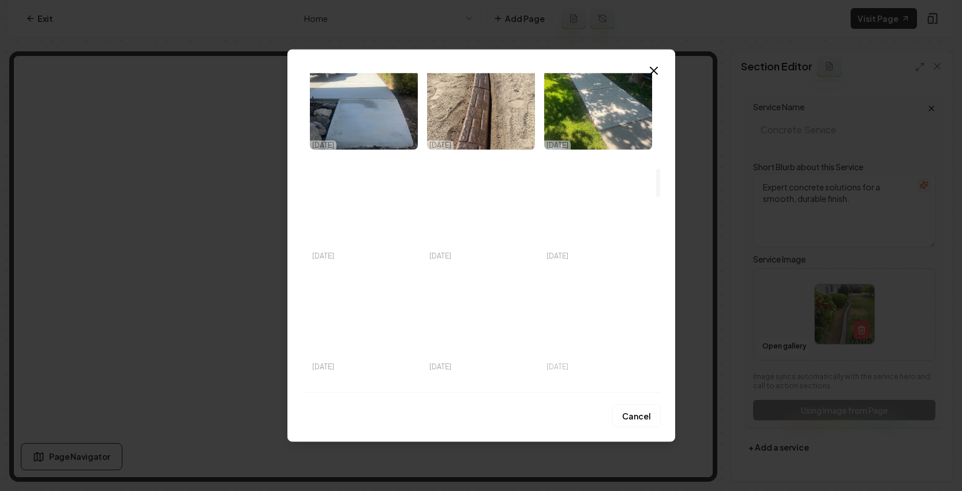
scroll to position [1285, 0]
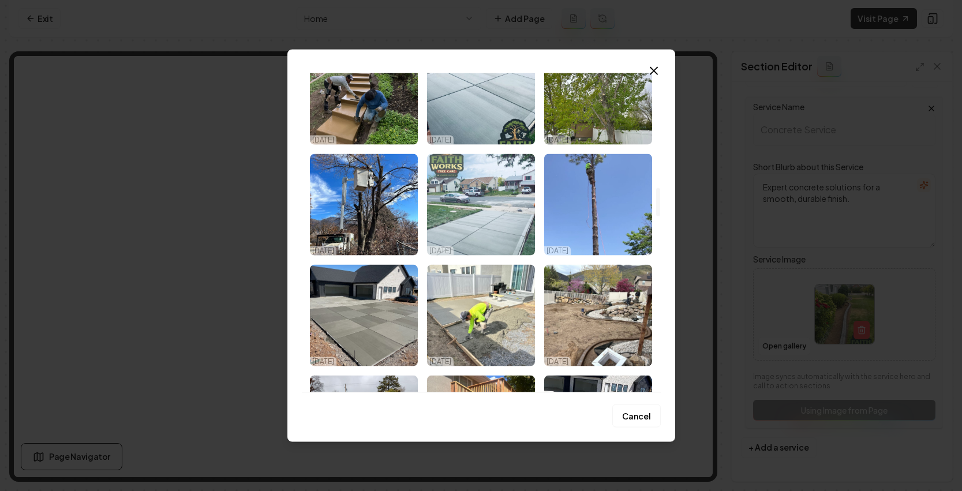
click at [482, 212] on img "Select image image_68e455eb5c7cd75eb8457c86.jpeg" at bounding box center [481, 204] width 108 height 102
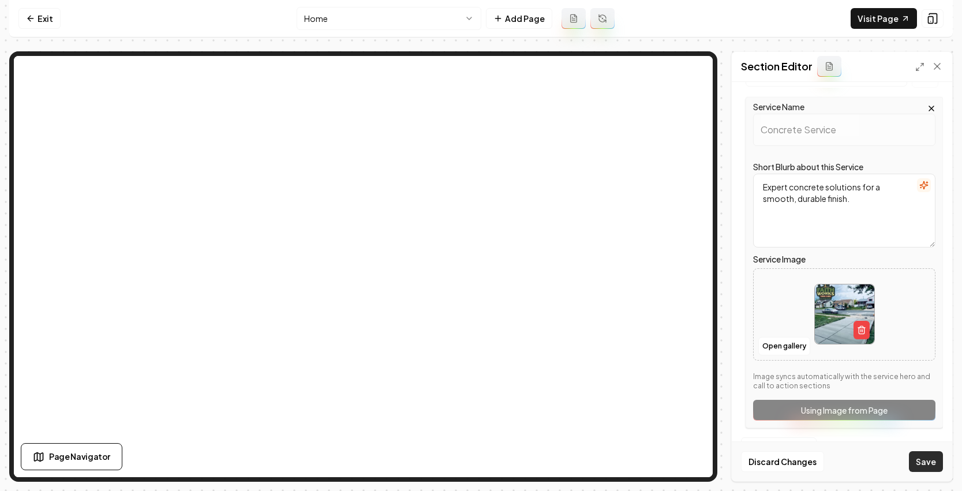
click at [918, 463] on button "Save" at bounding box center [926, 461] width 34 height 21
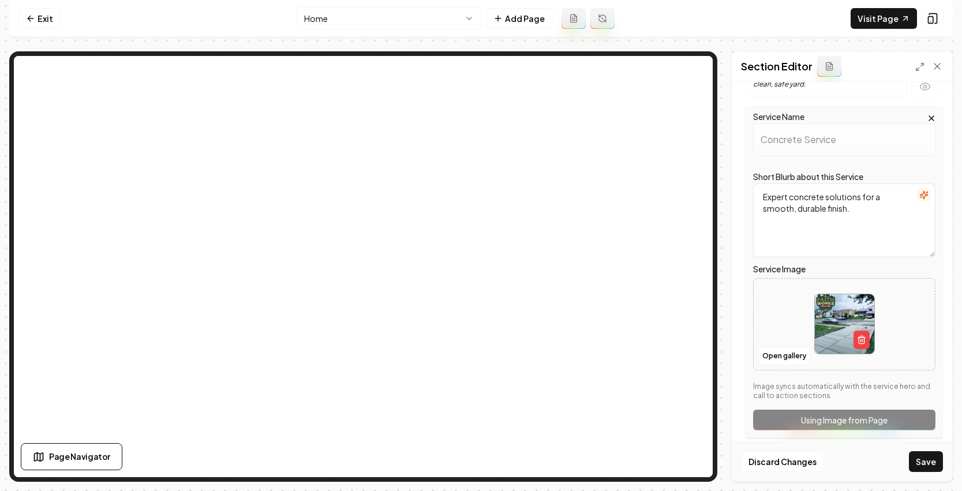
scroll to position [233, 0]
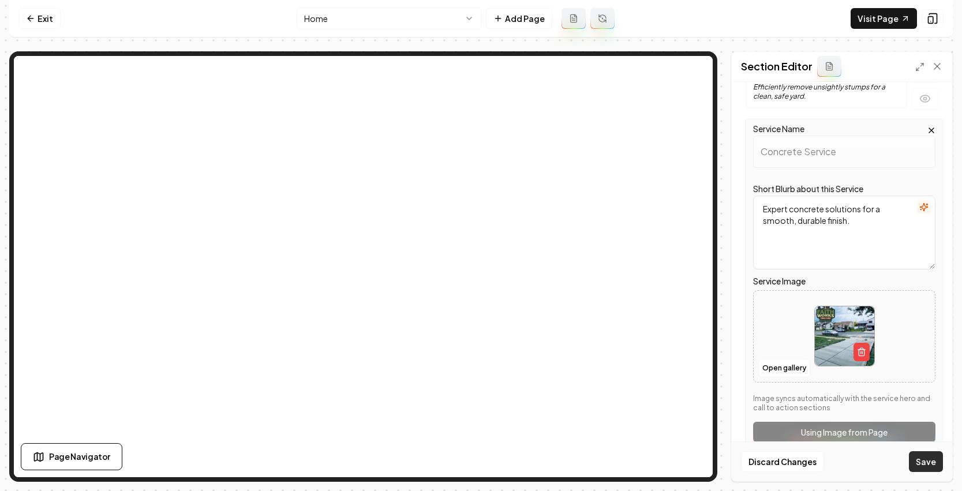
click at [928, 466] on button "Save" at bounding box center [926, 461] width 34 height 21
click at [928, 464] on button "Save" at bounding box center [926, 461] width 34 height 21
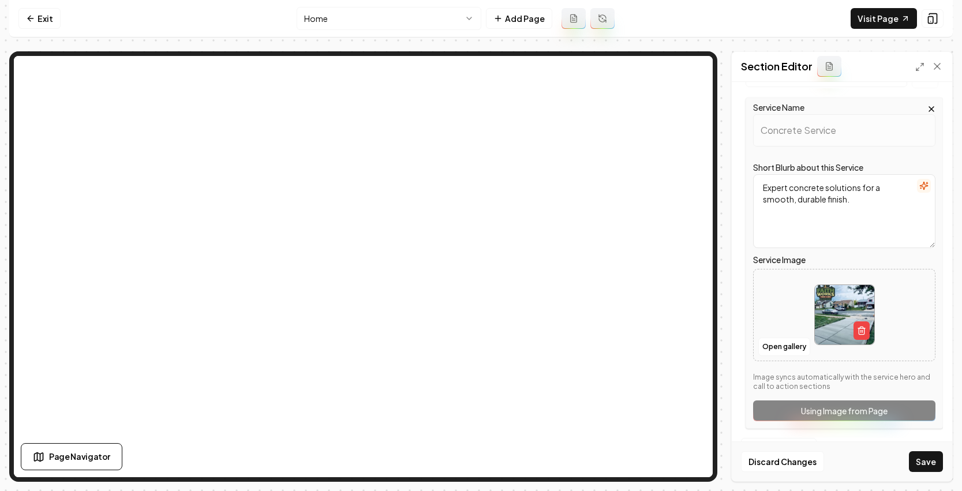
scroll to position [255, 0]
click at [920, 473] on div "Discard Changes Save" at bounding box center [842, 461] width 220 height 40
click at [935, 457] on button "Save" at bounding box center [926, 461] width 34 height 21
click at [935, 456] on button "Save" at bounding box center [926, 461] width 34 height 21
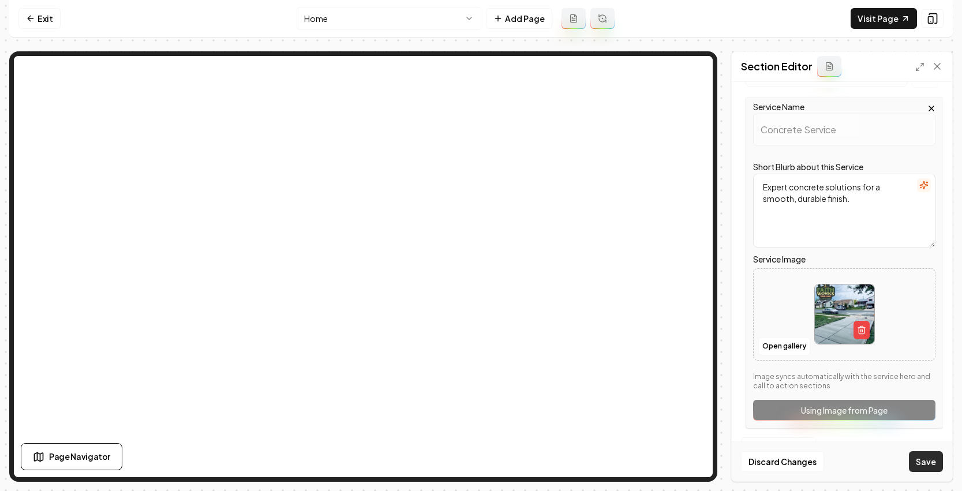
click at [934, 456] on button "Save" at bounding box center [926, 461] width 34 height 21
drag, startPoint x: 933, startPoint y: 455, endPoint x: 813, endPoint y: 464, distance: 120.9
click at [933, 455] on button "Save" at bounding box center [926, 461] width 34 height 21
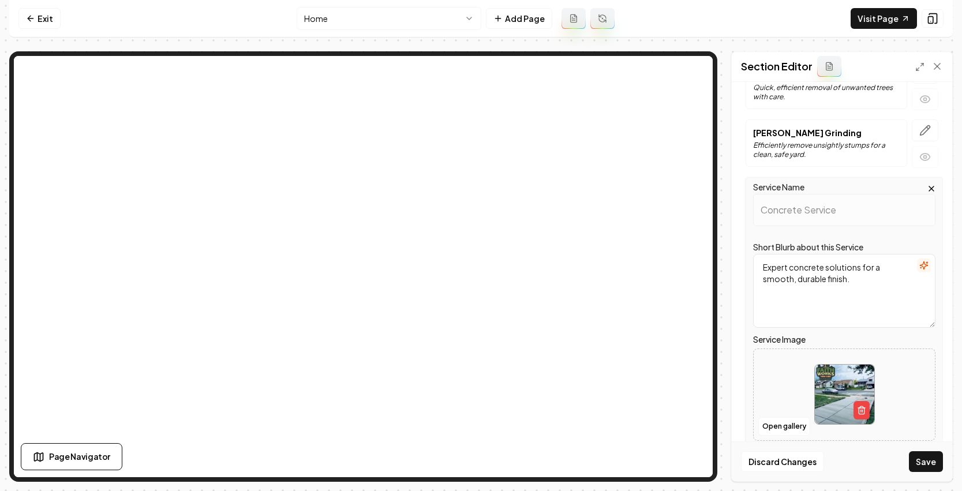
scroll to position [12, 0]
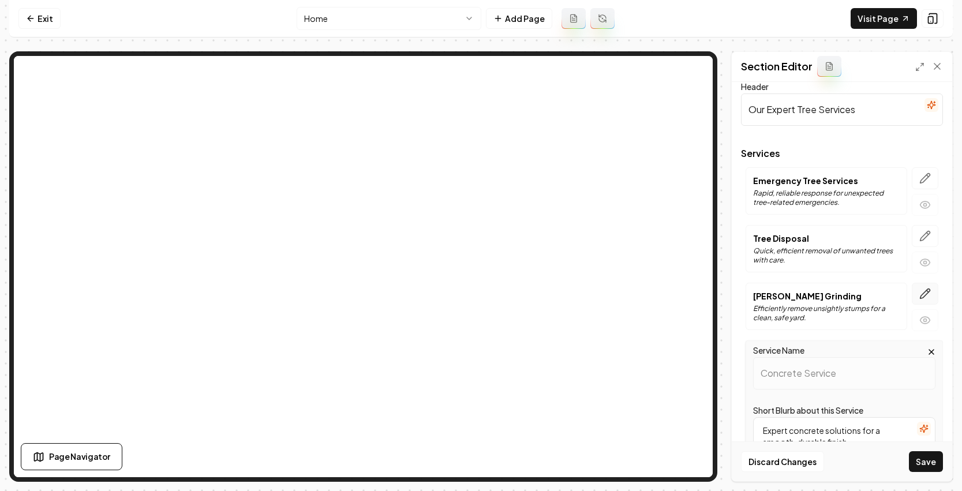
click at [919, 289] on icon "button" at bounding box center [925, 294] width 12 height 12
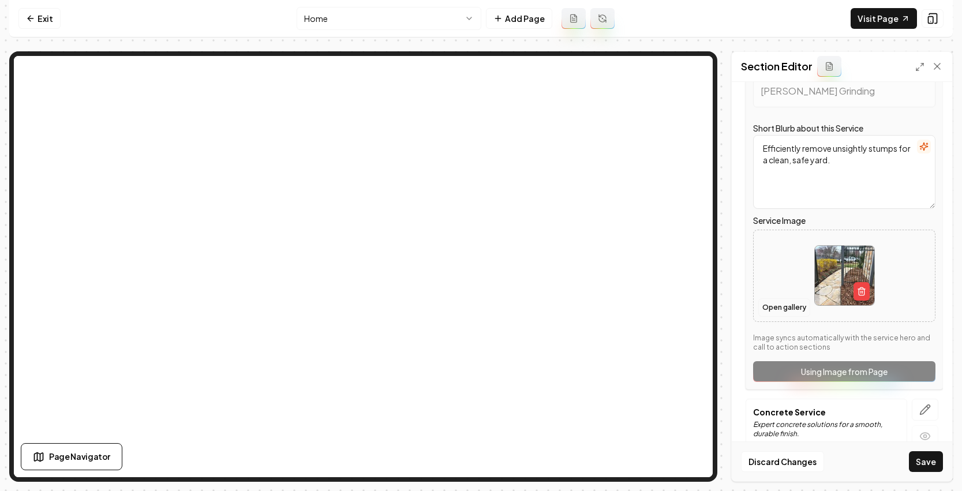
scroll to position [237, 0]
click at [793, 305] on button "Open gallery" at bounding box center [784, 306] width 52 height 18
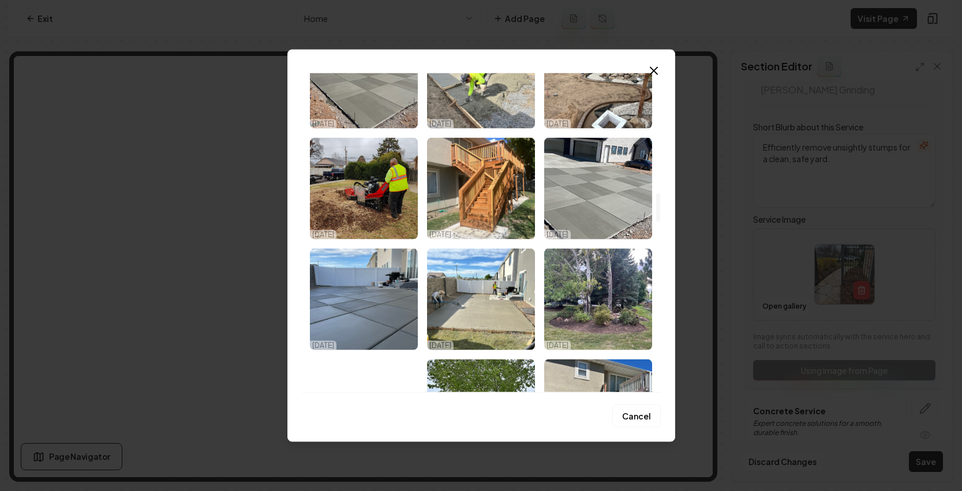
scroll to position [1340, 0]
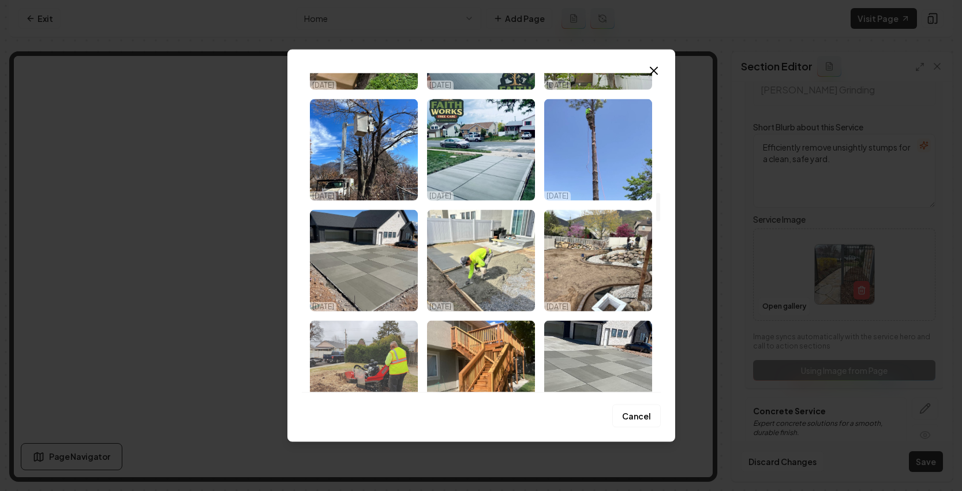
click at [386, 366] on img "Select image image_68e455ec5c7cd75eb8457ed7.jpeg" at bounding box center [364, 371] width 108 height 102
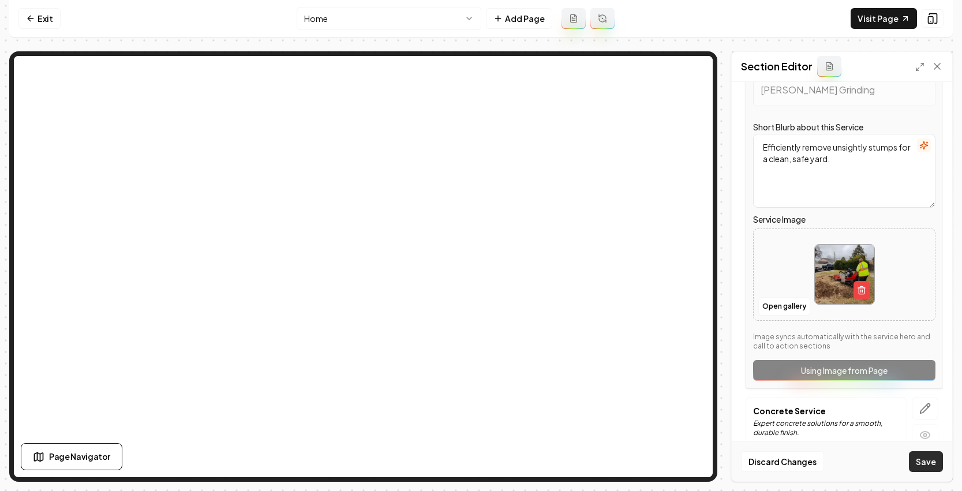
click at [927, 463] on button "Save" at bounding box center [926, 461] width 34 height 21
click at [919, 408] on icon "button" at bounding box center [925, 409] width 12 height 12
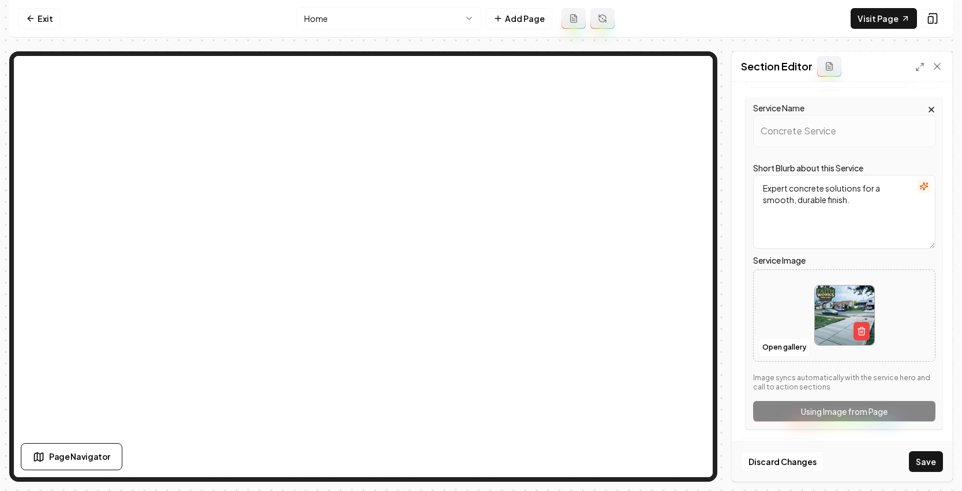
scroll to position [255, 0]
click at [790, 340] on button "Open gallery" at bounding box center [784, 346] width 52 height 18
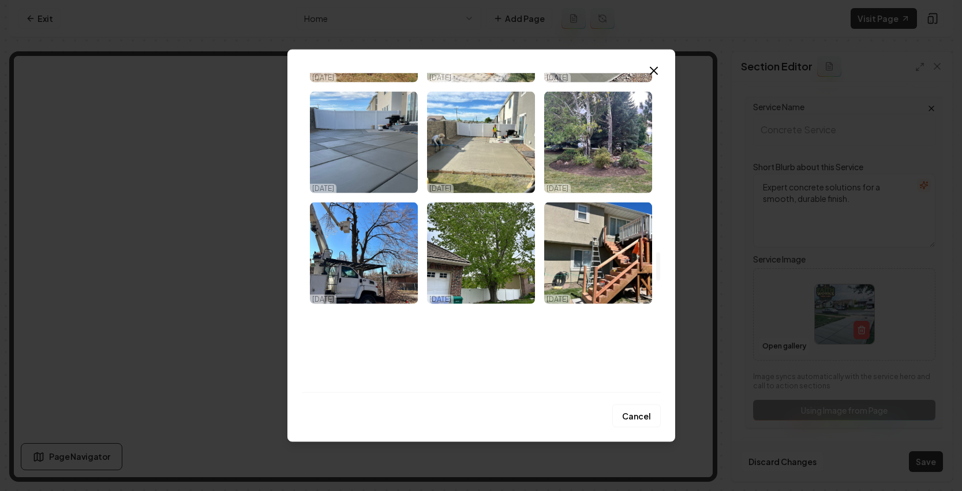
scroll to position [2056, 0]
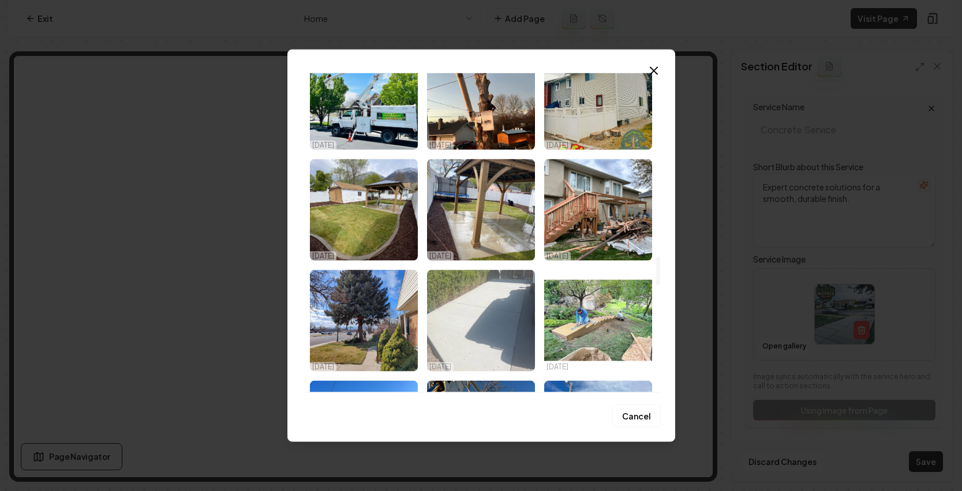
click at [502, 320] on img "Select image image_68e455eb5c7cd75eb8457bfd.jpeg" at bounding box center [481, 320] width 108 height 102
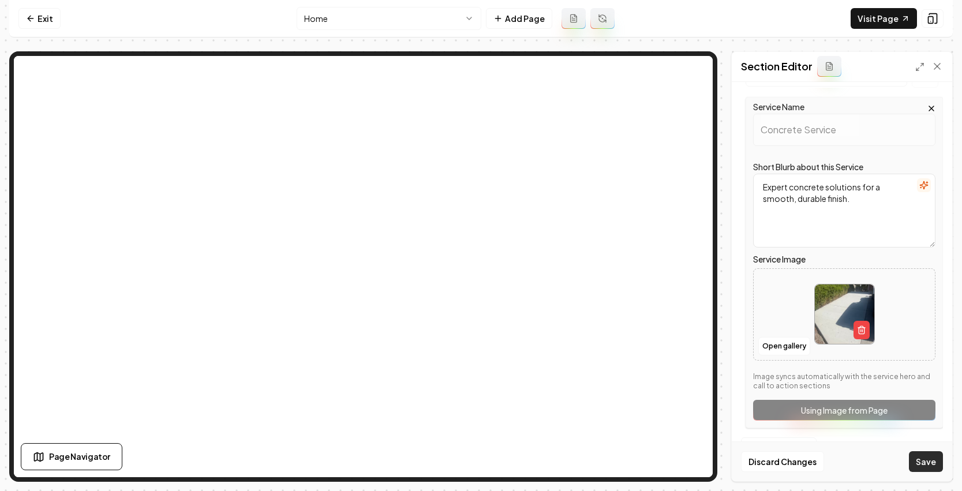
drag, startPoint x: 924, startPoint y: 471, endPoint x: 927, endPoint y: 460, distance: 11.3
click at [924, 468] on div "Discard Changes Save" at bounding box center [842, 461] width 220 height 40
click at [927, 460] on button "Save" at bounding box center [926, 461] width 34 height 21
click at [937, 65] on icon at bounding box center [937, 67] width 12 height 12
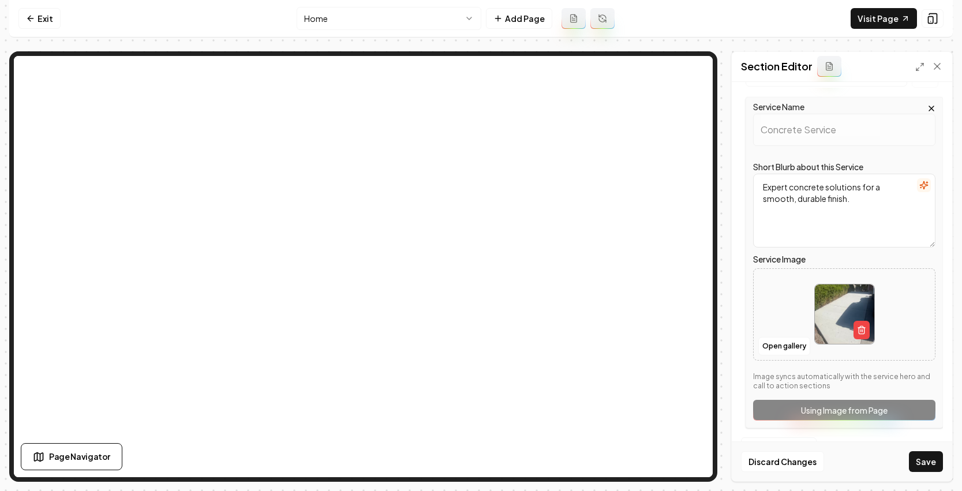
scroll to position [0, 0]
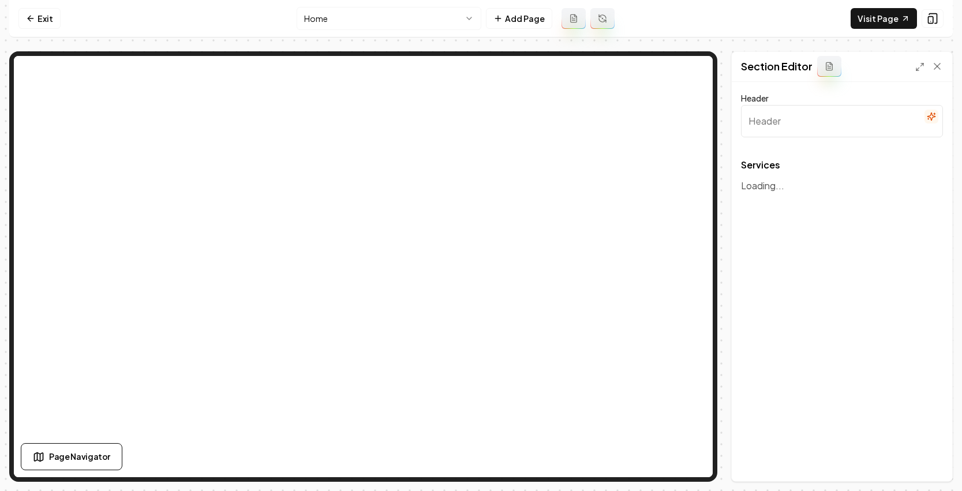
type input "Our Expert Tree Services"
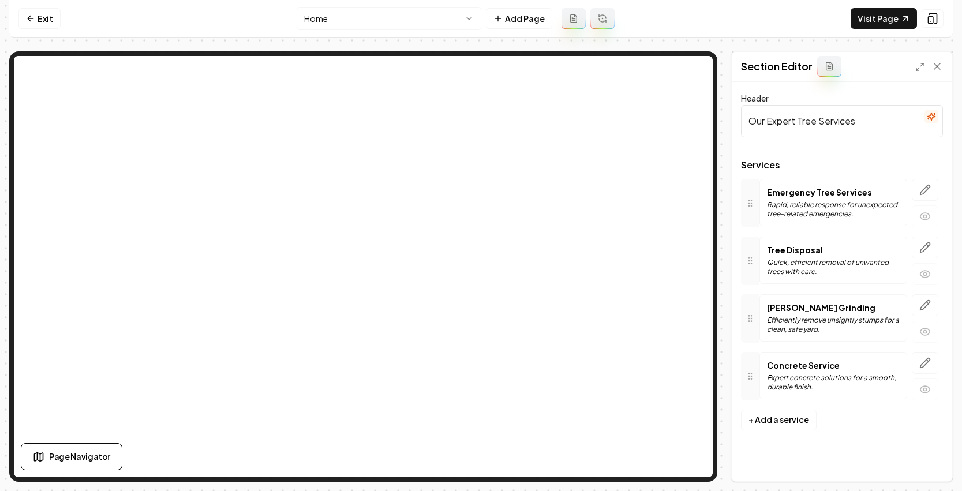
click at [929, 307] on icon "button" at bounding box center [925, 305] width 12 height 12
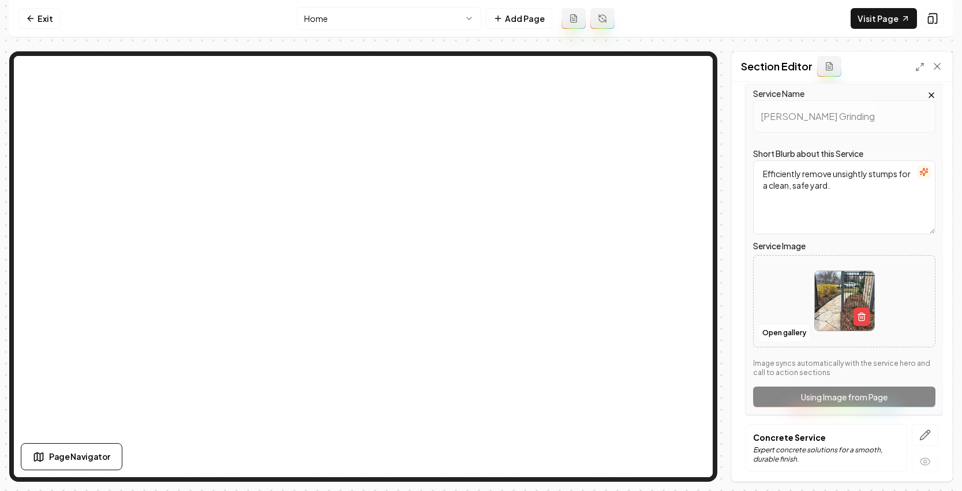
scroll to position [213, 0]
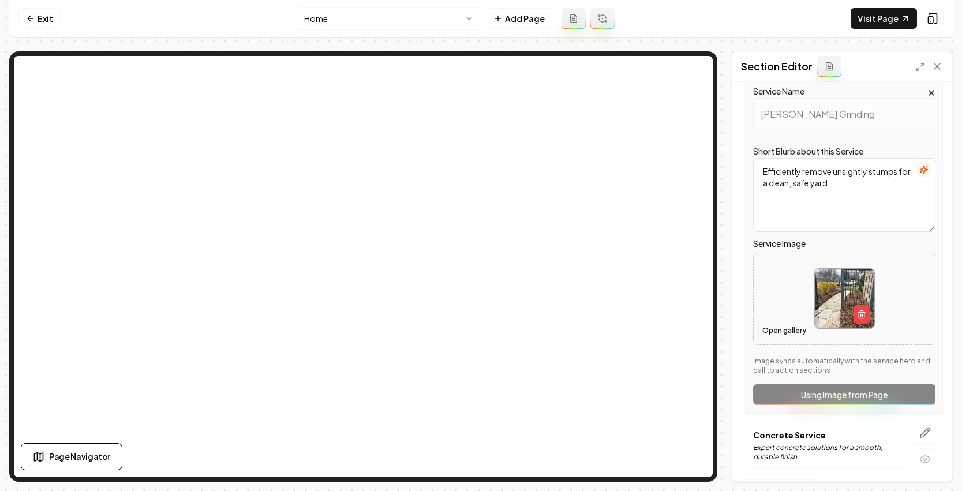
click at [777, 327] on button "Open gallery" at bounding box center [784, 330] width 52 height 18
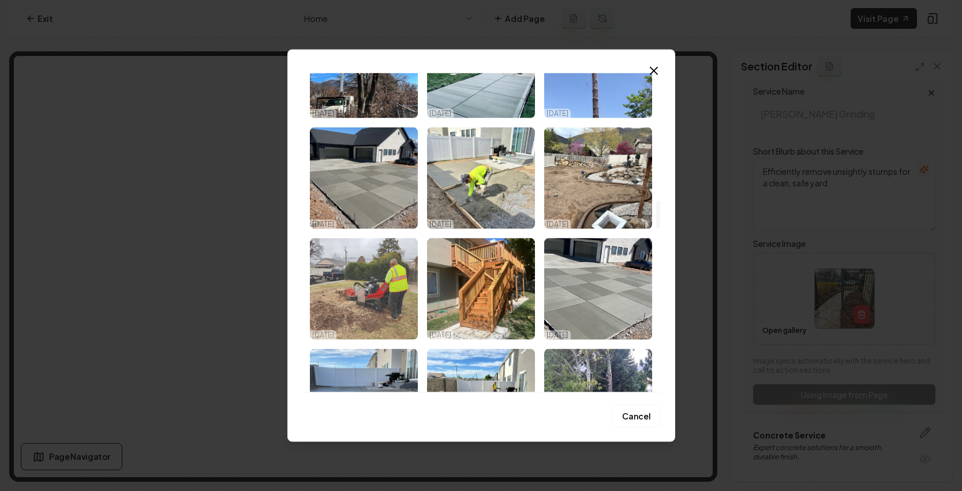
scroll to position [1424, 0]
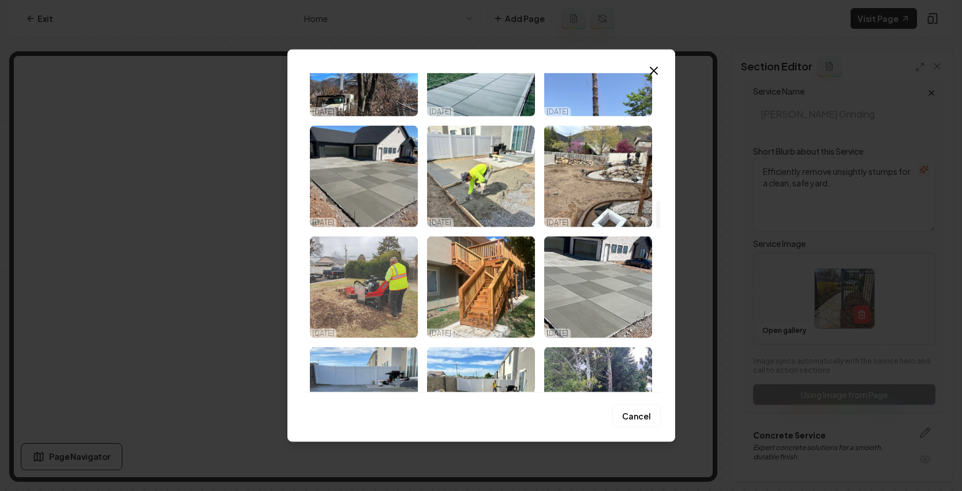
click at [387, 283] on img "Select image image_68e455ec5c7cd75eb8457ed7.jpeg" at bounding box center [364, 287] width 108 height 102
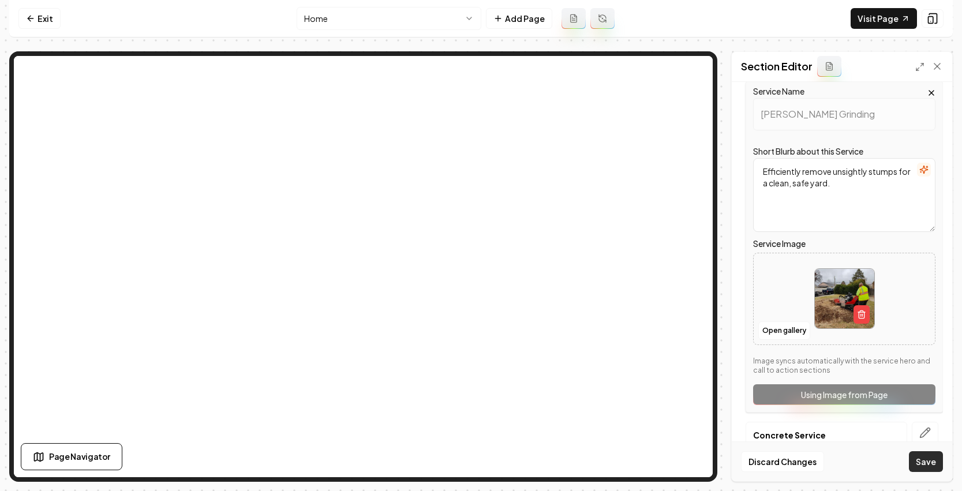
click at [920, 452] on div "Discard Changes Save" at bounding box center [842, 461] width 220 height 40
click at [920, 455] on button "Save" at bounding box center [926, 461] width 34 height 21
click at [935, 461] on button "Save" at bounding box center [926, 461] width 34 height 21
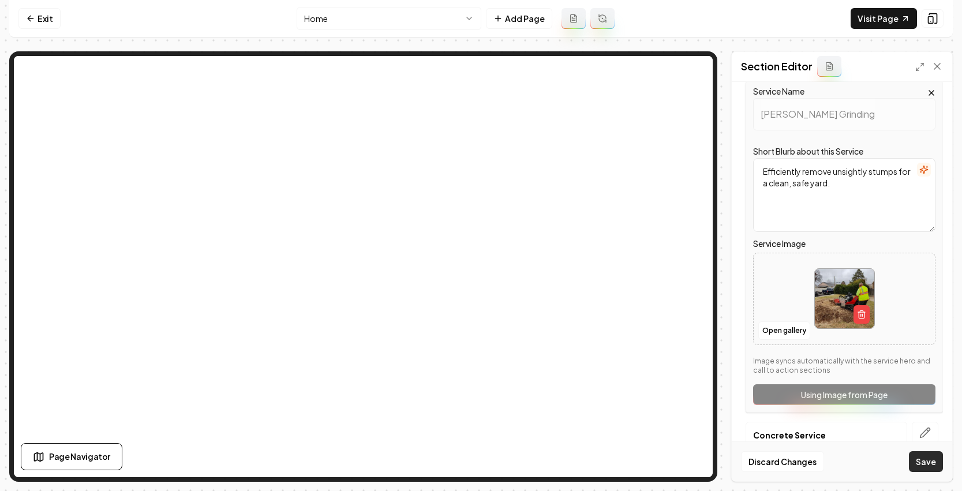
click at [935, 461] on button "Save" at bounding box center [926, 461] width 34 height 21
click at [935, 460] on button "Save" at bounding box center [926, 461] width 34 height 21
click at [934, 460] on button "Save" at bounding box center [926, 461] width 34 height 21
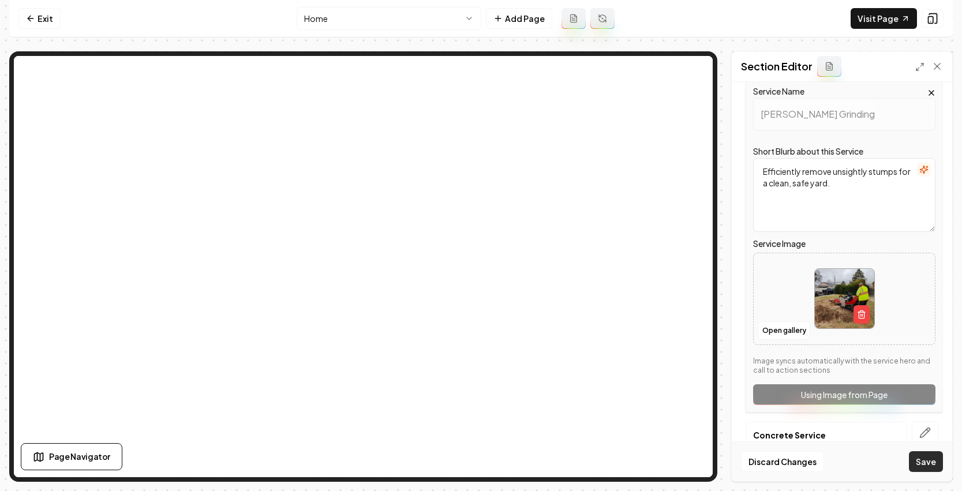
click at [933, 459] on button "Save" at bounding box center [926, 461] width 34 height 21
click at [932, 459] on button "Save" at bounding box center [926, 461] width 34 height 21
click at [931, 459] on button "Save" at bounding box center [926, 461] width 34 height 21
click at [928, 457] on button "Save" at bounding box center [926, 461] width 34 height 21
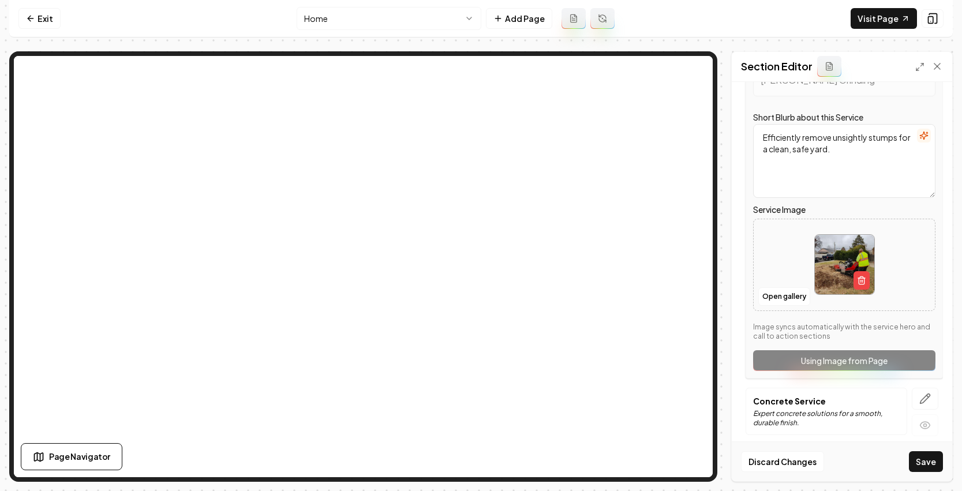
scroll to position [255, 0]
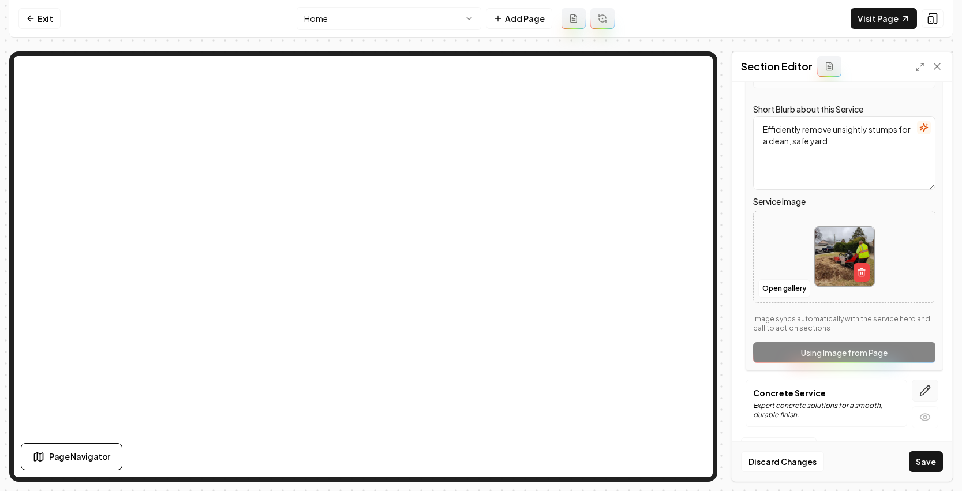
click at [916, 396] on button "button" at bounding box center [925, 391] width 27 height 22
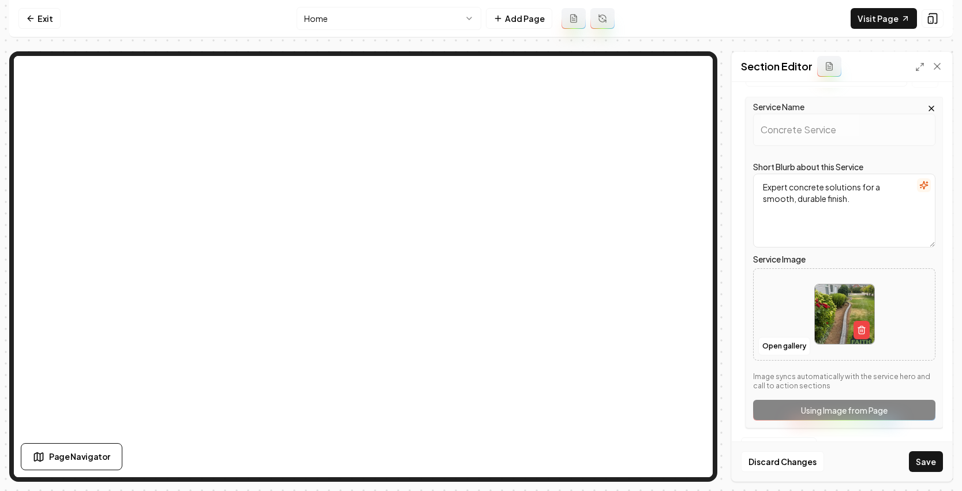
click at [780, 336] on div at bounding box center [843, 314] width 181 height 79
click at [772, 348] on button "Open gallery" at bounding box center [784, 346] width 52 height 18
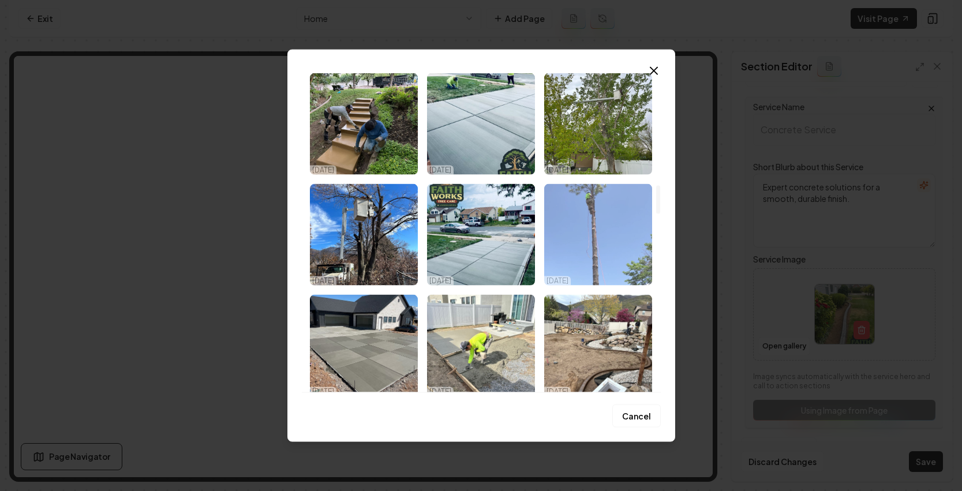
scroll to position [2165, 0]
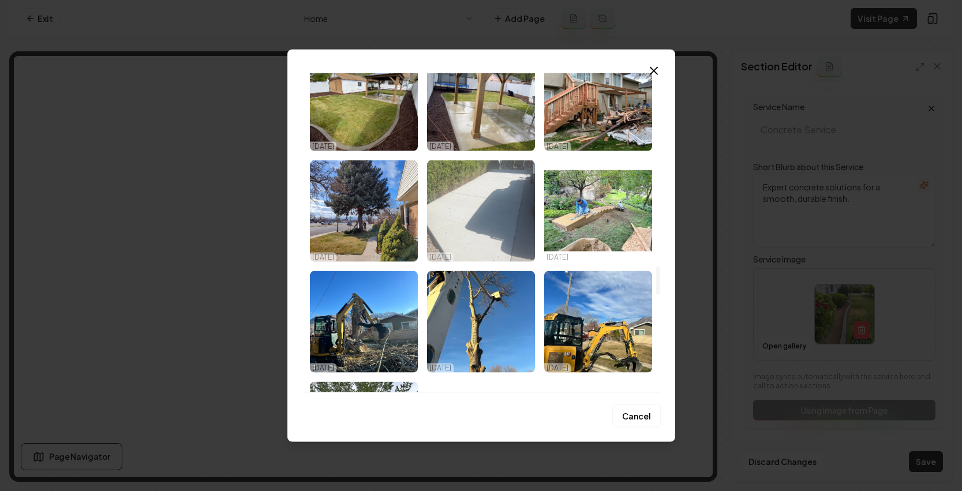
click at [485, 190] on img "Select image image_68e455eb5c7cd75eb8457bfd.jpeg" at bounding box center [481, 211] width 108 height 102
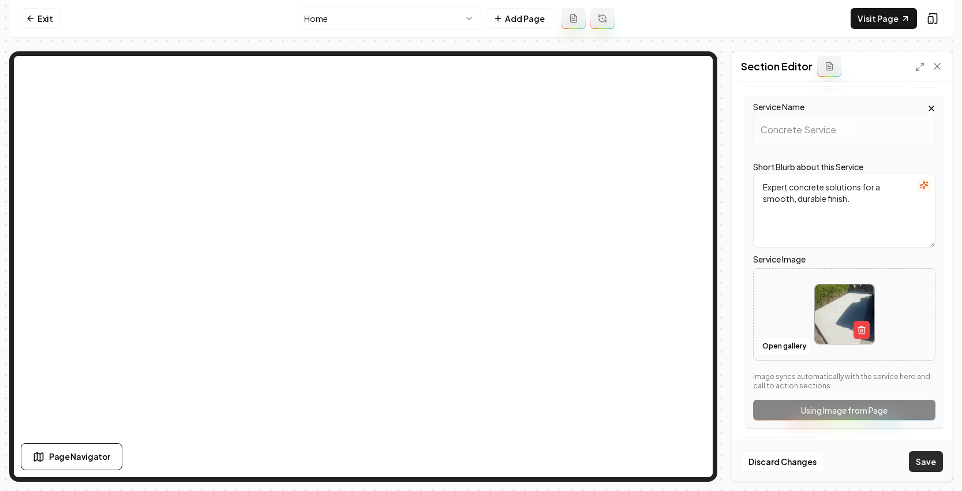
drag, startPoint x: 910, startPoint y: 453, endPoint x: 924, endPoint y: 463, distance: 17.4
click at [910, 453] on button "Save" at bounding box center [926, 461] width 34 height 21
click at [924, 462] on button "Save" at bounding box center [926, 461] width 34 height 21
drag, startPoint x: 921, startPoint y: 458, endPoint x: 851, endPoint y: 178, distance: 289.1
click at [921, 452] on button "Save" at bounding box center [926, 461] width 34 height 21
